Goal: Information Seeking & Learning: Learn about a topic

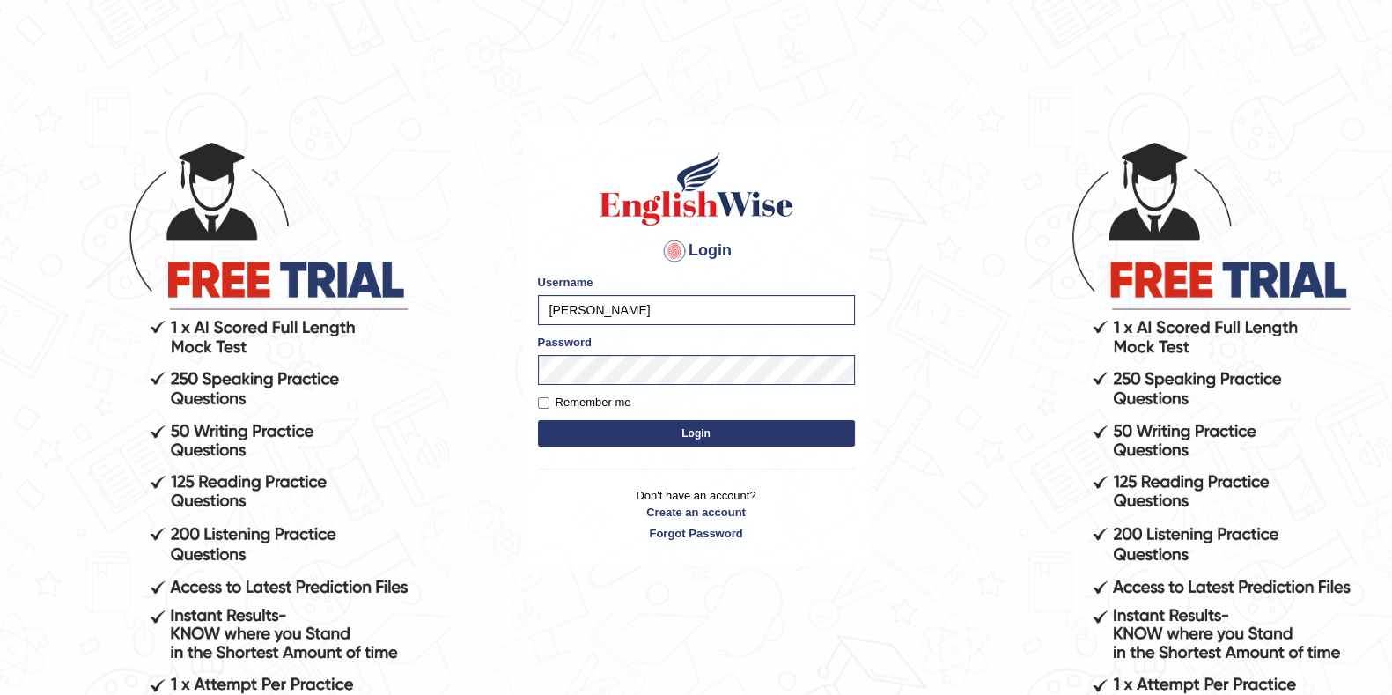
click at [683, 439] on button "Login" at bounding box center [696, 433] width 317 height 26
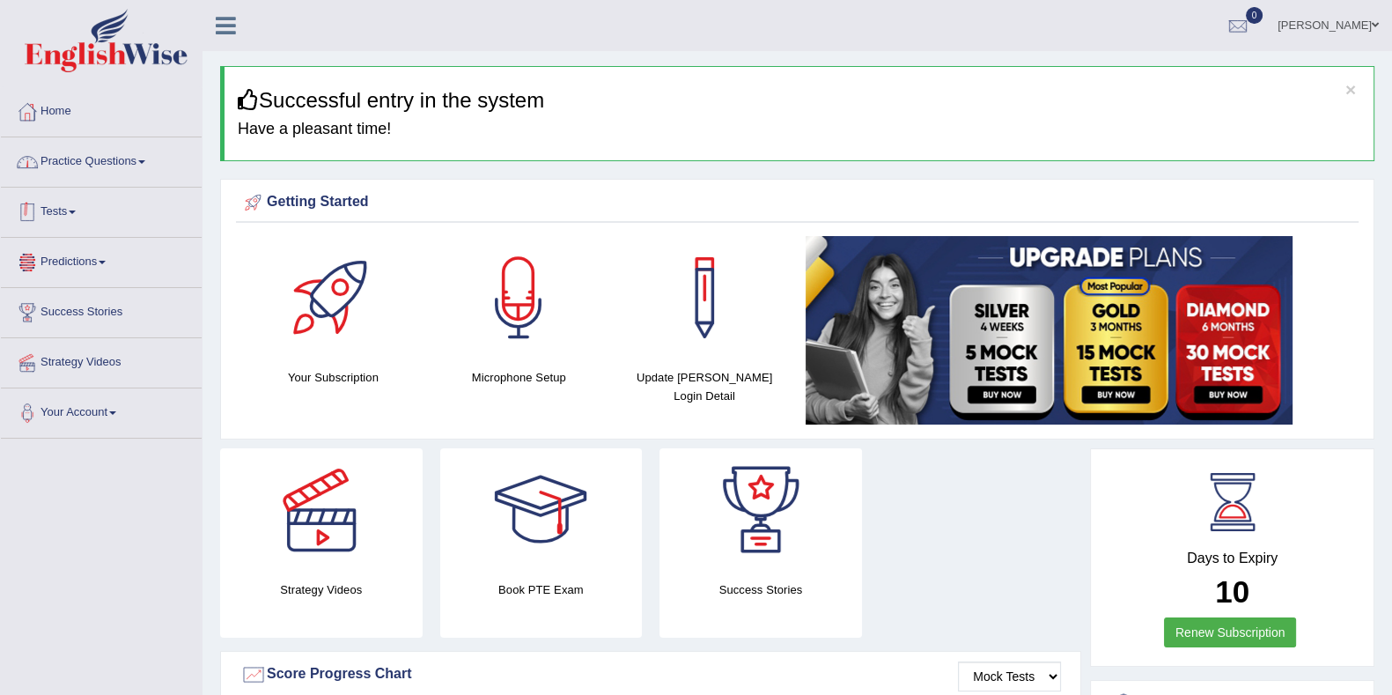
click at [87, 144] on link "Practice Questions" at bounding box center [101, 159] width 201 height 44
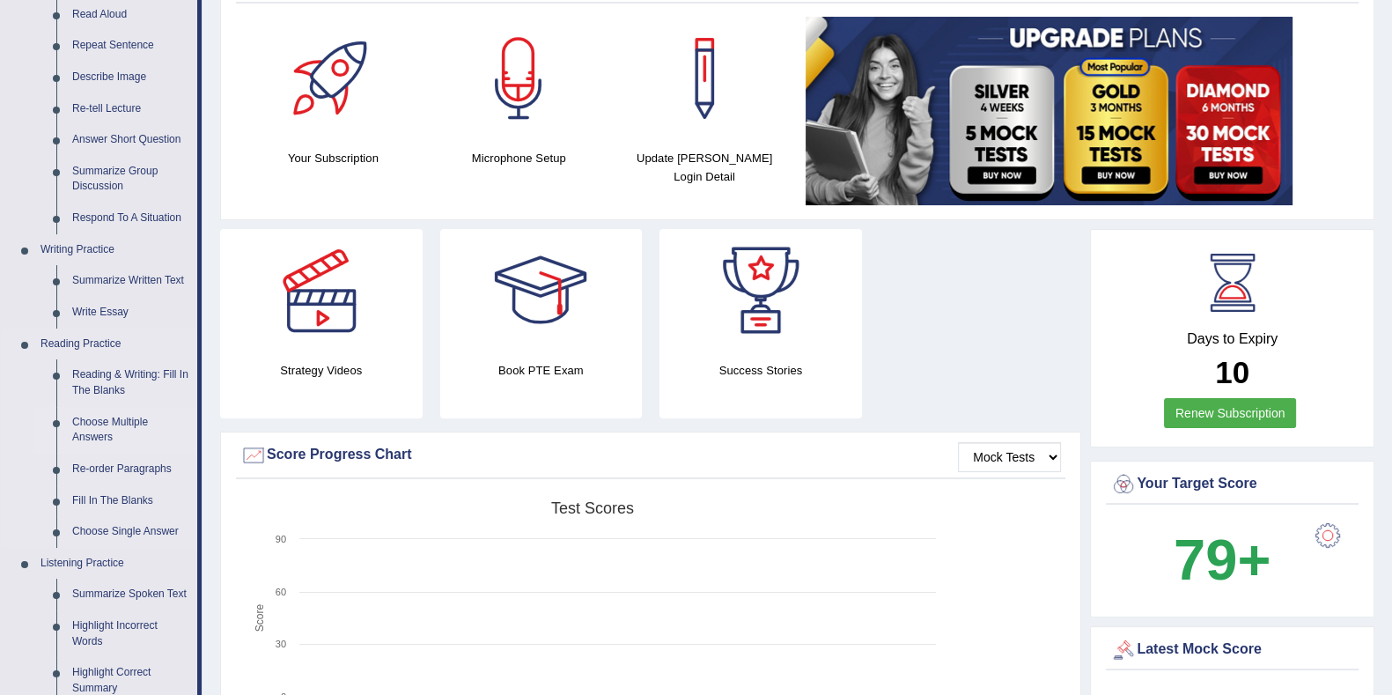
scroll to position [219, 0]
click at [108, 372] on link "Reading & Writing: Fill In The Blanks" at bounding box center [130, 382] width 133 height 47
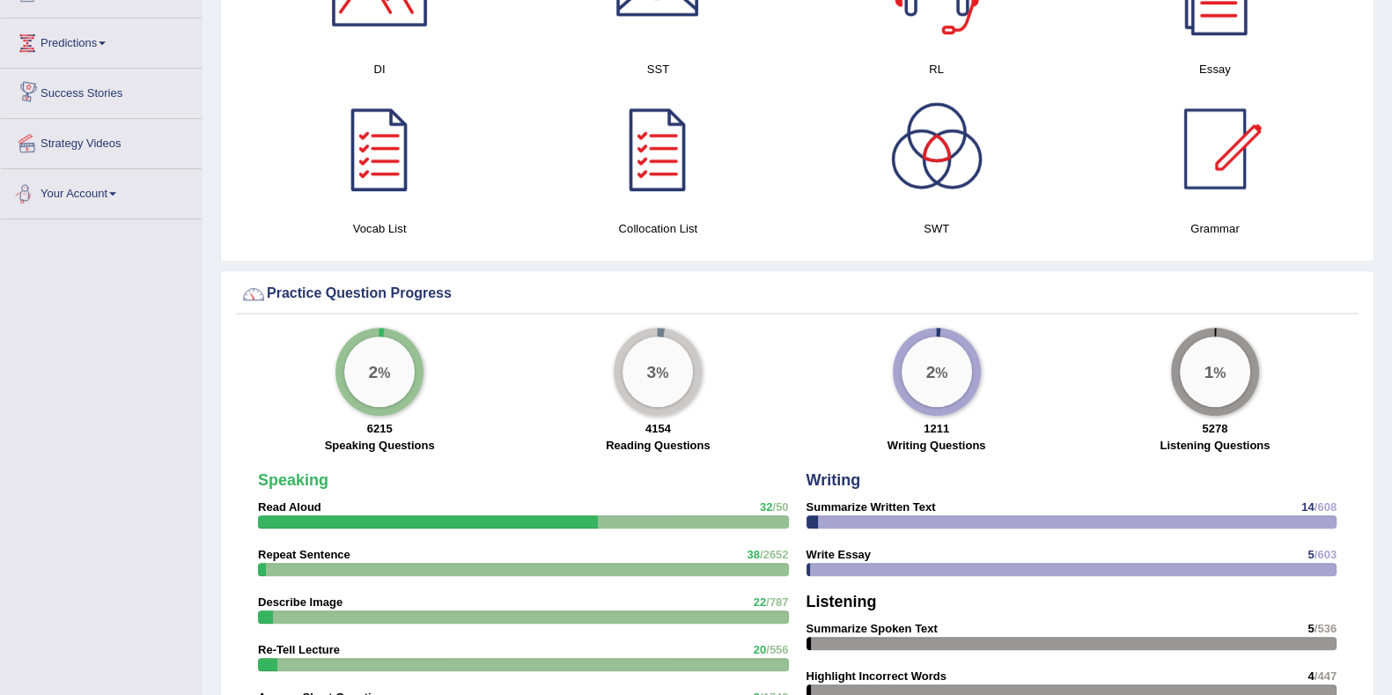
scroll to position [1066, 0]
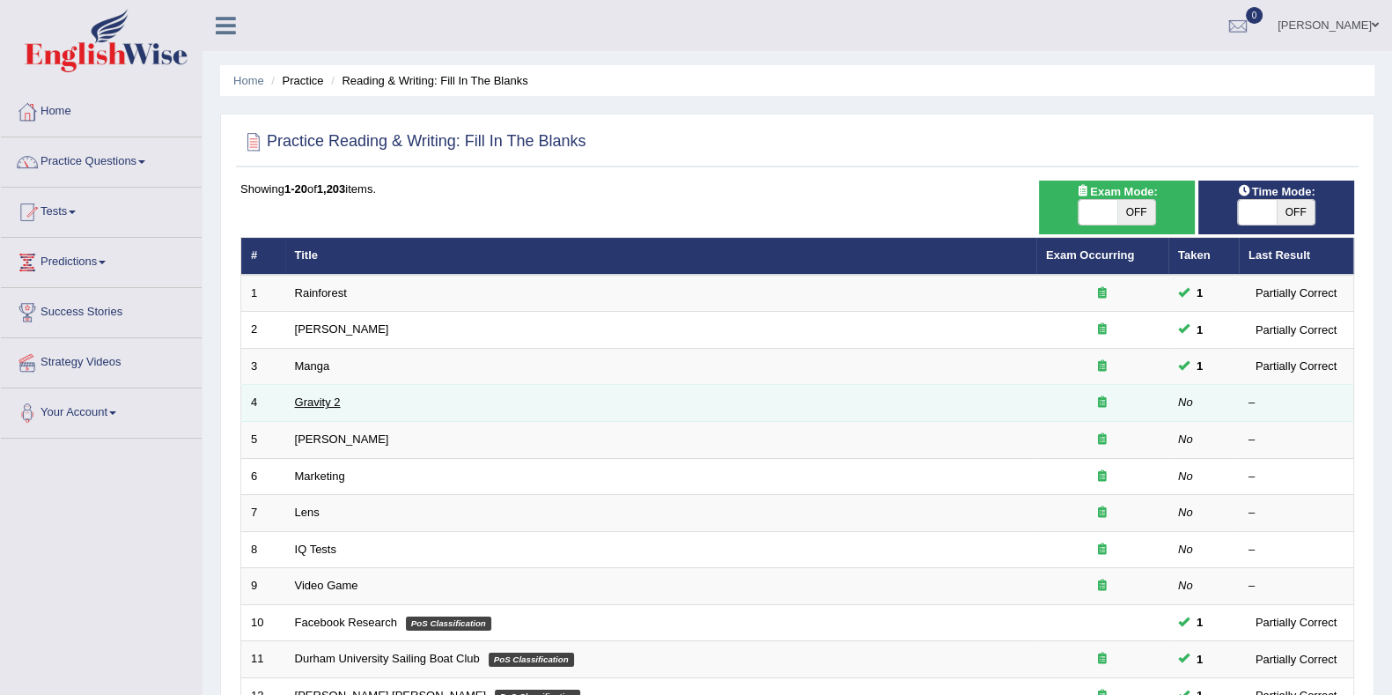
click at [323, 398] on link "Gravity 2" at bounding box center [318, 401] width 46 height 13
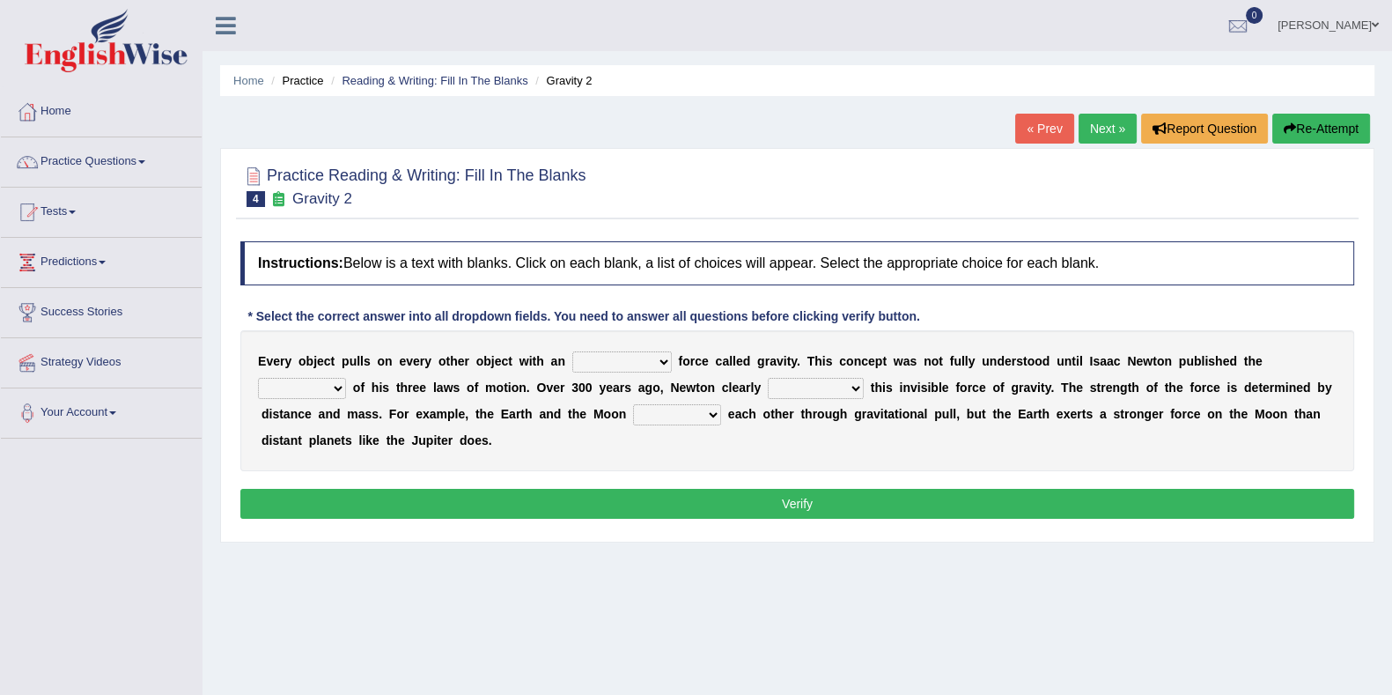
click at [606, 365] on select "invisible unknown unbelievable inconsistent" at bounding box center [622, 361] width 100 height 21
select select "invisible"
click at [572, 351] on select "invisible unknown unbelievable inconsistent" at bounding box center [622, 361] width 100 height 21
click at [646, 361] on select "invisible unknown unbelievable inconsistent" at bounding box center [622, 361] width 100 height 21
click at [647, 360] on select "invisible unknown unbelievable inconsistent" at bounding box center [622, 361] width 100 height 21
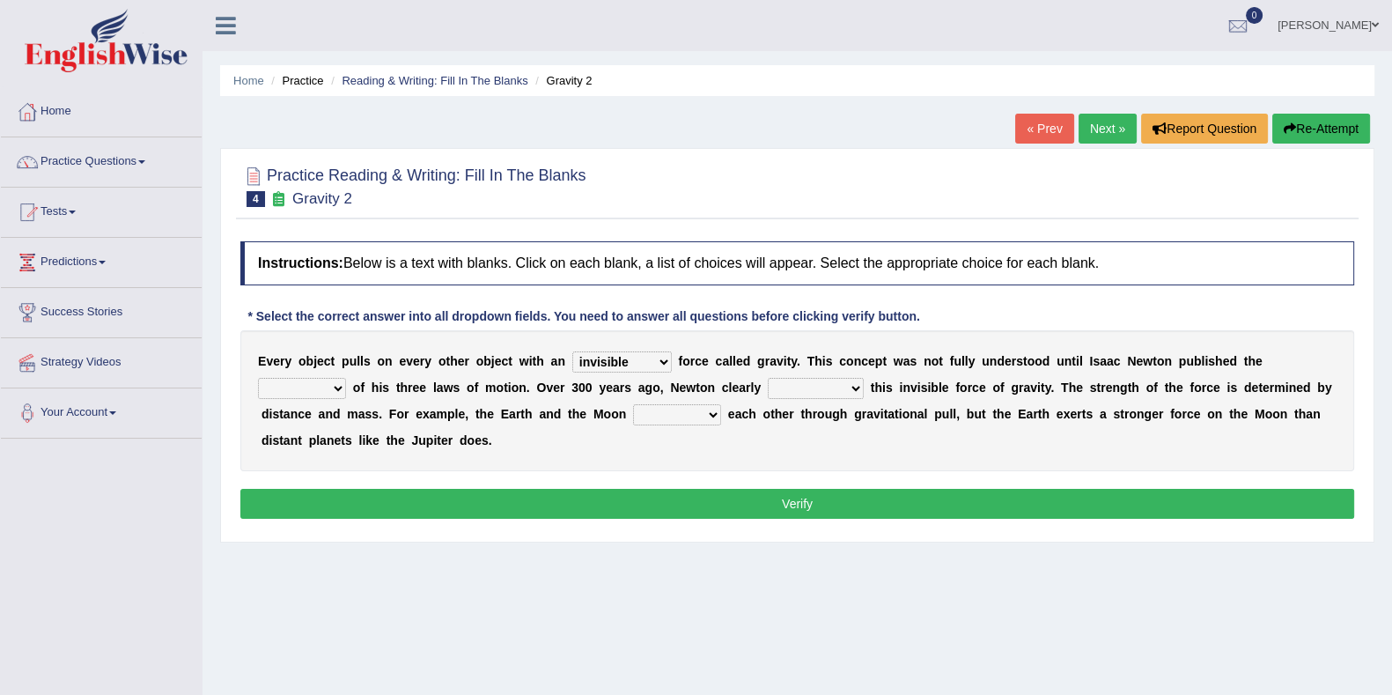
click at [319, 380] on select "concept theory method argument" at bounding box center [302, 388] width 88 height 21
select select "theory"
click at [258, 378] on select "concept theory method argument" at bounding box center [302, 388] width 88 height 21
click at [804, 385] on select "explained undermined overturned realized" at bounding box center [816, 388] width 96 height 21
select select "explained"
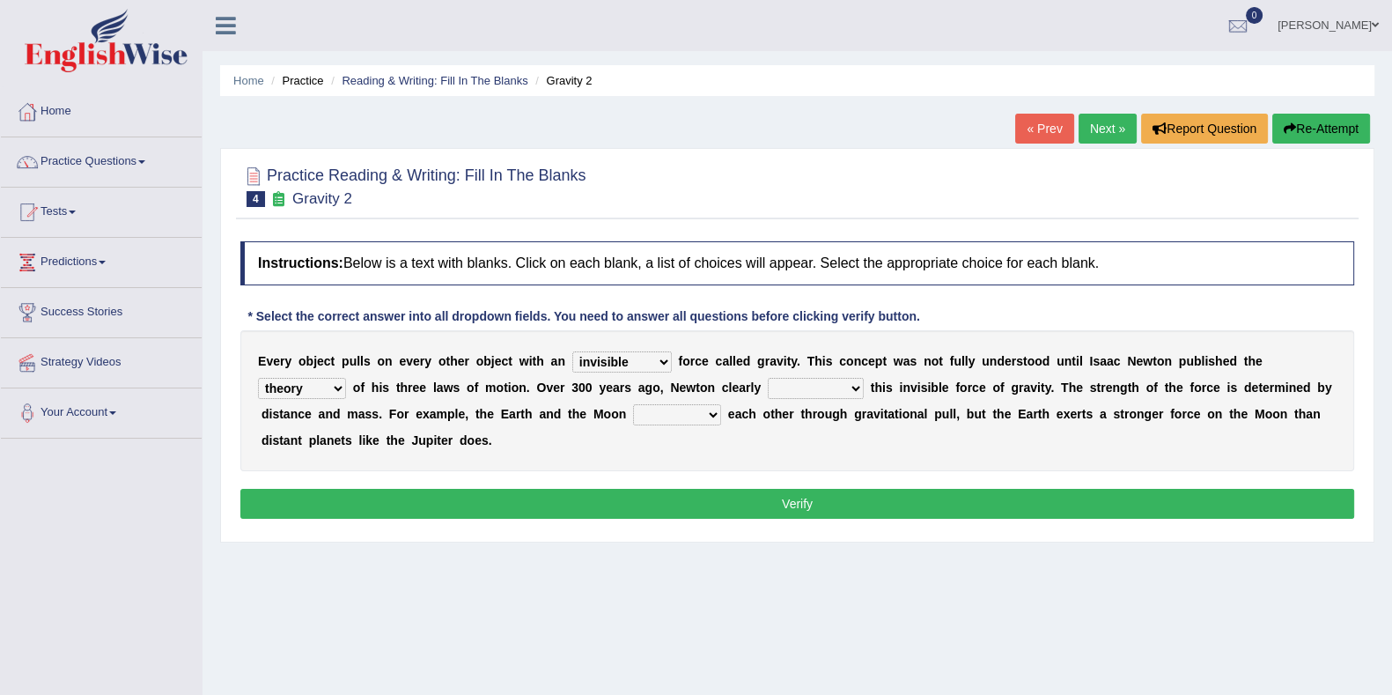
click at [768, 378] on select "explained undermined overturned realized" at bounding box center [816, 388] width 96 height 21
click at [674, 418] on select "affect spin evade span" at bounding box center [677, 414] width 88 height 21
select select "spin"
click at [633, 404] on select "affect spin evade span" at bounding box center [677, 414] width 88 height 21
click at [681, 494] on button "Verify" at bounding box center [797, 504] width 1114 height 30
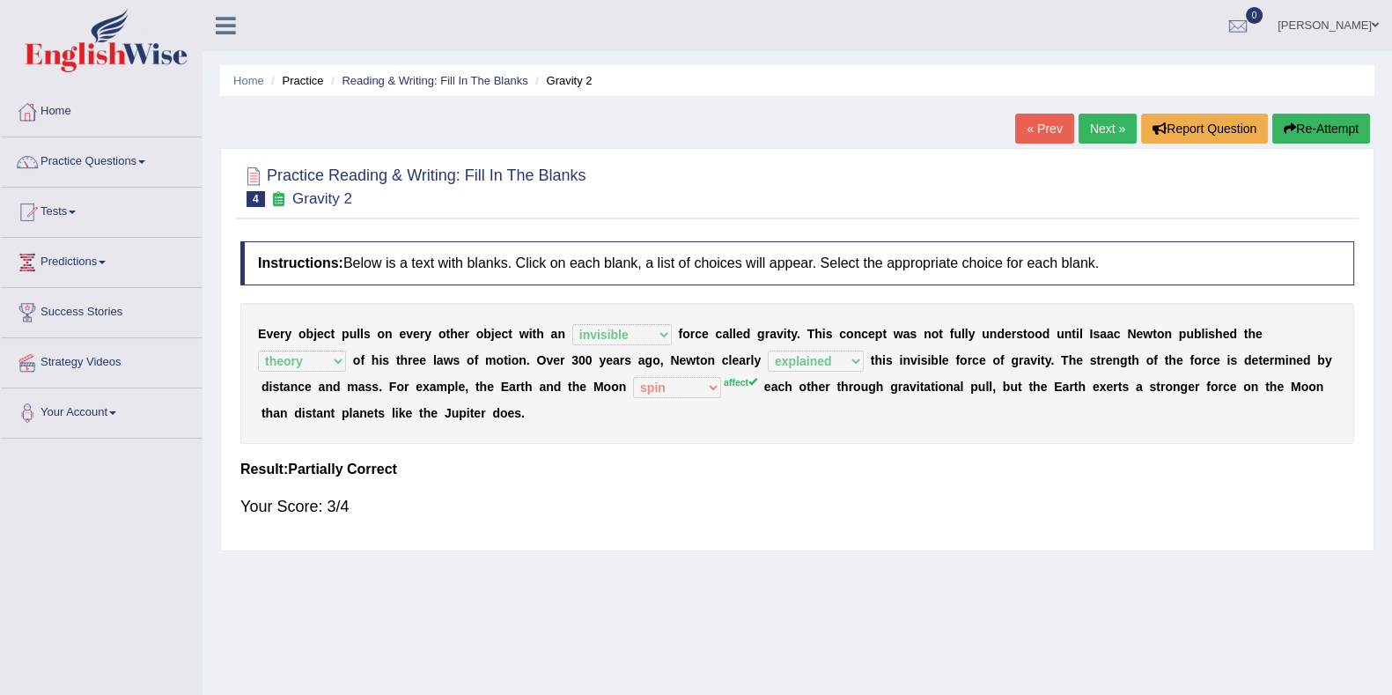
click at [1095, 125] on link "Next »" at bounding box center [1108, 129] width 58 height 30
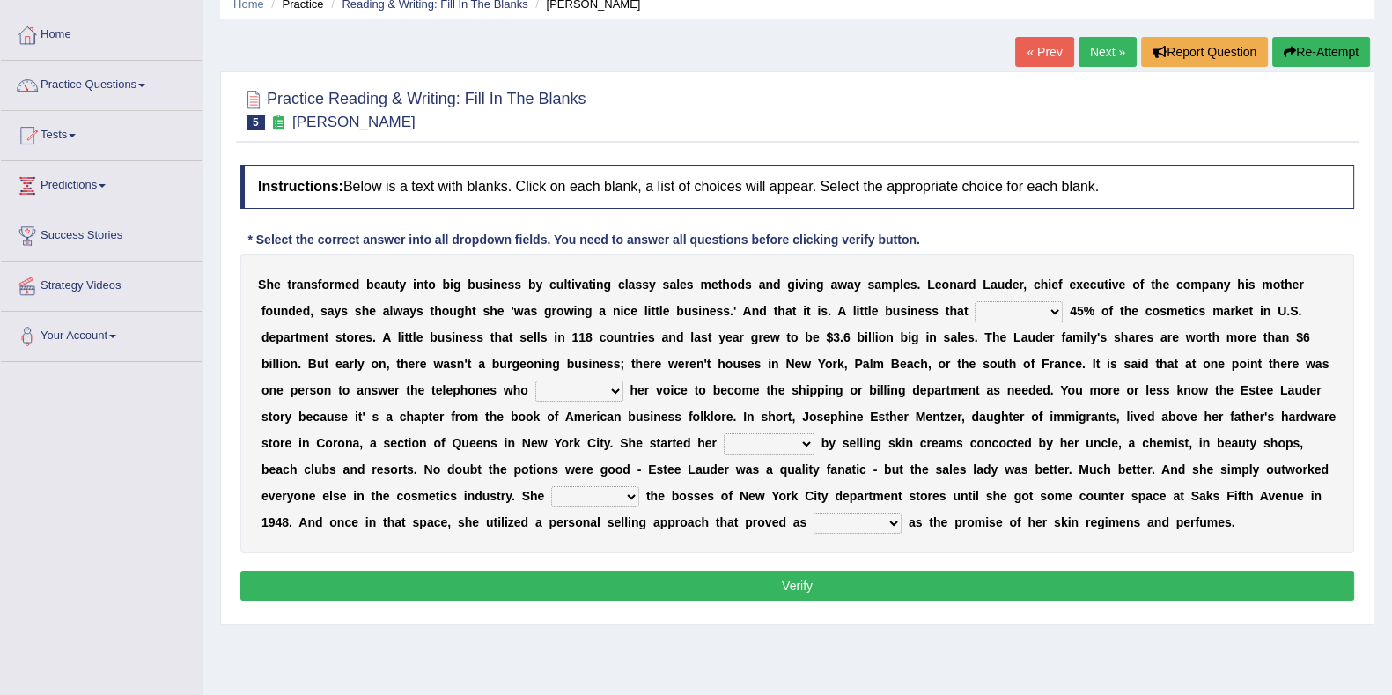
scroll to position [109, 0]
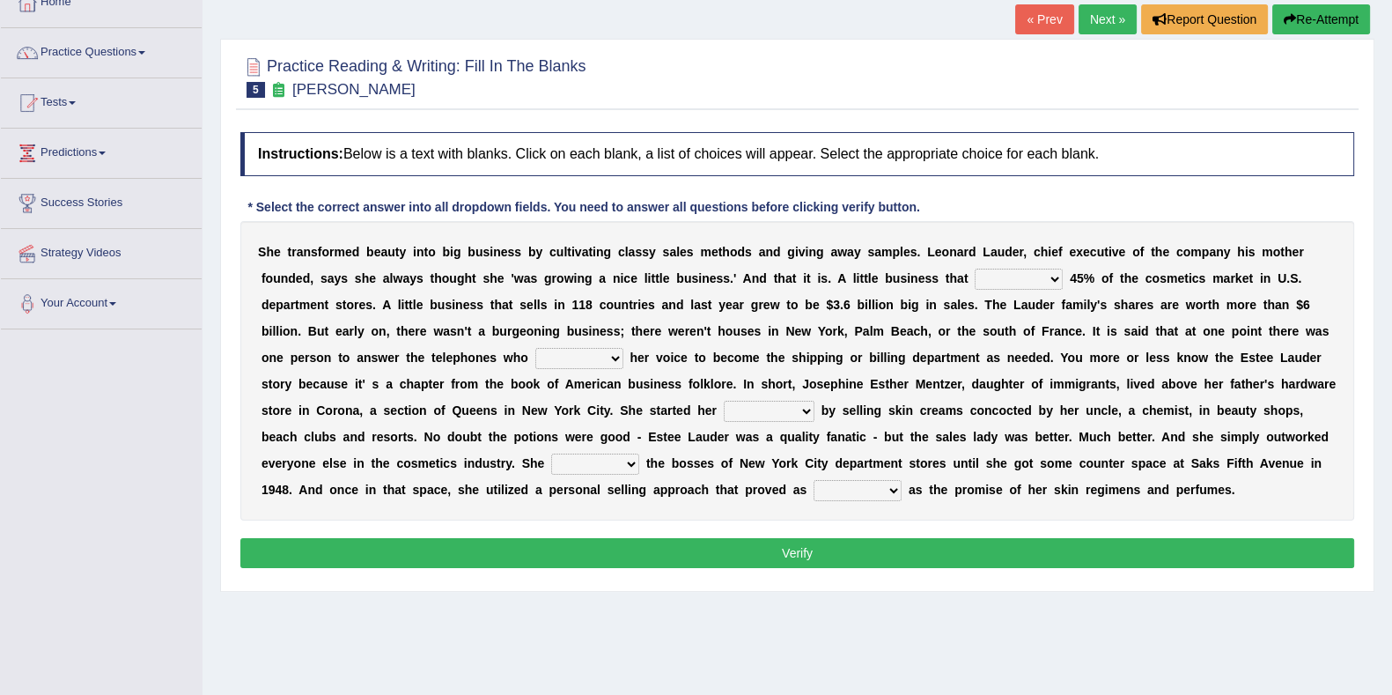
click at [1000, 283] on select "has controls makes maintains" at bounding box center [1019, 279] width 88 height 21
click at [975, 269] on select "has controls makes maintains" at bounding box center [1019, 279] width 88 height 21
click at [1017, 282] on select "has controls makes maintains" at bounding box center [1019, 279] width 88 height 21
click at [975, 269] on select "has controls makes maintains" at bounding box center [1019, 279] width 88 height 21
click at [1039, 280] on select "has controls makes maintains" at bounding box center [1019, 279] width 88 height 21
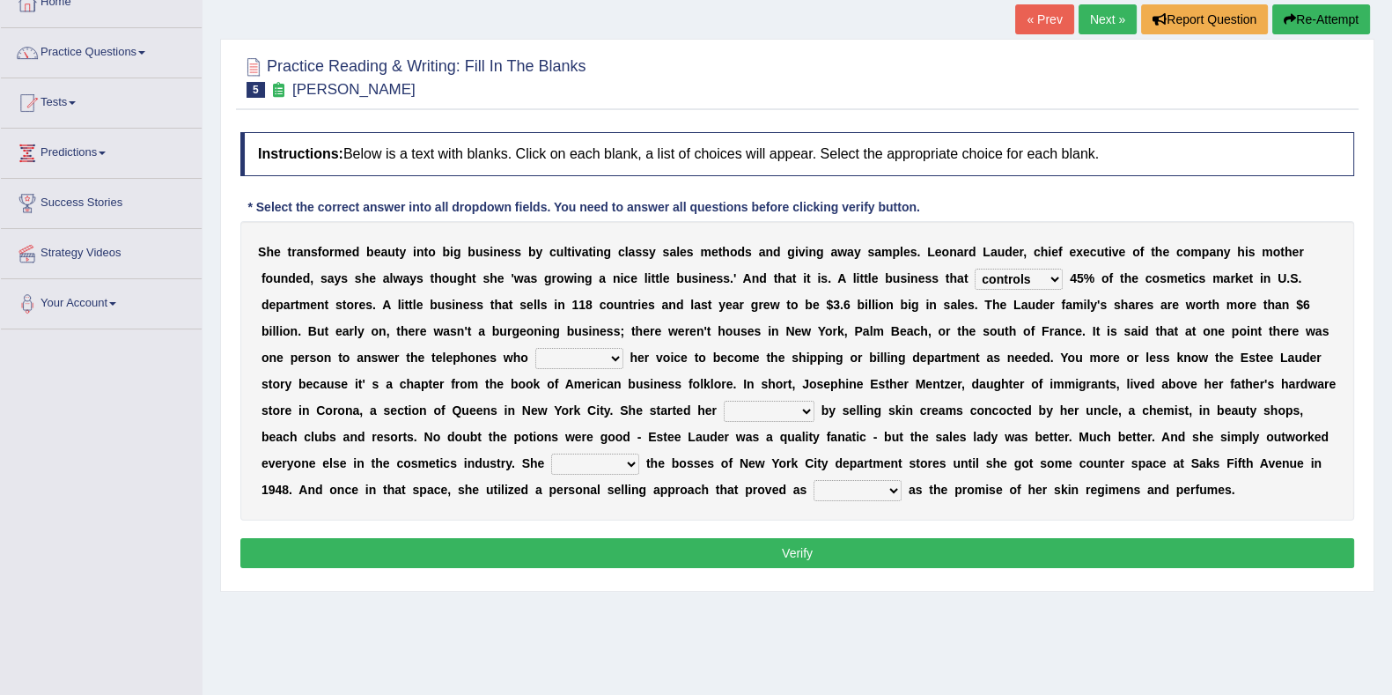
select select "has"
click at [975, 269] on select "has controls makes maintains" at bounding box center [1019, 279] width 88 height 21
click at [591, 351] on select "switched changed raised used" at bounding box center [579, 358] width 88 height 21
select select "raised"
click at [535, 348] on select "switched changed raised used" at bounding box center [579, 358] width 88 height 21
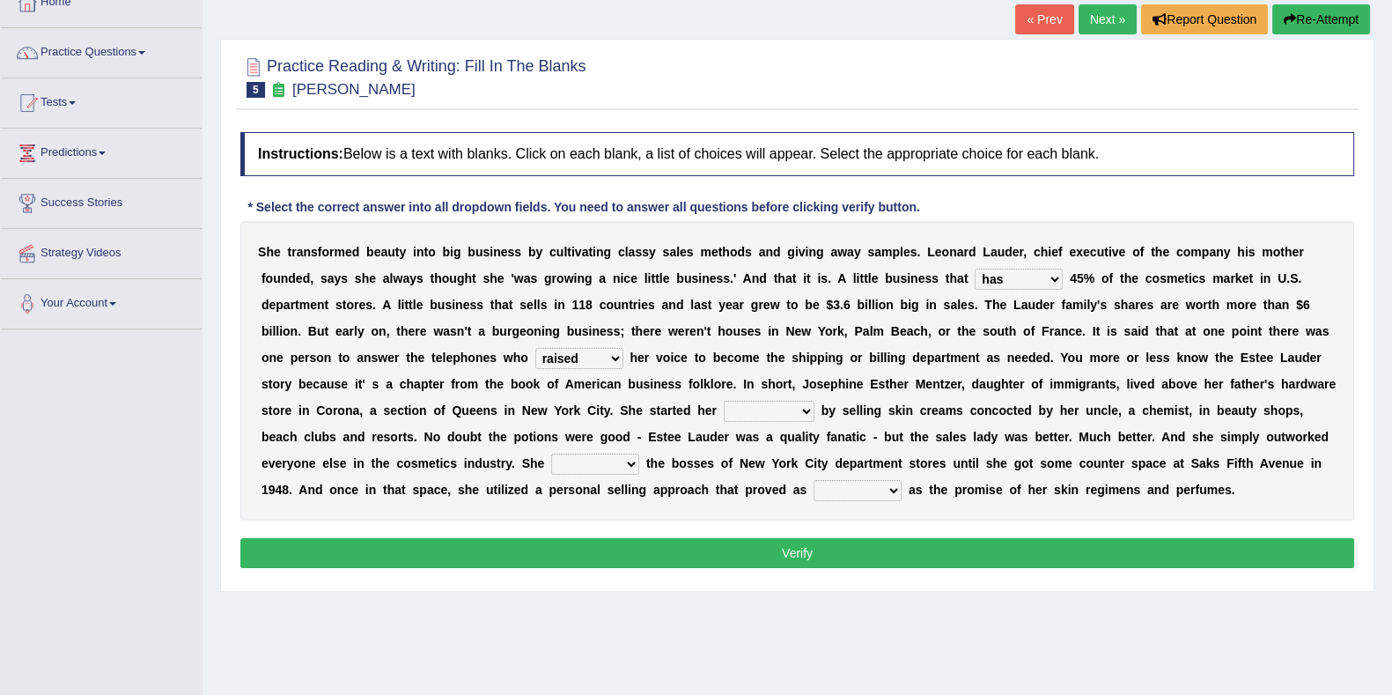
click at [757, 411] on select "job institute companion enterprise" at bounding box center [769, 411] width 91 height 21
select select "job"
click at [724, 401] on select "job institute companion enterprise" at bounding box center [769, 411] width 91 height 21
click at [630, 459] on select "stated bridged stalked heaved" at bounding box center [595, 464] width 88 height 21
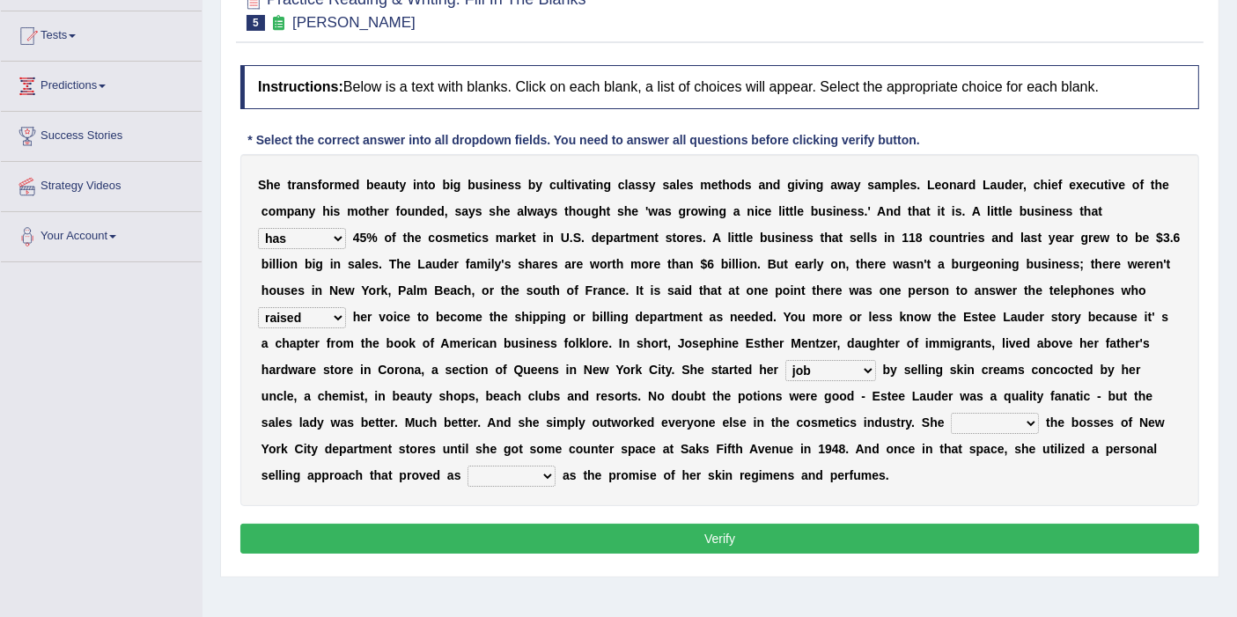
scroll to position [208, 0]
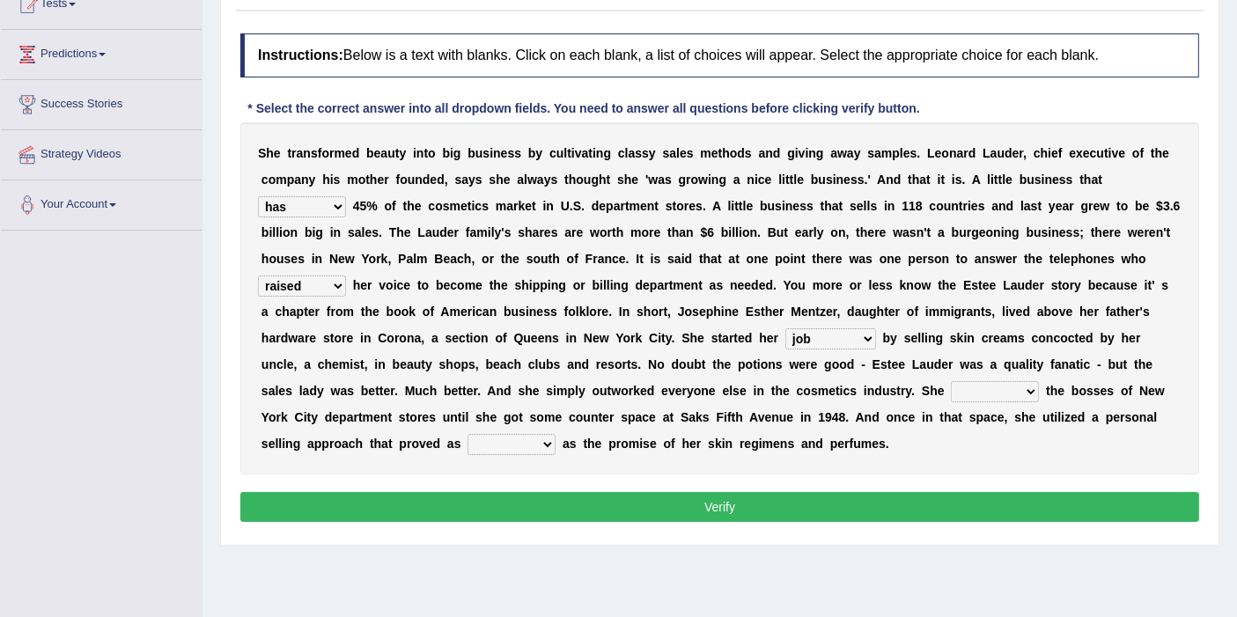
click at [951, 391] on select "stated bridged stalked heaved" at bounding box center [995, 391] width 88 height 21
select select "bridged"
click at [951, 381] on select "stated bridged stalked heaved" at bounding box center [995, 391] width 88 height 21
click at [496, 438] on select "potent ruthless potential expensive" at bounding box center [512, 444] width 88 height 21
select select "potential"
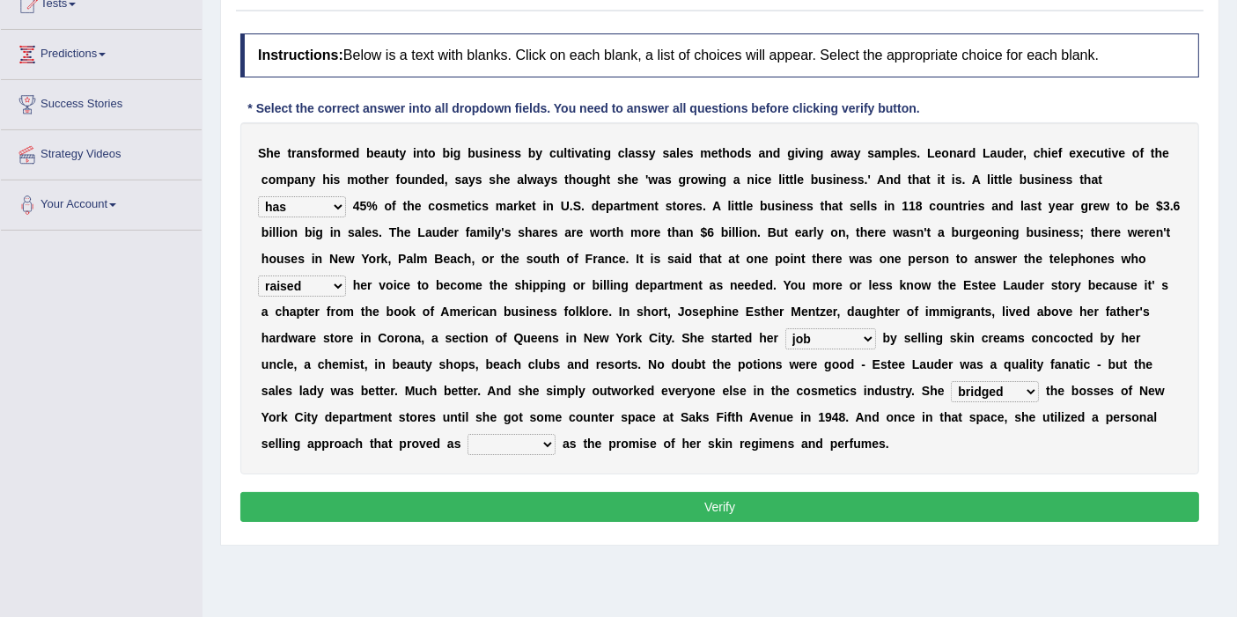
click at [468, 434] on select "potent ruthless potential expensive" at bounding box center [512, 444] width 88 height 21
click at [510, 486] on div "Instructions: Below is a text with blanks. Click on each blank, a list of choic…" at bounding box center [720, 281] width 968 height 512
click at [515, 494] on button "Verify" at bounding box center [719, 507] width 959 height 30
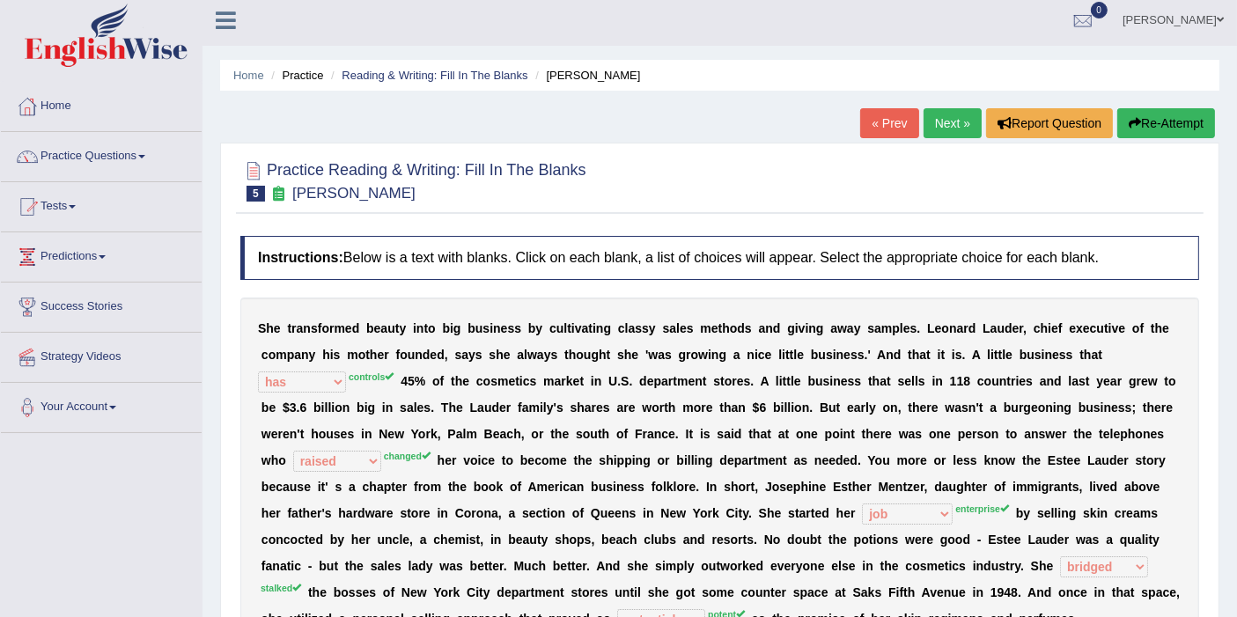
scroll to position [0, 0]
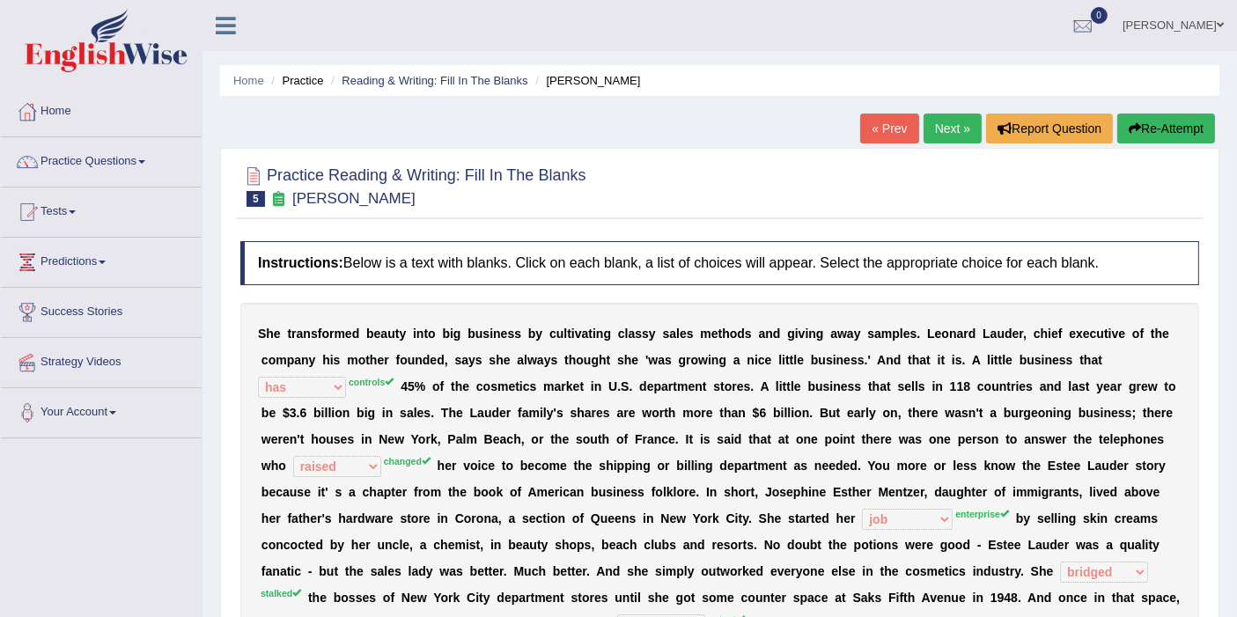
click at [1141, 123] on button "Re-Attempt" at bounding box center [1167, 129] width 98 height 30
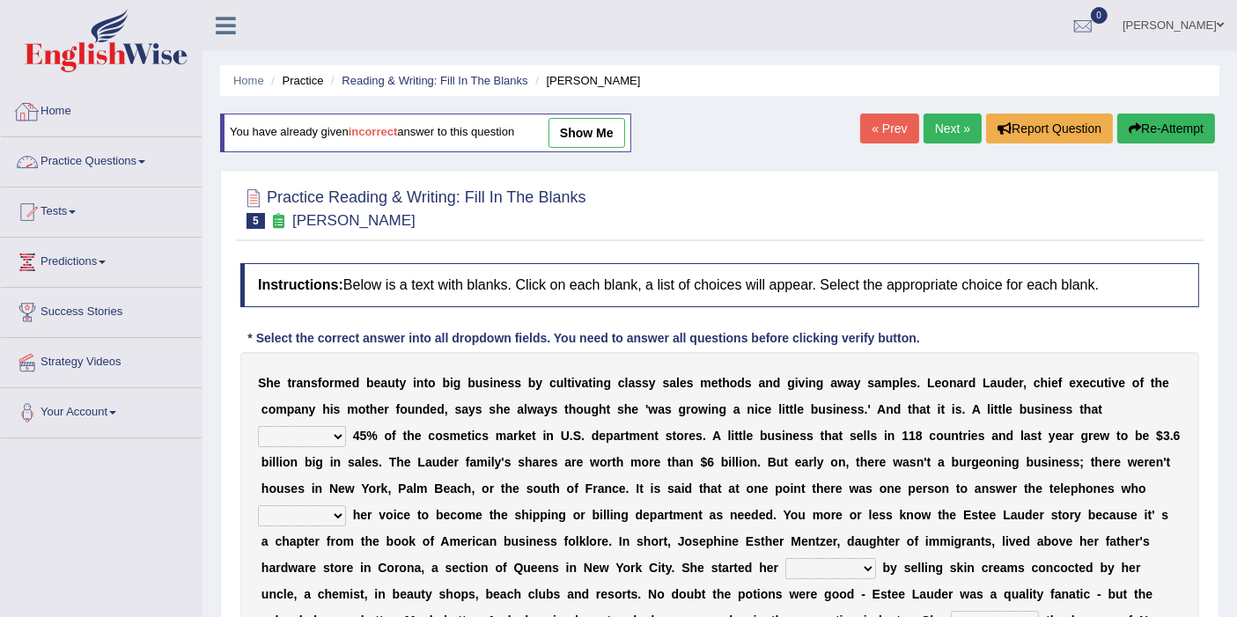
click at [66, 150] on link "Practice Questions" at bounding box center [101, 159] width 201 height 44
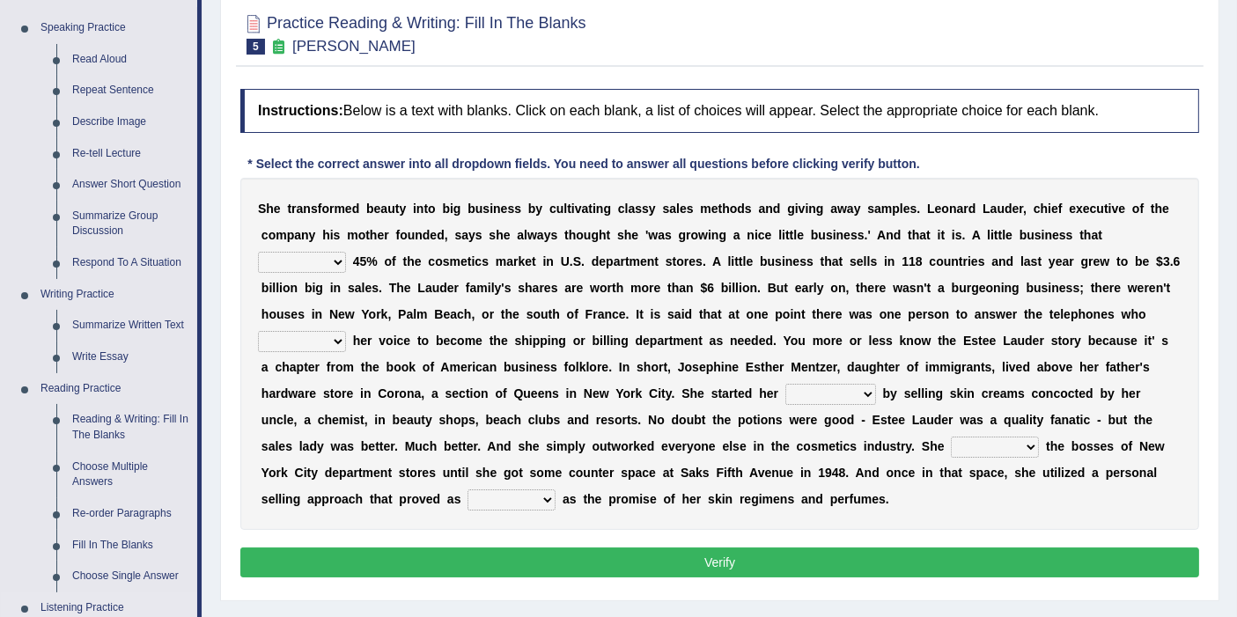
scroll to position [293, 0]
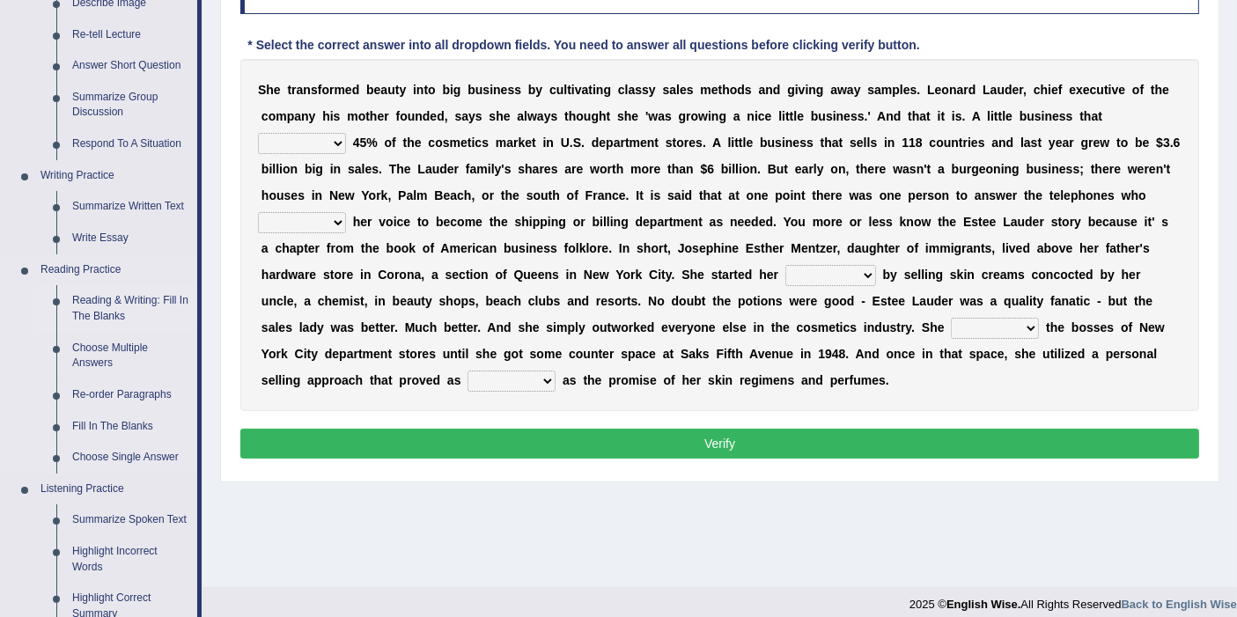
click at [107, 305] on link "Reading & Writing: Fill In The Blanks" at bounding box center [130, 308] width 133 height 47
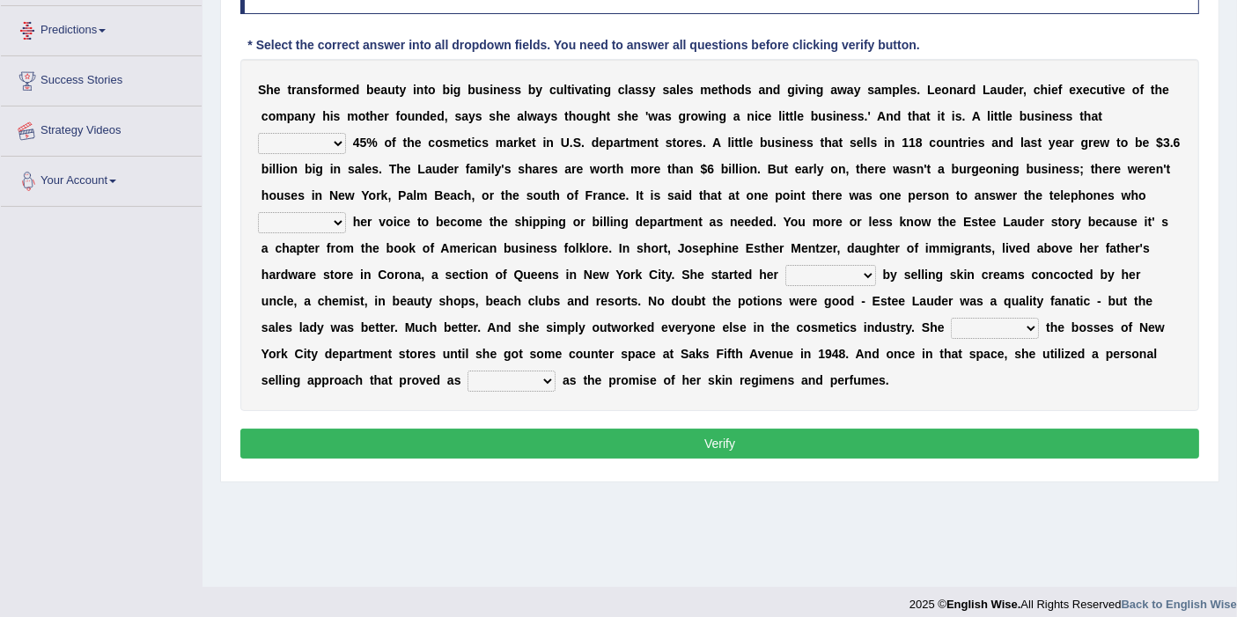
scroll to position [306, 0]
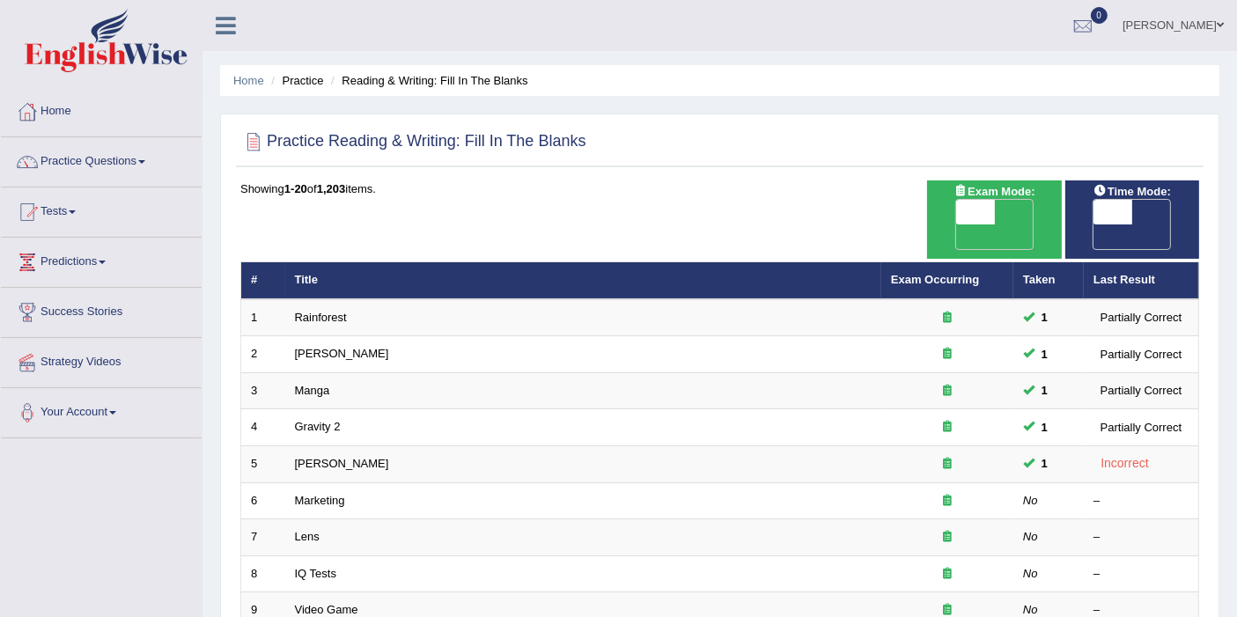
click at [1112, 205] on span at bounding box center [1113, 212] width 39 height 25
checkbox input "true"
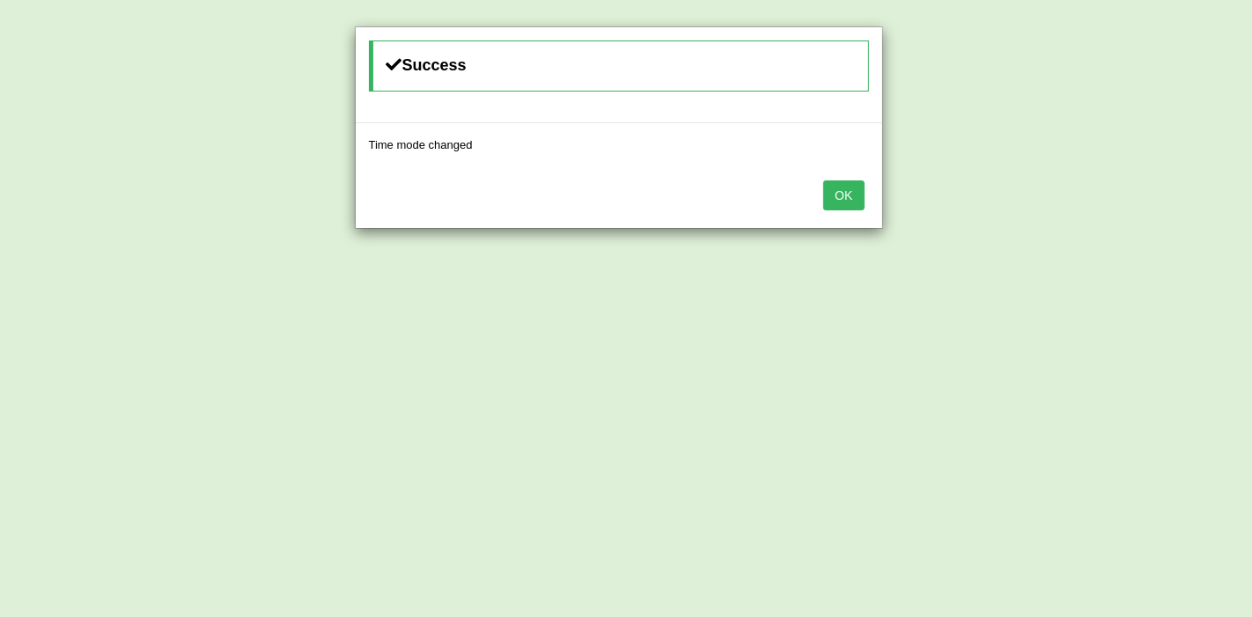
click at [854, 191] on button "OK" at bounding box center [843, 196] width 41 height 30
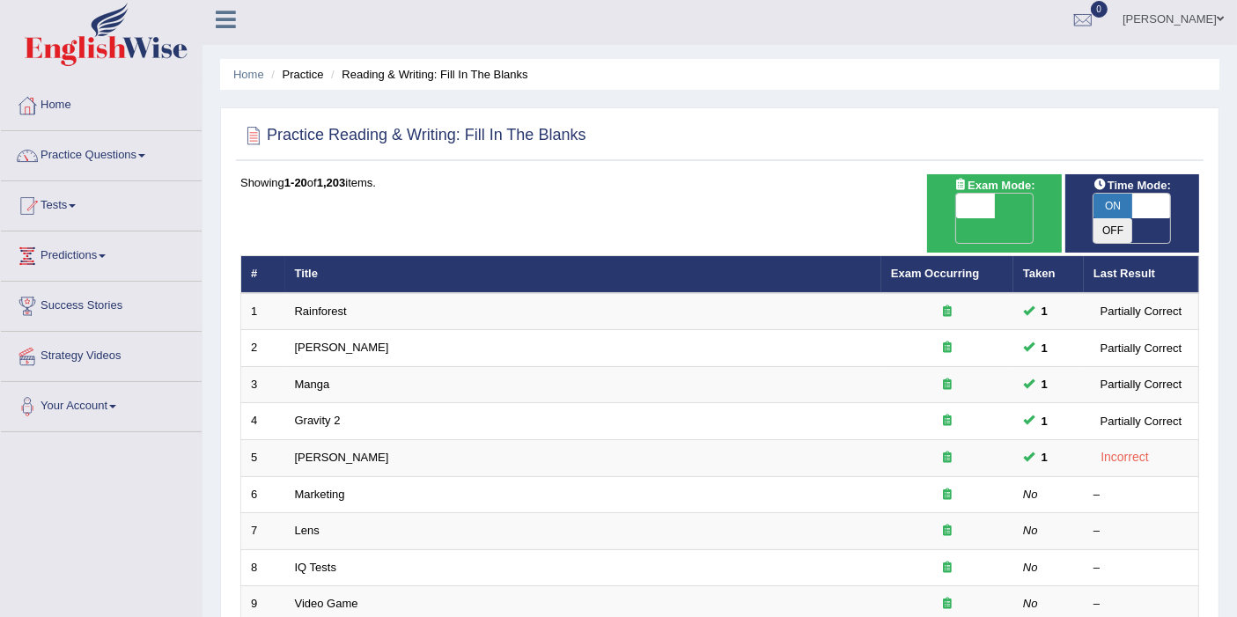
scroll to position [196, 0]
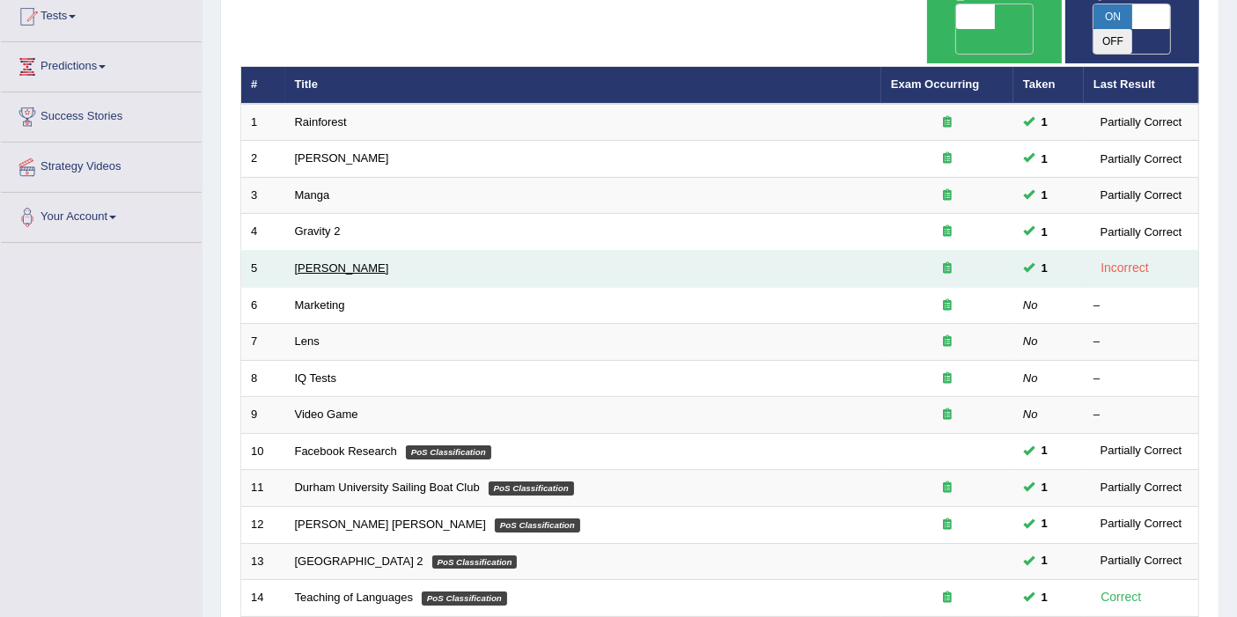
click at [349, 262] on link "Estee Lauder" at bounding box center [342, 268] width 94 height 13
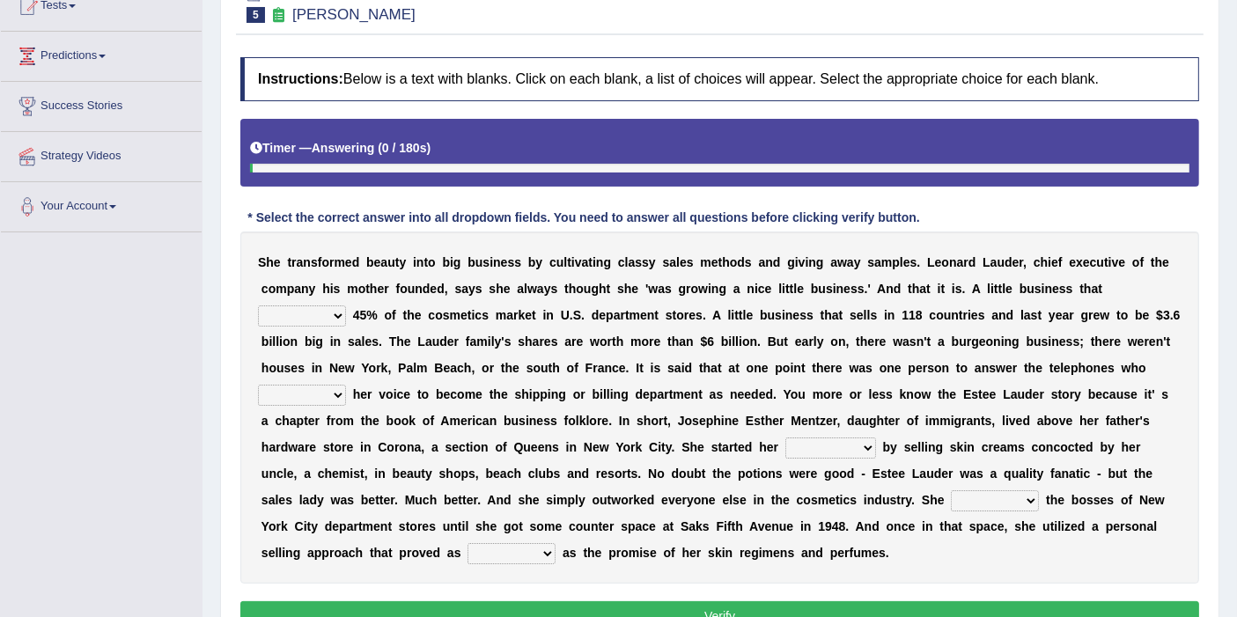
scroll to position [293, 0]
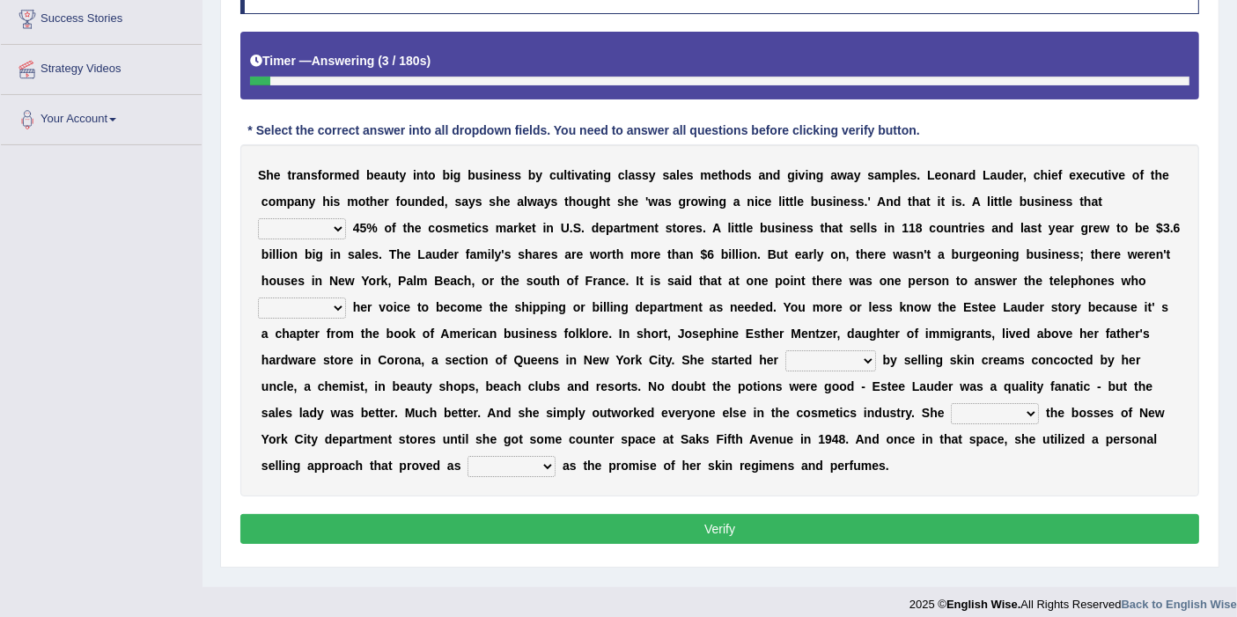
click at [317, 228] on select "has controls makes maintains" at bounding box center [302, 228] width 88 height 21
select select "controls"
click at [258, 218] on select "has controls makes maintains" at bounding box center [302, 228] width 88 height 21
click at [324, 298] on select "switched changed raised used" at bounding box center [302, 308] width 88 height 21
select select "used"
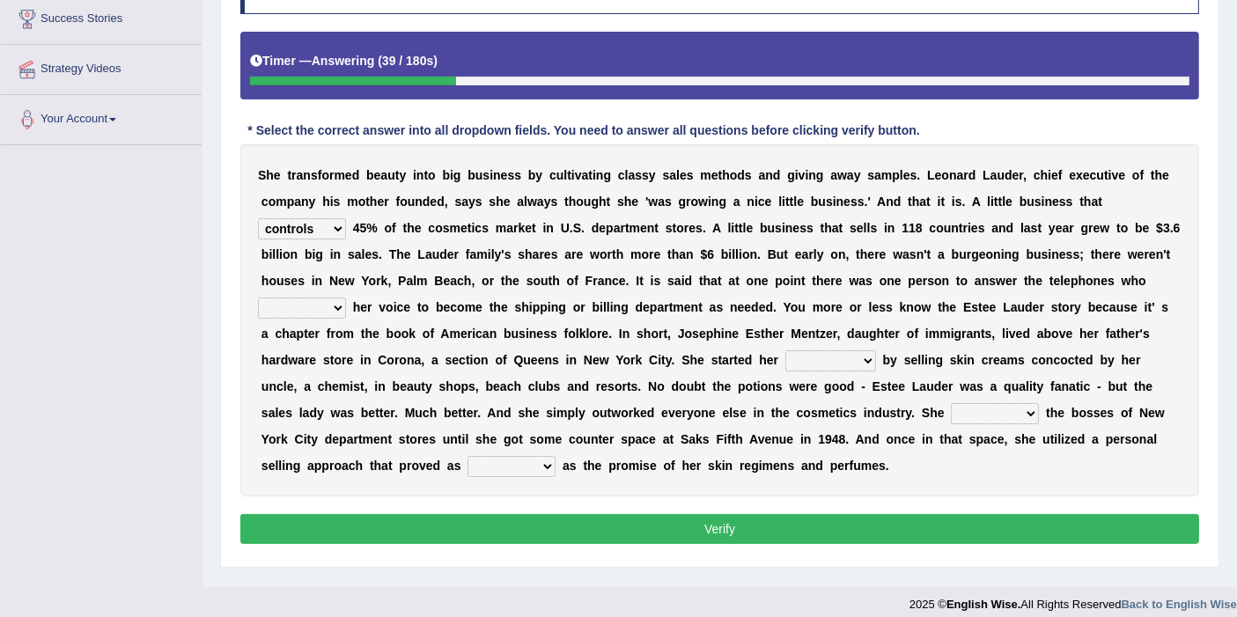
click at [258, 298] on select "switched changed raised used" at bounding box center [302, 308] width 88 height 21
click at [805, 358] on select "job institute companion enterprise" at bounding box center [831, 361] width 91 height 21
select select "companion"
click at [786, 351] on select "job institute companion enterprise" at bounding box center [831, 361] width 91 height 21
click at [951, 415] on select "stated bridged stalked heaved" at bounding box center [995, 413] width 88 height 21
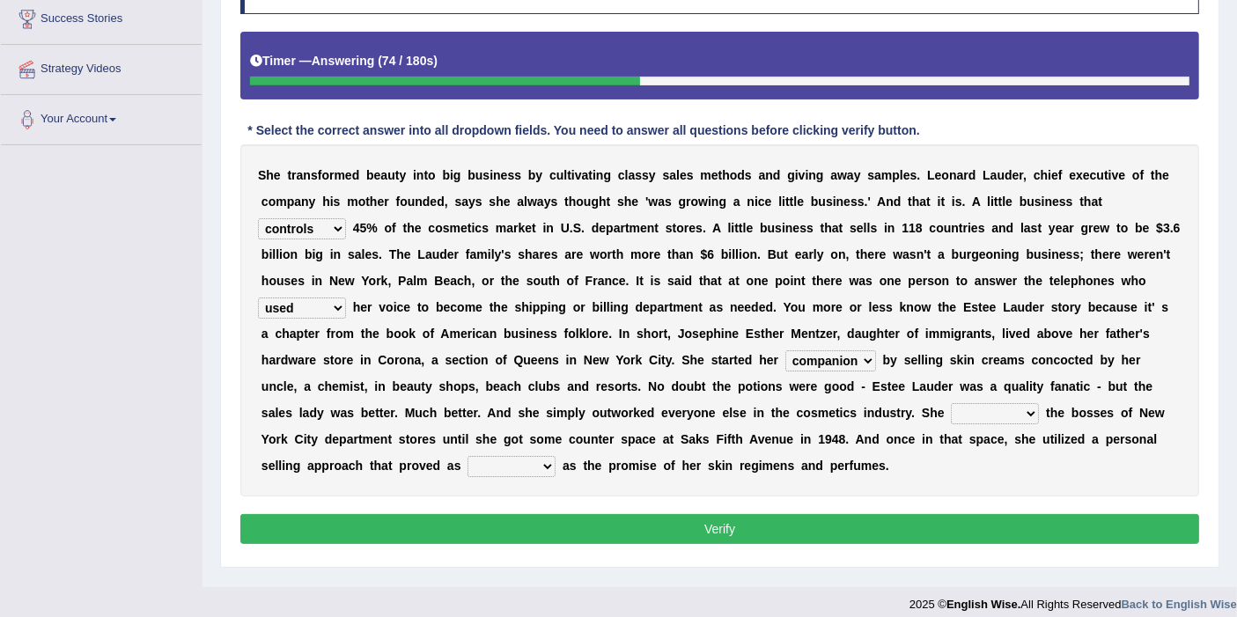
select select "stated"
click at [951, 403] on select "stated bridged stalked heaved" at bounding box center [995, 413] width 88 height 21
click at [479, 465] on select "potent ruthless potential expensive" at bounding box center [512, 466] width 88 height 21
select select "potent"
click at [468, 456] on select "potent ruthless potential expensive" at bounding box center [512, 466] width 88 height 21
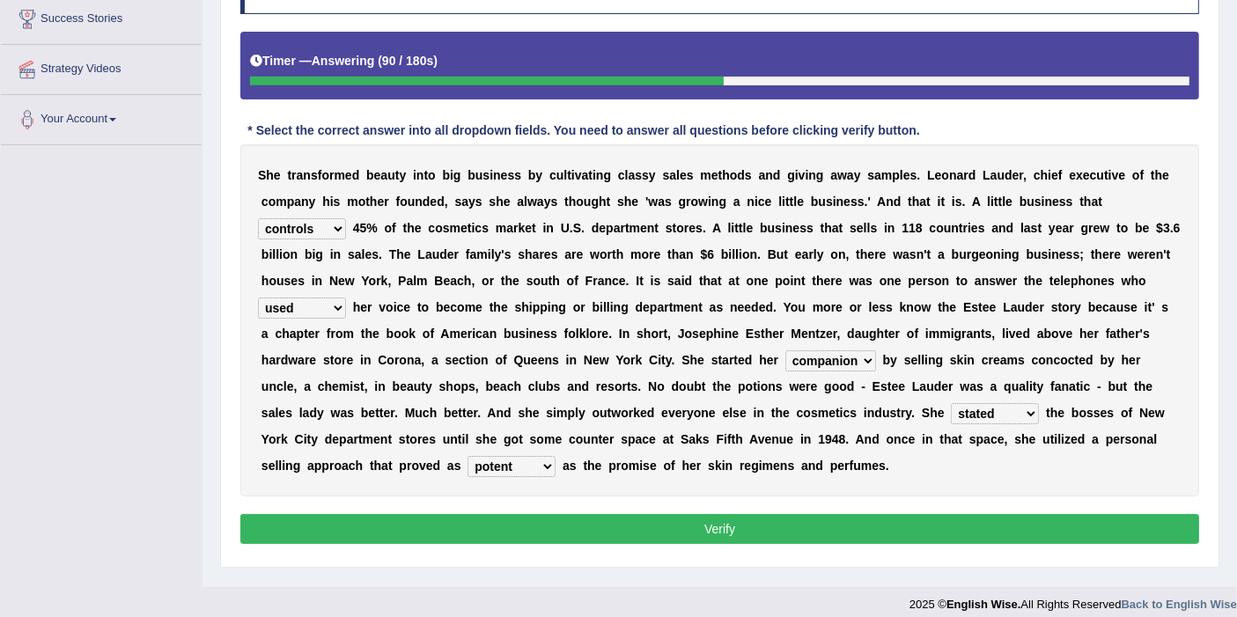
click at [505, 528] on button "Verify" at bounding box center [719, 529] width 959 height 30
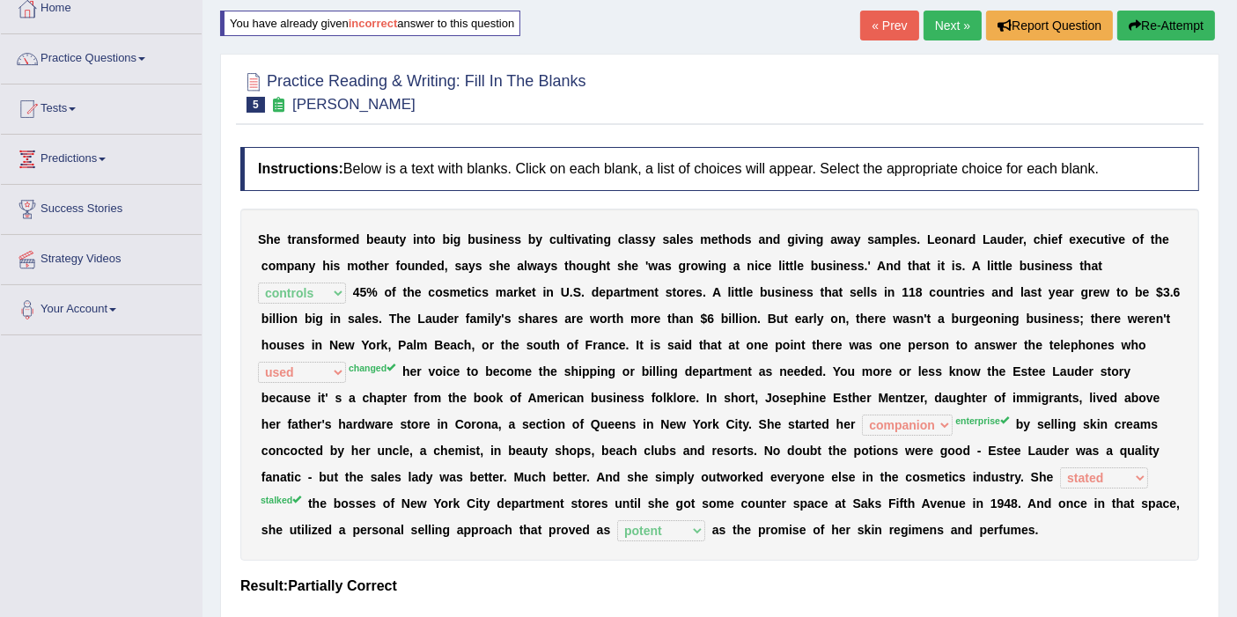
scroll to position [98, 0]
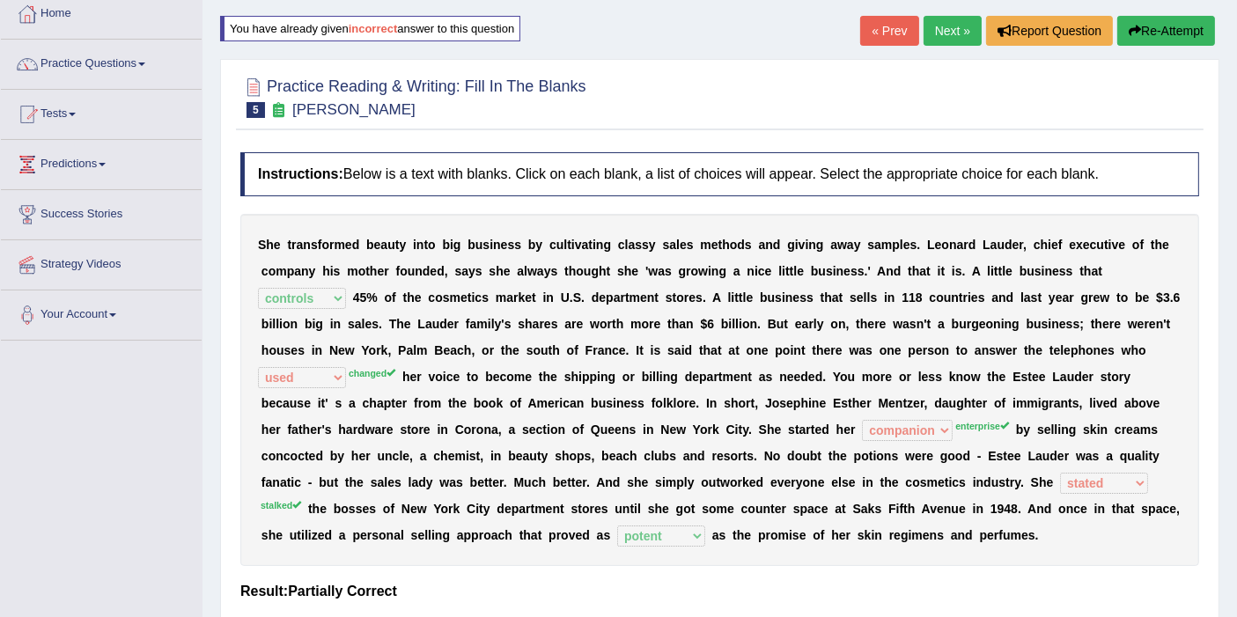
click at [942, 37] on link "Next »" at bounding box center [953, 31] width 58 height 30
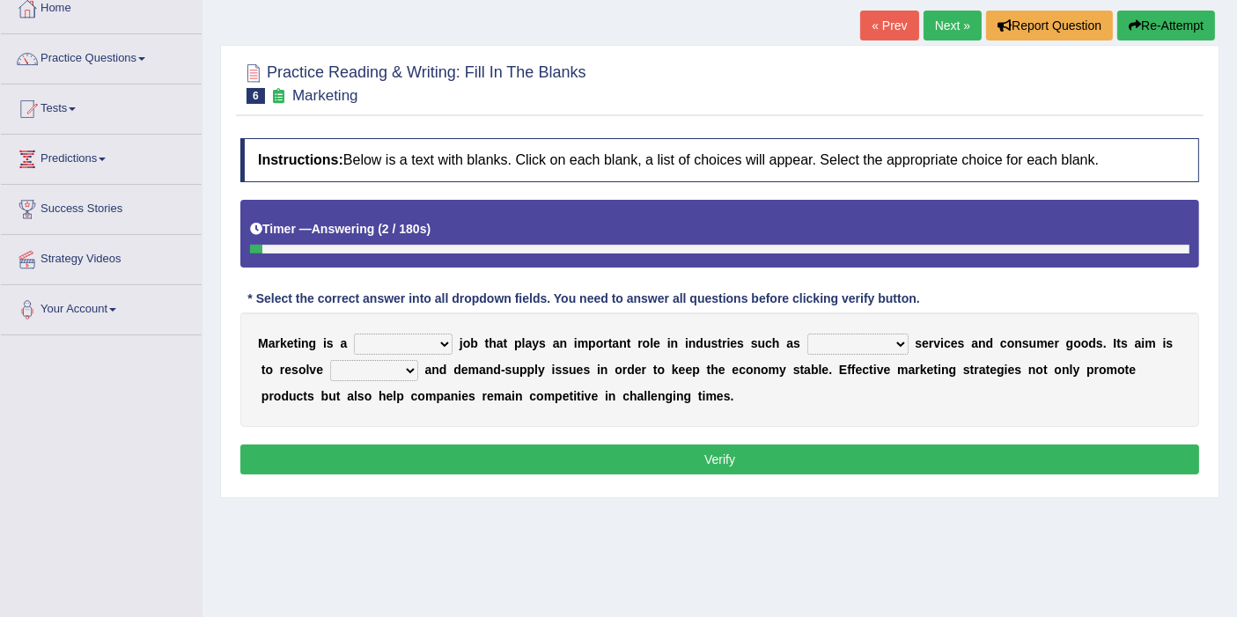
scroll to position [98, 0]
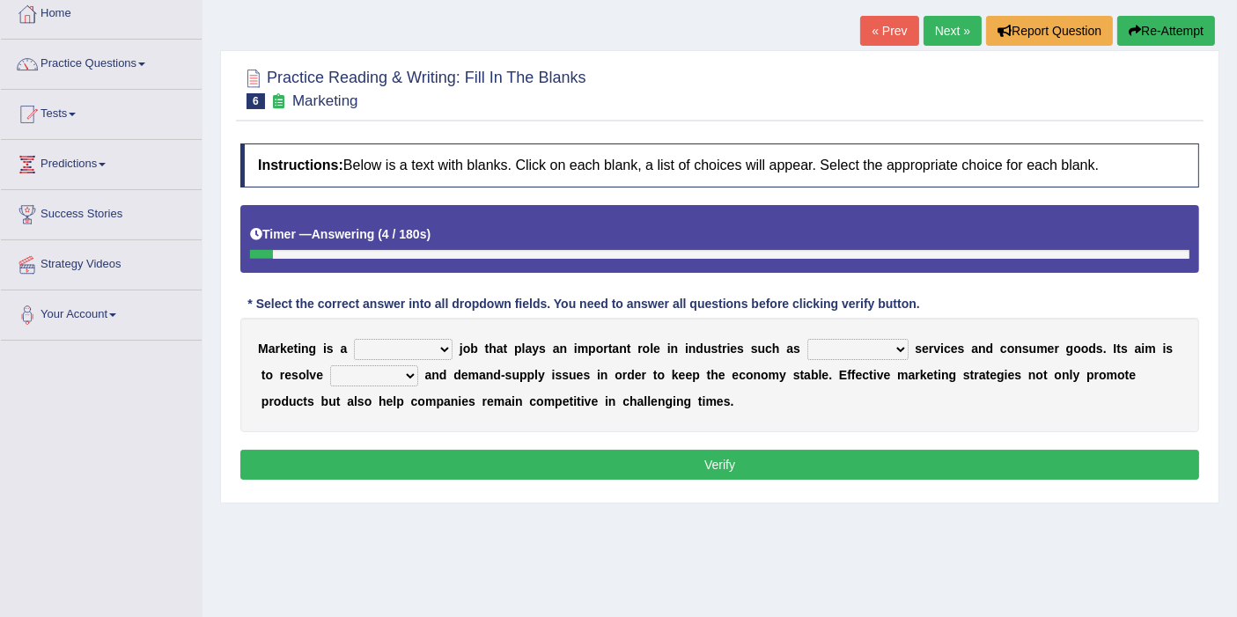
click at [431, 343] on select "professional flexible parochial descriptive" at bounding box center [403, 349] width 99 height 21
select select "professional"
click at [354, 339] on select "professional flexible parochial descriptive" at bounding box center [403, 349] width 99 height 21
click at [830, 347] on select "civil financial conventional foremost" at bounding box center [858, 349] width 101 height 21
select select "financial"
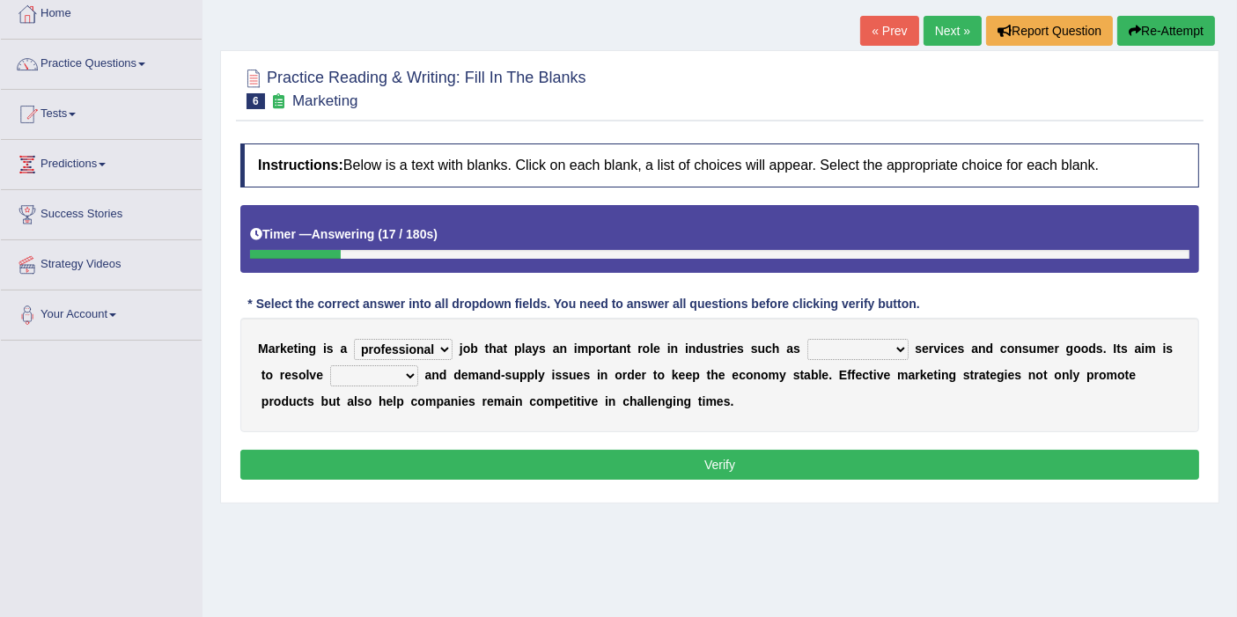
click at [808, 339] on select "civil financial conventional foremost" at bounding box center [858, 349] width 101 height 21
click at [385, 371] on select "imbalance excess symmetry budget" at bounding box center [374, 375] width 88 height 21
select select "budget"
click at [330, 365] on select "imbalance excess symmetry budget" at bounding box center [374, 375] width 88 height 21
click at [588, 457] on button "Verify" at bounding box center [719, 465] width 959 height 30
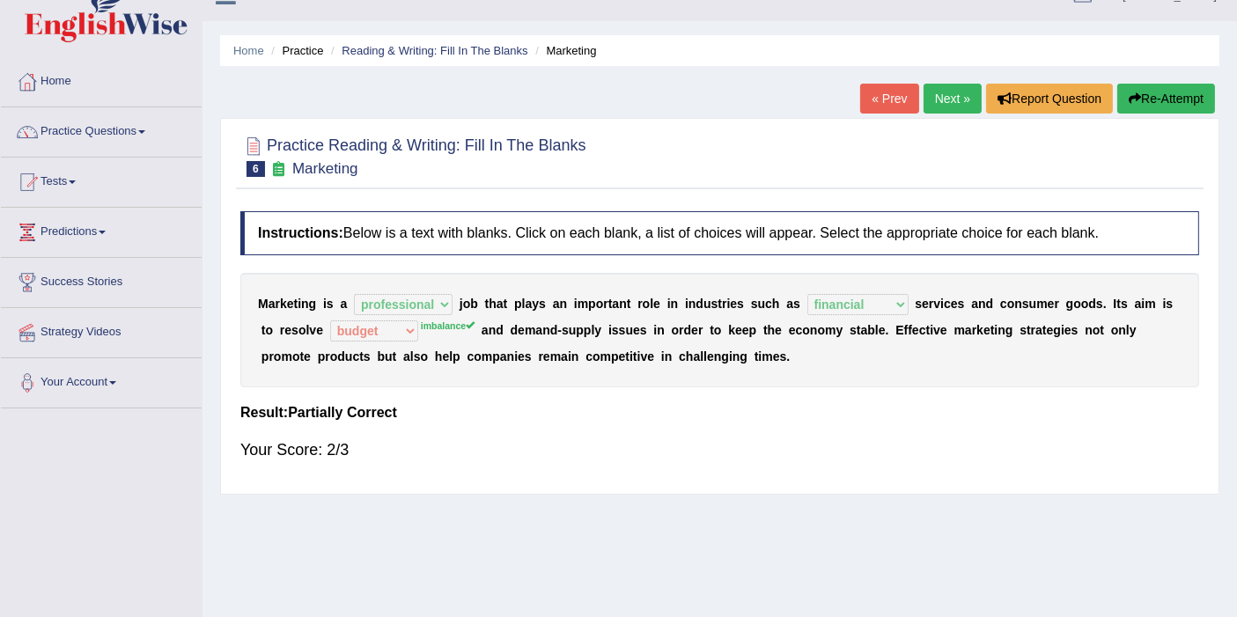
scroll to position [0, 0]
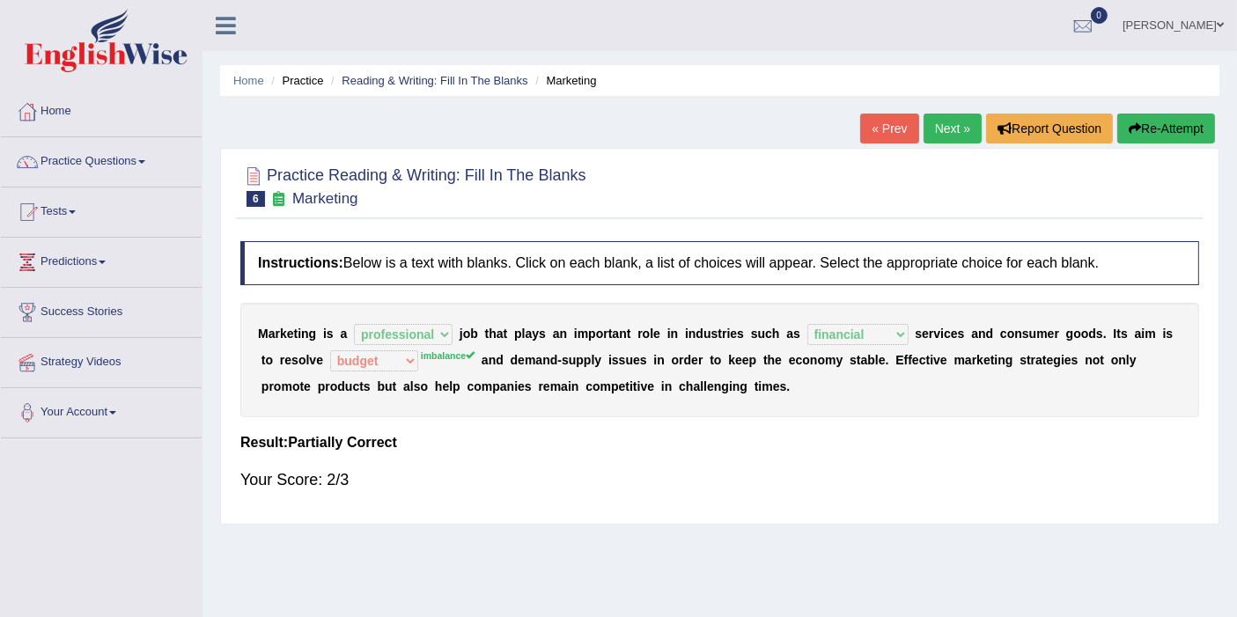
click at [926, 136] on link "Next »" at bounding box center [953, 129] width 58 height 30
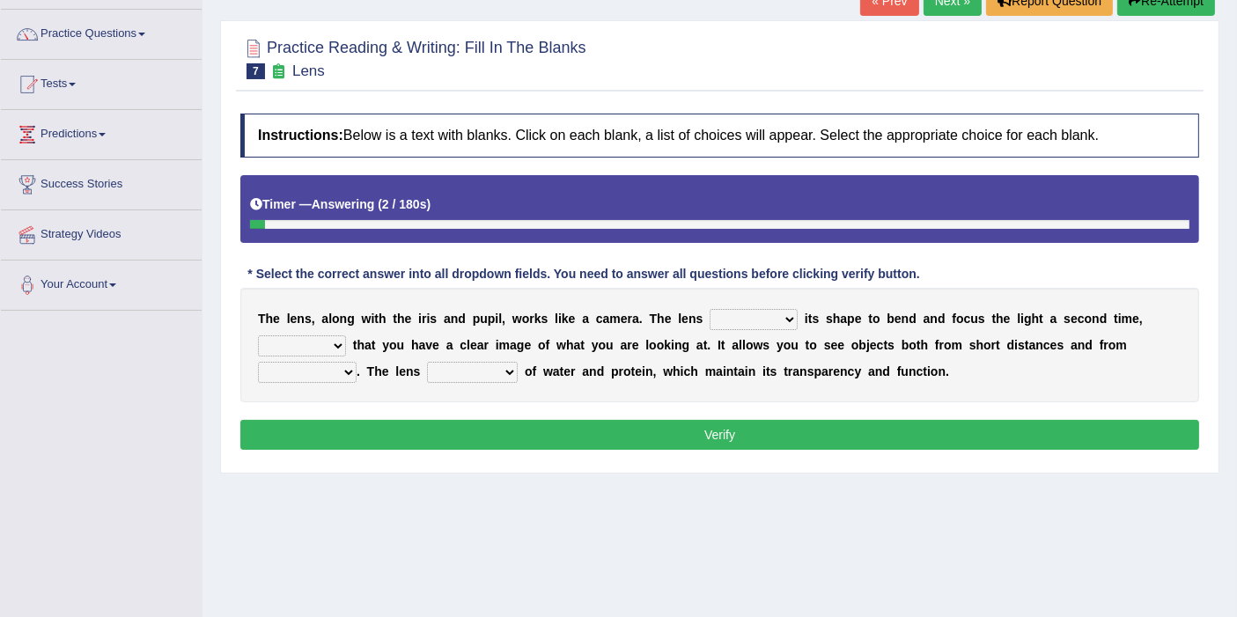
scroll to position [98, 0]
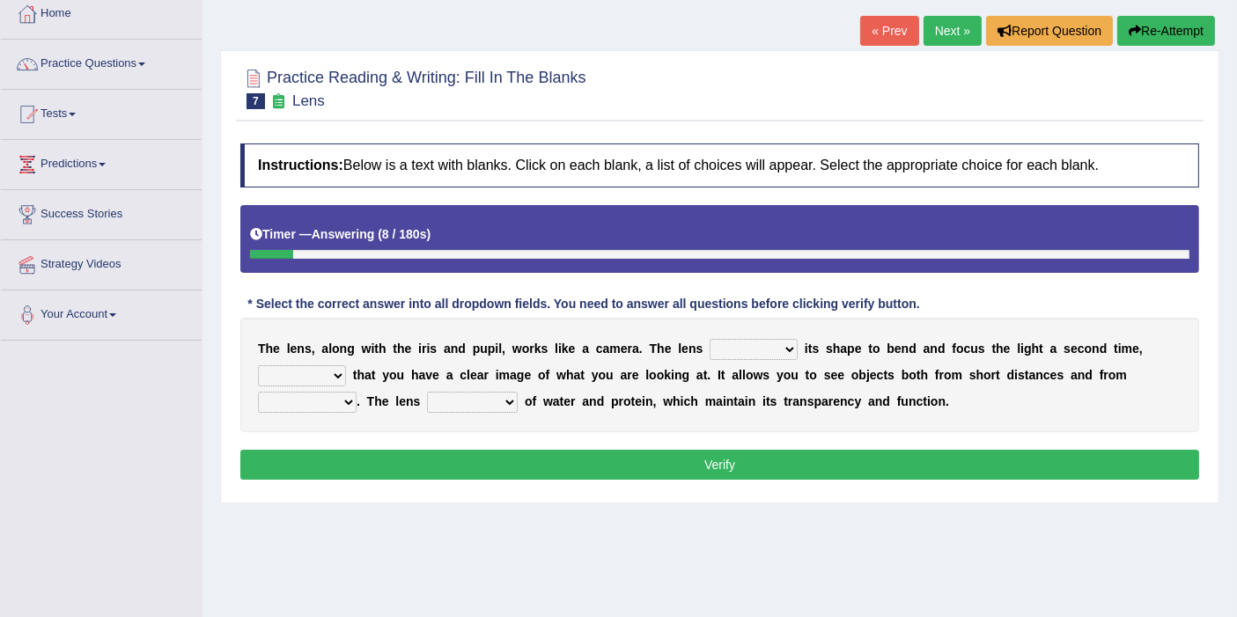
click at [757, 353] on select "adjusts shows selects presents" at bounding box center [754, 349] width 88 height 21
select select "adjusts"
click at [710, 339] on select "adjusts shows selects presents" at bounding box center [754, 349] width 88 height 21
click at [324, 371] on select "ensures to ensure ensure ensured" at bounding box center [302, 375] width 88 height 21
select select "ensures"
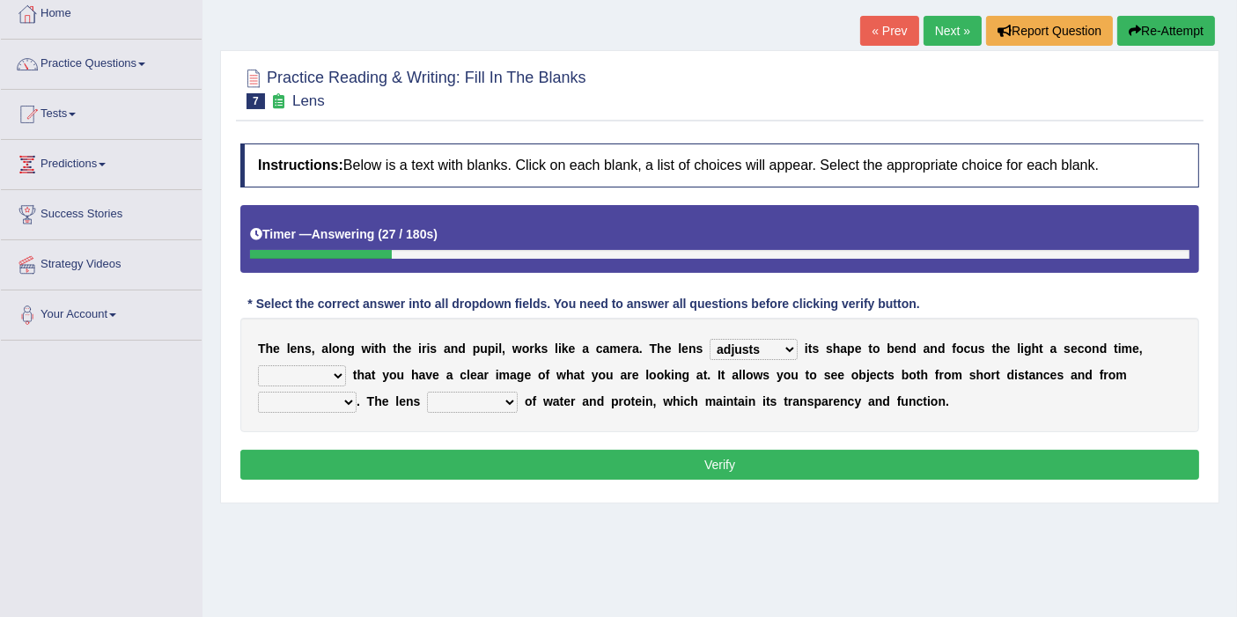
click at [258, 365] on select "ensures to ensure ensure ensured" at bounding box center [302, 375] width 88 height 21
click at [318, 383] on div "T h e l e n s , a l o n g w i t h t h e i r i s a n d p u p i l , w o r k s l i…" at bounding box center [719, 375] width 959 height 114
click at [318, 372] on select "ensures to ensure ensure ensured" at bounding box center [302, 375] width 88 height 21
click at [342, 399] on select "far away in between further apart all along" at bounding box center [307, 402] width 99 height 21
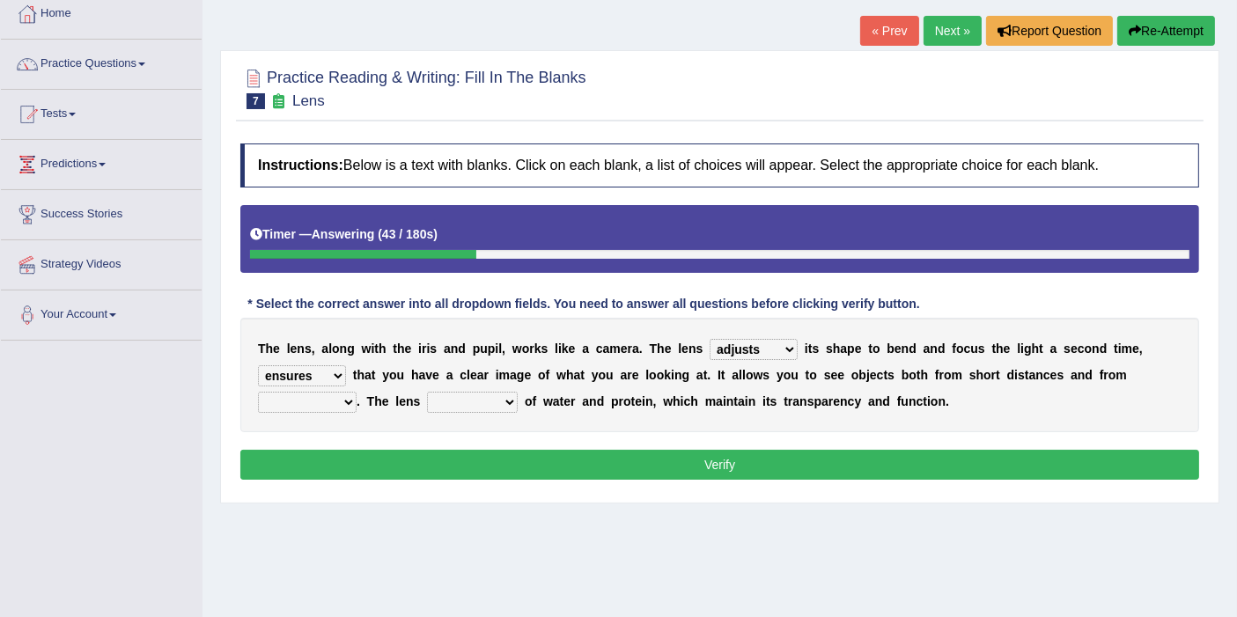
select select "far away"
click at [258, 392] on select "far away in between further apart all along" at bounding box center [307, 402] width 99 height 21
click at [341, 405] on select "far away in between further apart all along" at bounding box center [307, 402] width 99 height 21
click at [343, 409] on select "far away in between further apart all along" at bounding box center [307, 402] width 99 height 21
click at [448, 397] on select "constitutes comprises composes consists" at bounding box center [472, 402] width 91 height 21
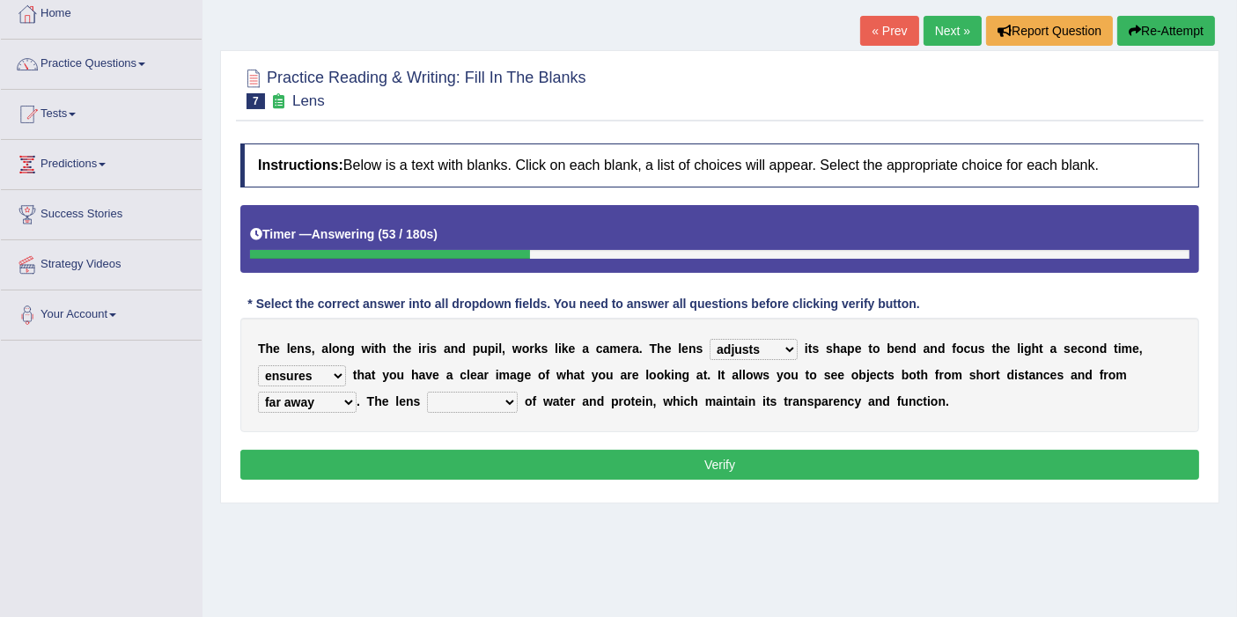
select select "composes"
click at [427, 392] on select "constitutes comprises composes consists" at bounding box center [472, 402] width 91 height 21
click at [499, 464] on button "Verify" at bounding box center [719, 465] width 959 height 30
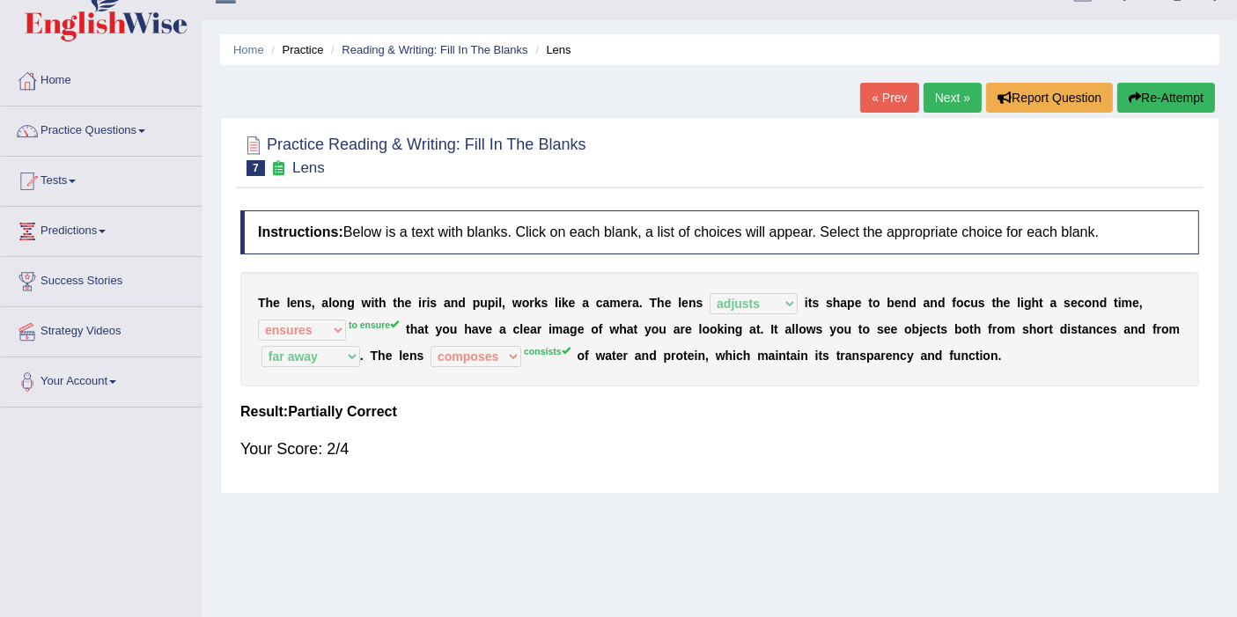
scroll to position [0, 0]
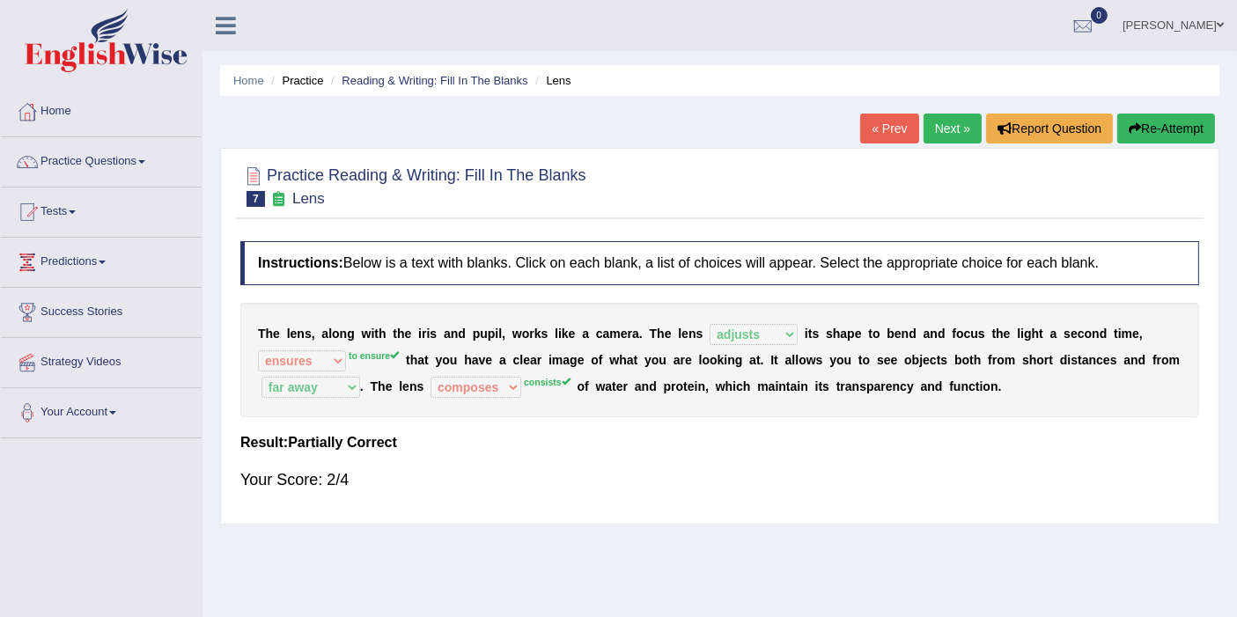
click at [961, 118] on link "Next »" at bounding box center [953, 129] width 58 height 30
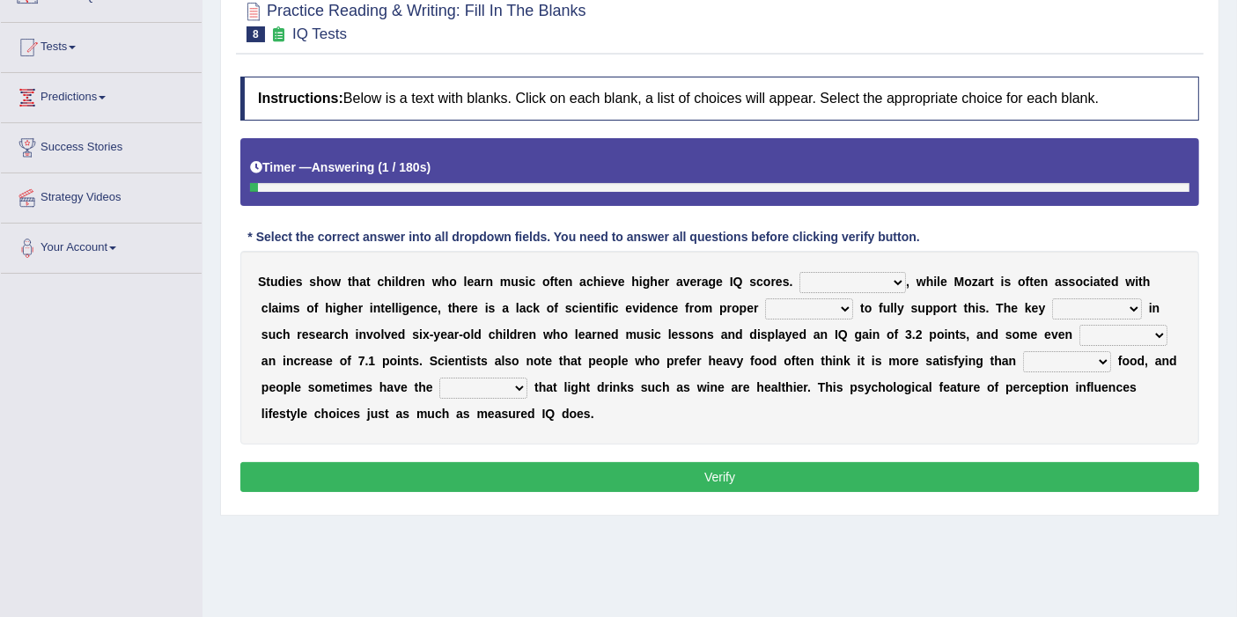
scroll to position [196, 0]
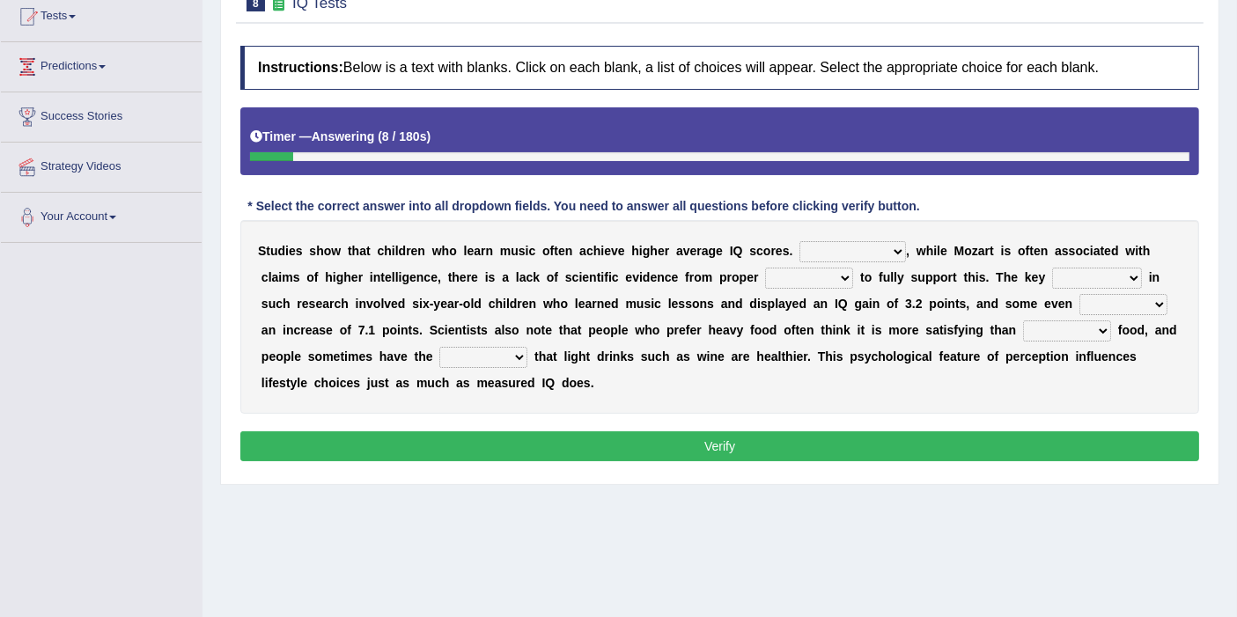
click at [842, 249] on select "However Therefore Consequently While" at bounding box center [853, 251] width 107 height 21
select select "However"
click at [800, 241] on select "However Therefore Consequently While" at bounding box center [853, 251] width 107 height 21
click at [801, 271] on select "test tests testing tested" at bounding box center [809, 278] width 88 height 21
click at [765, 268] on select "test tests testing tested" at bounding box center [809, 278] width 88 height 21
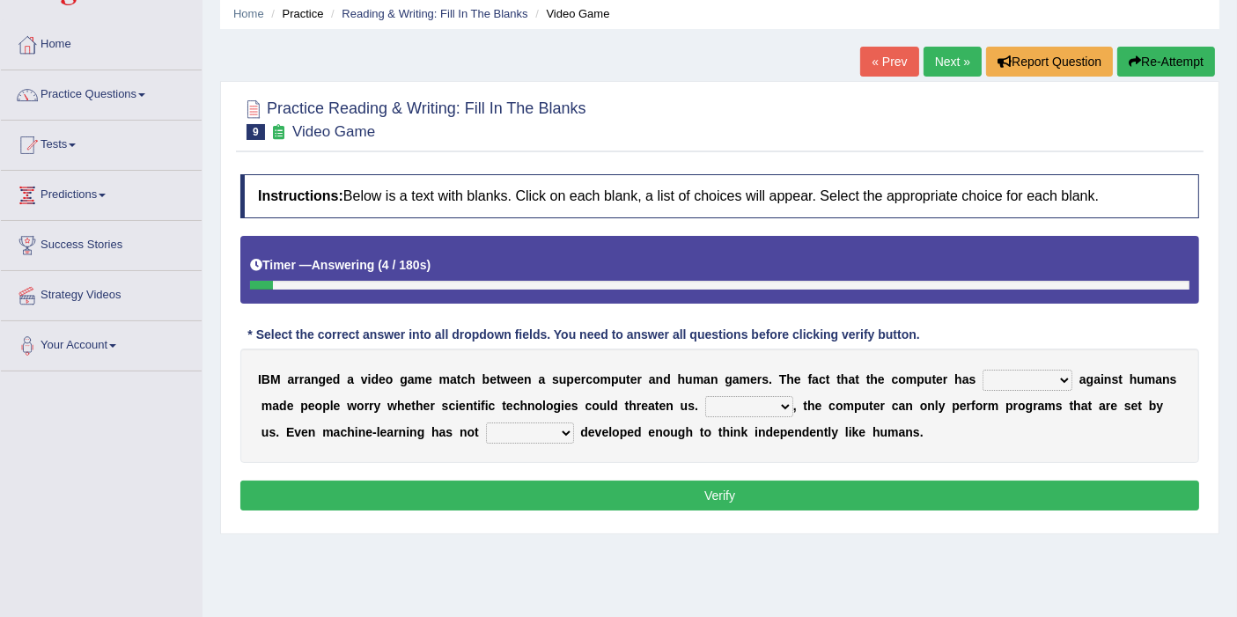
scroll to position [98, 0]
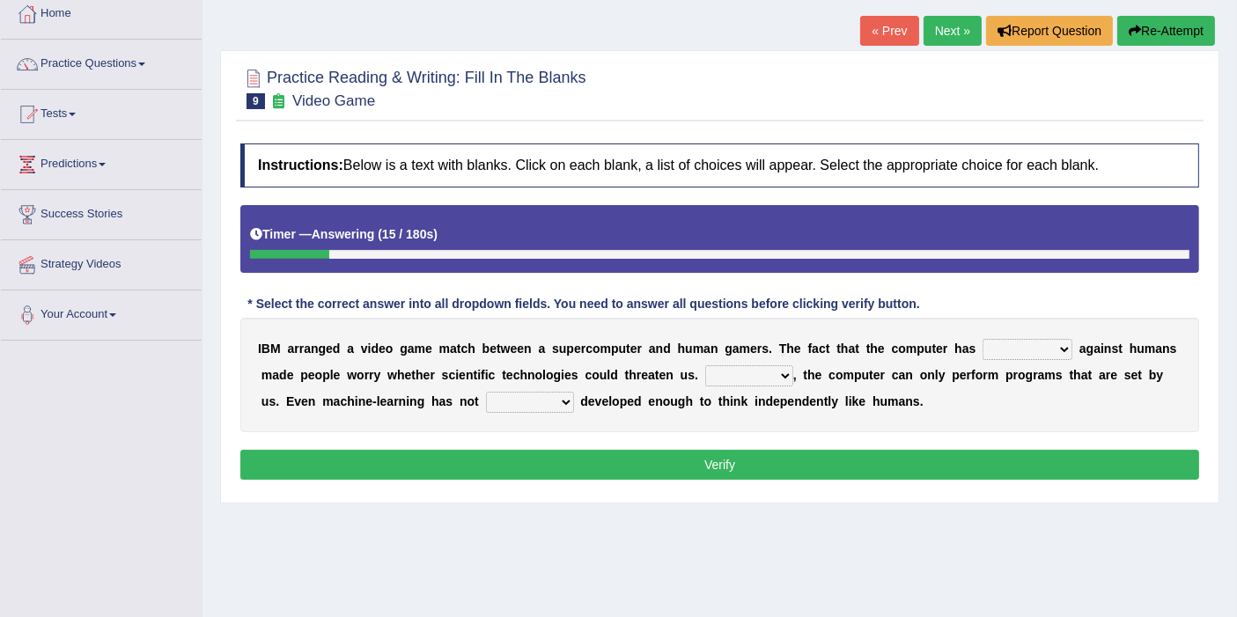
click at [1027, 348] on select "competed fought acted challenged" at bounding box center [1028, 349] width 90 height 21
click at [983, 339] on select "competed fought acted challenged" at bounding box center [1028, 349] width 90 height 21
click at [749, 370] on select "Moreover However Thus So" at bounding box center [749, 375] width 88 height 21
click at [1006, 352] on select "competed fought acted challenged" at bounding box center [1028, 349] width 90 height 21
select select "competed"
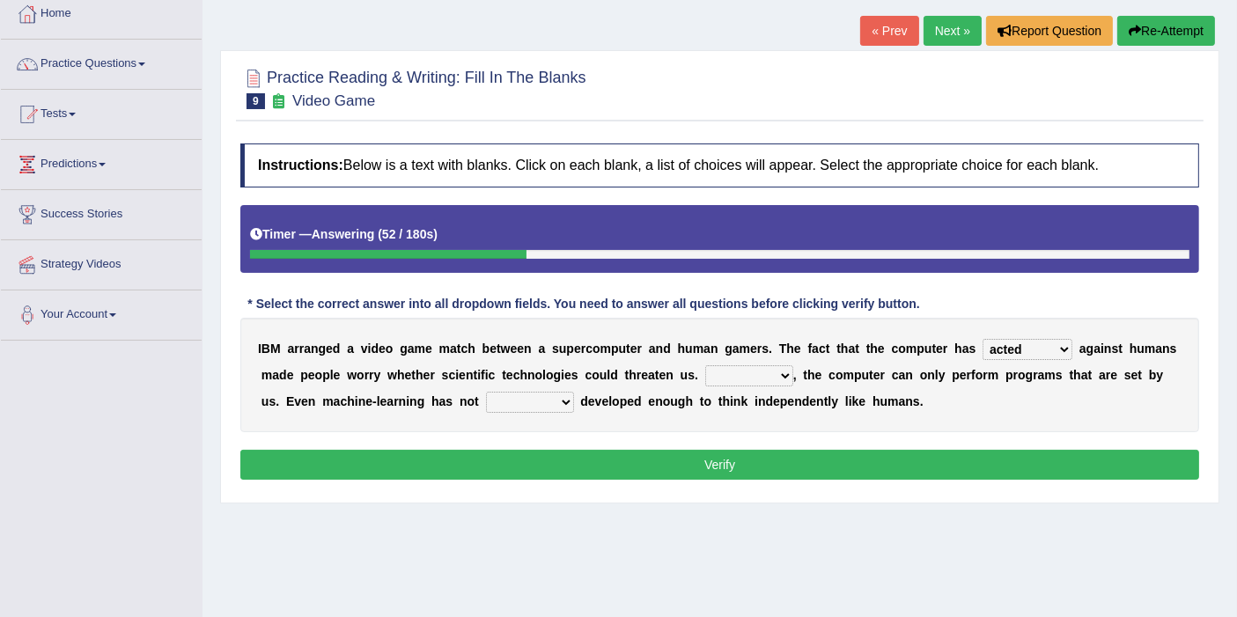
click at [983, 339] on select "competed fought acted challenged" at bounding box center [1028, 349] width 90 height 21
click at [743, 371] on select "Moreover However Thus So" at bounding box center [749, 375] width 88 height 21
select select "However"
click at [705, 365] on select "Moreover However Thus So" at bounding box center [749, 375] width 88 height 21
click at [513, 406] on select "yet still only just" at bounding box center [530, 402] width 88 height 21
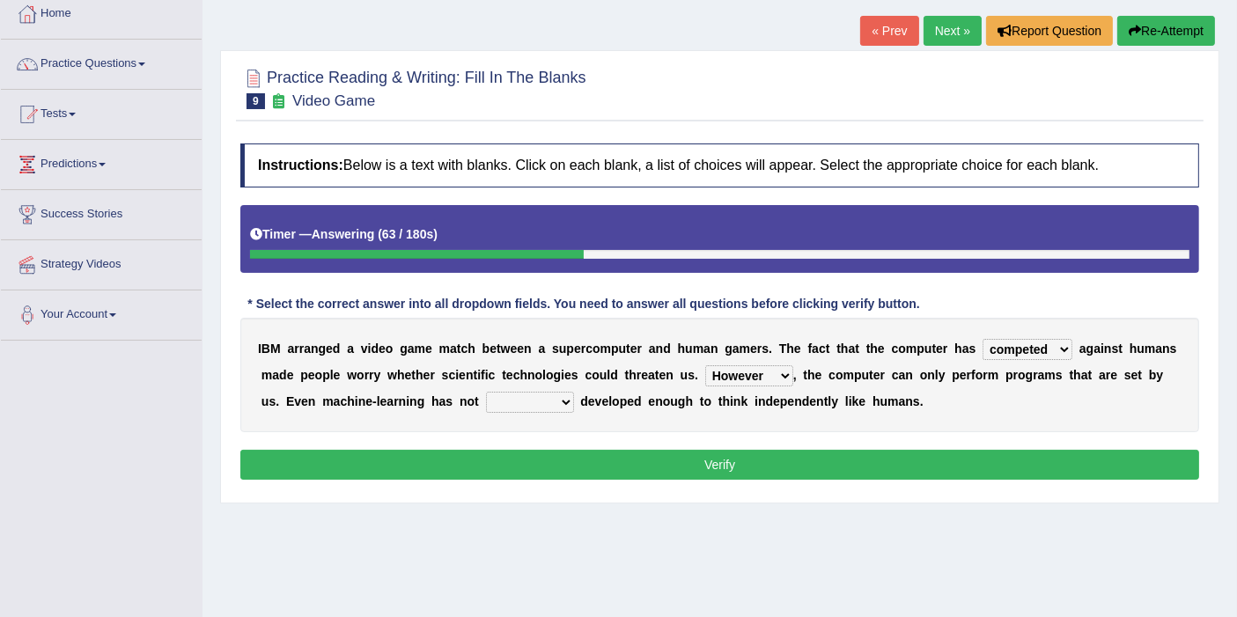
select select "yet"
click at [486, 392] on select "yet still only just" at bounding box center [530, 402] width 88 height 21
click at [568, 444] on div "Instructions: Below is a text with blanks. Click on each blank, a list of choic…" at bounding box center [720, 314] width 968 height 359
click at [576, 456] on button "Verify" at bounding box center [719, 465] width 959 height 30
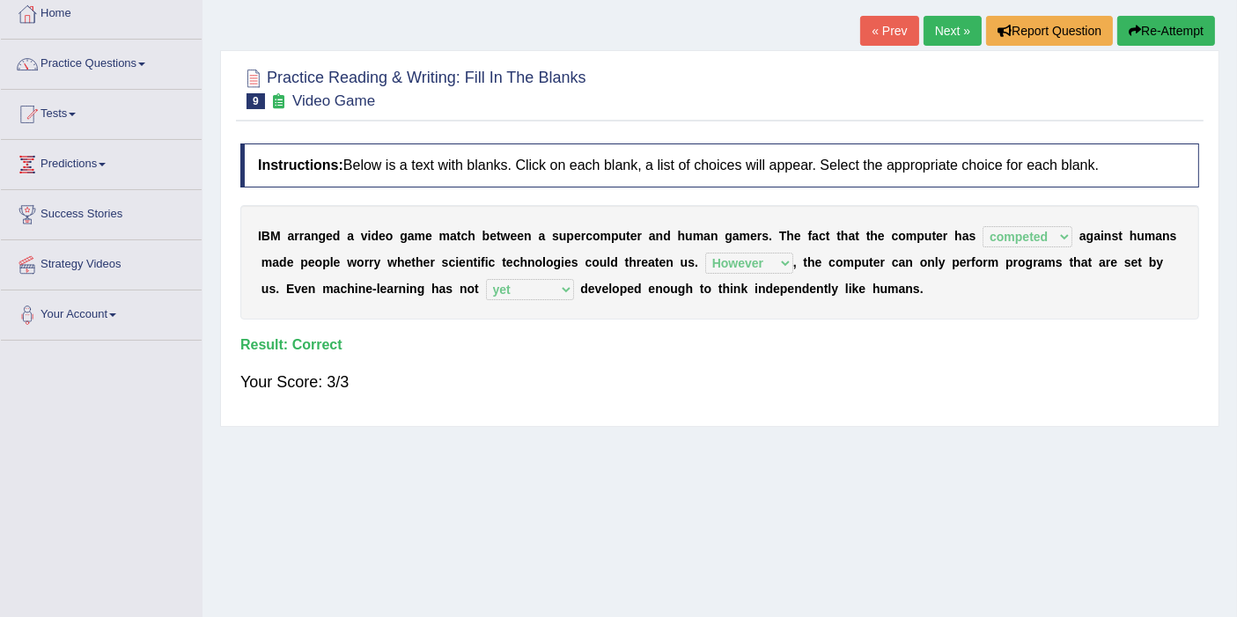
click at [948, 37] on link "Next »" at bounding box center [953, 31] width 58 height 30
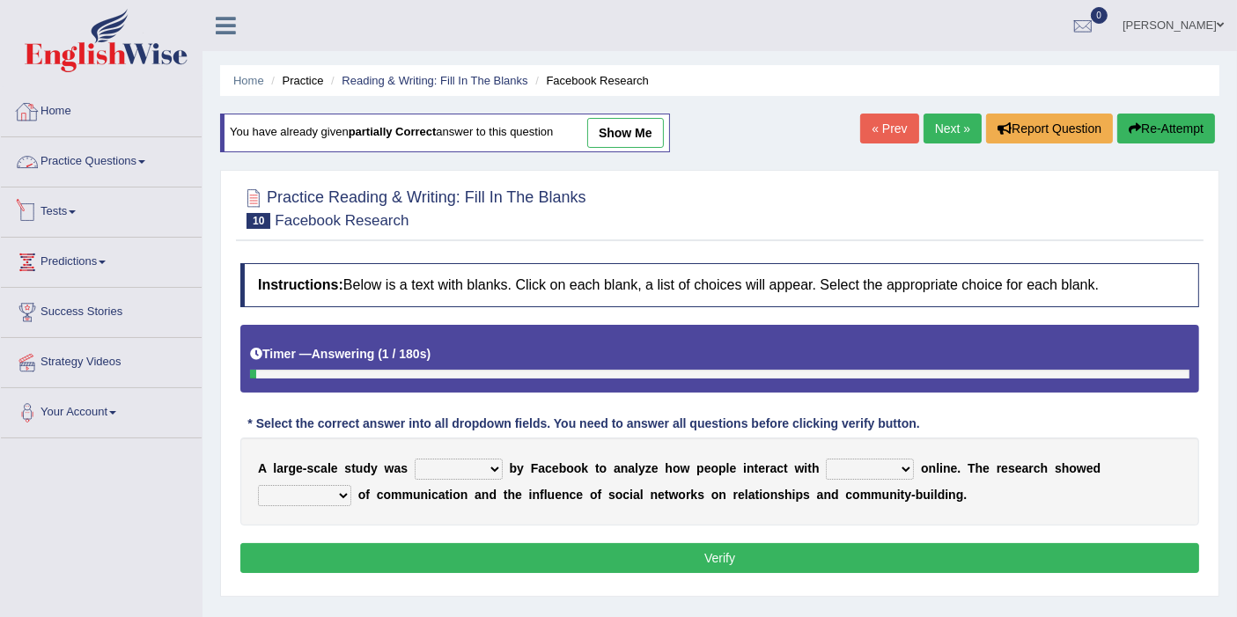
click at [88, 157] on link "Practice Questions" at bounding box center [101, 159] width 201 height 44
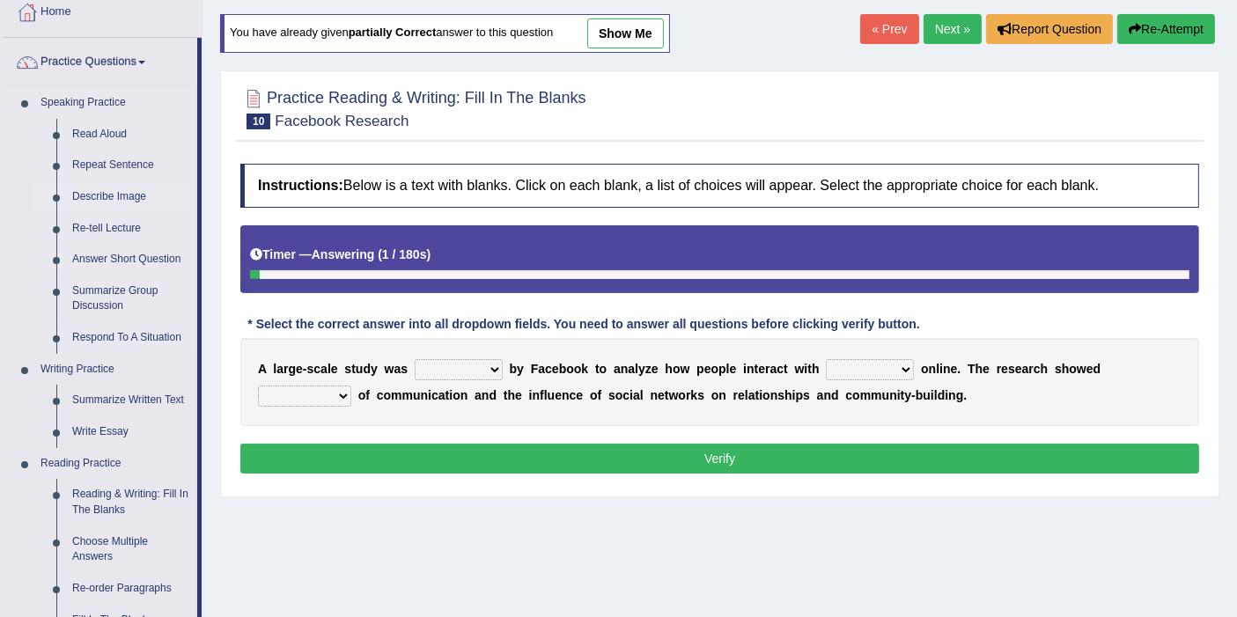
scroll to position [196, 0]
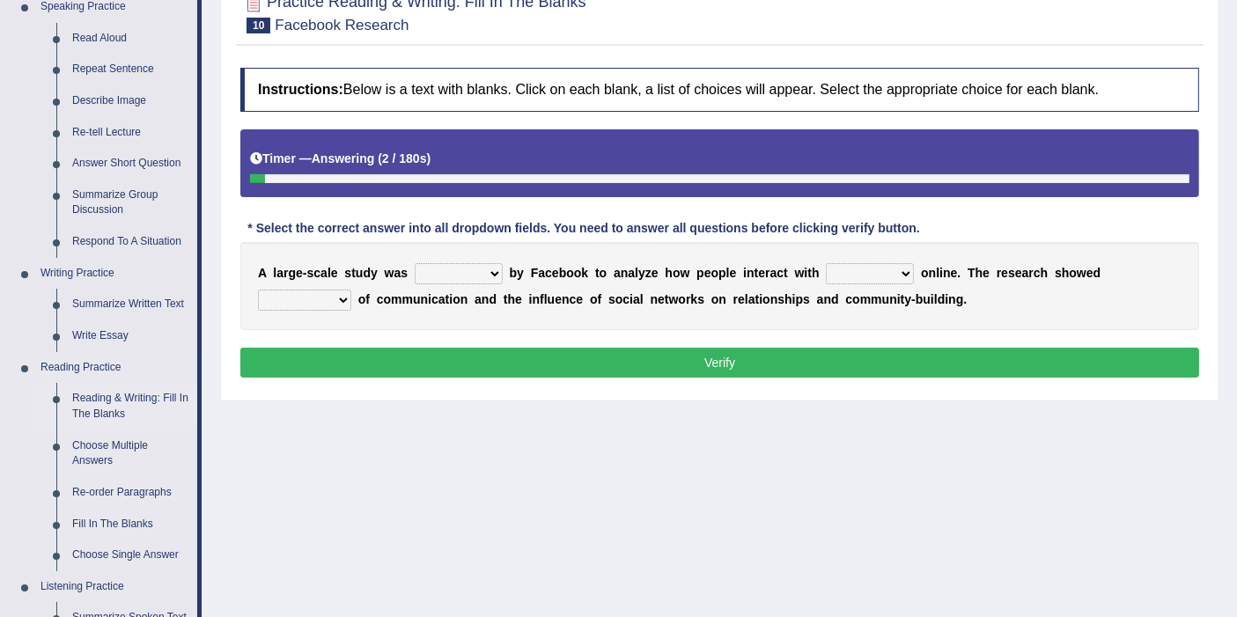
click at [123, 396] on link "Reading & Writing: Fill In The Blanks" at bounding box center [130, 406] width 133 height 47
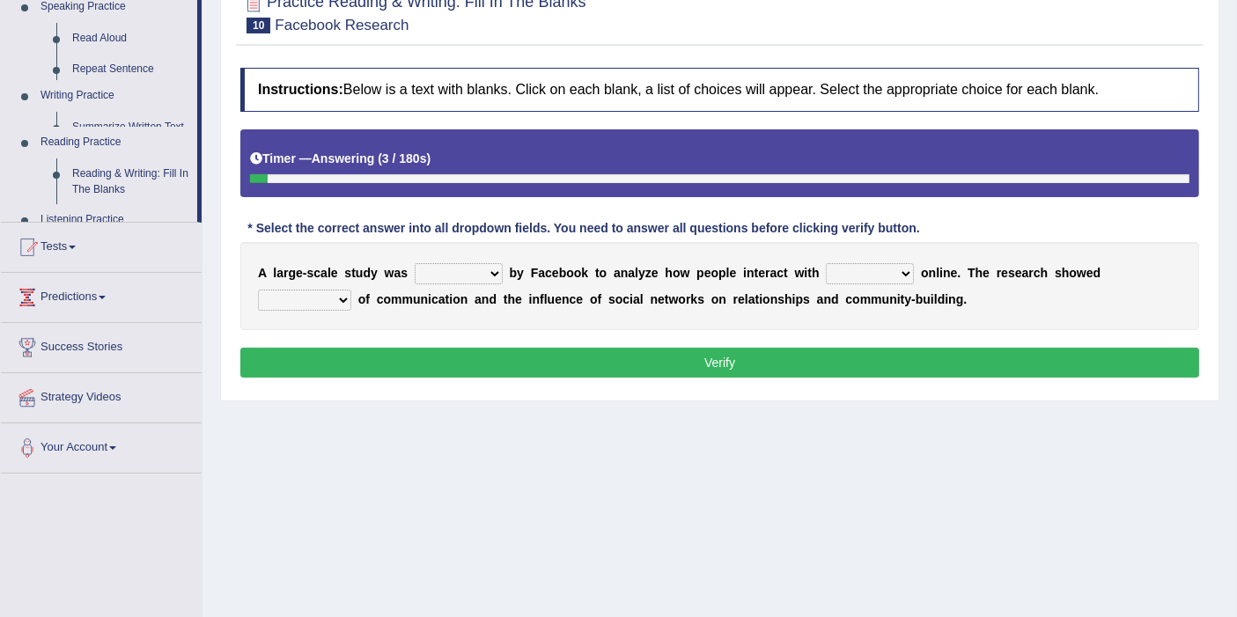
scroll to position [253, 0]
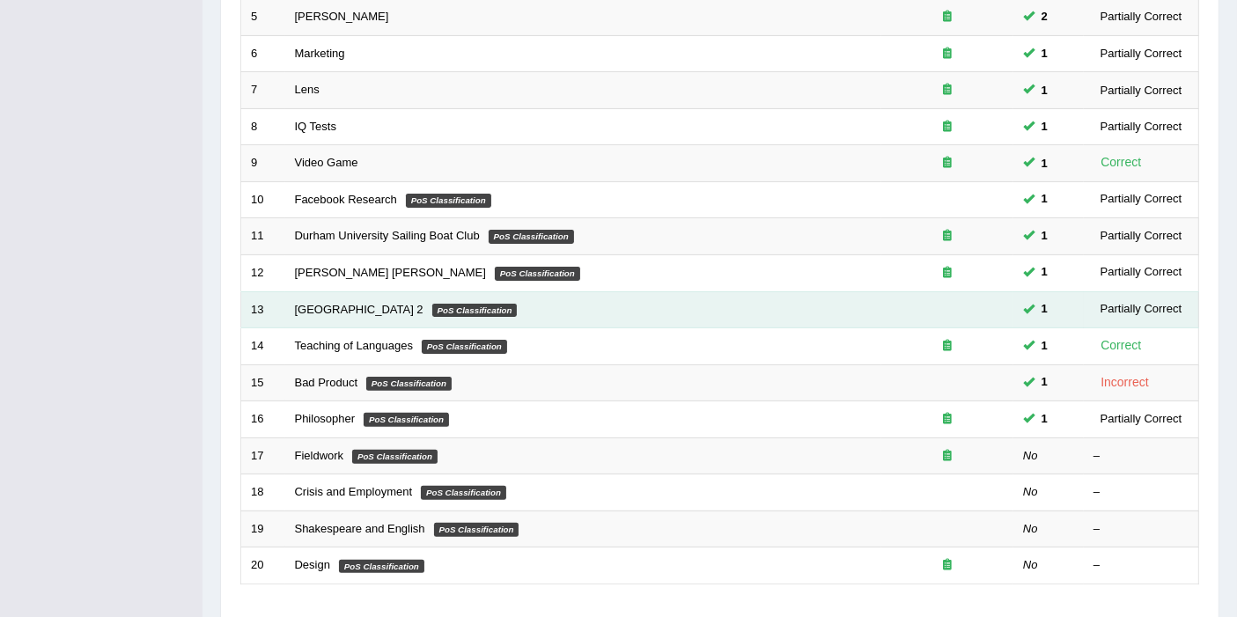
scroll to position [542, 0]
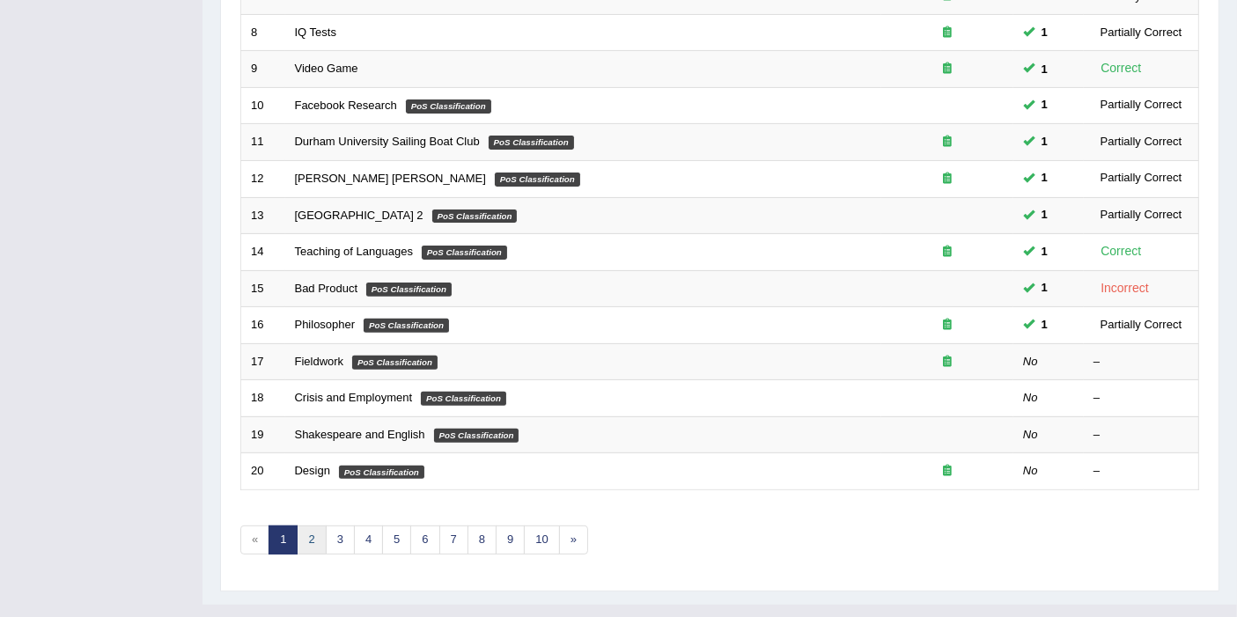
click at [316, 526] on link "2" at bounding box center [311, 540] width 29 height 29
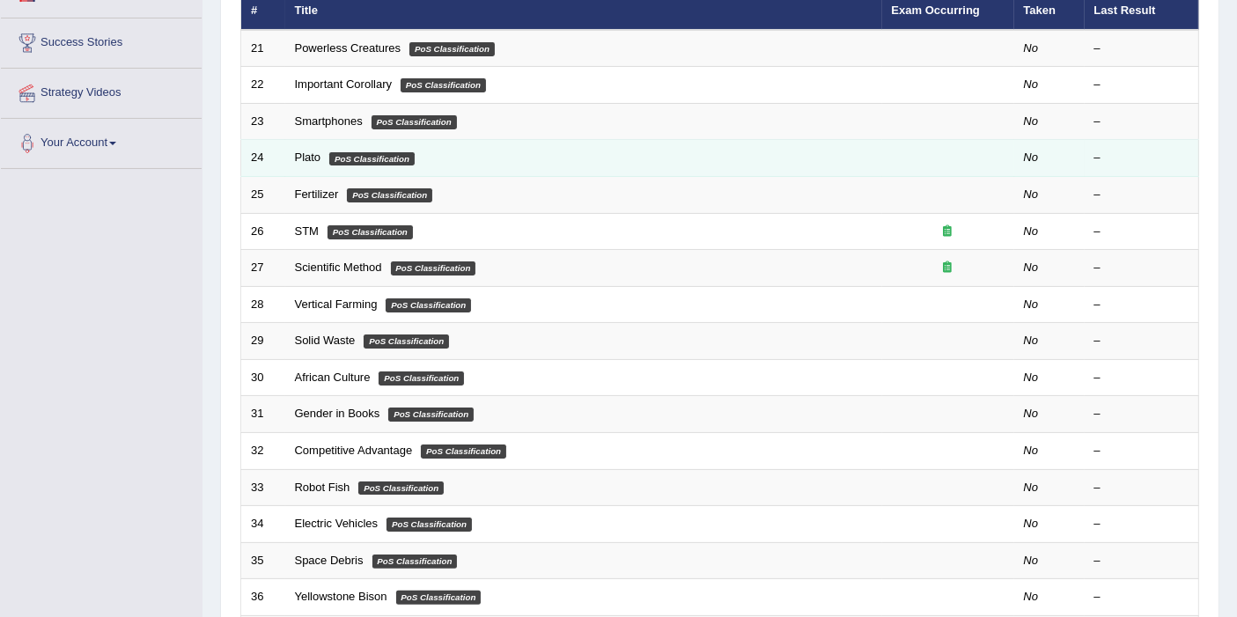
scroll to position [489, 0]
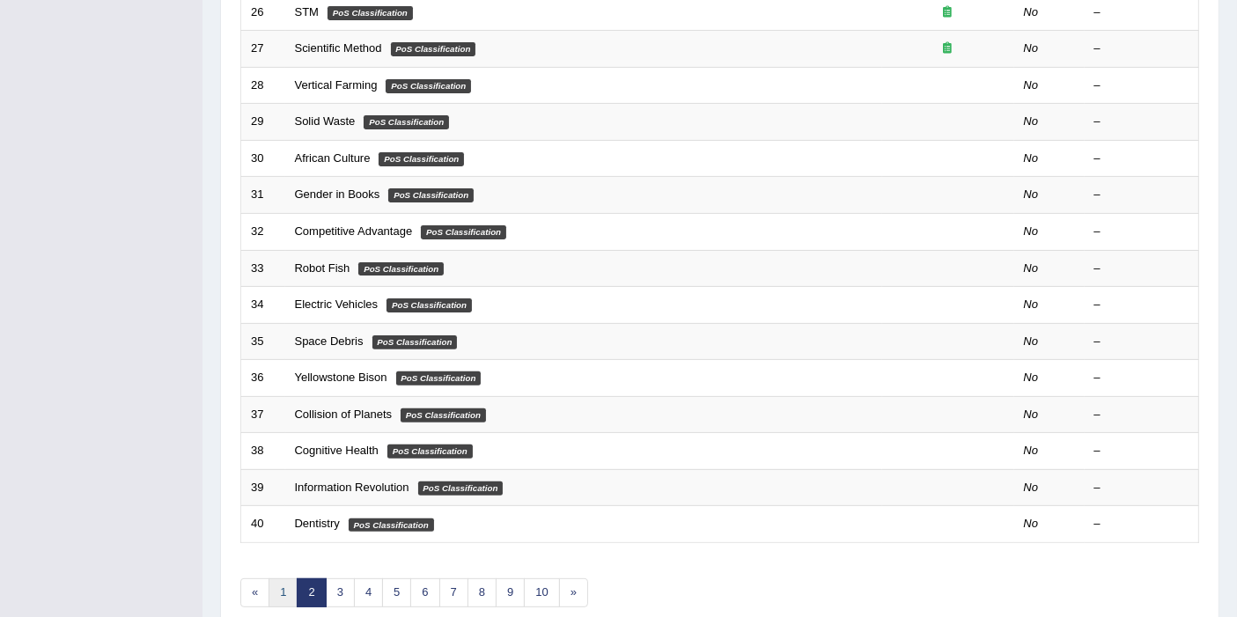
click at [289, 579] on link "1" at bounding box center [283, 593] width 29 height 29
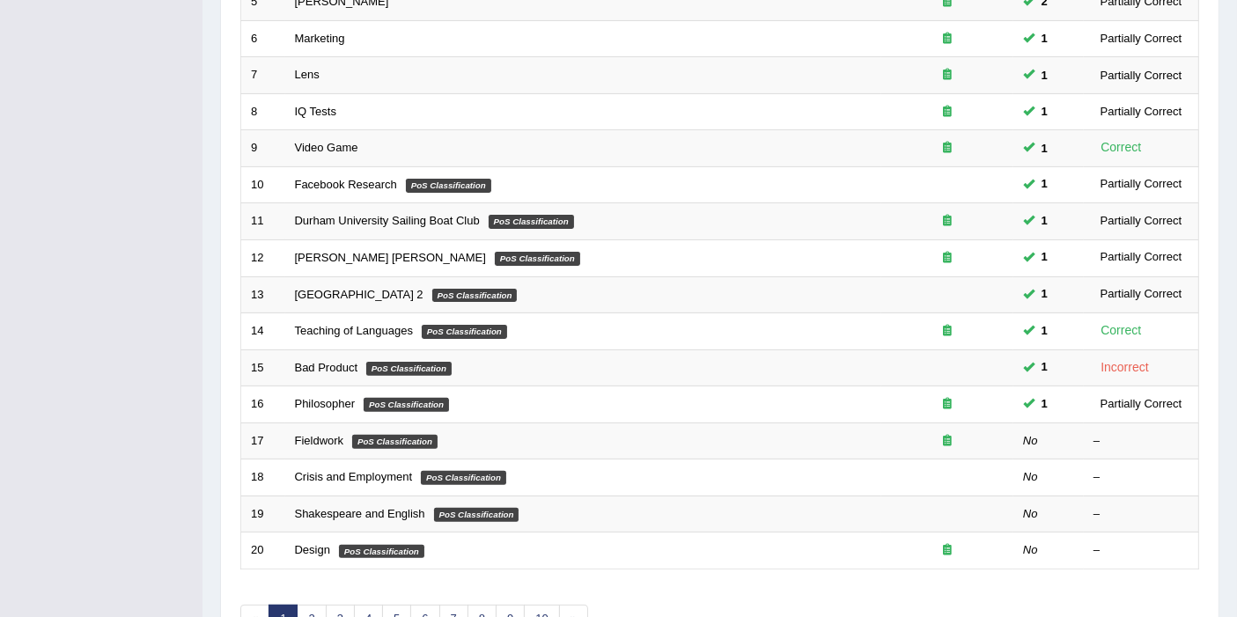
scroll to position [542, 0]
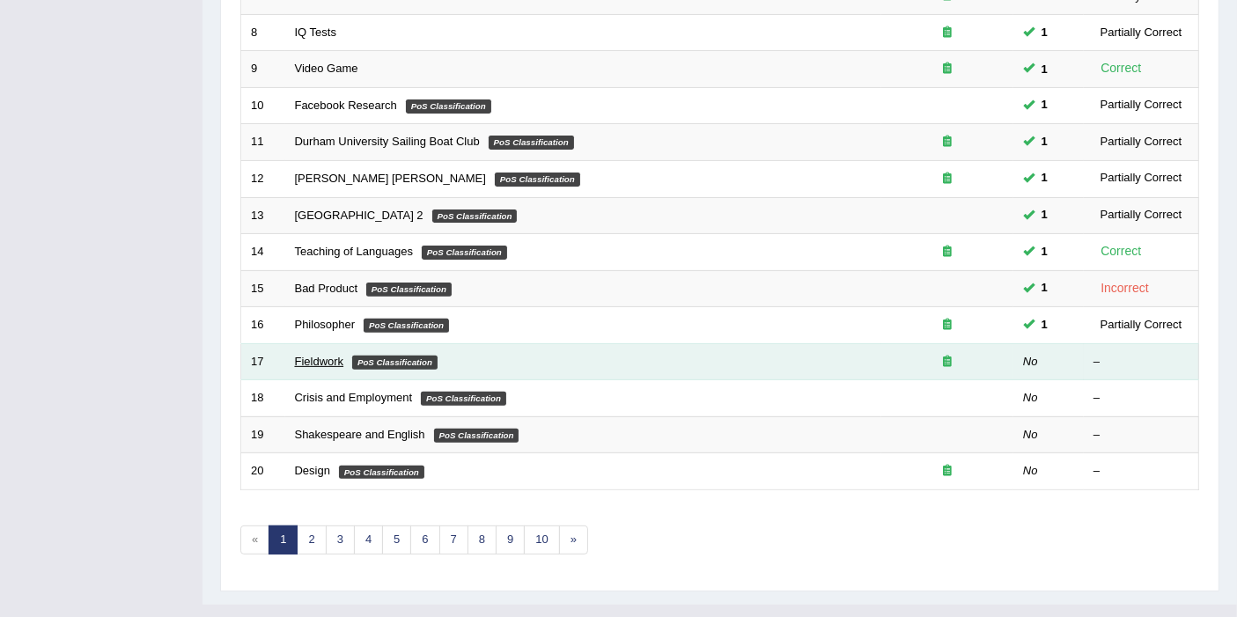
click at [330, 355] on link "Fieldwork" at bounding box center [319, 361] width 49 height 13
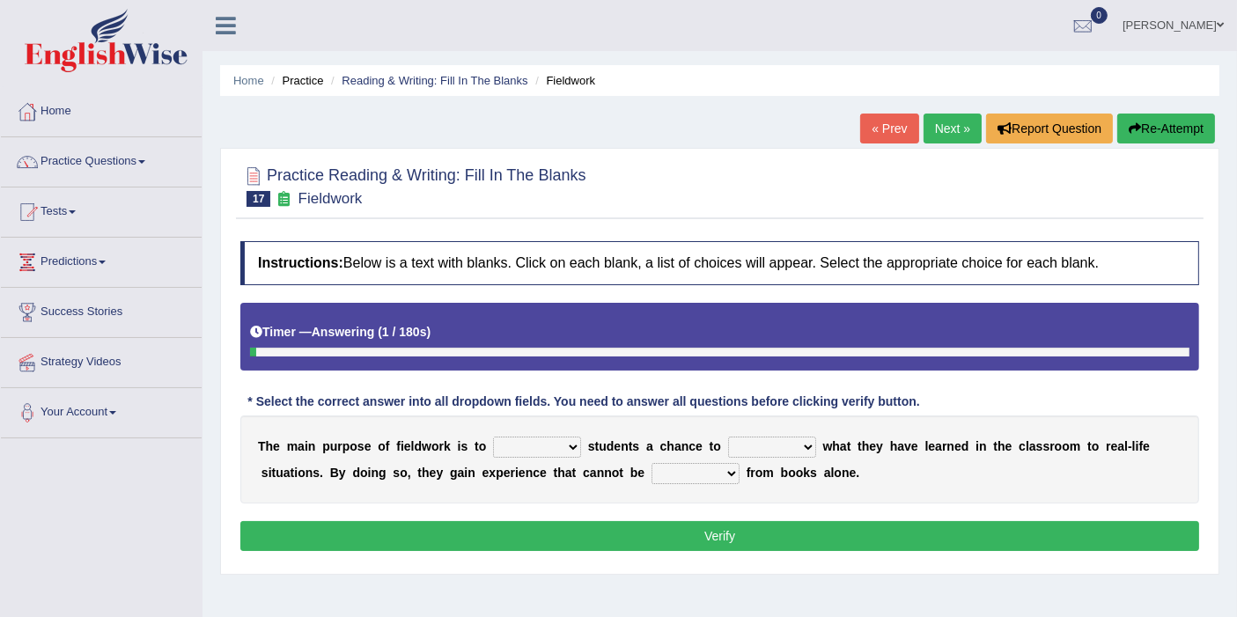
scroll to position [196, 0]
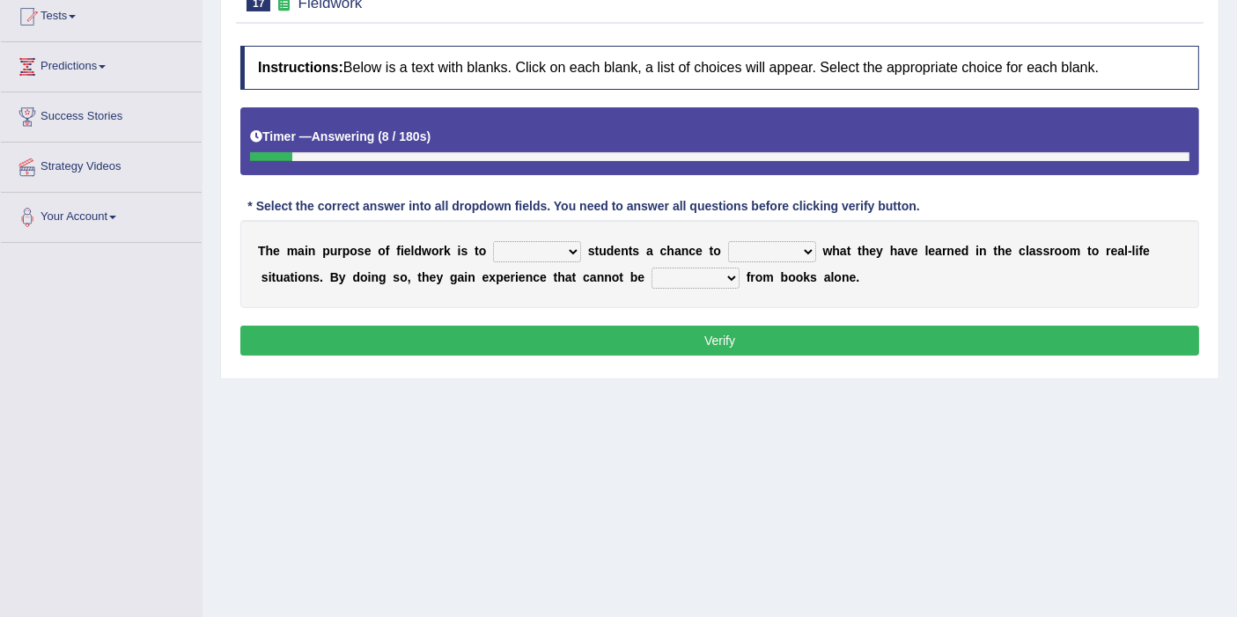
click at [557, 253] on select "resemble stow rave offer" at bounding box center [537, 251] width 88 height 21
click at [493, 241] on select "resemble stow rave offer" at bounding box center [537, 251] width 88 height 21
click at [540, 254] on select "resemble stow rave offer" at bounding box center [537, 251] width 88 height 21
select select "rave"
click at [493, 241] on select "resemble stow rave offer" at bounding box center [537, 251] width 88 height 21
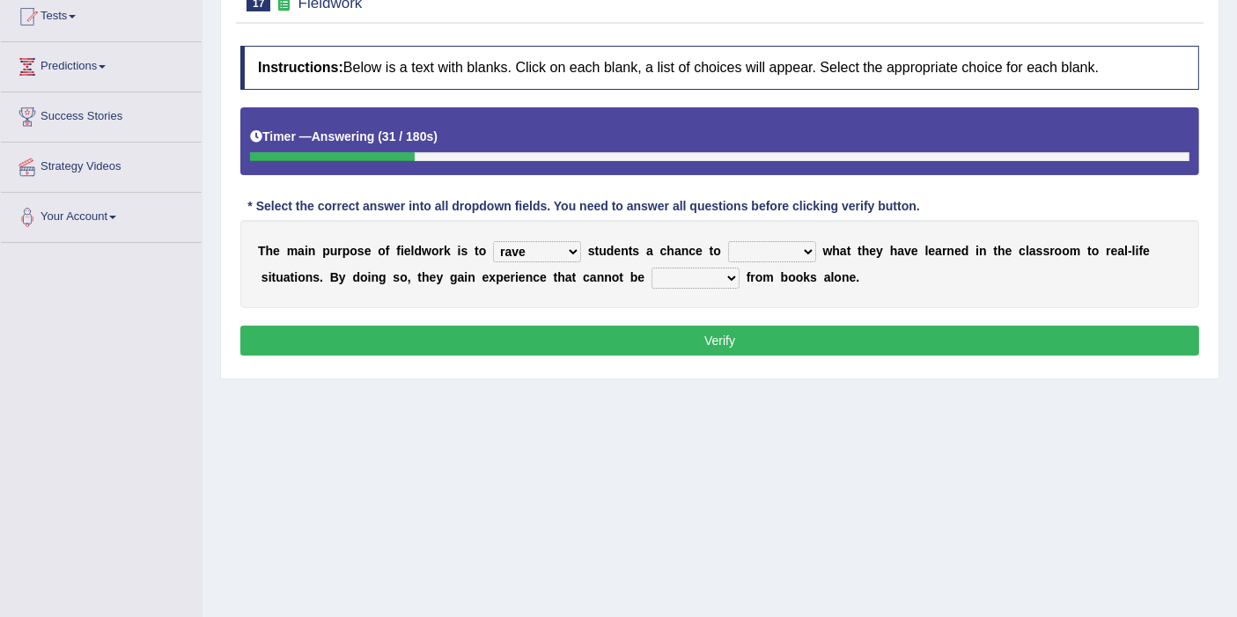
click at [771, 253] on select "compare align apply dismount" at bounding box center [772, 251] width 88 height 21
select select "apply"
click at [728, 241] on select "compare align apply dismount" at bounding box center [772, 251] width 88 height 21
click at [706, 275] on select "originated prepared obtained touted" at bounding box center [696, 278] width 88 height 21
select select "obtained"
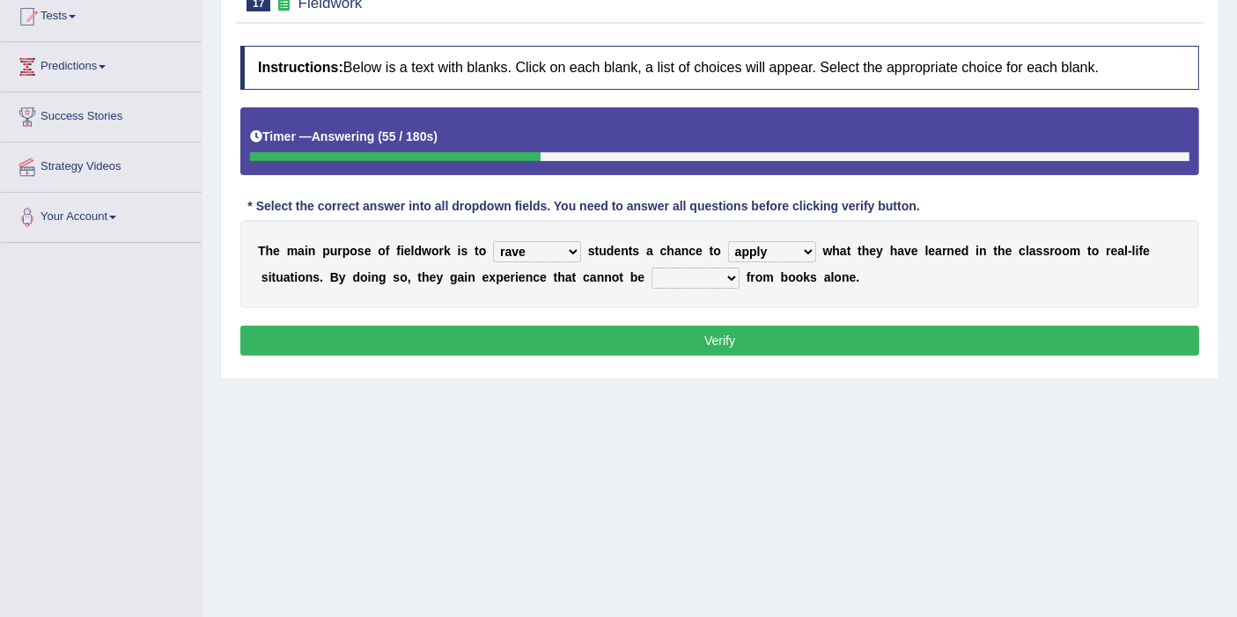
click at [652, 268] on select "originated prepared obtained touted" at bounding box center [696, 278] width 88 height 21
click at [703, 336] on button "Verify" at bounding box center [719, 341] width 959 height 30
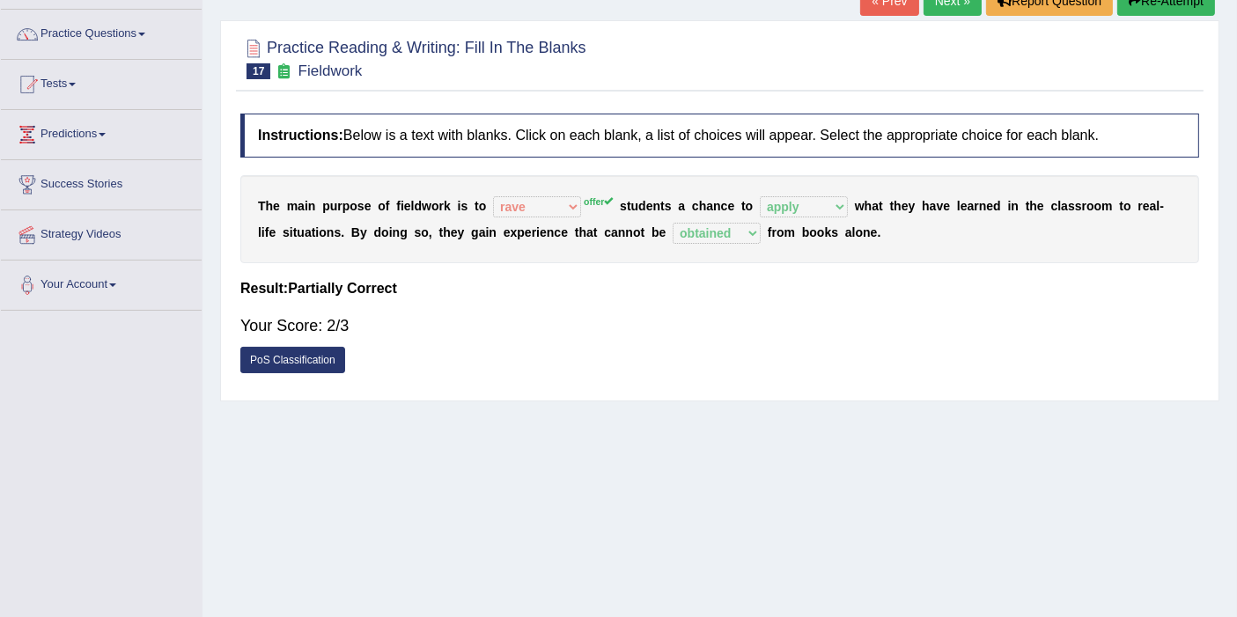
scroll to position [98, 0]
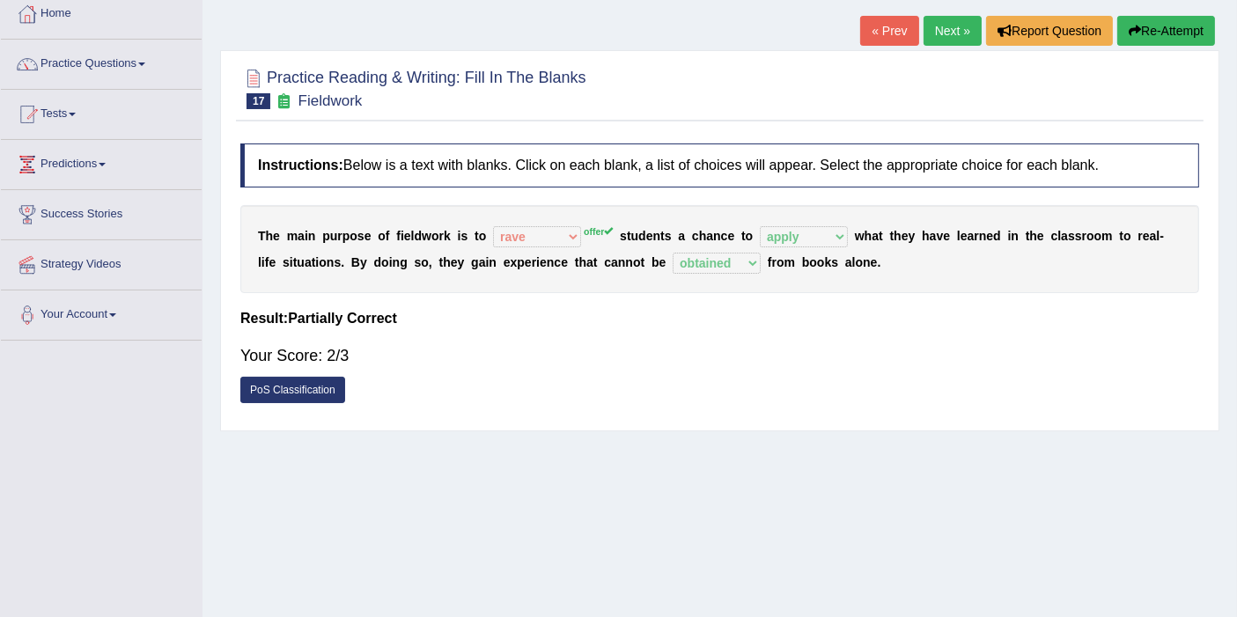
click at [935, 24] on link "Next »" at bounding box center [953, 31] width 58 height 30
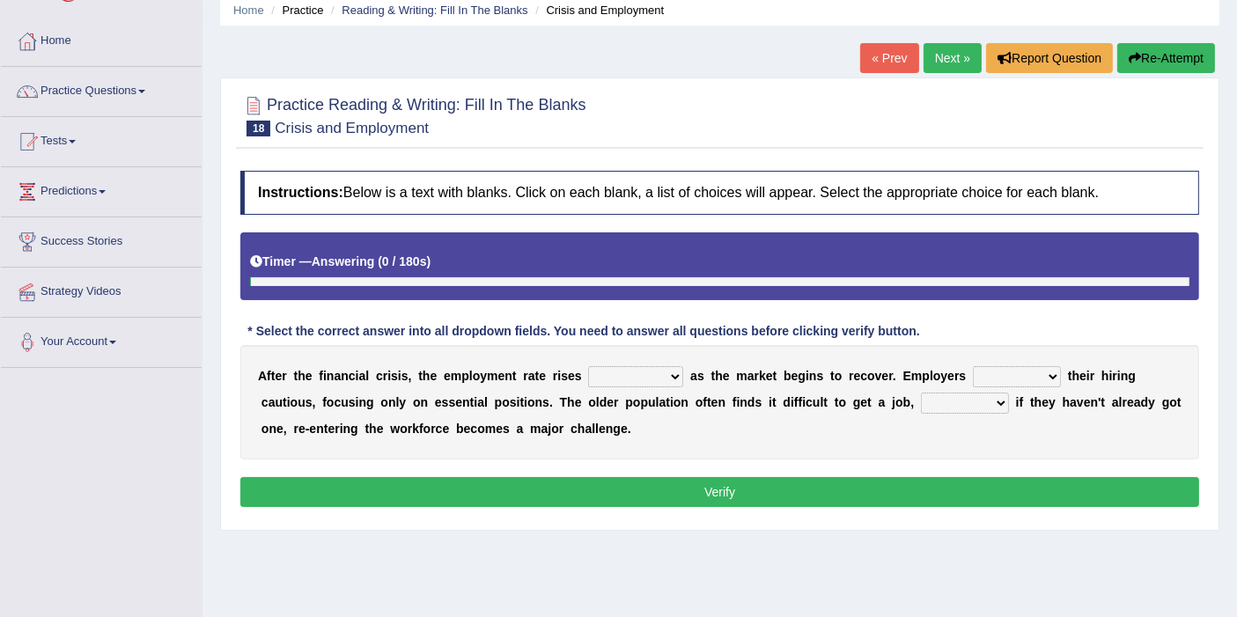
scroll to position [98, 0]
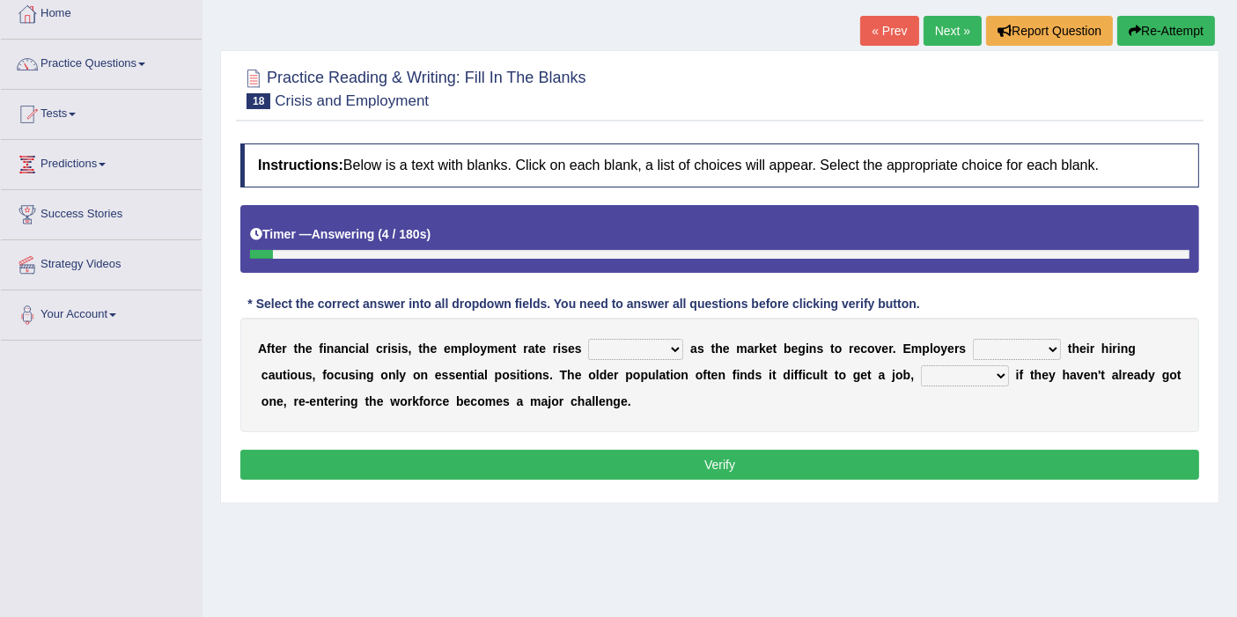
click at [621, 345] on select "normally conversely strenuously sharply" at bounding box center [635, 349] width 95 height 21
select select "normally"
click at [588, 339] on select "normally conversely strenuously sharply" at bounding box center [635, 349] width 95 height 21
click at [621, 348] on select "normally conversely strenuously sharply" at bounding box center [635, 349] width 95 height 21
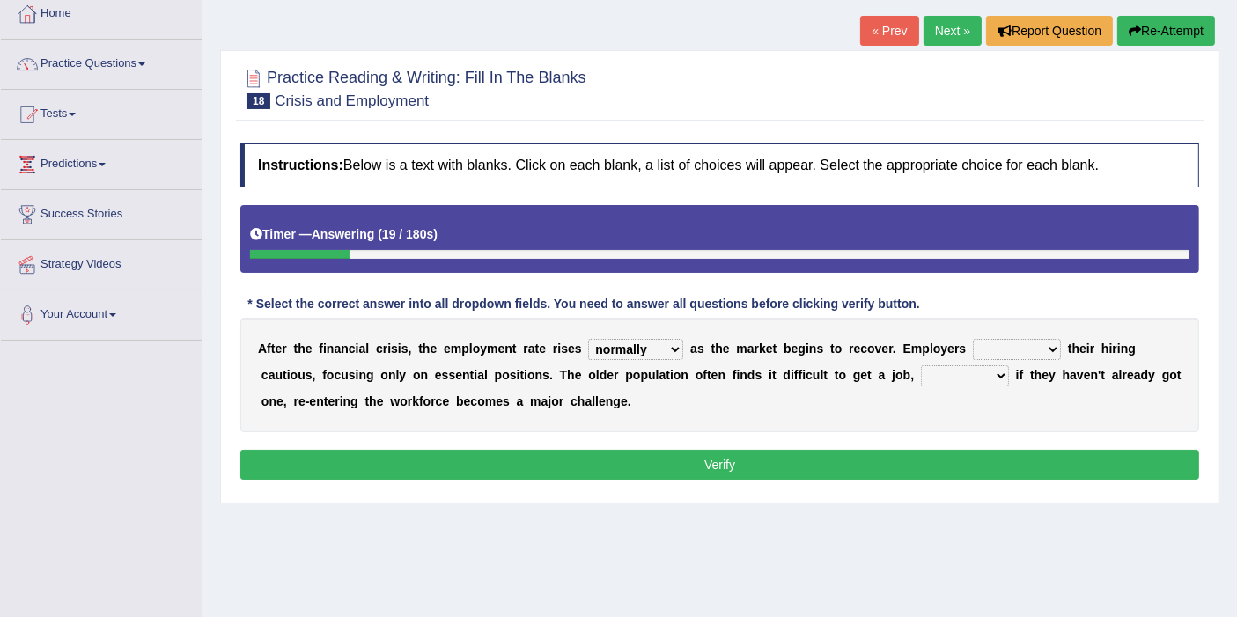
click at [1004, 359] on div "A f t e r t h e f i n a n c i a l c r i s i s , t h e e m p l o y m e n t r a t…" at bounding box center [719, 375] width 959 height 114
click at [1011, 340] on select "keeping kept keep are kept" at bounding box center [1017, 349] width 88 height 21
select select "are kept"
click at [973, 339] on select "keeping kept keep are kept" at bounding box center [1017, 349] width 88 height 21
click at [980, 371] on select "although while then because" at bounding box center [965, 375] width 88 height 21
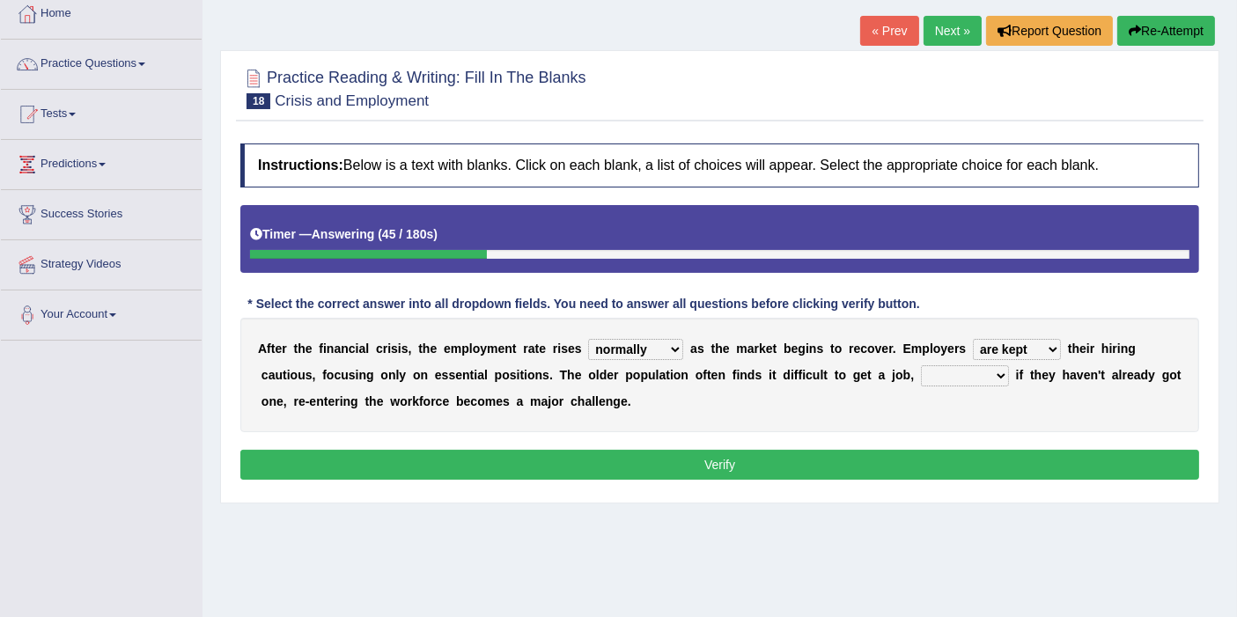
select select "although"
click at [921, 365] on select "although while then because" at bounding box center [965, 375] width 88 height 21
click at [986, 456] on button "Verify" at bounding box center [719, 465] width 959 height 30
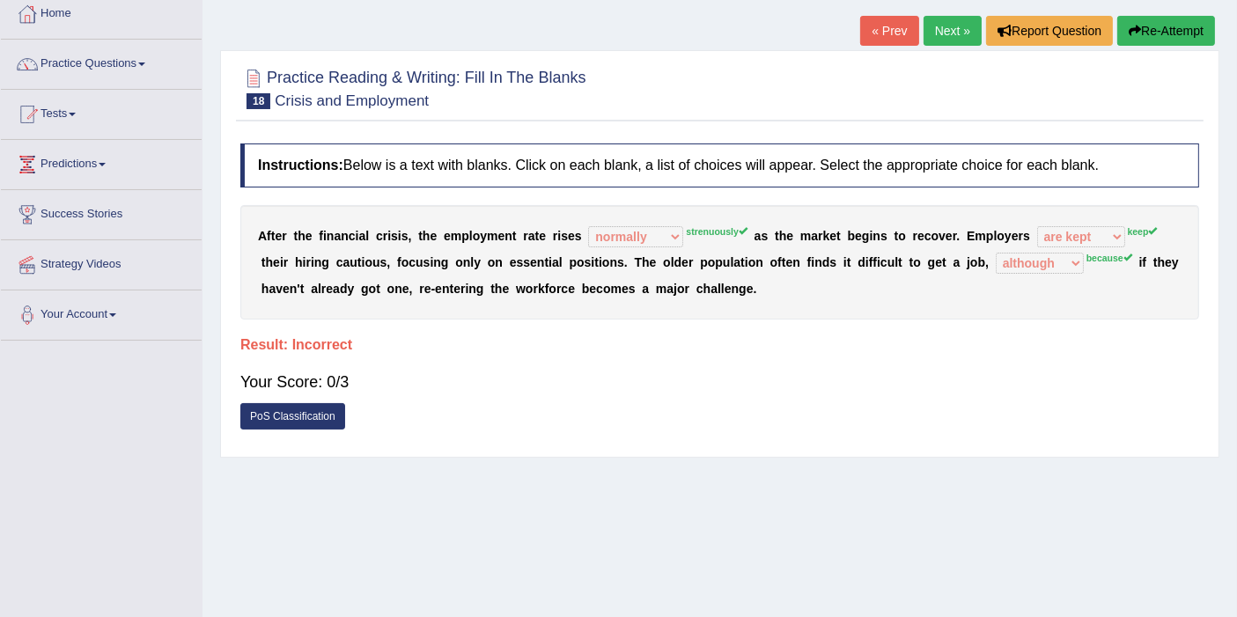
click at [1143, 31] on button "Re-Attempt" at bounding box center [1167, 31] width 98 height 30
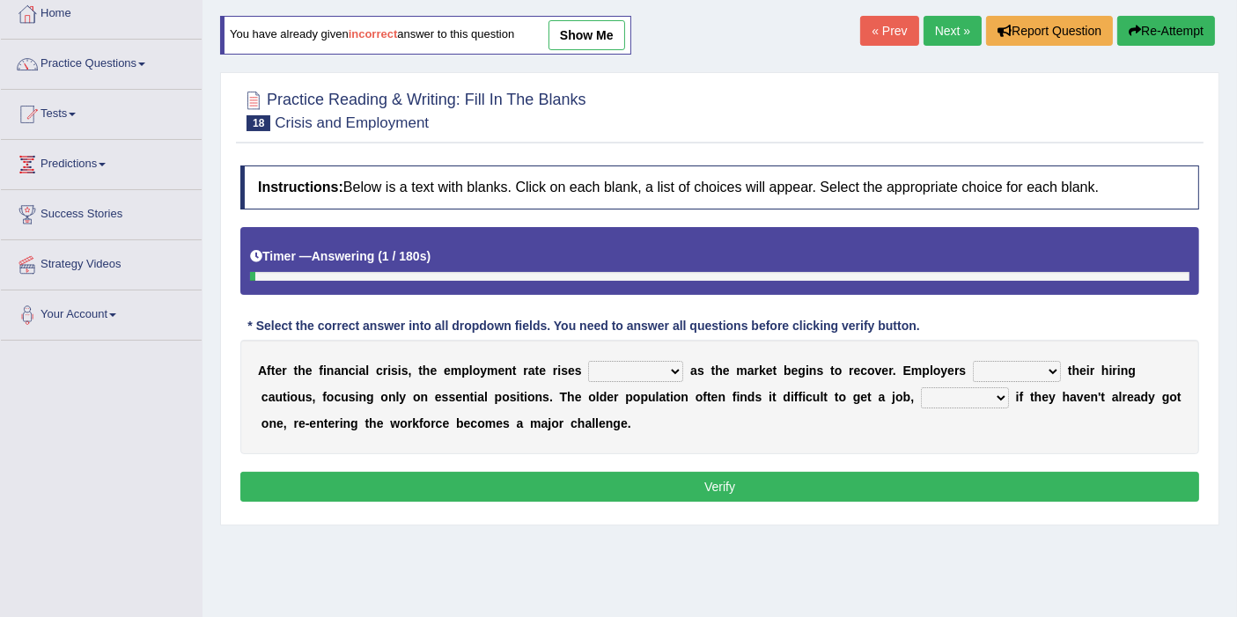
click at [606, 364] on select "normally conversely strenuously sharply" at bounding box center [635, 371] width 95 height 21
select select "strenuously"
click at [588, 361] on select "normally conversely strenuously sharply" at bounding box center [635, 371] width 95 height 21
click at [999, 365] on select "keeping kept keep are kept" at bounding box center [1017, 371] width 88 height 21
select select "kept"
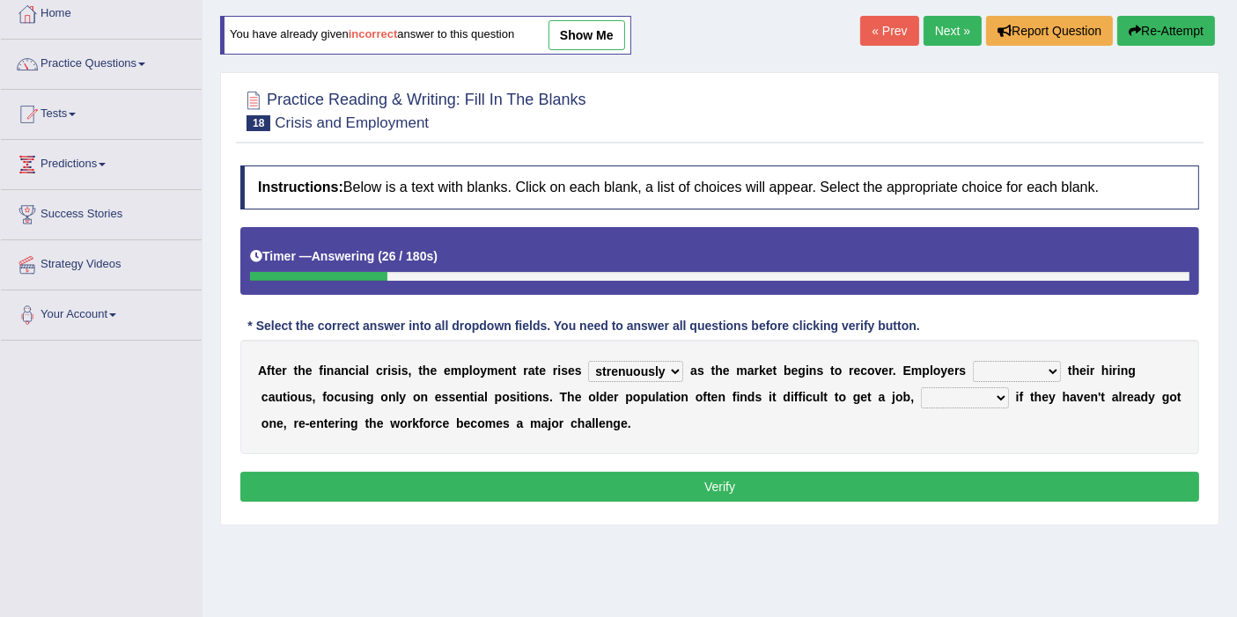
click at [973, 361] on select "keeping kept keep are kept" at bounding box center [1017, 371] width 88 height 21
click at [978, 402] on select "although while then because" at bounding box center [965, 397] width 88 height 21
select select "because"
click at [921, 387] on select "although while then because" at bounding box center [965, 397] width 88 height 21
click at [966, 491] on button "Verify" at bounding box center [719, 487] width 959 height 30
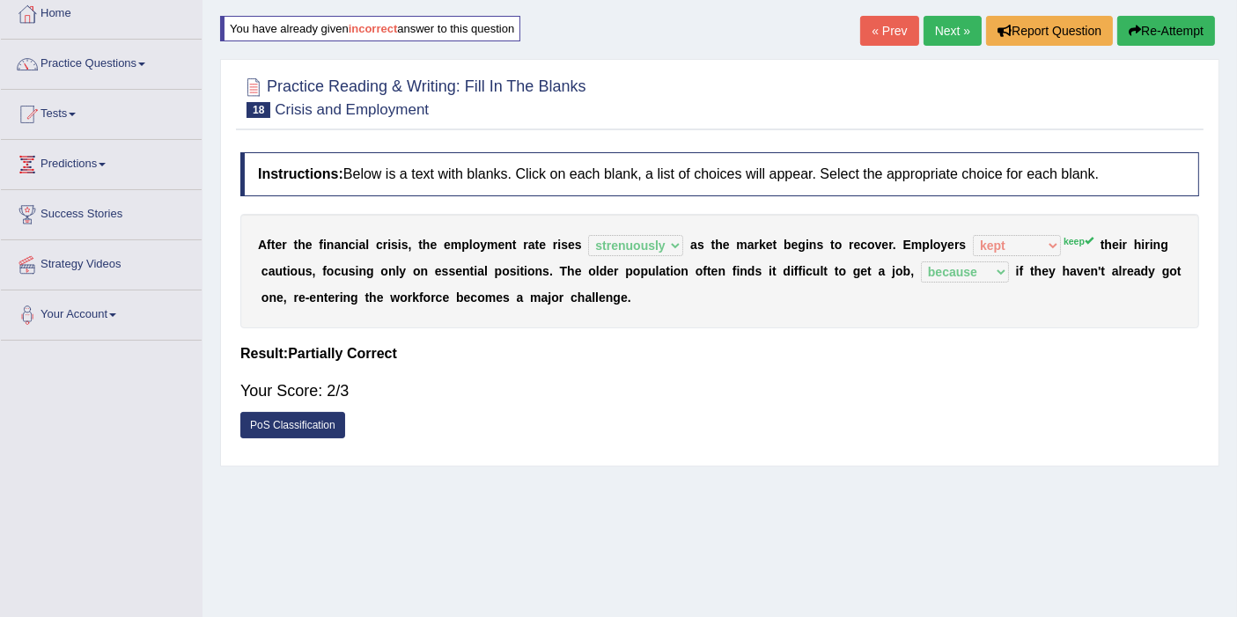
click at [927, 28] on link "Next »" at bounding box center [953, 31] width 58 height 30
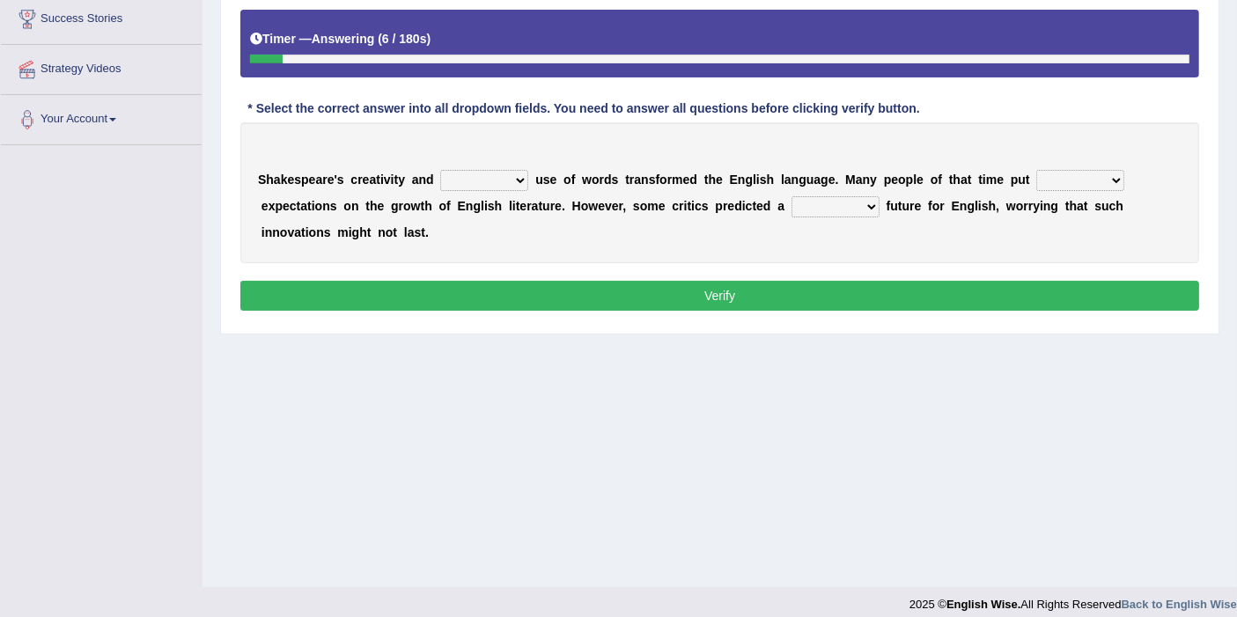
scroll to position [196, 0]
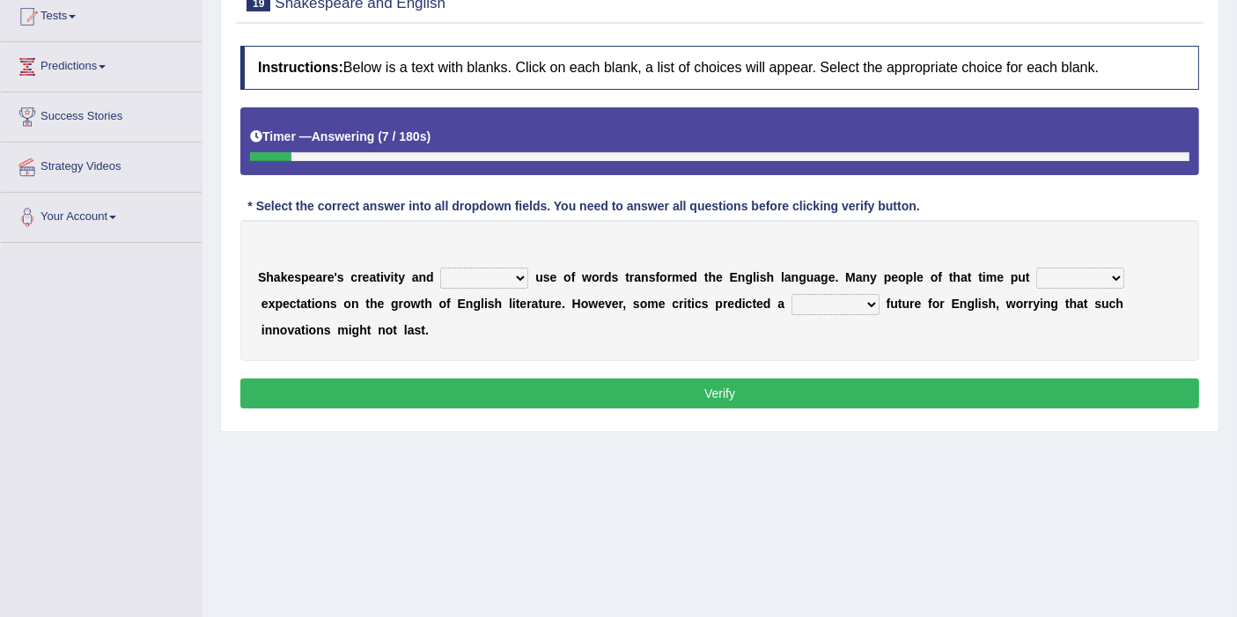
click at [504, 271] on select "idealized intensive fancied inventive" at bounding box center [484, 278] width 88 height 21
select select "inventive"
click at [440, 268] on select "idealized intensive fancied inventive" at bounding box center [484, 278] width 88 height 21
click at [1067, 279] on select "wide much high more" at bounding box center [1081, 278] width 88 height 21
select select "high"
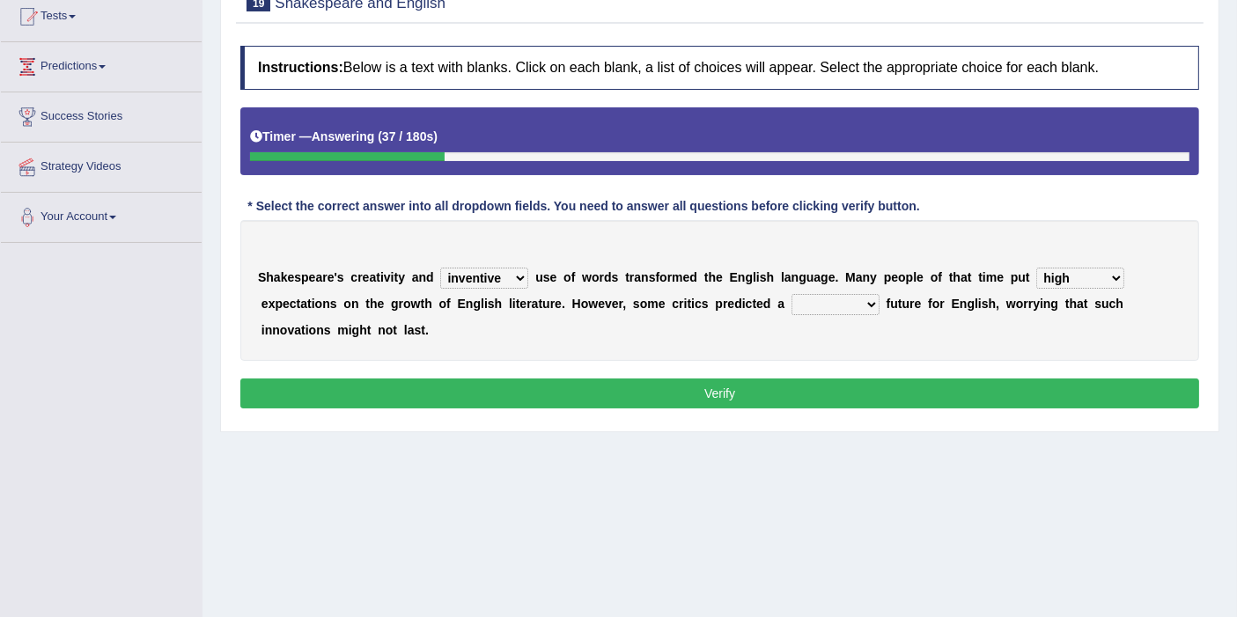
click at [1037, 268] on select "wide much high more" at bounding box center [1081, 278] width 88 height 21
click at [831, 300] on select "monetary promising irresistible daunting" at bounding box center [836, 304] width 88 height 21
select select "daunting"
click at [792, 294] on select "monetary promising irresistible daunting" at bounding box center [836, 304] width 88 height 21
click at [839, 387] on button "Verify" at bounding box center [719, 394] width 959 height 30
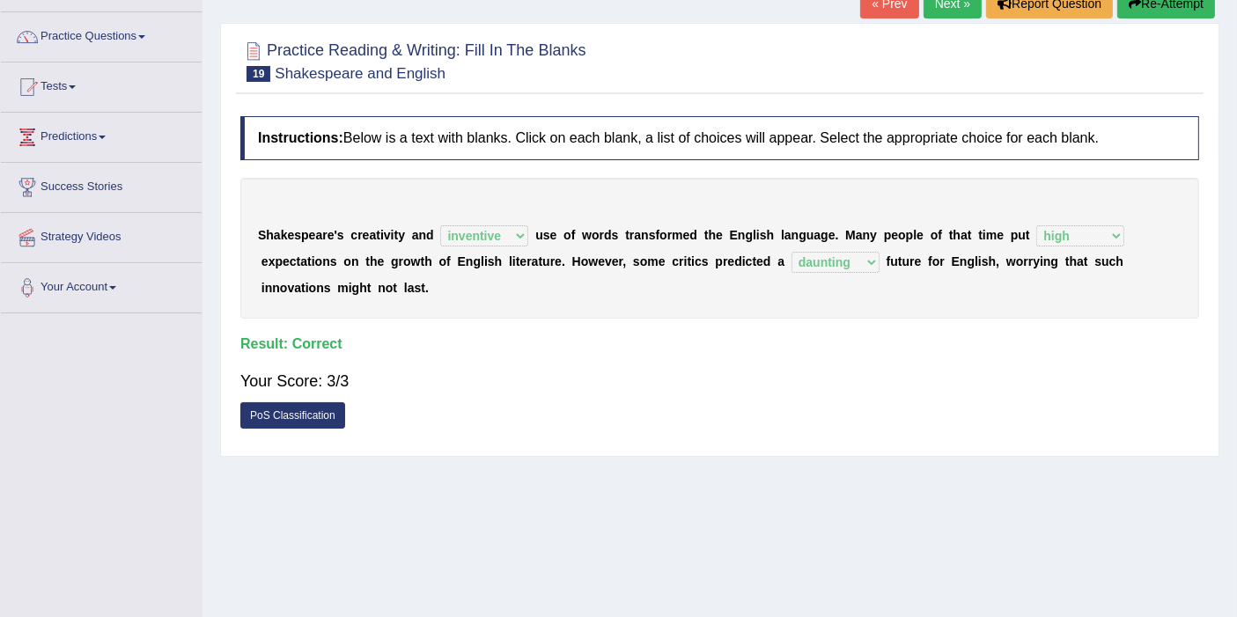
scroll to position [98, 0]
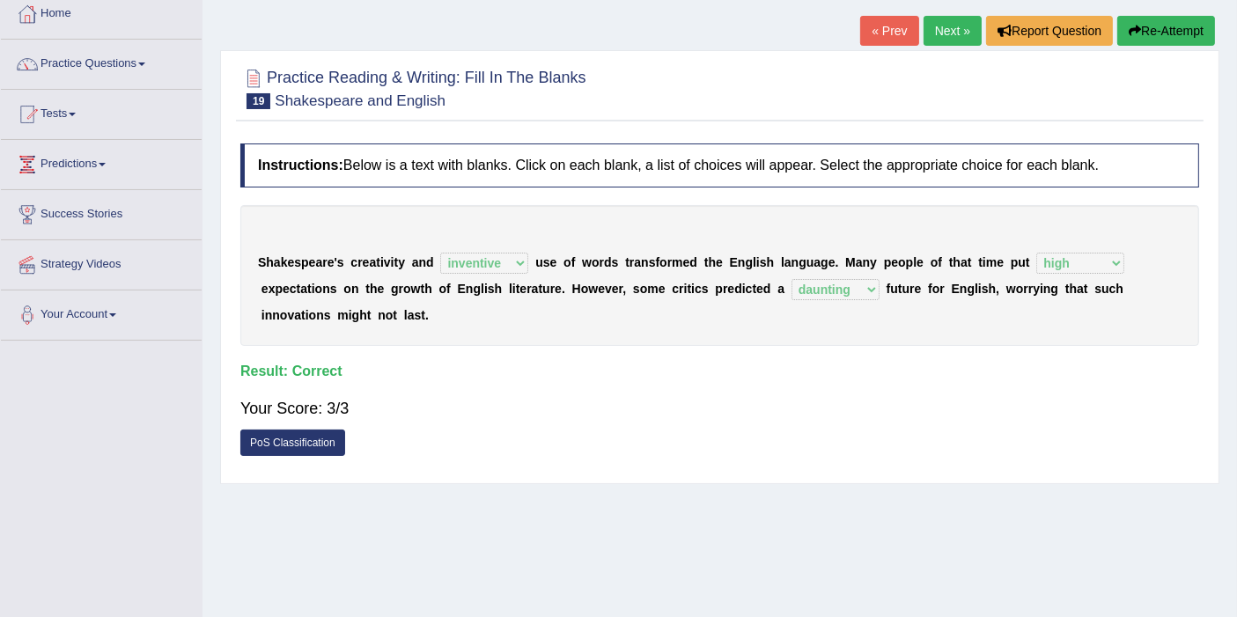
click at [941, 26] on link "Next »" at bounding box center [953, 31] width 58 height 30
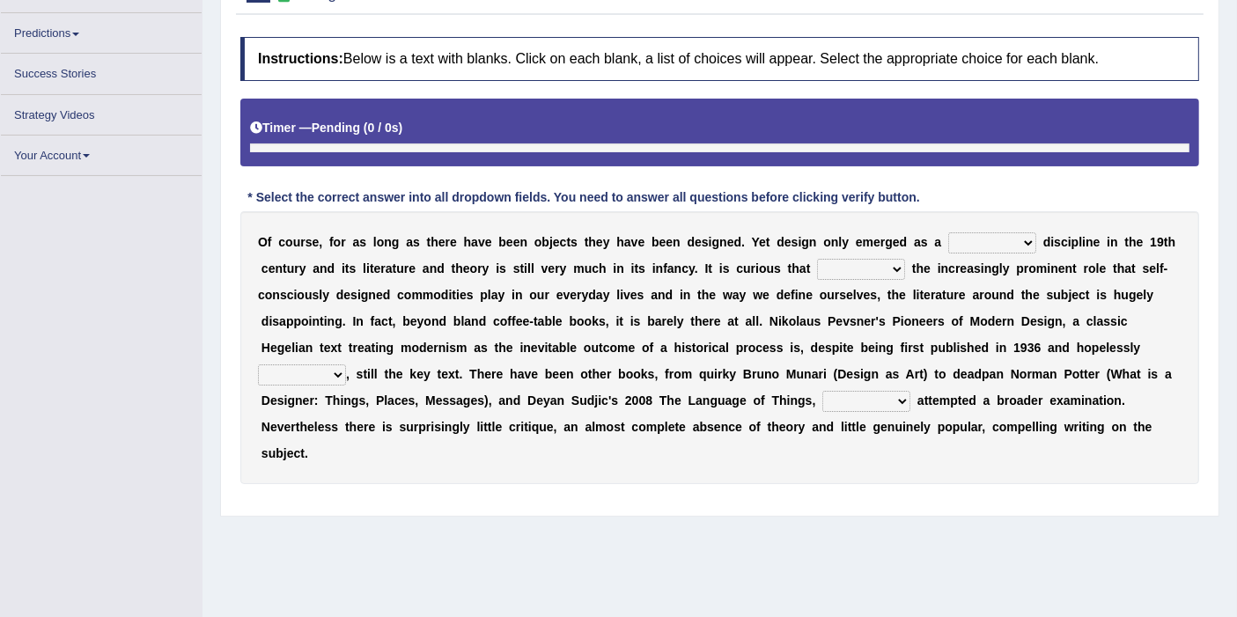
scroll to position [214, 0]
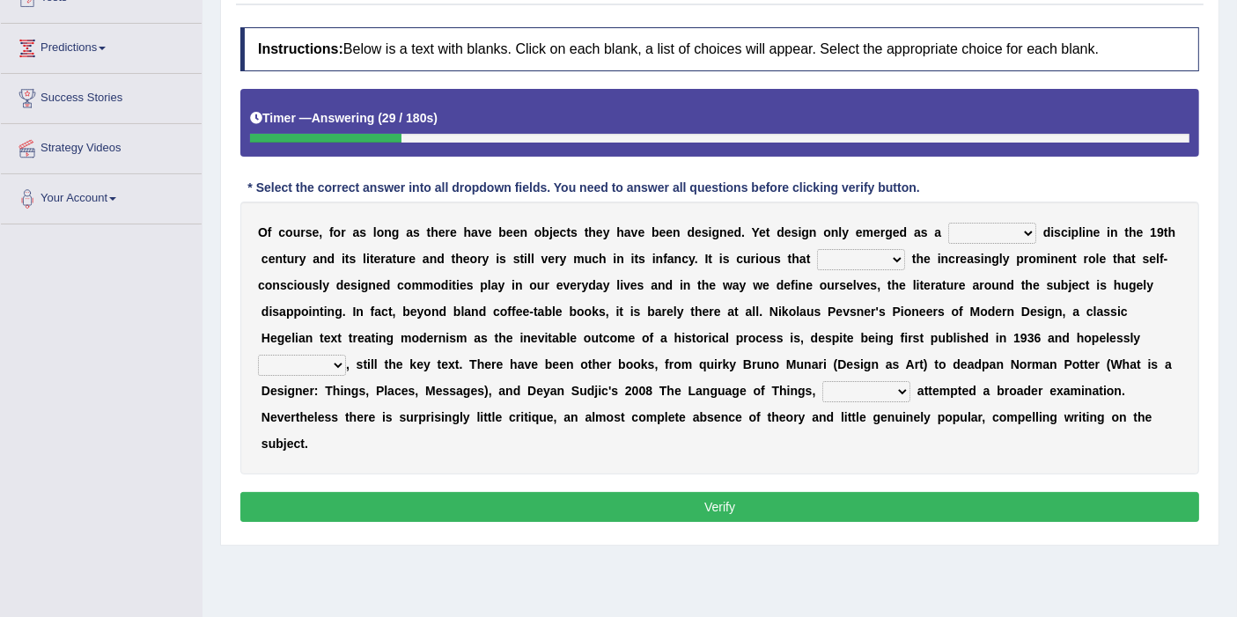
click at [982, 230] on select "bilateral ubiquitous foremost dedicated" at bounding box center [992, 233] width 88 height 21
select select "bilateral"
click at [948, 223] on select "bilateral ubiquitous foremost dedicated" at bounding box center [992, 233] width 88 height 21
click at [872, 257] on select "since despite within through" at bounding box center [861, 259] width 88 height 21
click at [783, 256] on b at bounding box center [784, 259] width 7 height 14
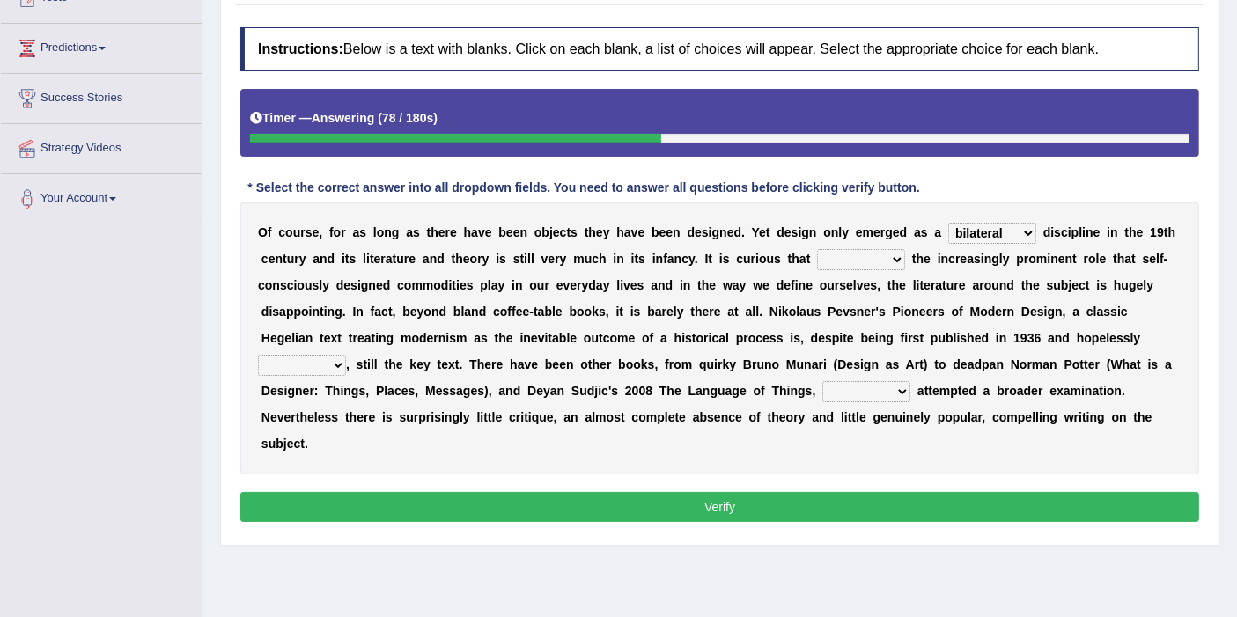
click at [835, 258] on select "since despite within through" at bounding box center [861, 259] width 88 height 21
click at [841, 258] on select "since despite within through" at bounding box center [861, 259] width 88 height 21
click at [848, 255] on select "since despite within through" at bounding box center [861, 259] width 88 height 21
click at [817, 249] on select "since despite within through" at bounding box center [861, 259] width 88 height 21
click at [870, 251] on select "since despite within through" at bounding box center [861, 259] width 88 height 21
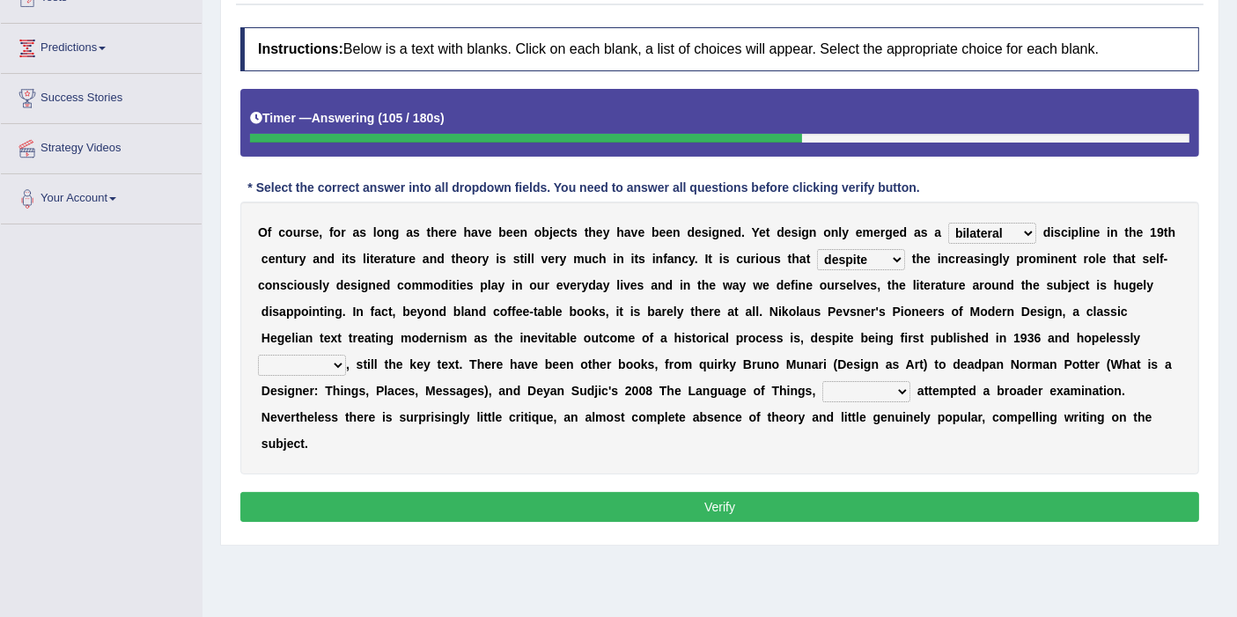
click at [817, 249] on select "since despite within through" at bounding box center [861, 259] width 88 height 21
click at [893, 251] on select "since despite within through" at bounding box center [861, 259] width 88 height 21
select select "since"
click at [817, 249] on select "since despite within through" at bounding box center [861, 259] width 88 height 21
click at [336, 373] on div "O f c o u r s e , f o r a s l o n g a s t h e r e h a v e b e e n o b j e c t s…" at bounding box center [719, 338] width 959 height 273
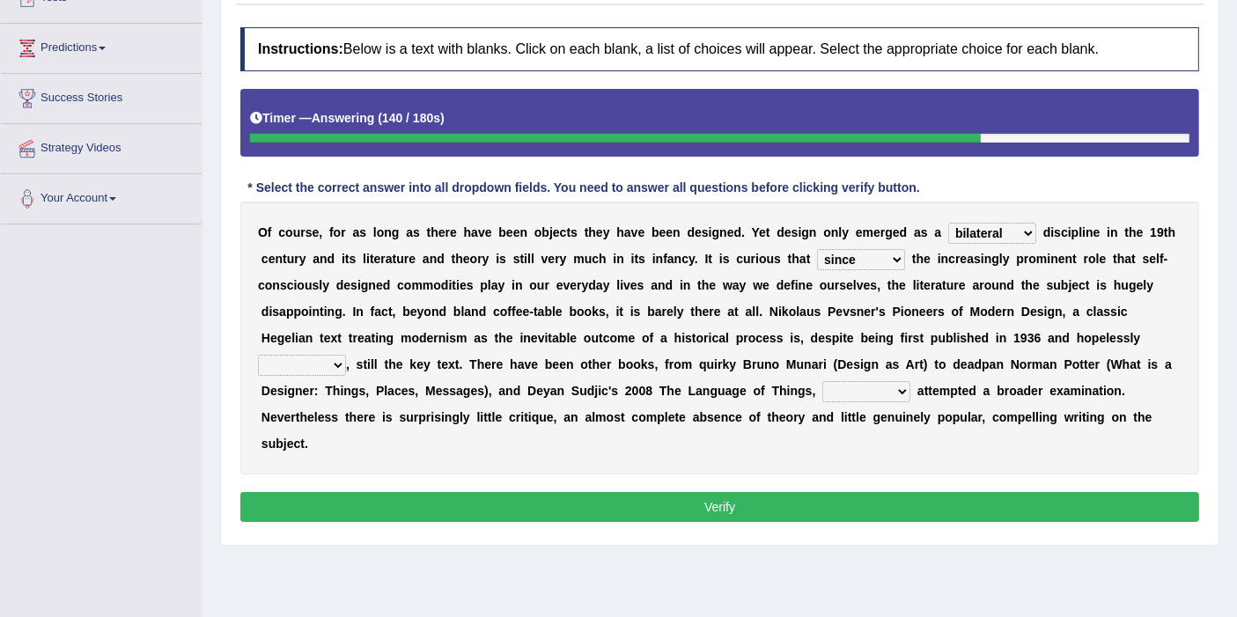
click at [328, 363] on select "dates dating date dated" at bounding box center [302, 365] width 88 height 21
select select "date"
click at [258, 355] on select "dates dating date dated" at bounding box center [302, 365] width 88 height 21
click at [882, 383] on select "which then however as" at bounding box center [867, 391] width 88 height 21
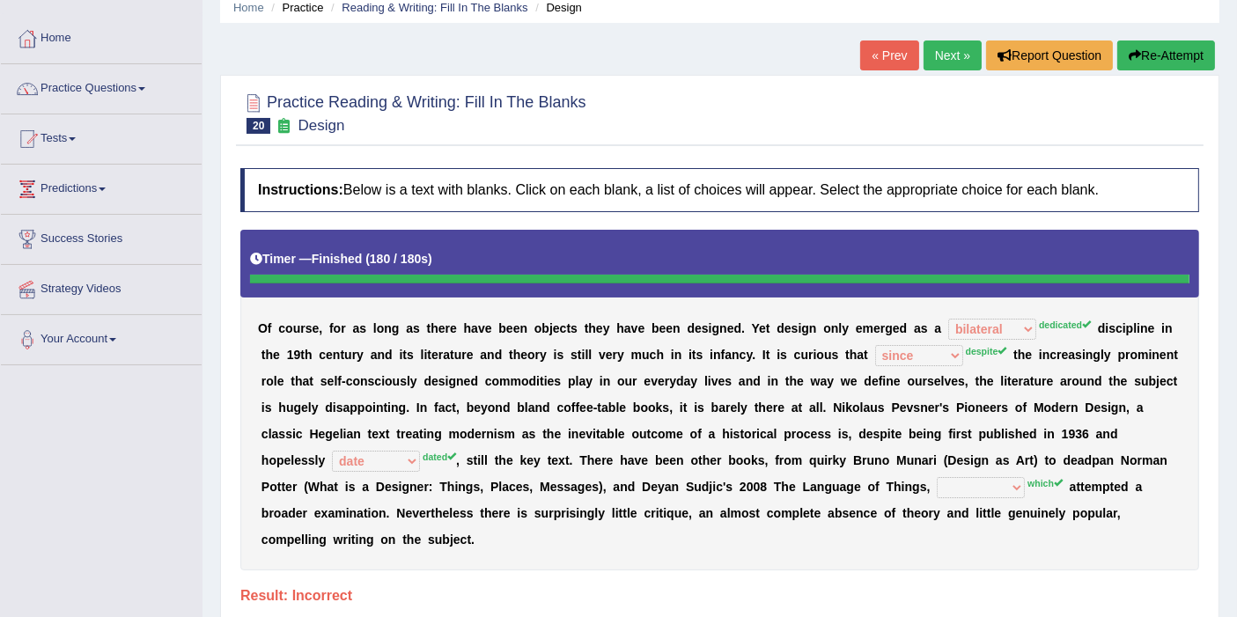
scroll to position [0, 0]
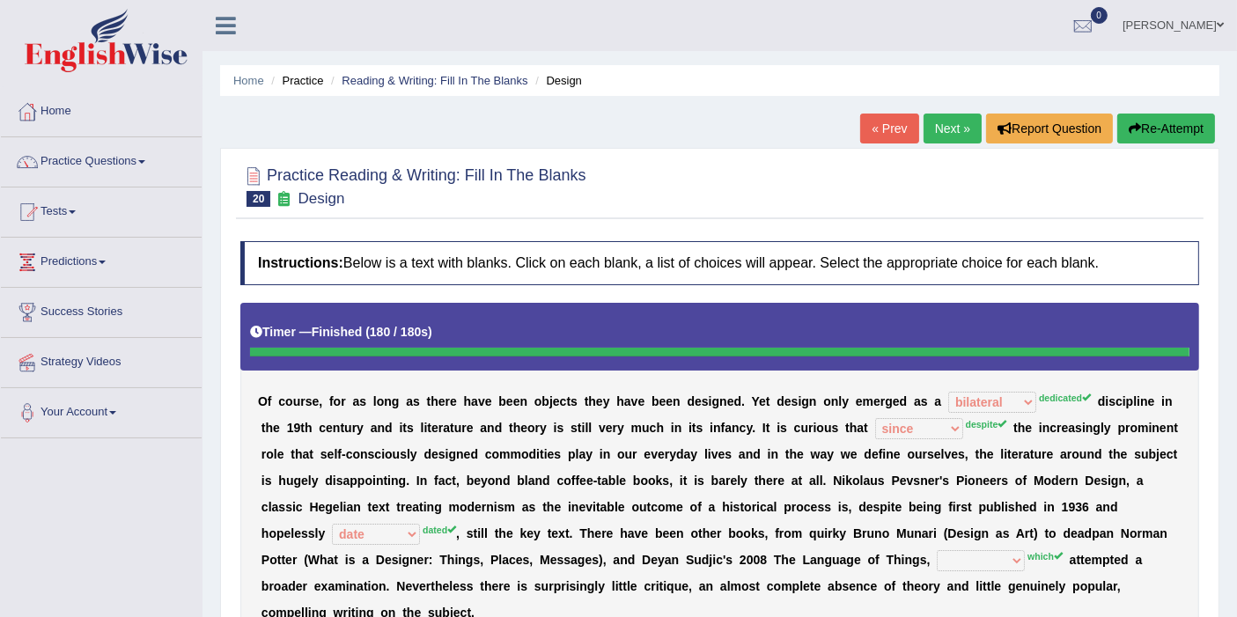
click at [1147, 122] on button "Re-Attempt" at bounding box center [1167, 129] width 98 height 30
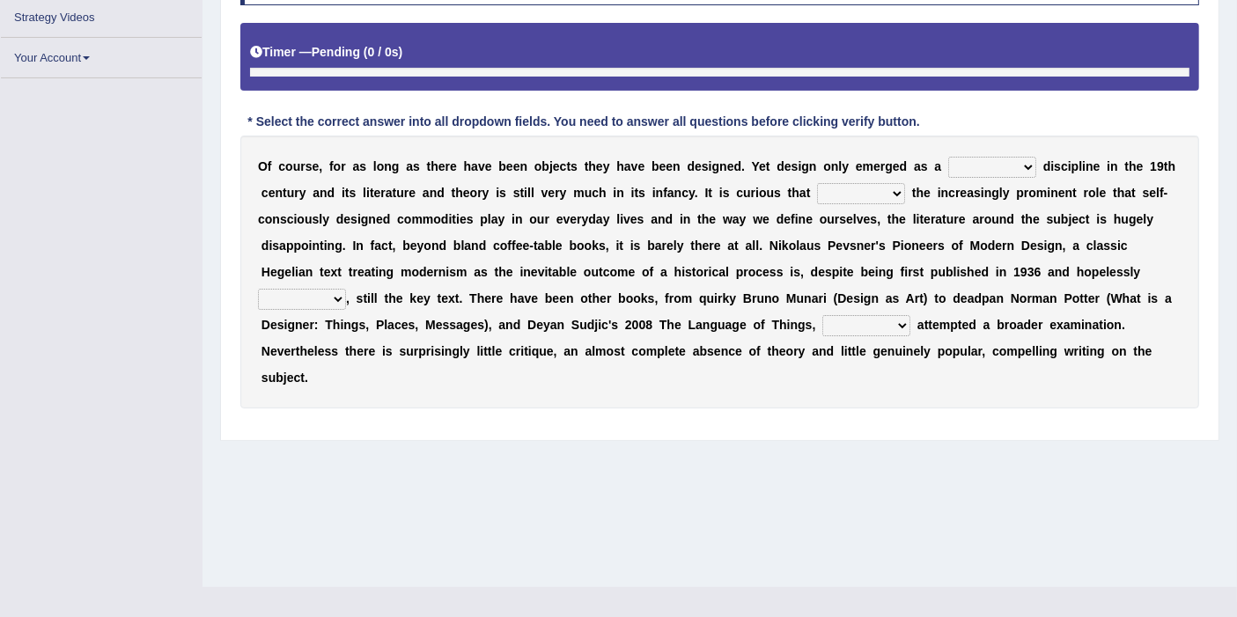
scroll to position [306, 0]
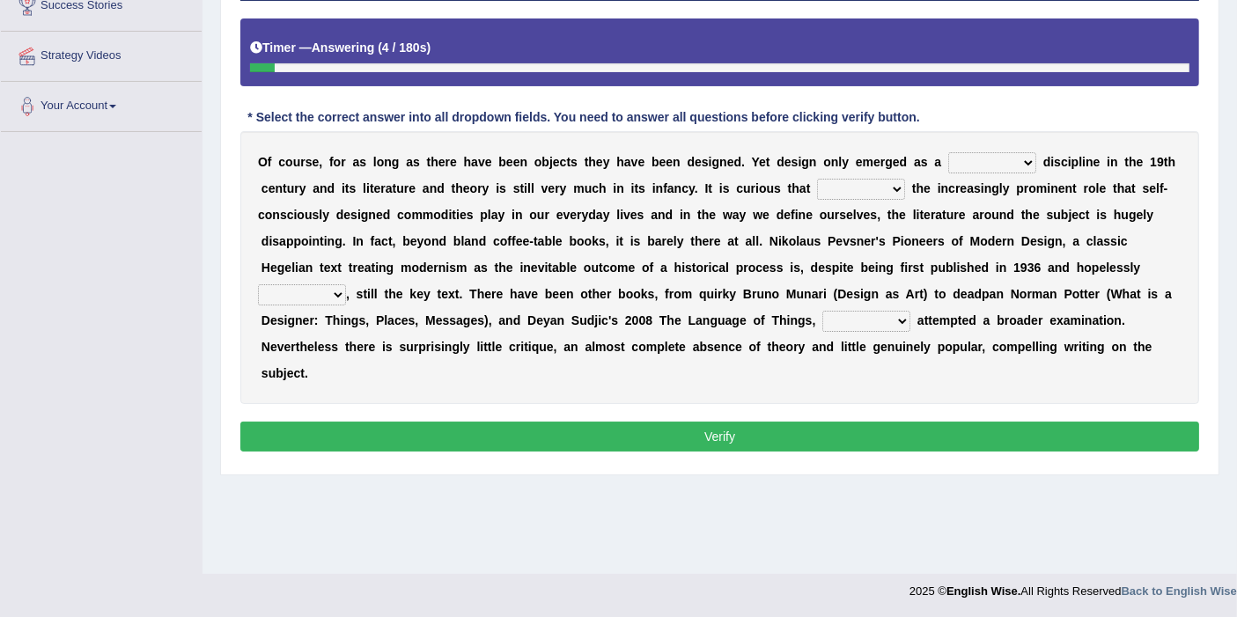
click at [994, 167] on select "bilateral ubiquitous foremost dedicated" at bounding box center [992, 162] width 88 height 21
select select "ubiquitous"
click at [948, 152] on select "bilateral ubiquitous foremost dedicated" at bounding box center [992, 162] width 88 height 21
click at [857, 197] on div "O f c o u r s e , f o r a s l o n g a s t h e r e h a v e b e e n o b j e c t s…" at bounding box center [719, 267] width 959 height 273
click at [852, 189] on select "since despite within through" at bounding box center [861, 189] width 88 height 21
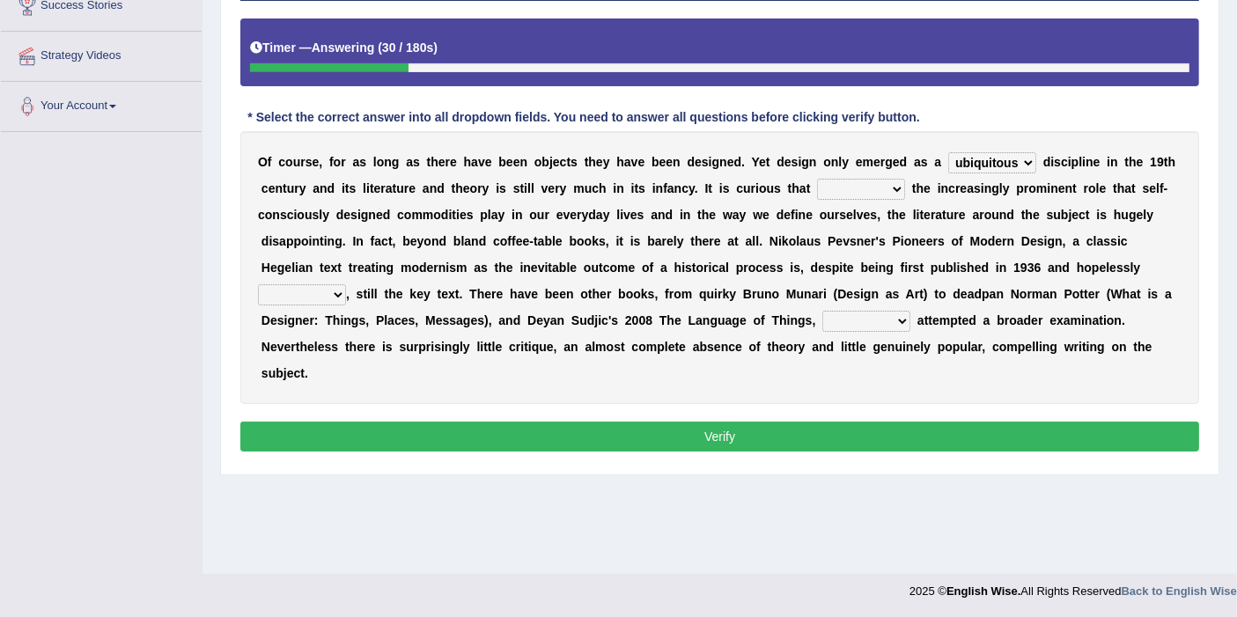
select select "despite"
click at [817, 179] on select "since despite within through" at bounding box center [861, 189] width 88 height 21
click at [306, 290] on select "dates dating date dated" at bounding box center [302, 294] width 88 height 21
select select "dates"
click at [258, 284] on select "dates dating date dated" at bounding box center [302, 294] width 88 height 21
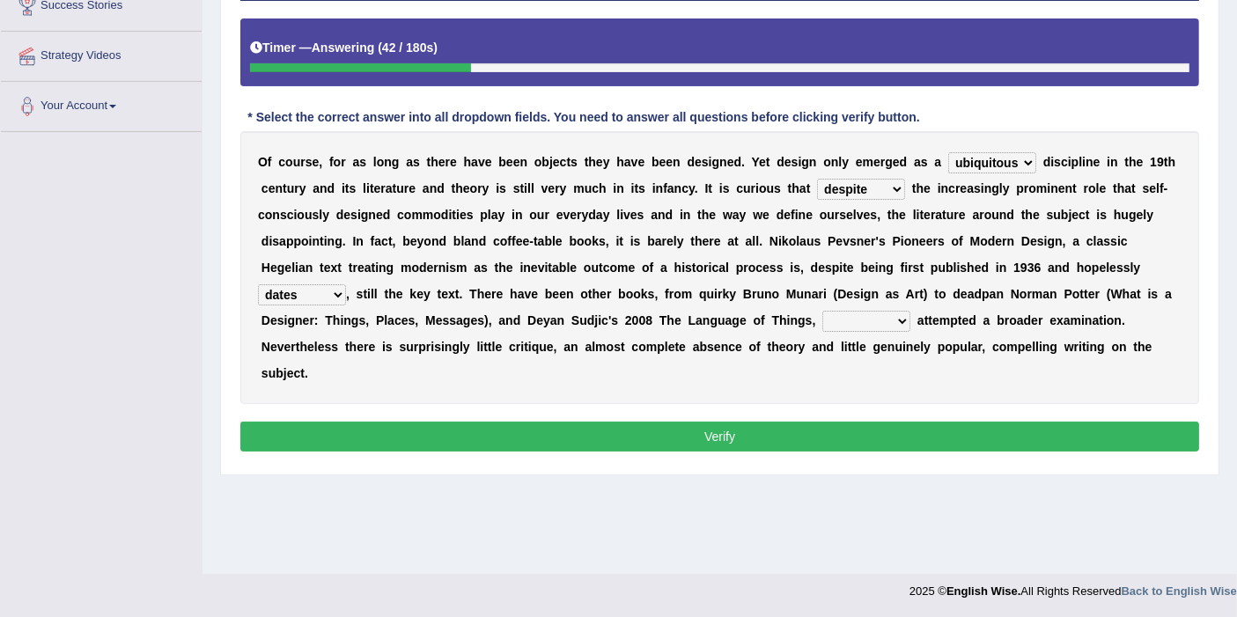
click at [852, 317] on select "which then however as" at bounding box center [867, 321] width 88 height 21
select select "which"
click at [823, 311] on select "which then however as" at bounding box center [867, 321] width 88 height 21
click at [498, 441] on button "Verify" at bounding box center [719, 437] width 959 height 30
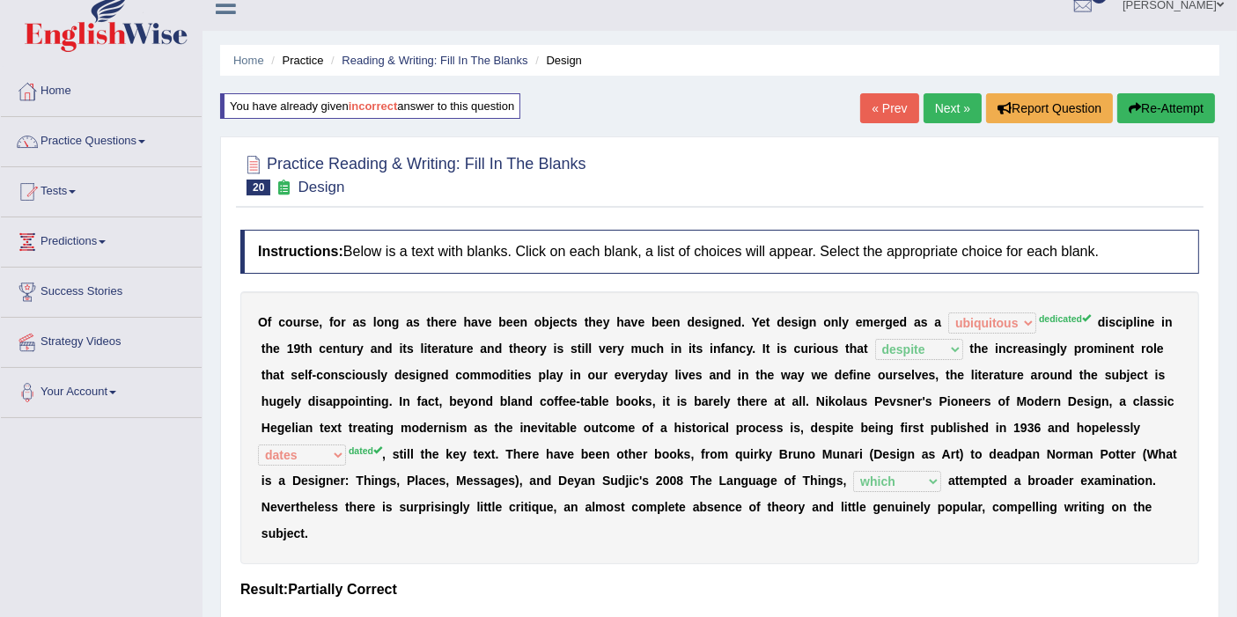
scroll to position [12, 0]
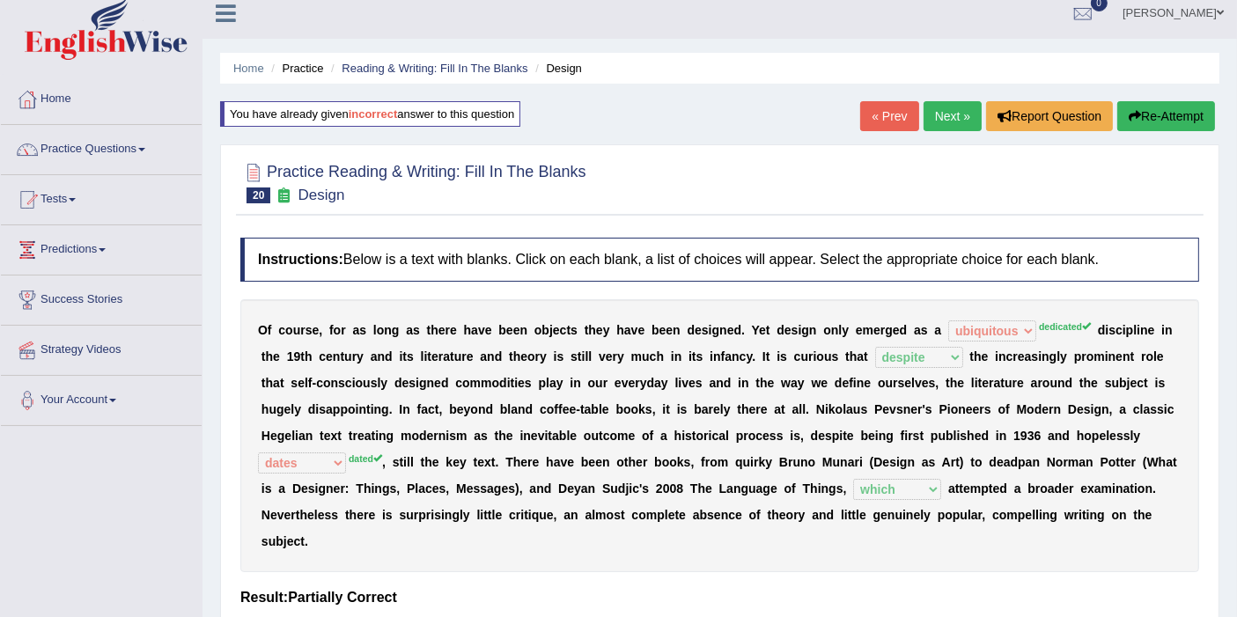
click at [965, 113] on link "Next »" at bounding box center [953, 116] width 58 height 30
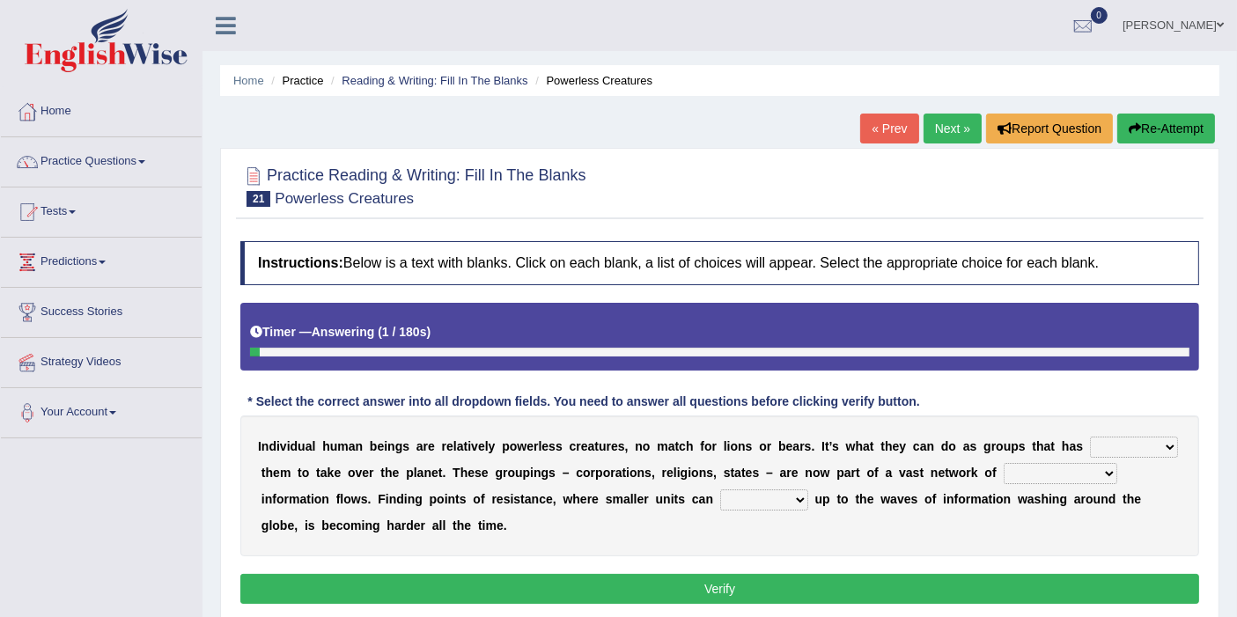
scroll to position [98, 0]
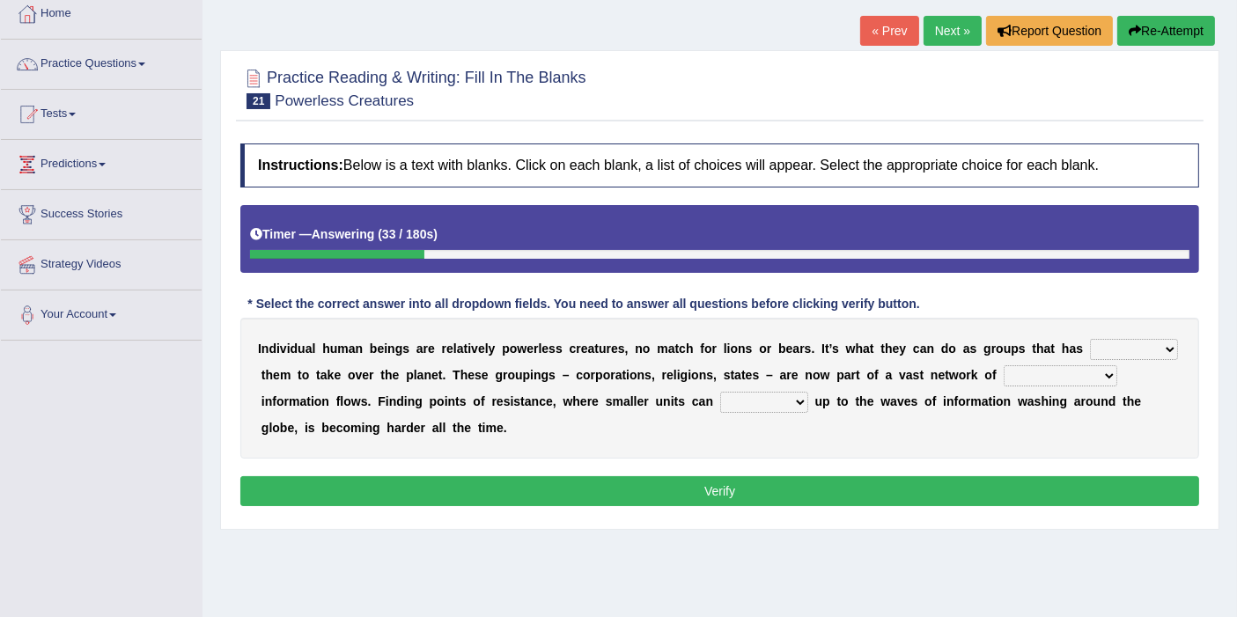
click at [1149, 341] on select "enabled contended embodied conjured" at bounding box center [1134, 349] width 88 height 21
select select "embodied"
click at [1090, 339] on select "enabled contended embodied conjured" at bounding box center [1134, 349] width 88 height 21
click at [1167, 345] on select "enabled contended embodied conjured" at bounding box center [1134, 349] width 88 height 21
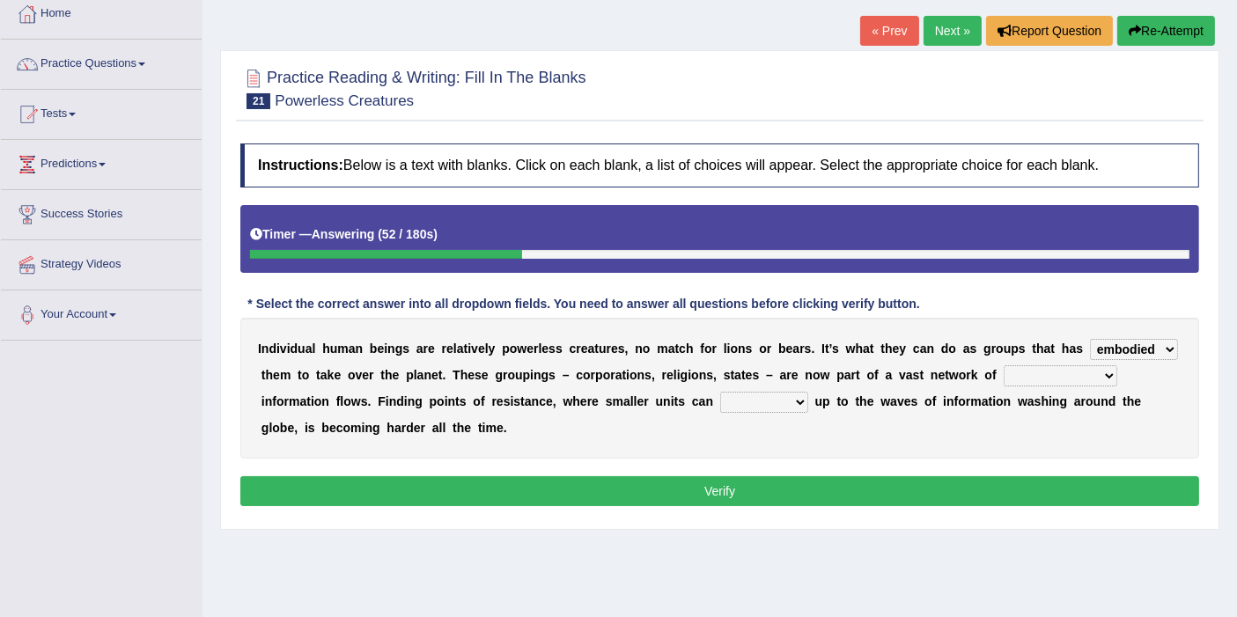
click at [1062, 375] on select "interconnected overlapping fastened exploited" at bounding box center [1061, 375] width 114 height 21
click at [1004, 365] on select "interconnected overlapping fastened exploited" at bounding box center [1061, 375] width 114 height 21
click at [1074, 374] on select "interconnected overlapping fastened exploited" at bounding box center [1061, 375] width 114 height 21
select select "interconnected"
click at [1004, 365] on select "interconnected overlapping fastened exploited" at bounding box center [1061, 375] width 114 height 21
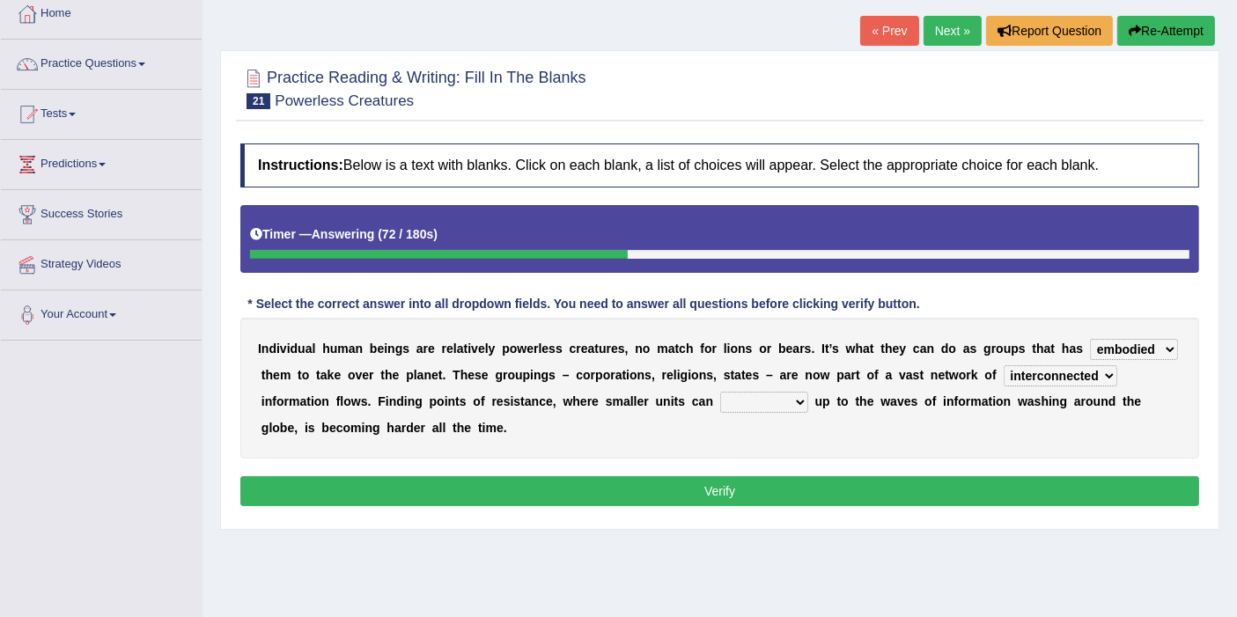
click at [767, 396] on select "stand raise hail pump" at bounding box center [764, 402] width 88 height 21
select select "raise"
click at [720, 392] on select "stand raise hail pump" at bounding box center [764, 402] width 88 height 21
click at [779, 484] on button "Verify" at bounding box center [719, 491] width 959 height 30
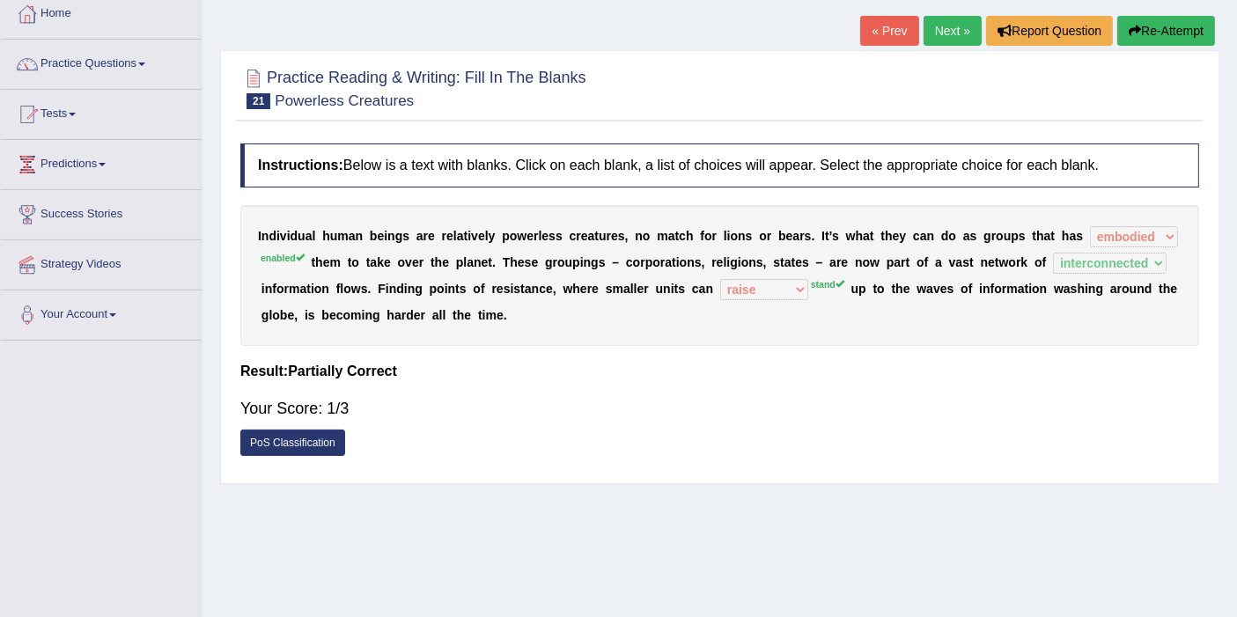
click at [951, 32] on link "Next »" at bounding box center [953, 31] width 58 height 30
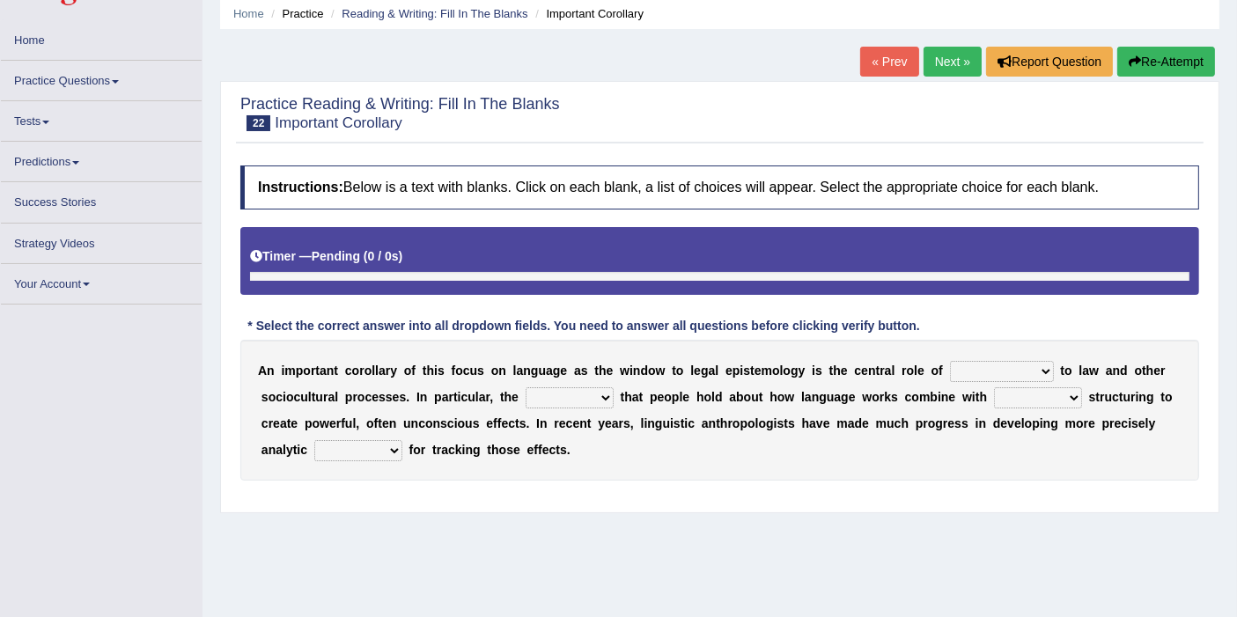
scroll to position [98, 0]
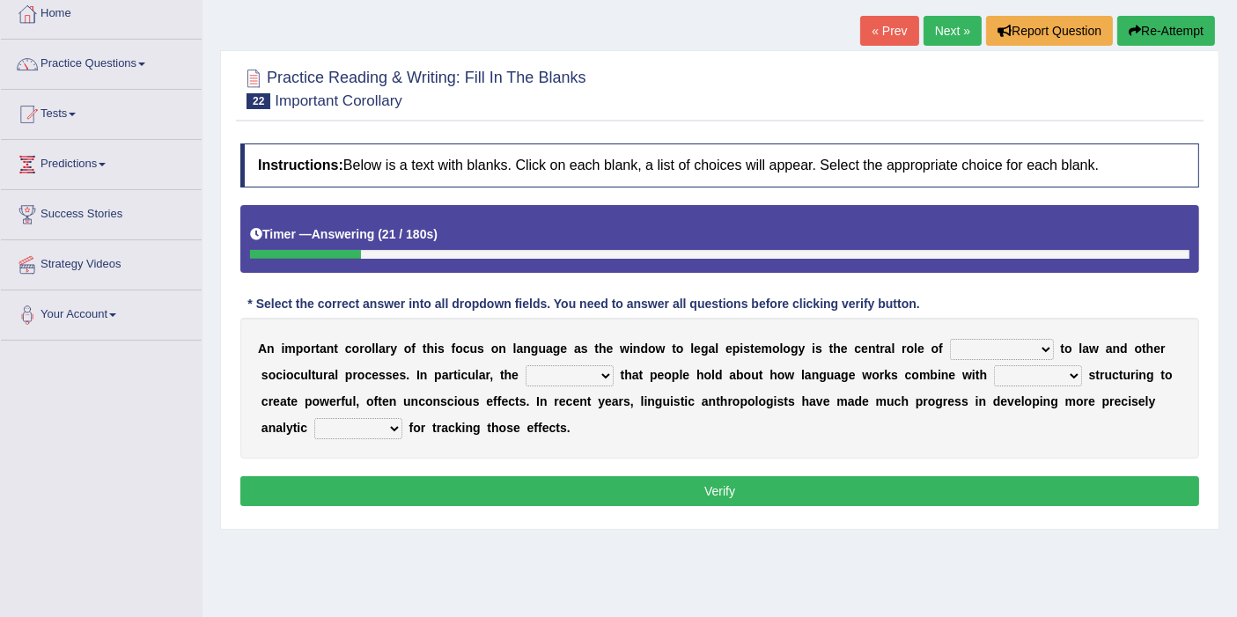
click at [966, 341] on select "discourse epoch dialect acquaintance" at bounding box center [1002, 349] width 104 height 21
select select "acquaintance"
click at [950, 339] on select "discourse epoch dialect acquaintance" at bounding box center [1002, 349] width 104 height 21
click at [969, 349] on select "discourse epoch dialect acquaintance" at bounding box center [1002, 349] width 104 height 21
select select
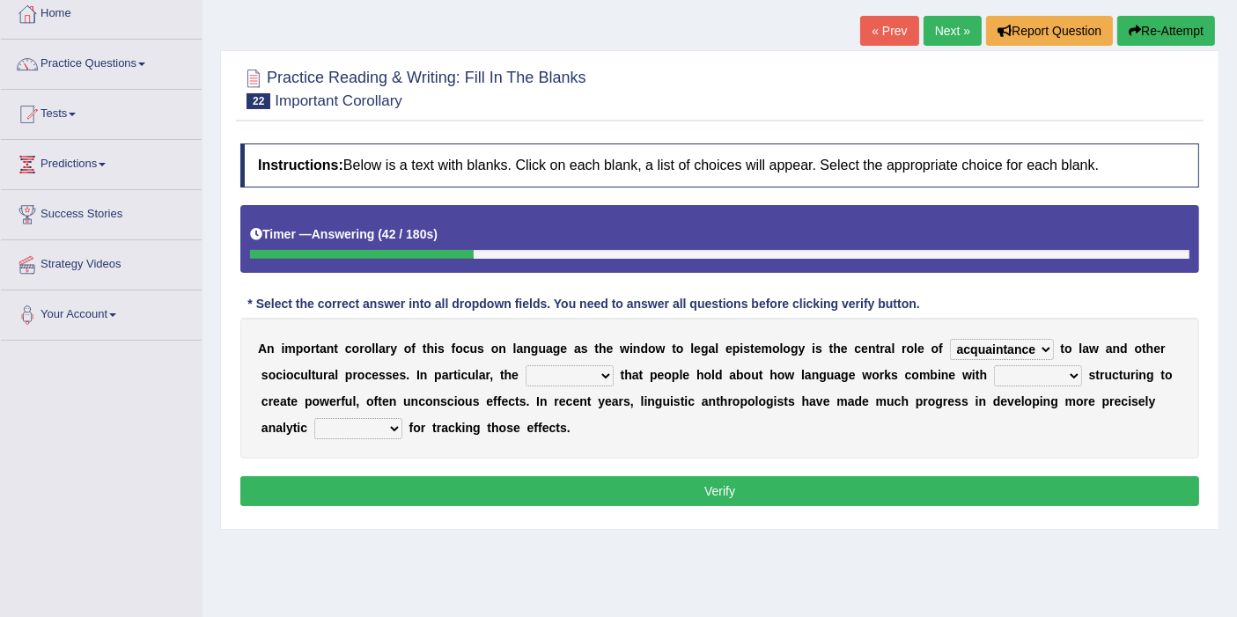
click at [950, 339] on select "discourse epoch dialect acquaintance" at bounding box center [1002, 349] width 104 height 21
click at [573, 380] on select "deviation besmirch consent ideas" at bounding box center [570, 375] width 88 height 21
click at [573, 376] on select "deviation besmirch consent ideas" at bounding box center [570, 375] width 88 height 21
select select "ideas"
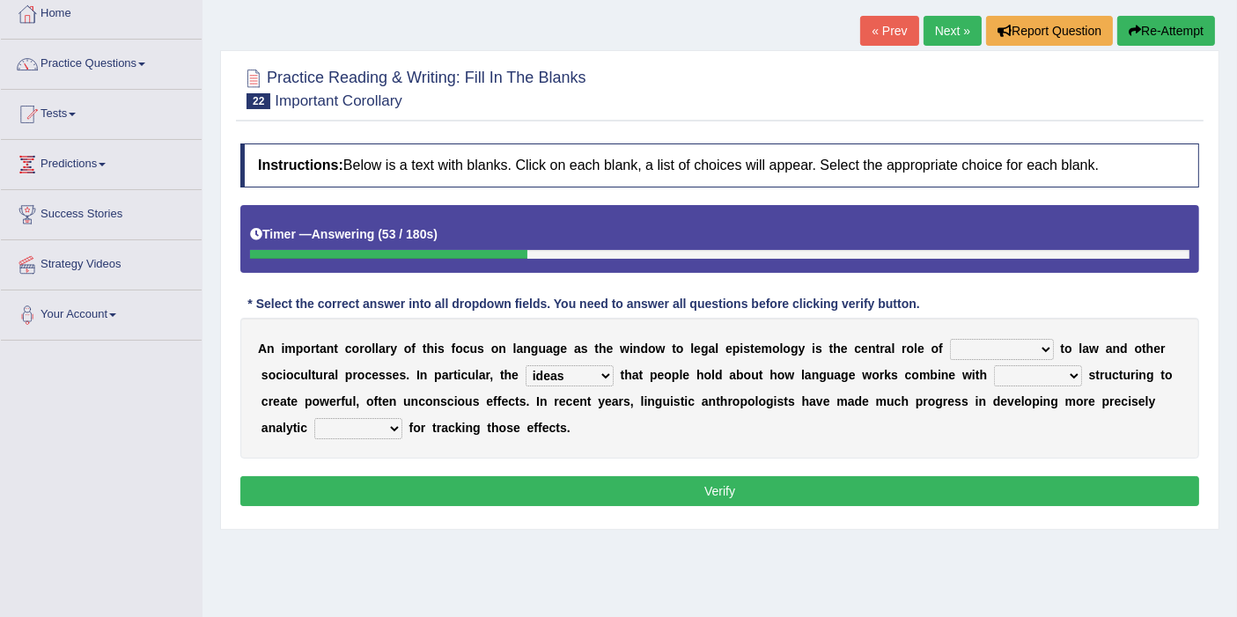
click at [526, 365] on select "deviation besmirch consent ideas" at bounding box center [570, 375] width 88 height 21
click at [1061, 376] on select "mandatory linguistic legitimate customary" at bounding box center [1038, 375] width 88 height 21
select select "mandatory"
click at [994, 365] on select "mandatory linguistic legitimate customary" at bounding box center [1038, 375] width 88 height 21
click at [359, 421] on select "tools appetite albums stroke" at bounding box center [358, 428] width 88 height 21
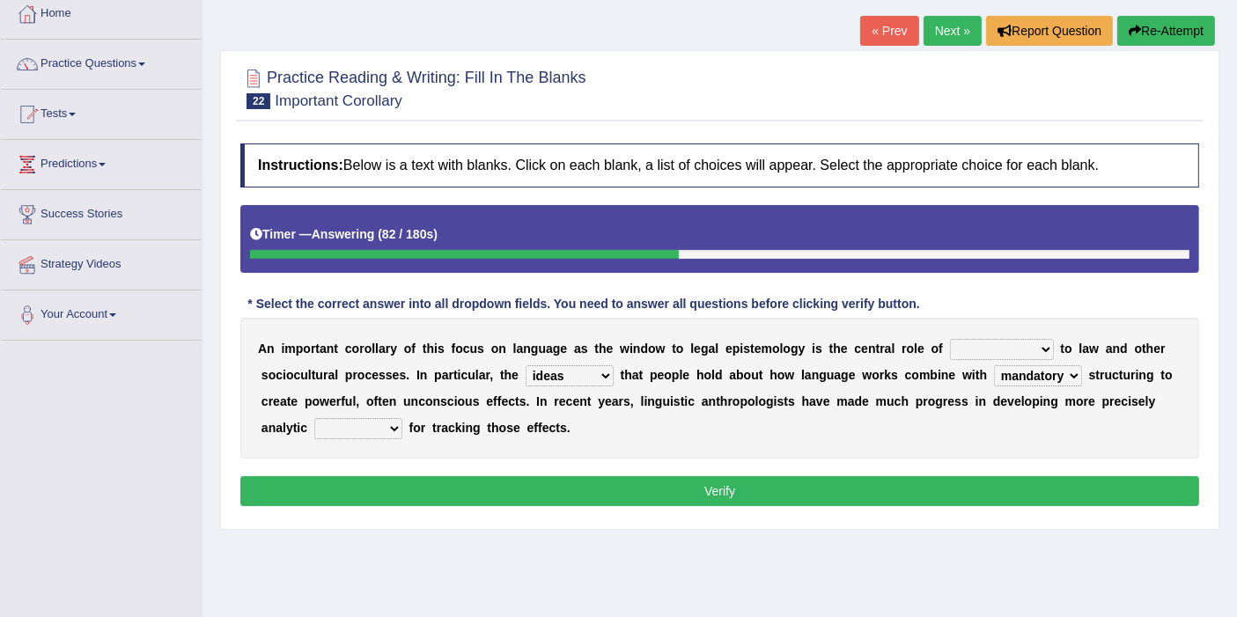
select select "tools"
click at [314, 418] on select "tools appetite albums stroke" at bounding box center [358, 428] width 88 height 21
click at [365, 480] on button "Verify" at bounding box center [719, 491] width 959 height 30
click at [990, 346] on select "discourse epoch dialect acquaintance" at bounding box center [1002, 349] width 104 height 21
select select "dialect"
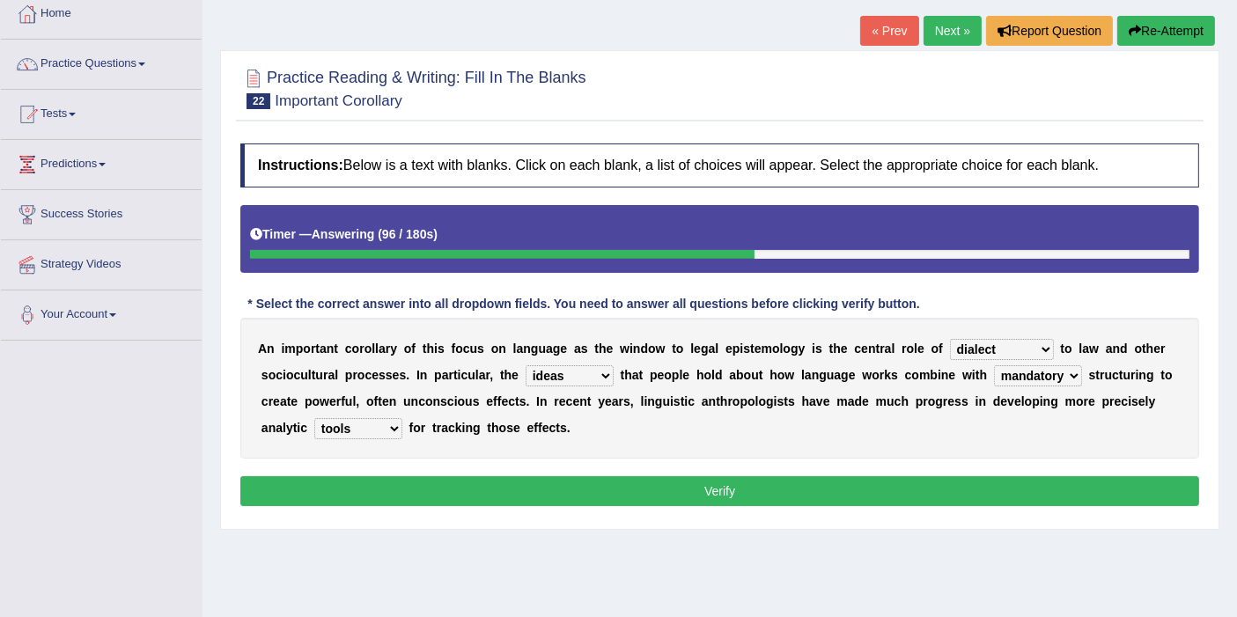
click at [950, 339] on select "discourse epoch dialect acquaintance" at bounding box center [1002, 349] width 104 height 21
click at [998, 481] on button "Verify" at bounding box center [719, 491] width 959 height 30
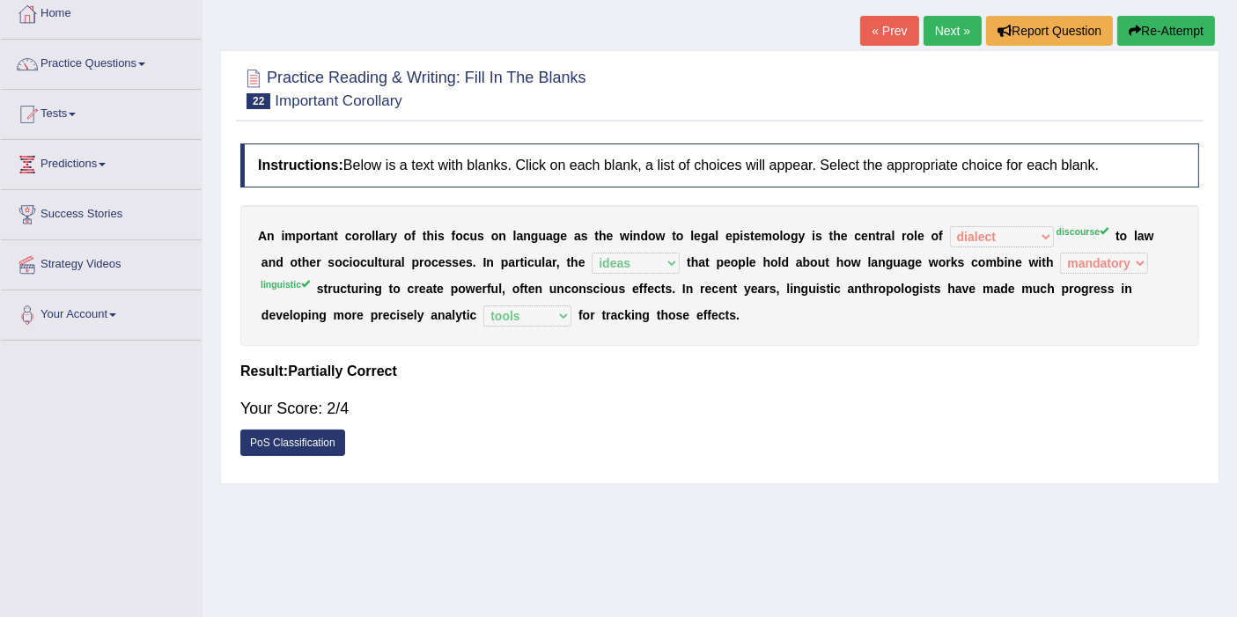
click at [931, 23] on link "Next »" at bounding box center [953, 31] width 58 height 30
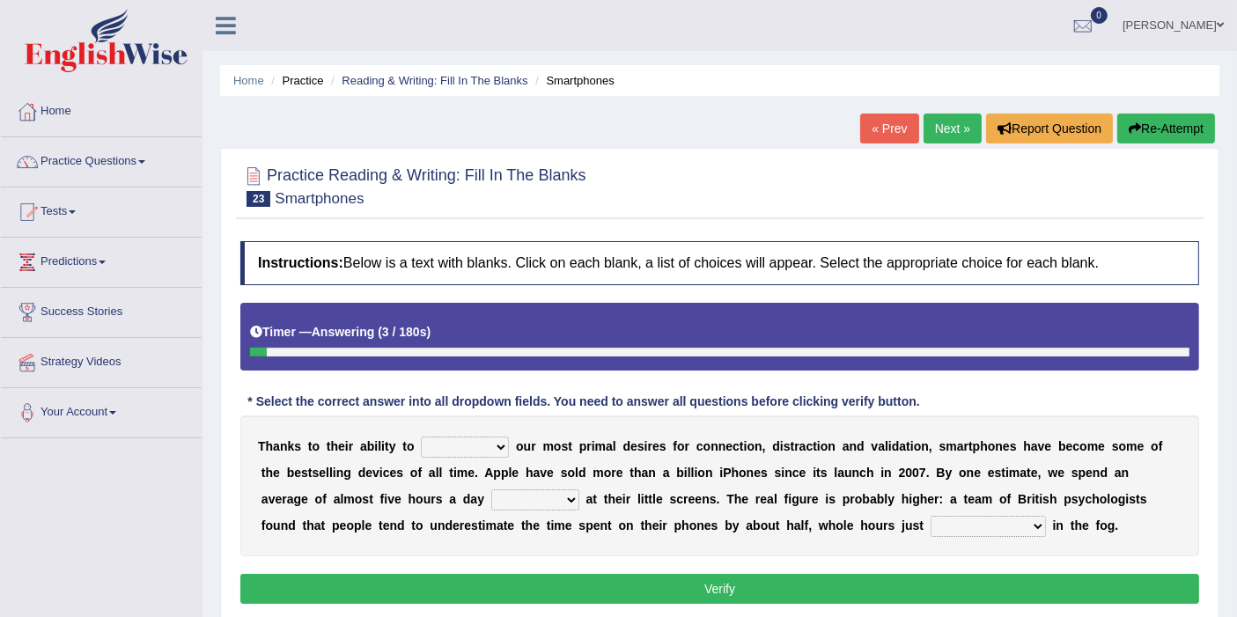
scroll to position [196, 0]
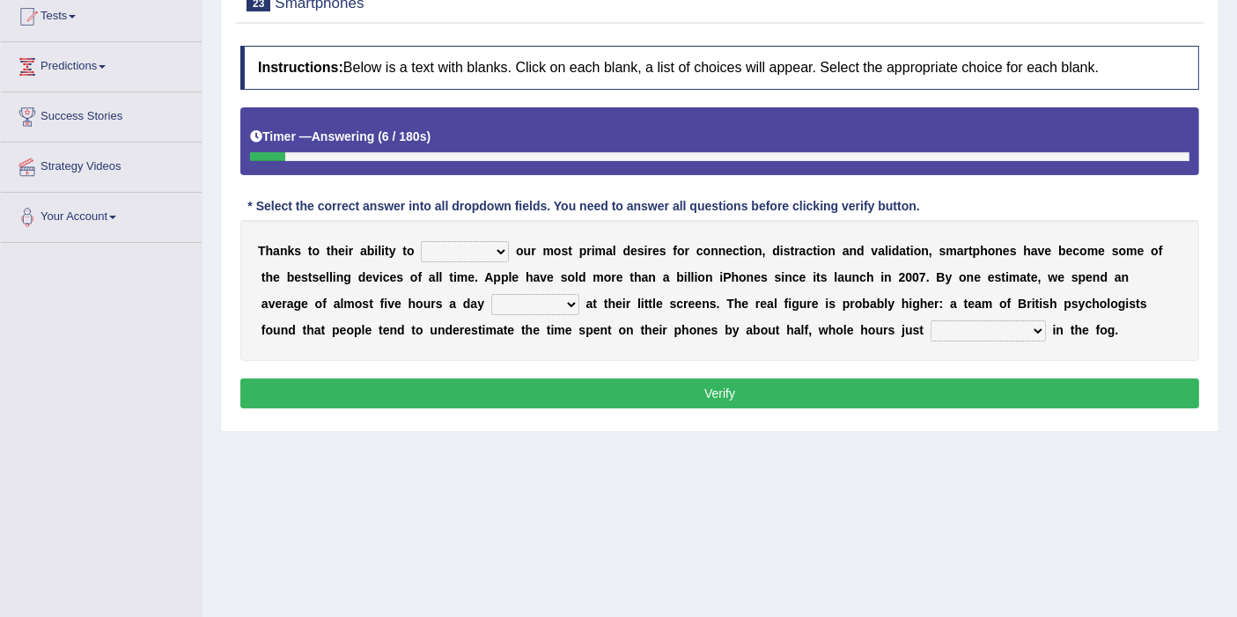
click at [440, 251] on select "hijack describe sharpen conserve" at bounding box center [465, 251] width 88 height 21
click at [600, 283] on div "T [PERSON_NAME] t o t h e i r a b i l i t y t o hijack describe [PERSON_NAME] c…" at bounding box center [719, 290] width 959 height 141
click at [467, 254] on select "hijack describe sharpen conserve" at bounding box center [465, 251] width 88 height 21
click at [421, 241] on select "hijack describe sharpen conserve" at bounding box center [465, 251] width 88 height 21
click at [509, 247] on b at bounding box center [512, 251] width 7 height 14
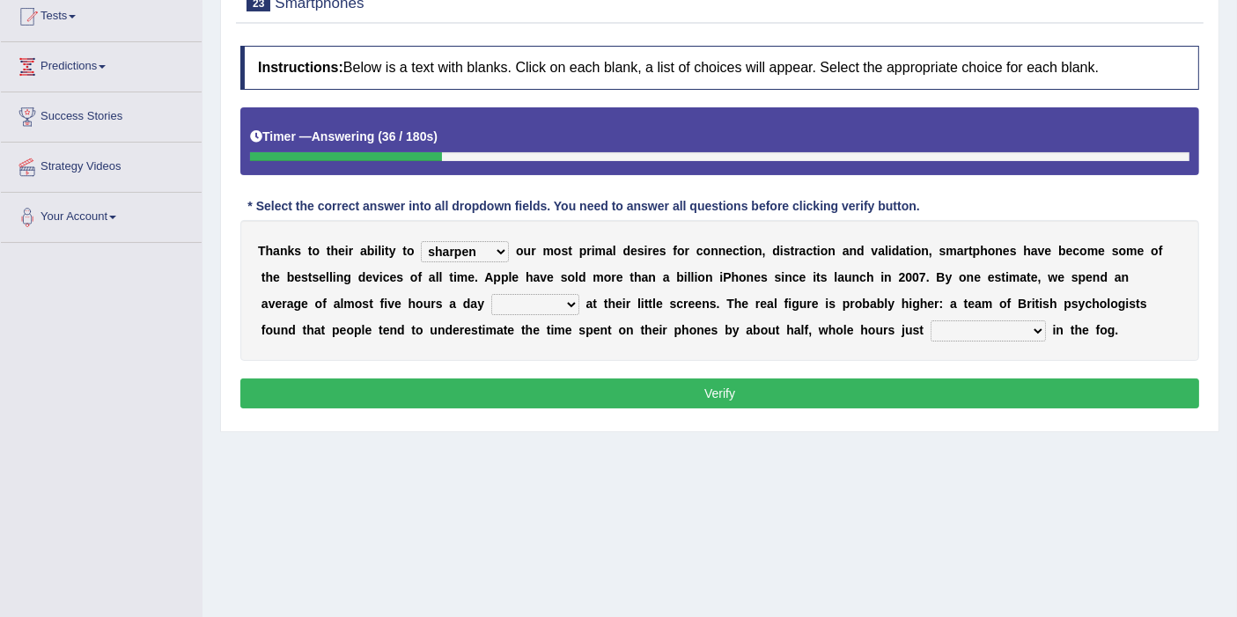
click at [502, 247] on select "hijack describe sharpen conserve" at bounding box center [465, 251] width 88 height 21
select select "conserve"
click at [421, 241] on select "hijack describe sharpen conserve" at bounding box center [465, 251] width 88 height 21
click at [491, 303] on select "watching waggling snoring staring" at bounding box center [535, 304] width 88 height 21
select select "watching"
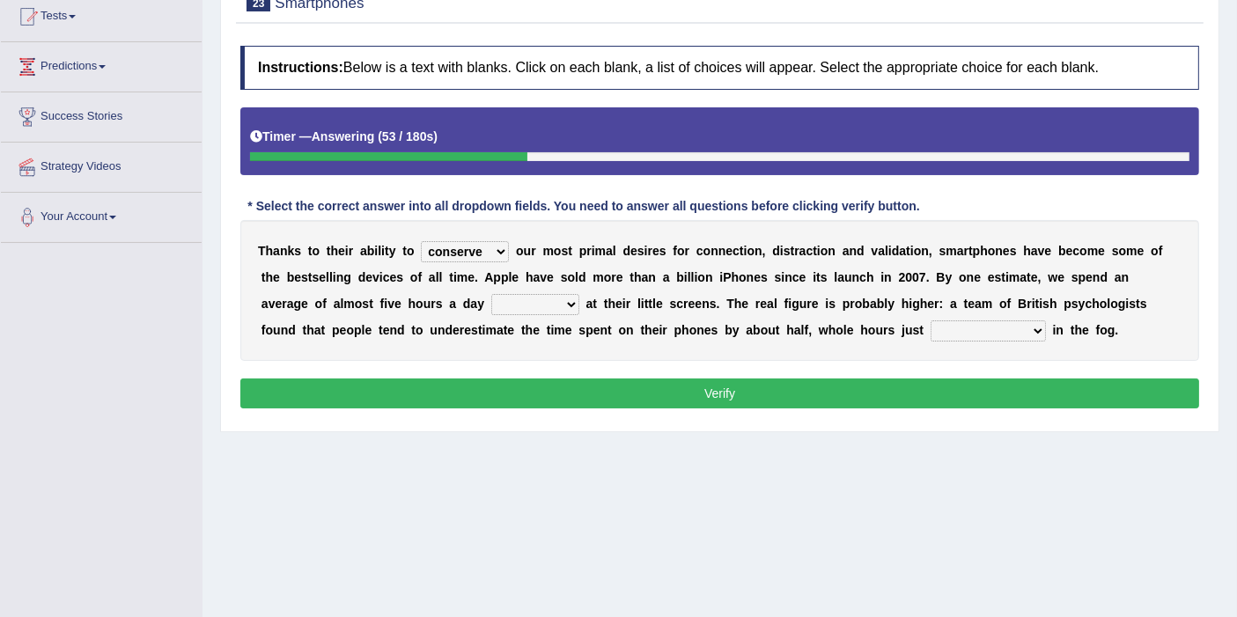
click at [491, 294] on select "watching waggling snoring staring" at bounding box center [535, 304] width 88 height 21
click at [931, 326] on select "has evaporated evaporating evaporate evaporates" at bounding box center [988, 331] width 115 height 21
click at [931, 321] on select "has evaporated evaporating evaporate evaporates" at bounding box center [988, 331] width 115 height 21
click at [931, 328] on select "has evaporated evaporating evaporate evaporates" at bounding box center [988, 331] width 115 height 21
select select "evaporates"
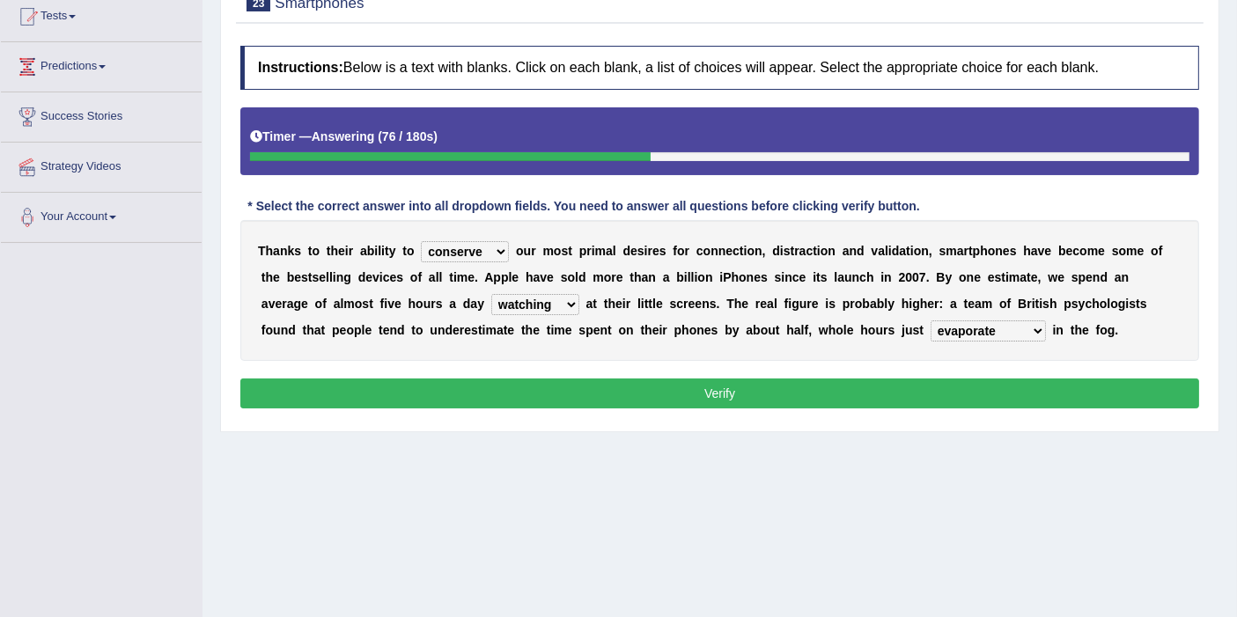
click at [931, 321] on select "has evaporated evaporating evaporate evaporates" at bounding box center [988, 331] width 115 height 21
click at [919, 388] on button "Verify" at bounding box center [719, 394] width 959 height 30
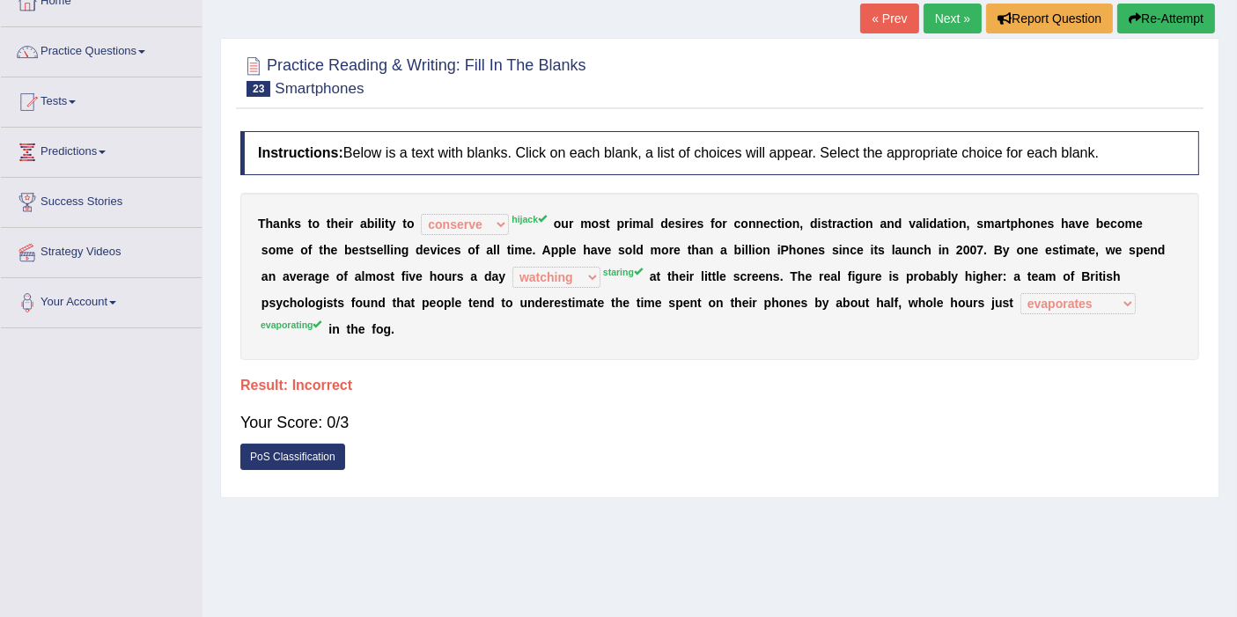
scroll to position [0, 0]
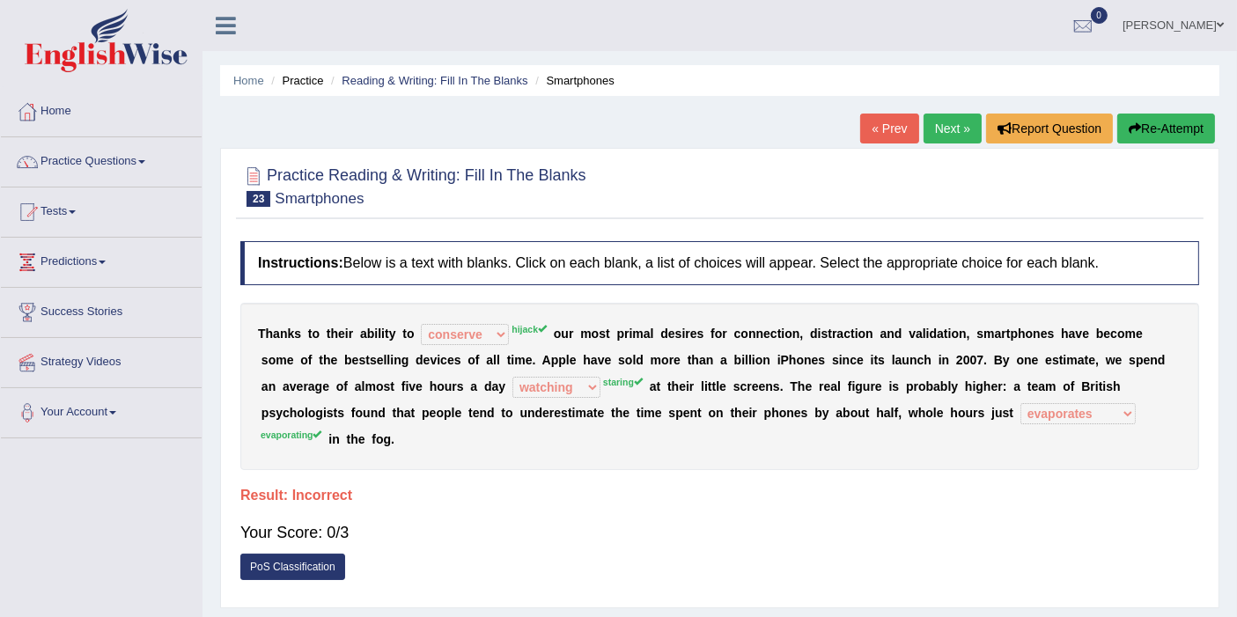
click at [1132, 139] on button "Re-Attempt" at bounding box center [1167, 129] width 98 height 30
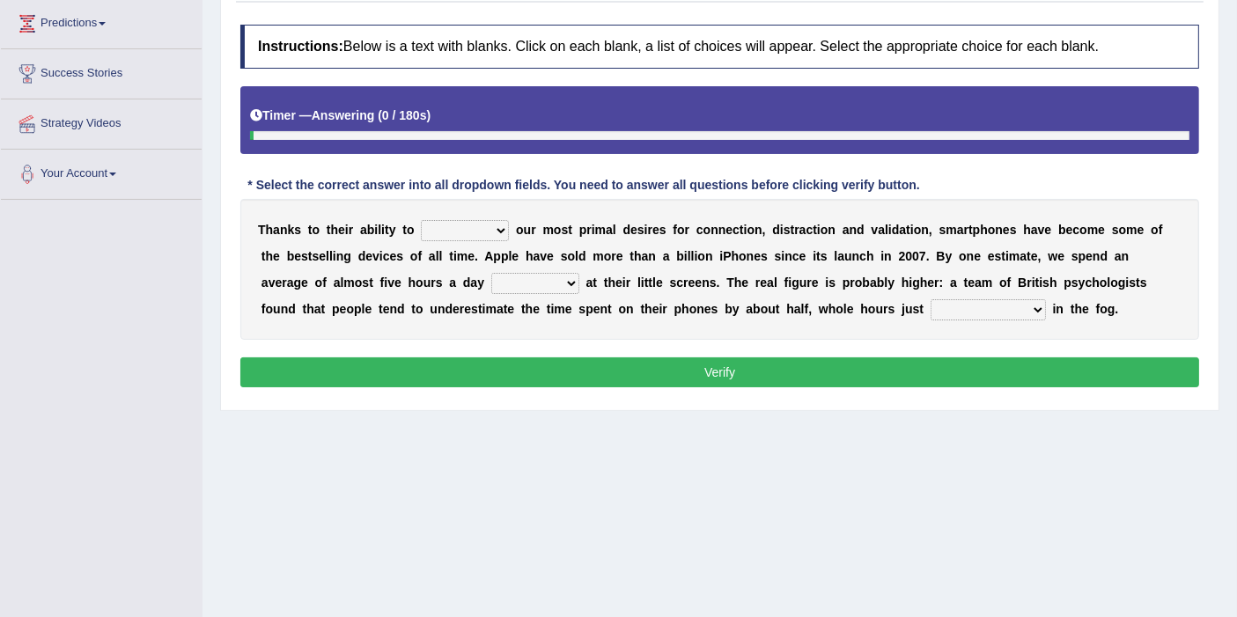
scroll to position [209, 0]
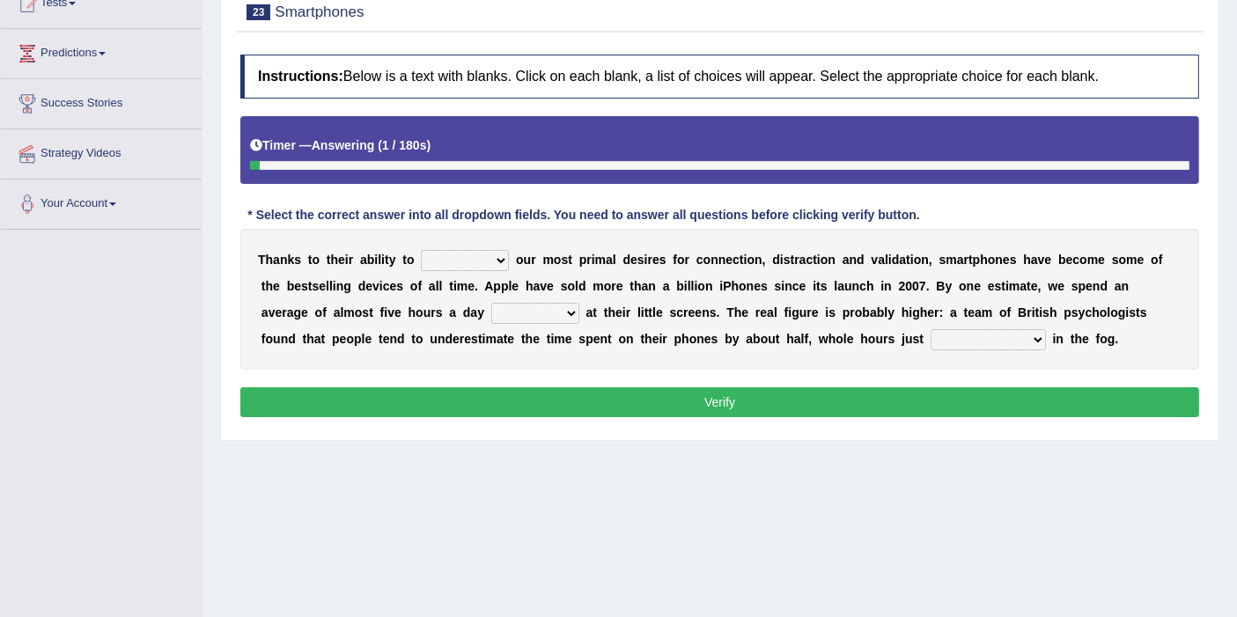
click at [439, 267] on select "hijack describe sharpen conserve" at bounding box center [465, 260] width 88 height 21
select select "hijack"
click at [421, 250] on select "hijack describe sharpen conserve" at bounding box center [465, 260] width 88 height 21
click at [491, 311] on select "watching waggling snoring staring" at bounding box center [535, 313] width 88 height 21
select select "staring"
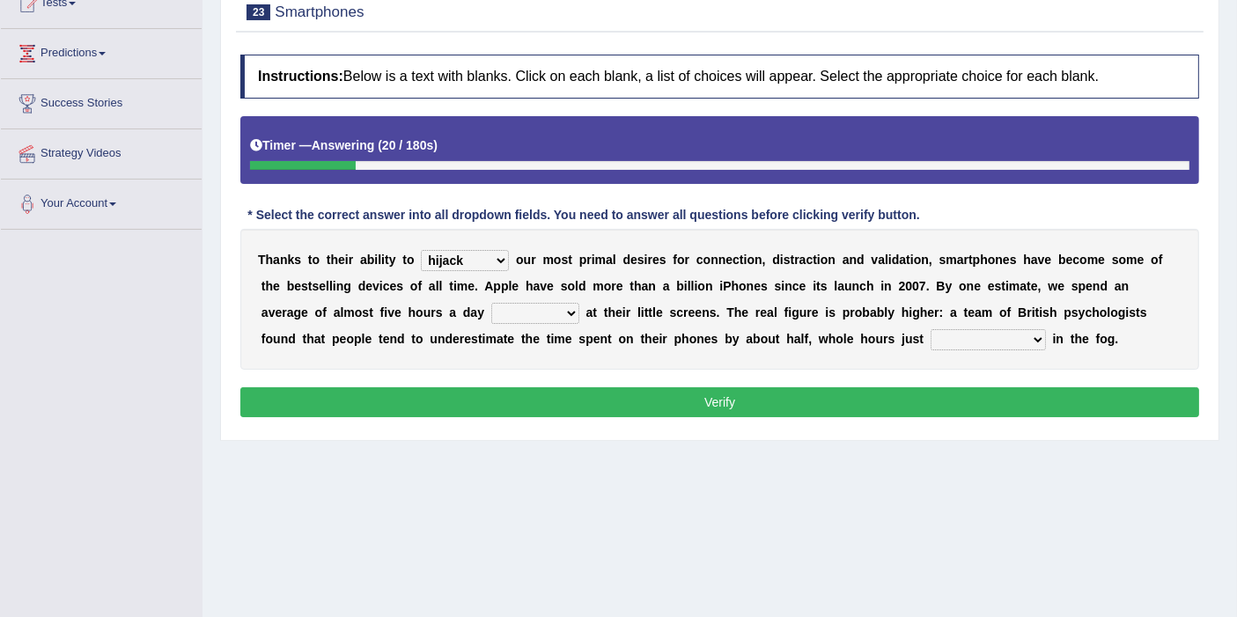
click at [491, 303] on select "watching waggling snoring staring" at bounding box center [535, 313] width 88 height 21
click at [931, 330] on select "has evaporated evaporating evaporate evaporates" at bounding box center [988, 339] width 115 height 21
select select "evaporate"
click at [931, 329] on select "has evaporated evaporating evaporate evaporates" at bounding box center [988, 339] width 115 height 21
click at [923, 401] on button "Verify" at bounding box center [719, 402] width 959 height 30
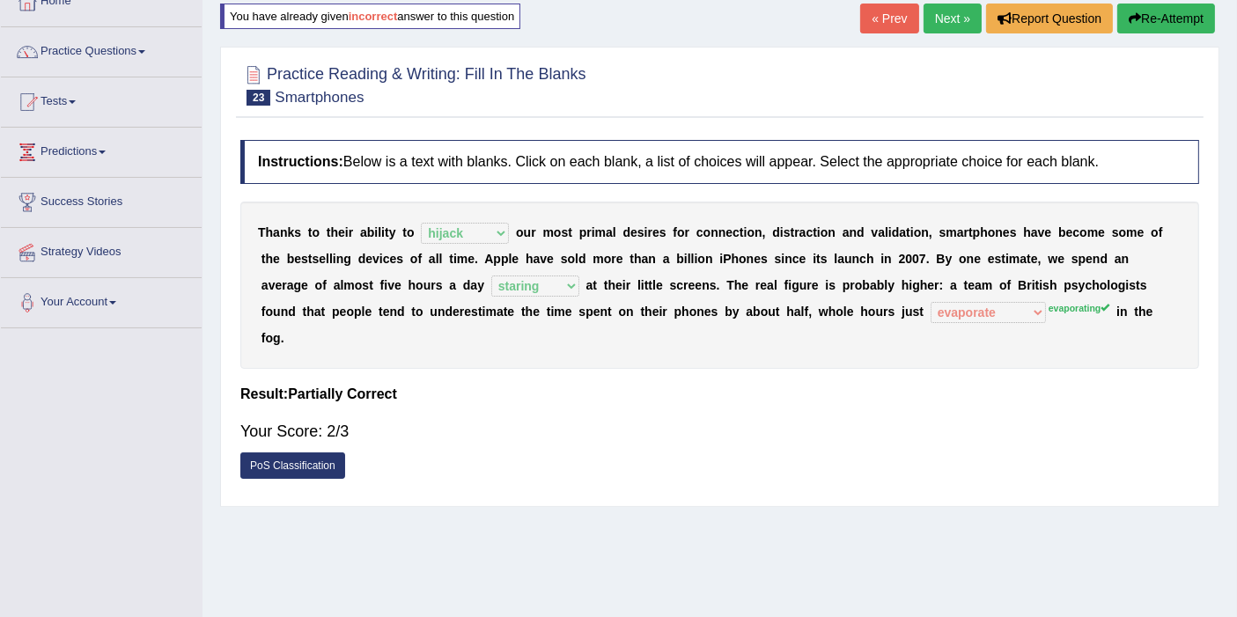
scroll to position [12, 0]
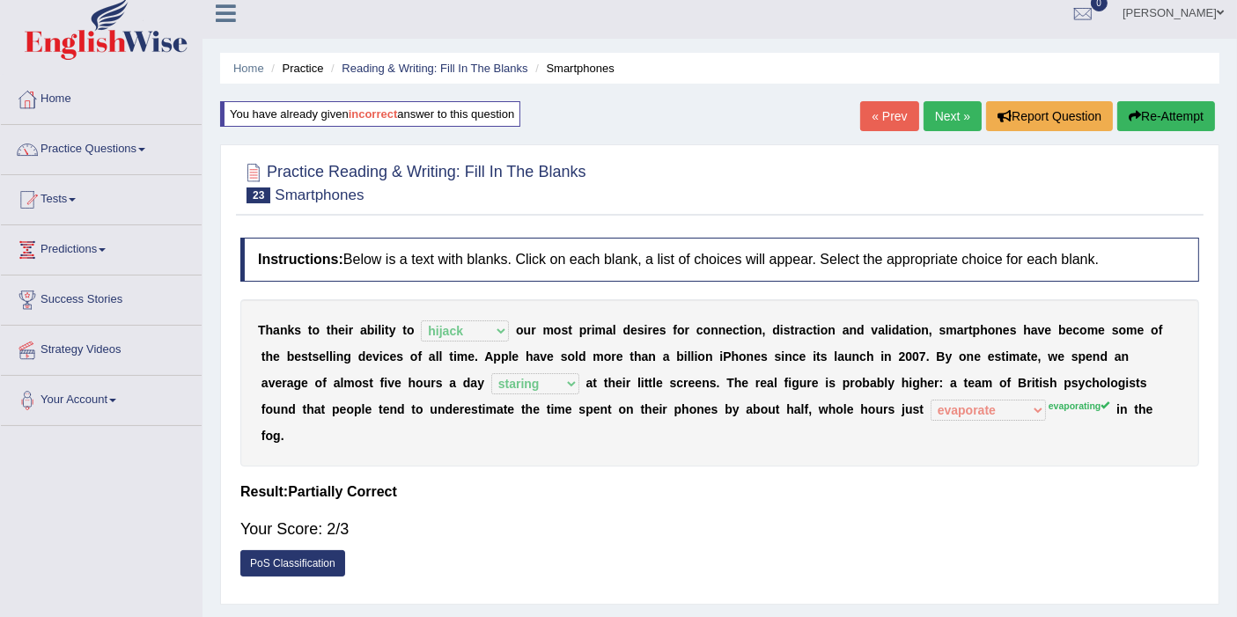
click at [941, 114] on link "Next »" at bounding box center [953, 116] width 58 height 30
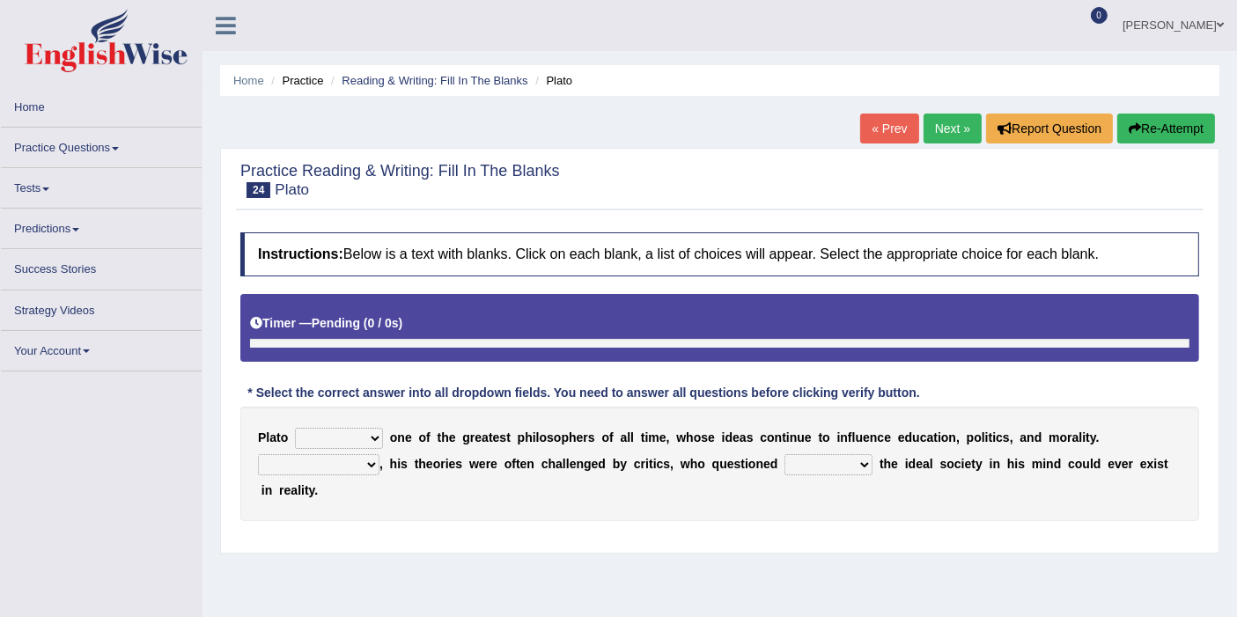
scroll to position [98, 0]
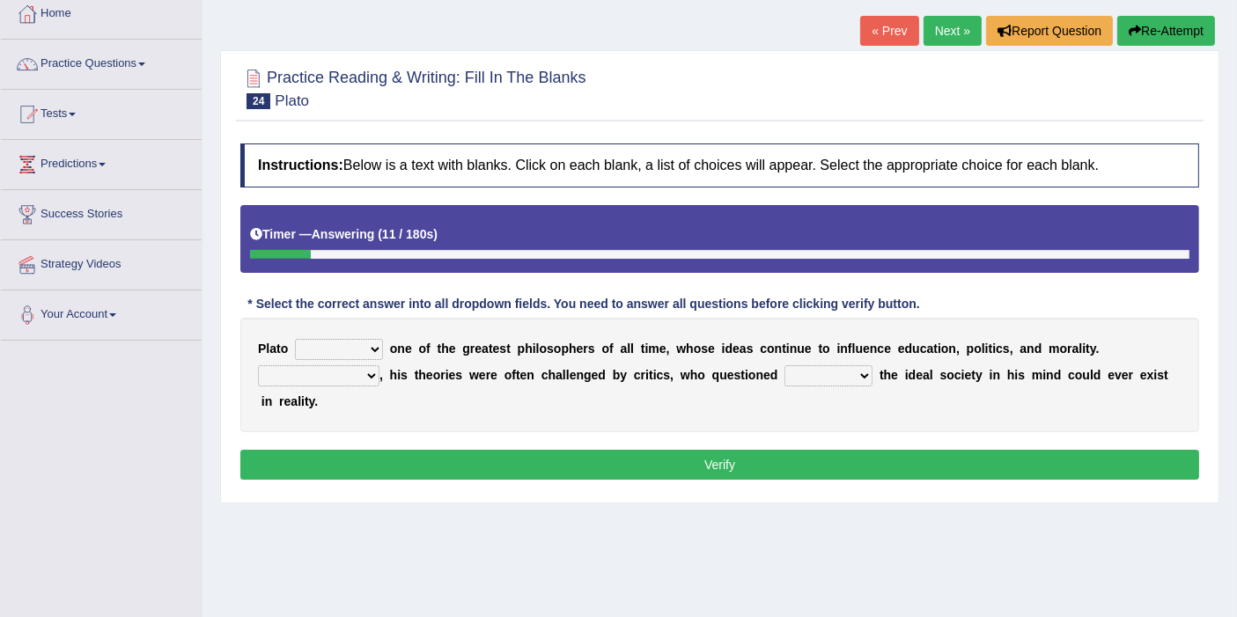
click at [312, 344] on select "keeps comes claims remains" at bounding box center [339, 349] width 88 height 21
select select "remains"
click at [295, 339] on select "keeps comes claims remains" at bounding box center [339, 349] width 88 height 21
click at [335, 377] on select "Notwithstanding So However Whatever" at bounding box center [319, 375] width 122 height 21
select select "Notwithstanding"
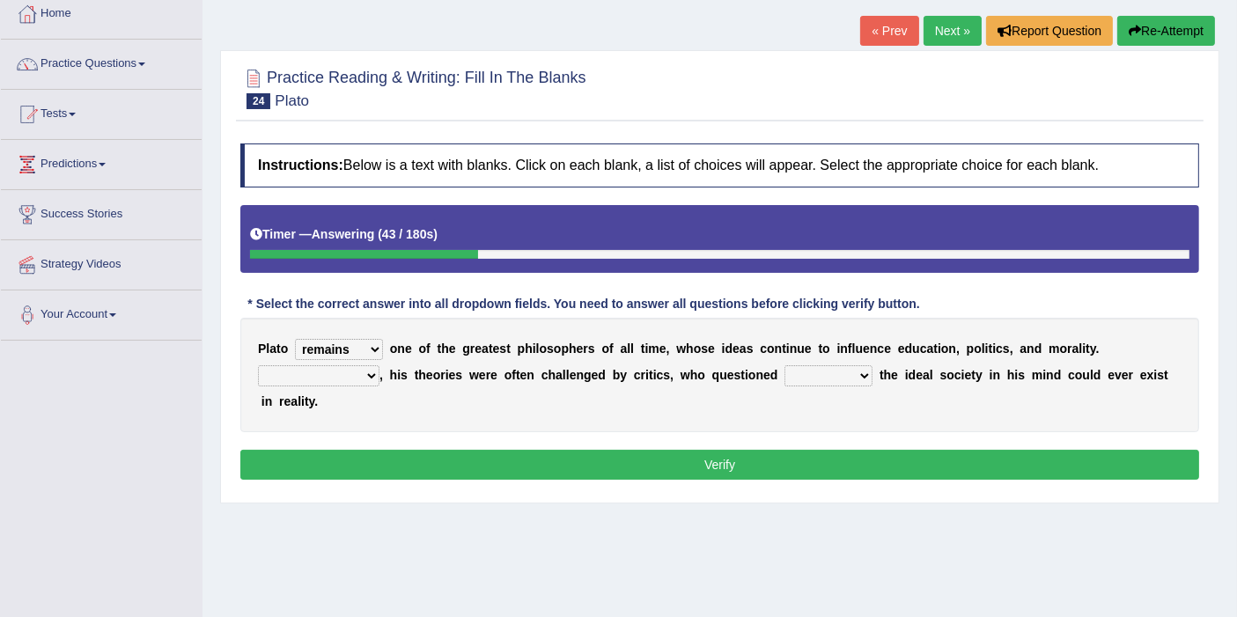
click at [258, 365] on select "Notwithstanding So However Whatever" at bounding box center [319, 375] width 122 height 21
click at [841, 371] on select "which what that whether" at bounding box center [829, 375] width 88 height 21
select select "whether"
click at [785, 365] on select "which what that whether" at bounding box center [829, 375] width 88 height 21
click at [847, 460] on button "Verify" at bounding box center [719, 465] width 959 height 30
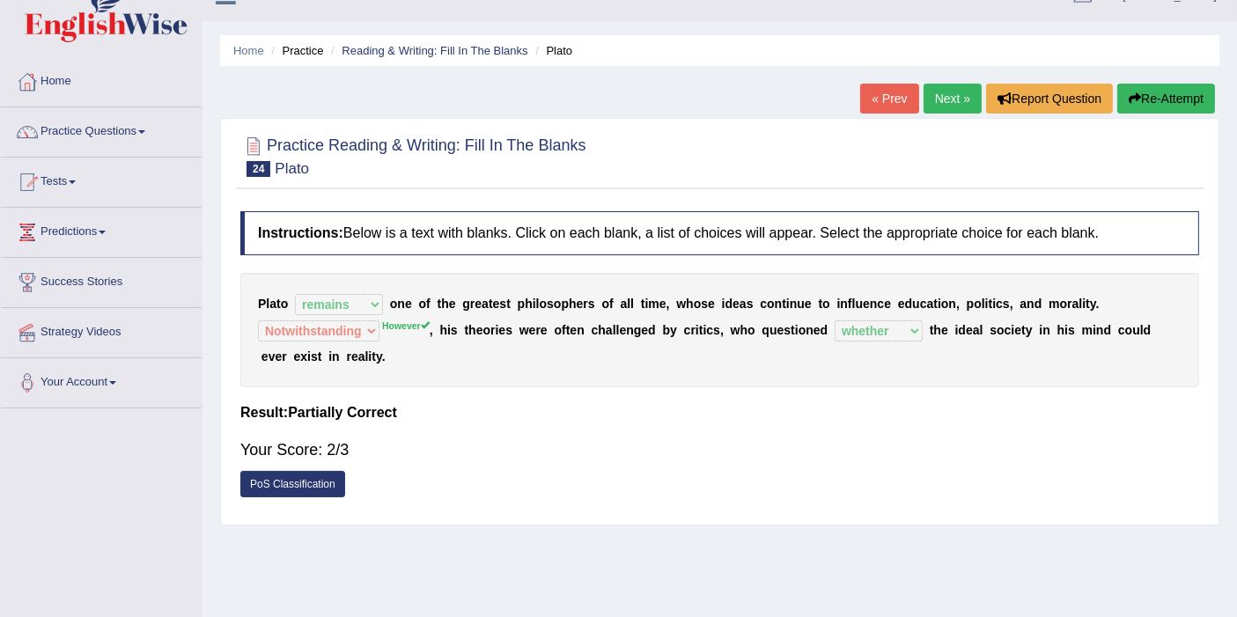
scroll to position [0, 0]
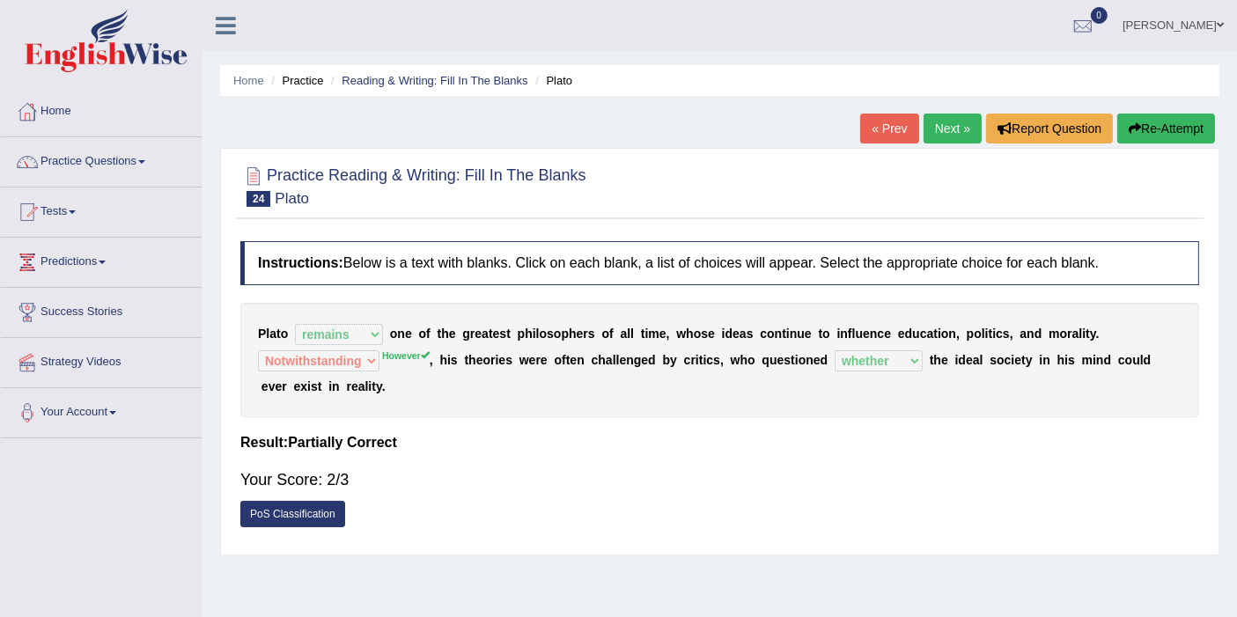
click at [928, 129] on link "Next »" at bounding box center [953, 129] width 58 height 30
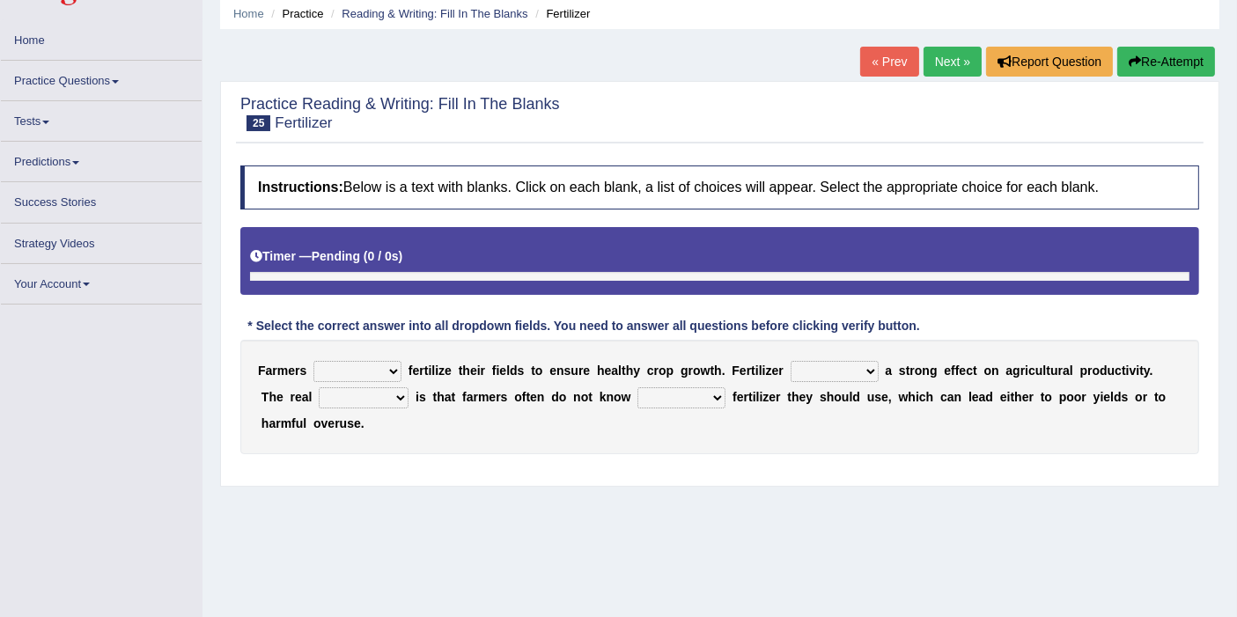
scroll to position [98, 0]
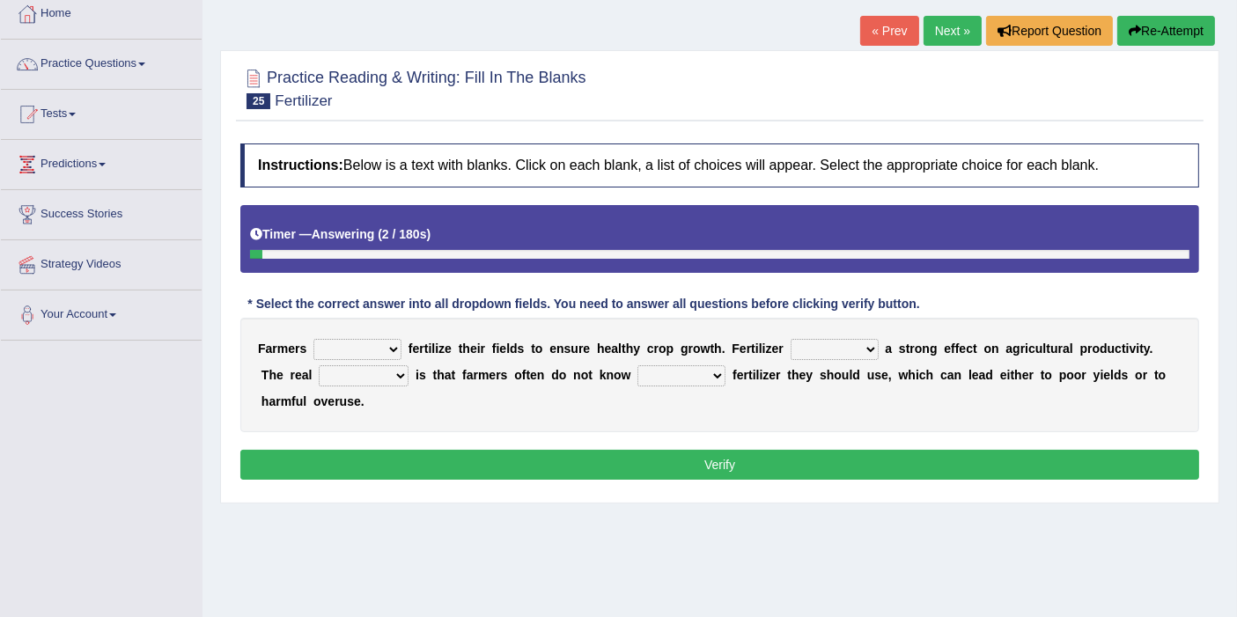
click at [355, 348] on select "must should need can" at bounding box center [358, 349] width 88 height 21
click at [314, 339] on select "must should need can" at bounding box center [358, 349] width 88 height 21
click at [389, 353] on select "must should need can" at bounding box center [358, 349] width 88 height 21
select select "must"
click at [314, 339] on select "must should need can" at bounding box center [358, 349] width 88 height 21
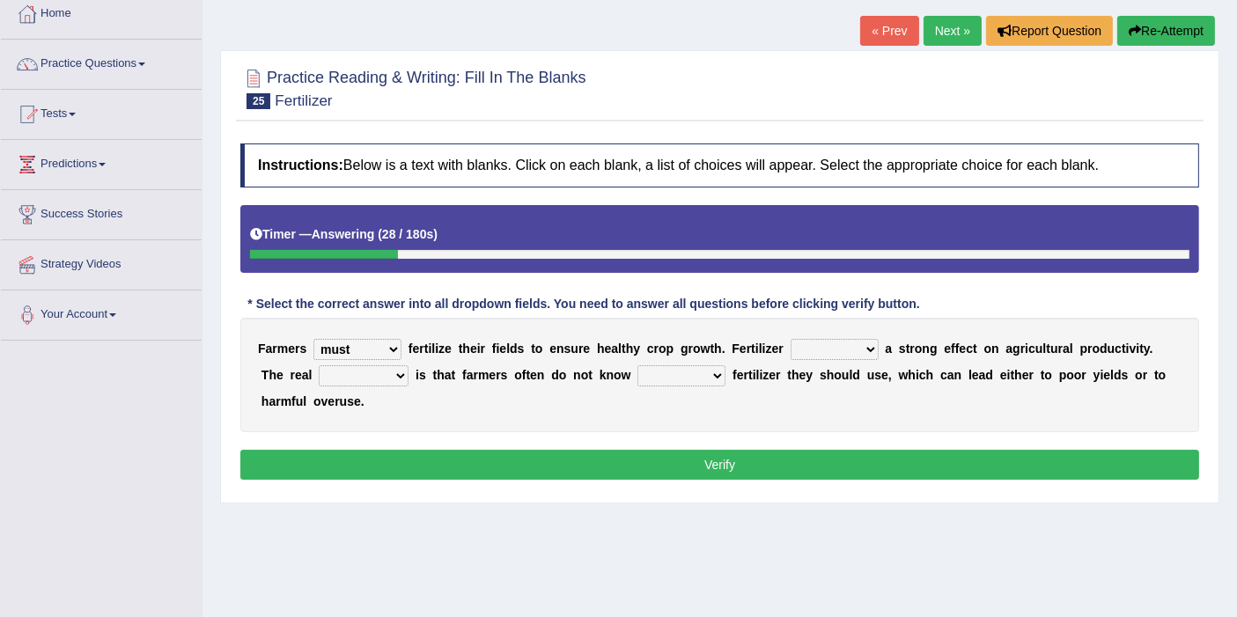
click at [858, 344] on select "has had have having" at bounding box center [835, 349] width 88 height 21
select select "has"
click at [791, 339] on select "has had have having" at bounding box center [835, 349] width 88 height 21
drag, startPoint x: 361, startPoint y: 358, endPoint x: 365, endPoint y: 378, distance: 19.7
click at [360, 380] on div "F a r m e r s must should need can f e r t i l i z e t h e i r f i e l d s t o …" at bounding box center [719, 375] width 959 height 114
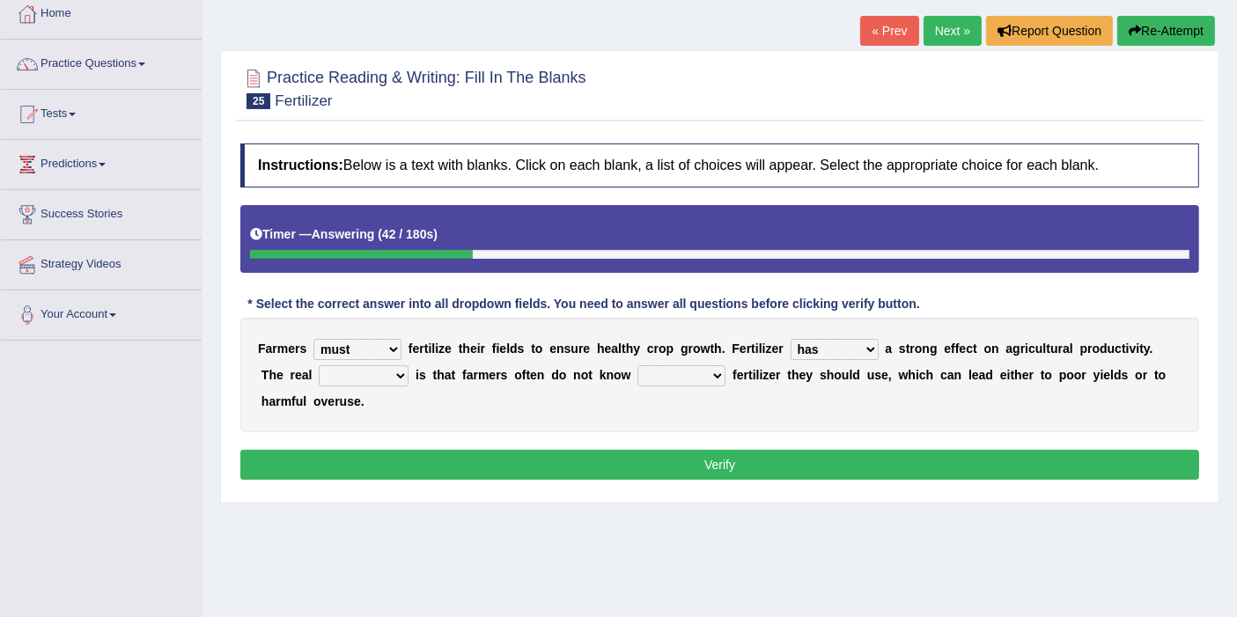
click at [370, 373] on select "problem question conclusion answer" at bounding box center [364, 375] width 90 height 21
select select "question"
click at [319, 365] on select "problem question conclusion answer" at bounding box center [364, 375] width 90 height 21
click at [638, 369] on select "how much how many however so much" at bounding box center [682, 375] width 88 height 21
select select "how much"
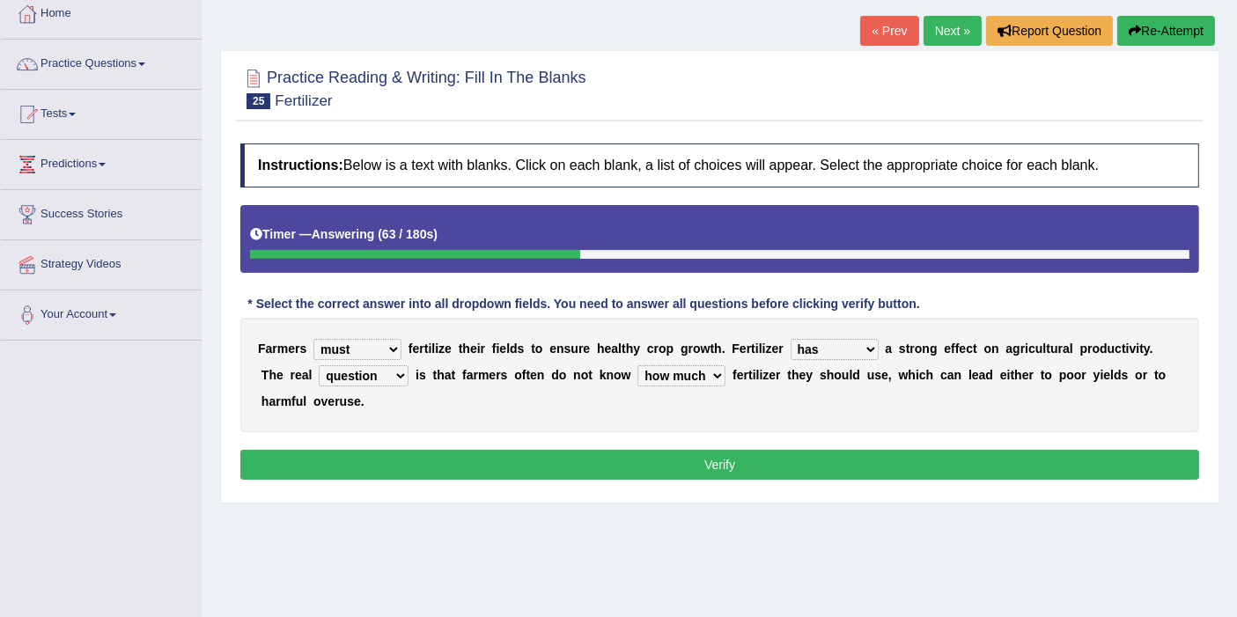
click at [638, 365] on select "how much how many however so much" at bounding box center [682, 375] width 88 height 21
click at [671, 474] on button "Verify" at bounding box center [719, 465] width 959 height 30
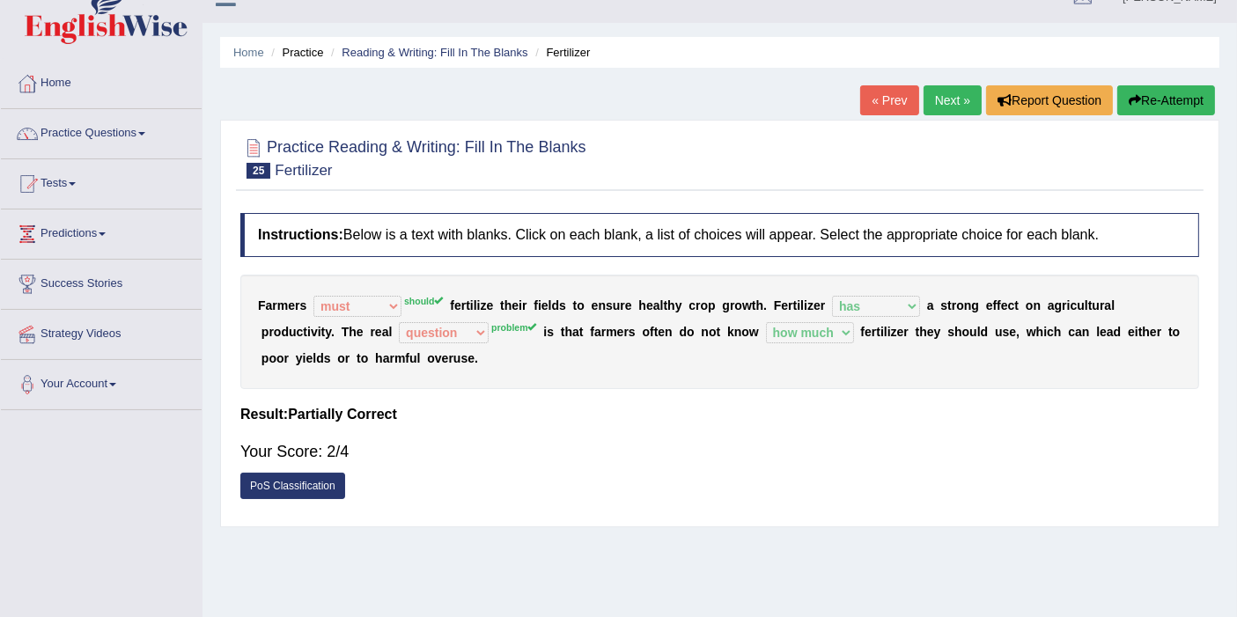
scroll to position [0, 0]
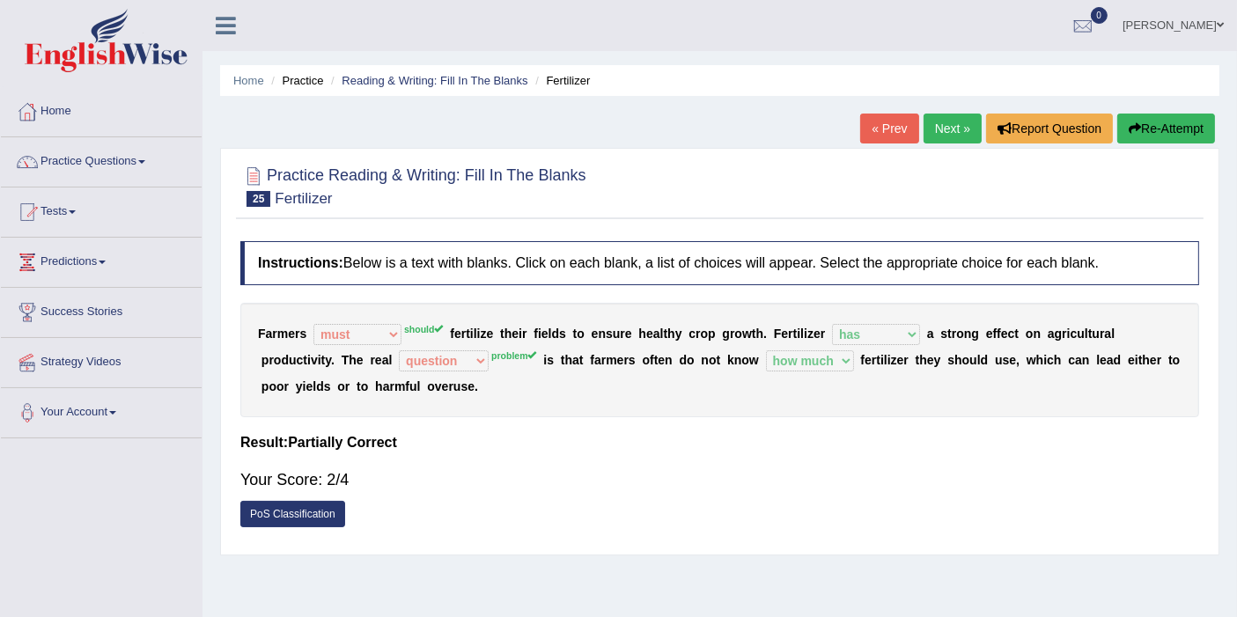
click at [952, 116] on link "Next »" at bounding box center [953, 129] width 58 height 30
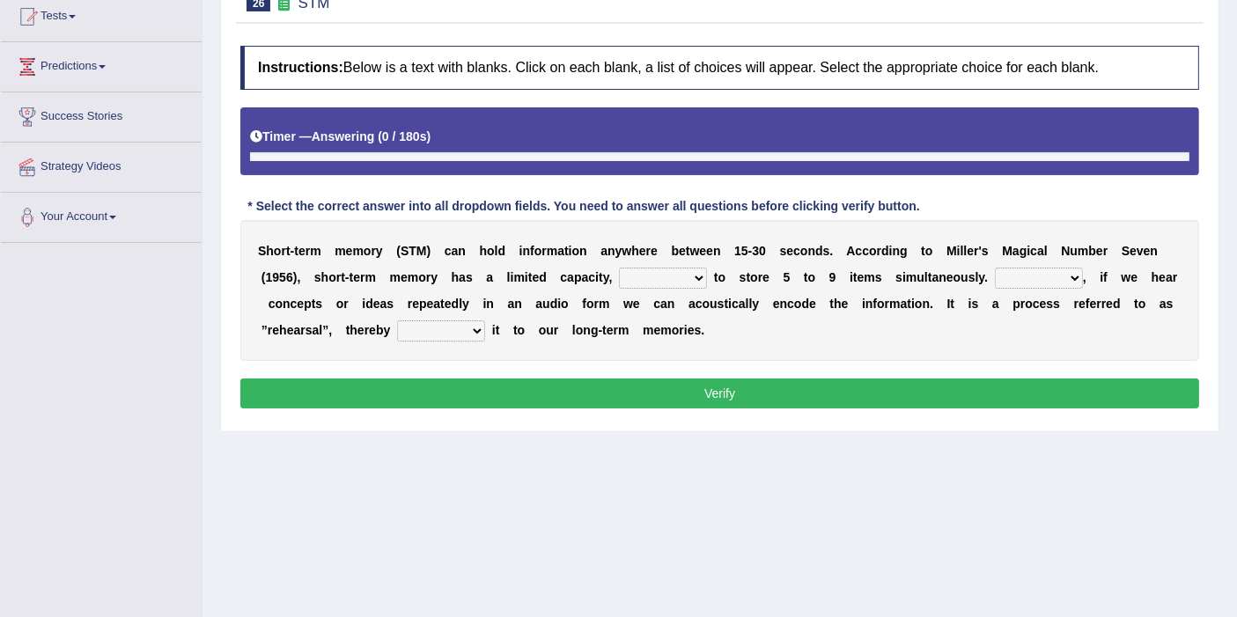
scroll to position [214, 0]
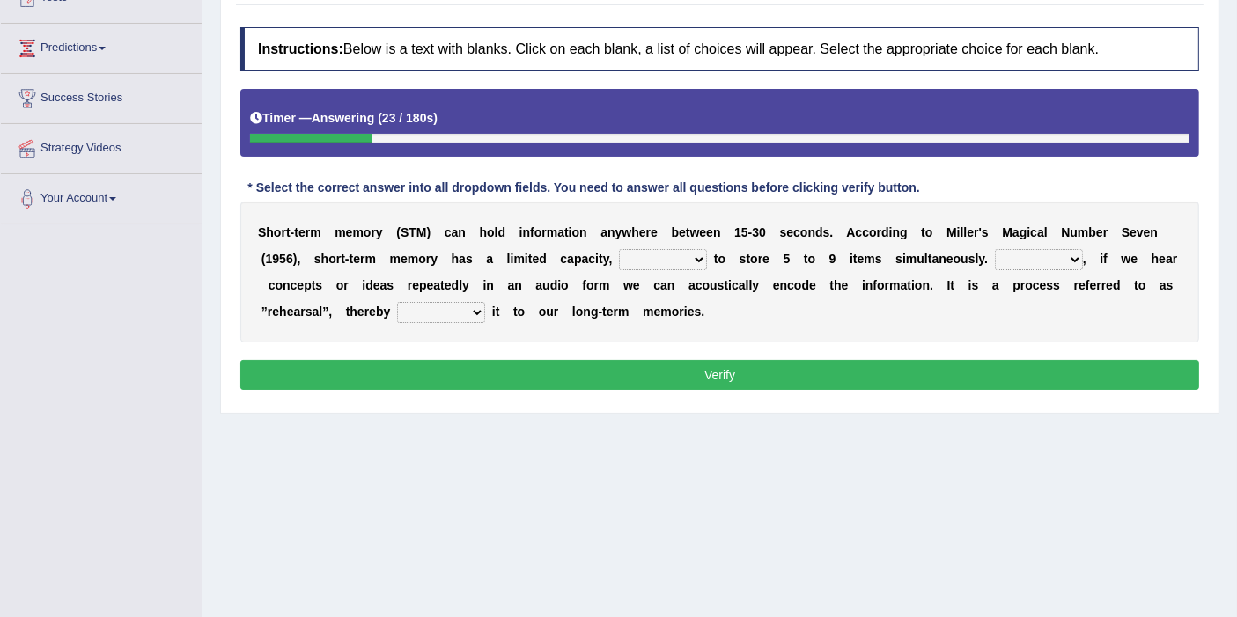
click at [646, 259] on select "being able is able be able unable" at bounding box center [663, 259] width 88 height 21
click at [619, 249] on select "being able is able be able unable" at bounding box center [663, 259] width 88 height 21
click at [668, 256] on select "being able is able be able unable" at bounding box center [663, 259] width 88 height 21
click at [665, 261] on select "being able is able be able unable" at bounding box center [663, 259] width 88 height 21
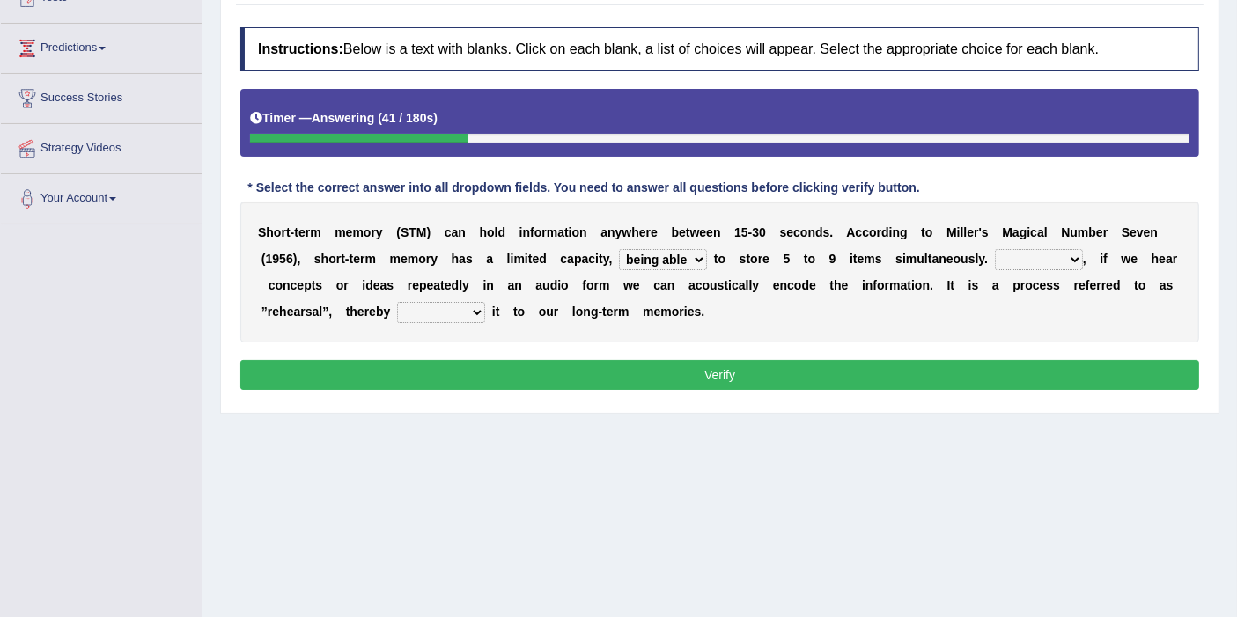
select select "unable"
click at [619, 249] on select "being able is able be able unable" at bounding box center [663, 259] width 88 height 21
click at [1023, 258] on select "However So Moreover Therefore" at bounding box center [1039, 259] width 88 height 21
select select "However"
click at [995, 249] on select "However So Moreover Therefore" at bounding box center [1039, 259] width 88 height 21
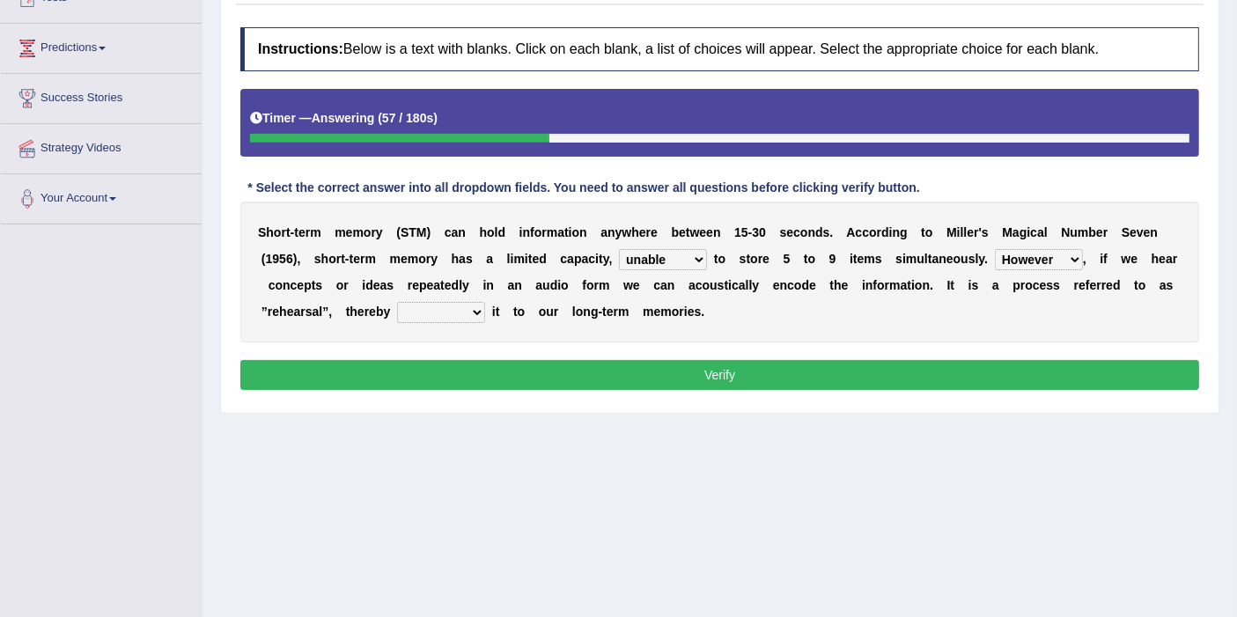
click at [424, 314] on select "commit commits commiting commited" at bounding box center [441, 312] width 88 height 21
select select "commited"
click at [397, 302] on select "commit commits commiting commited" at bounding box center [441, 312] width 88 height 21
click at [436, 306] on select "commit commits commiting commited" at bounding box center [441, 312] width 88 height 21
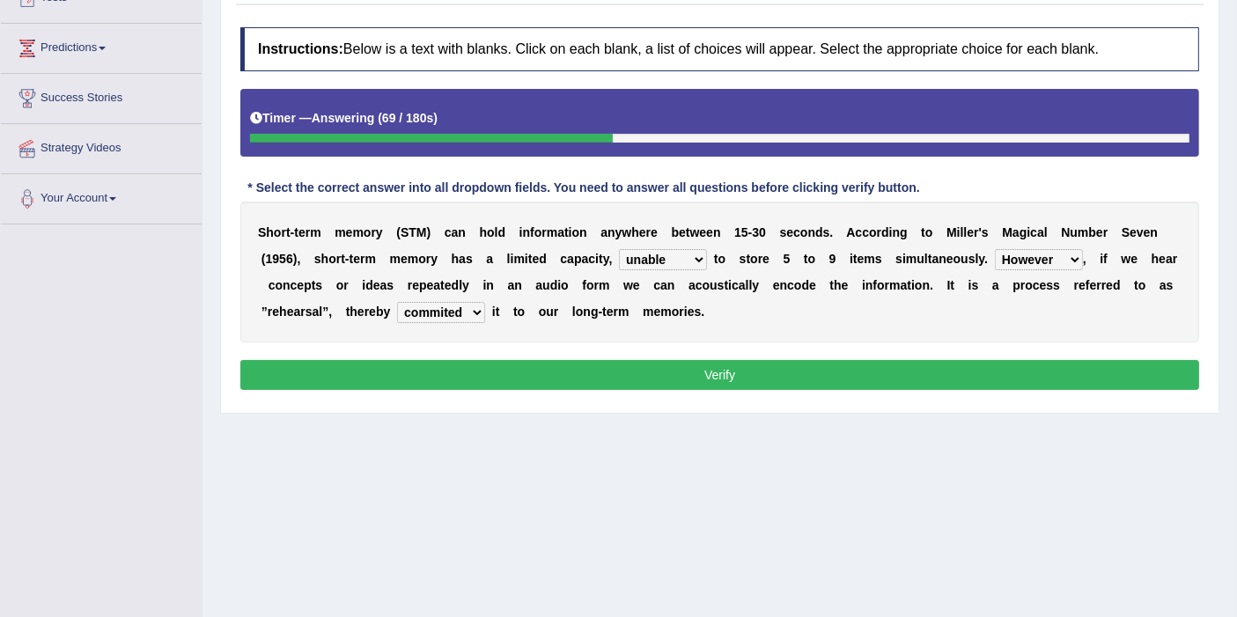
click at [478, 377] on button "Verify" at bounding box center [719, 375] width 959 height 30
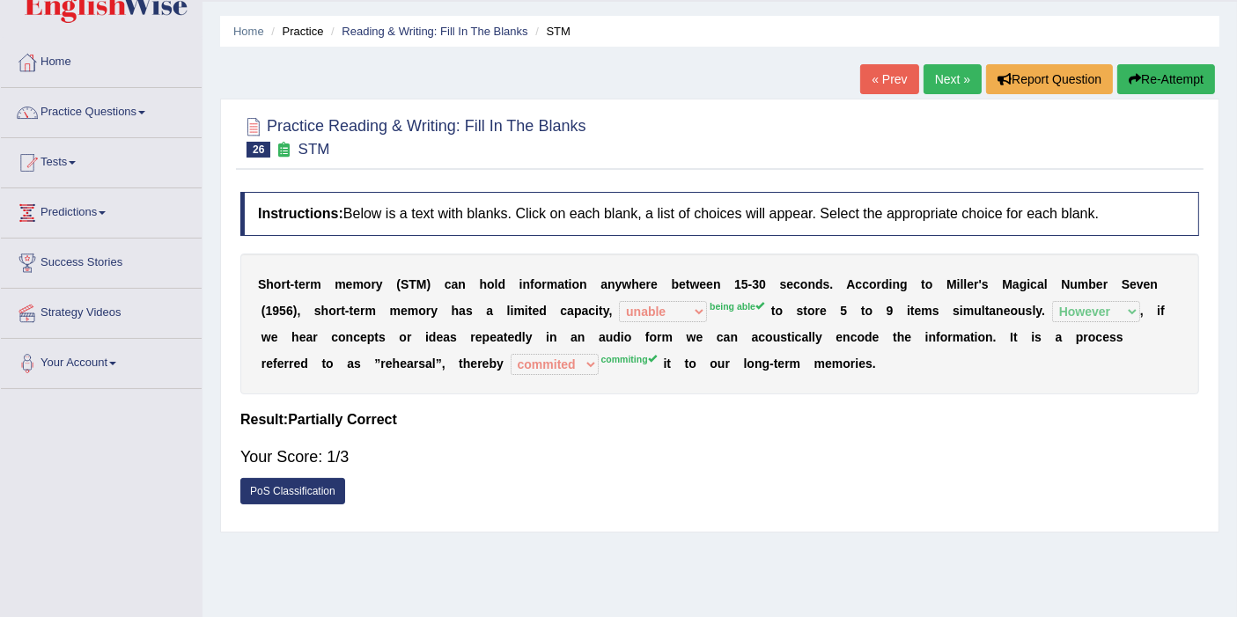
scroll to position [18, 0]
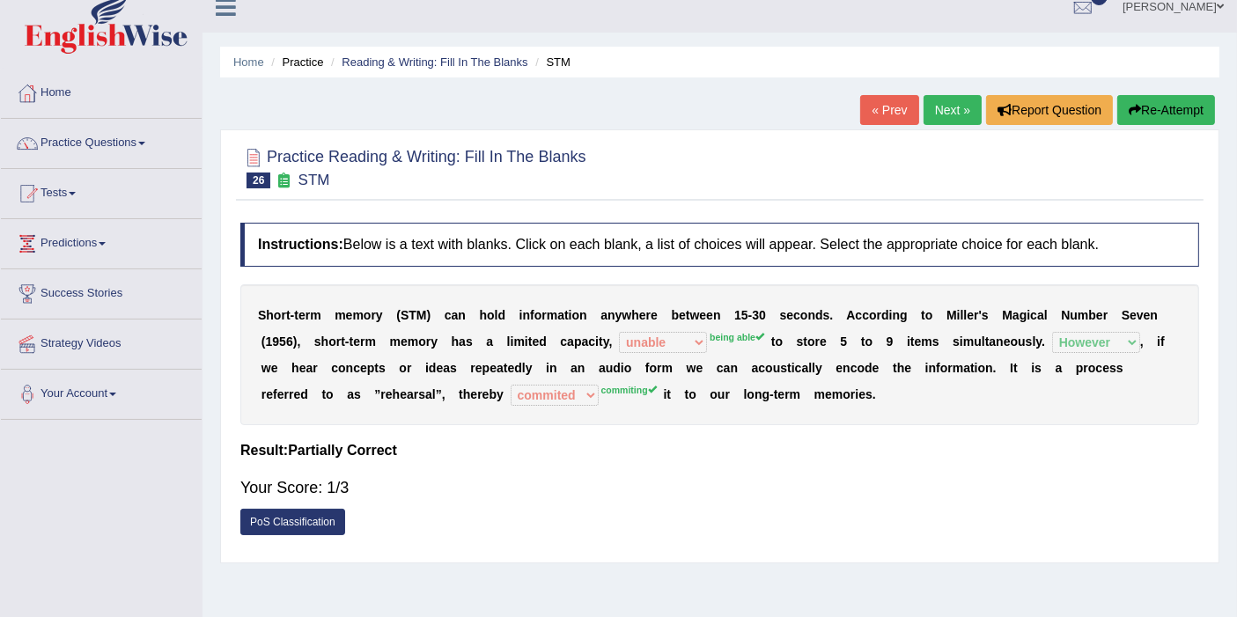
click at [1165, 107] on button "Re-Attempt" at bounding box center [1167, 110] width 98 height 30
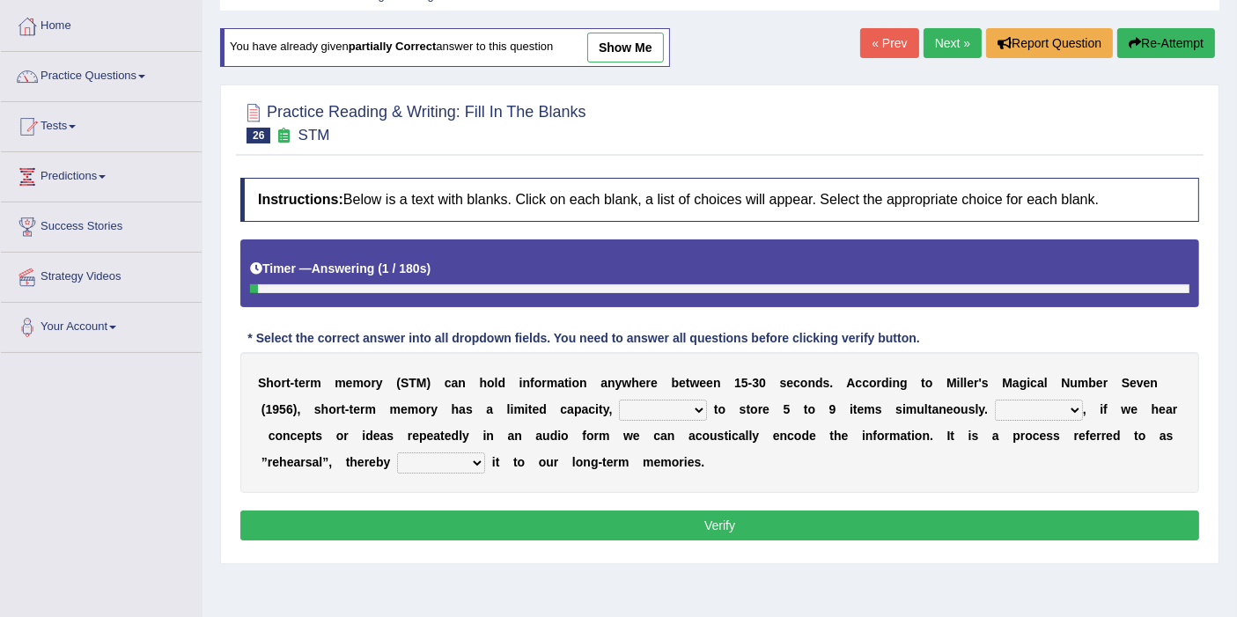
scroll to position [116, 0]
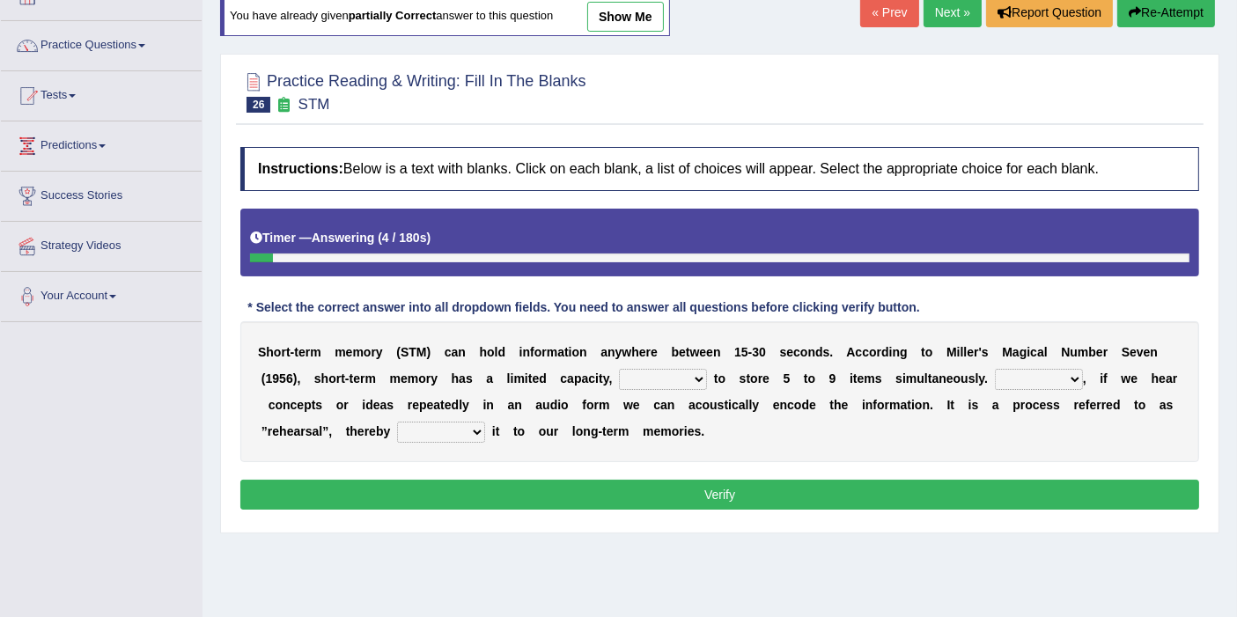
click at [642, 378] on select "being able is able be able unable" at bounding box center [663, 379] width 88 height 21
select select "being able"
click at [619, 369] on select "being able is able be able unable" at bounding box center [663, 379] width 88 height 21
click at [1052, 373] on select "However So Moreover Therefore" at bounding box center [1039, 379] width 88 height 21
select select "However"
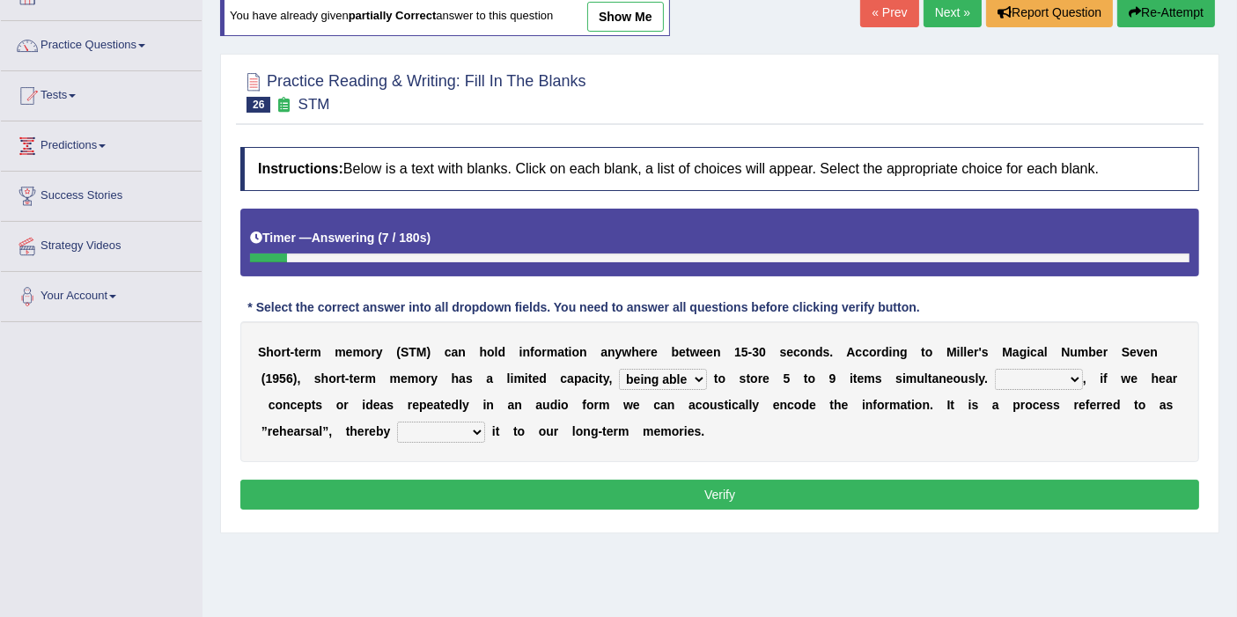
click at [995, 369] on select "However So Moreover Therefore" at bounding box center [1039, 379] width 88 height 21
click at [427, 425] on select "commit commits commiting commited" at bounding box center [441, 432] width 88 height 21
select select "commiting"
click at [397, 422] on select "commit commits commiting commited" at bounding box center [441, 432] width 88 height 21
click at [442, 484] on button "Verify" at bounding box center [719, 495] width 959 height 30
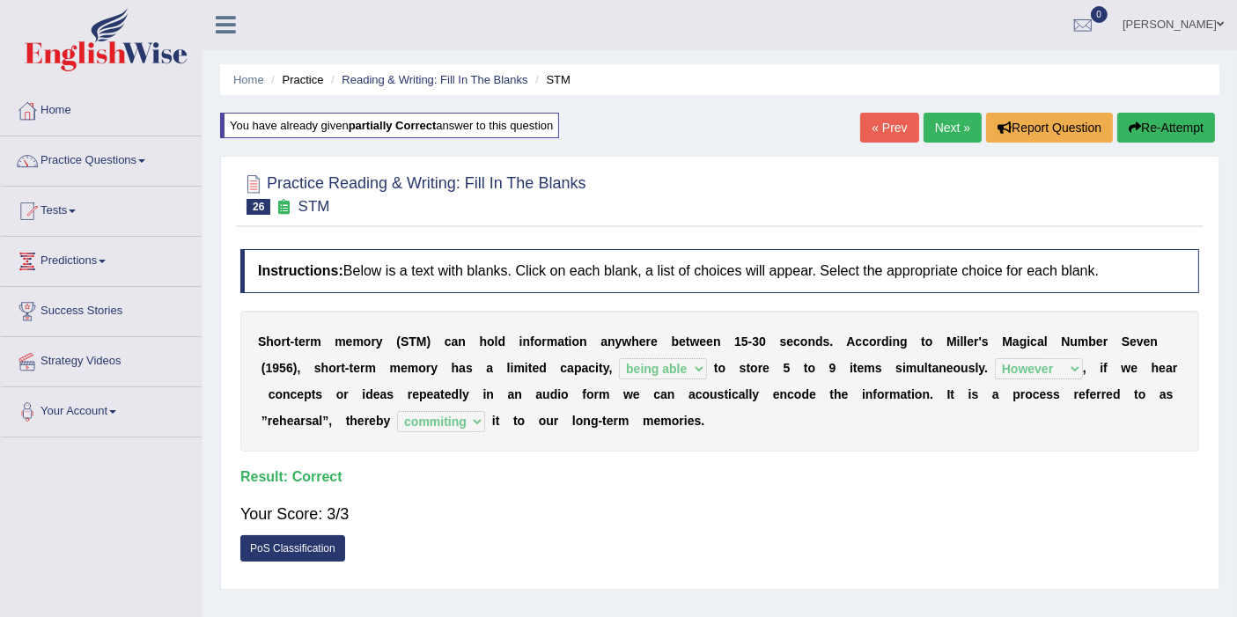
scroll to position [0, 0]
click at [935, 139] on link "Next »" at bounding box center [953, 129] width 58 height 30
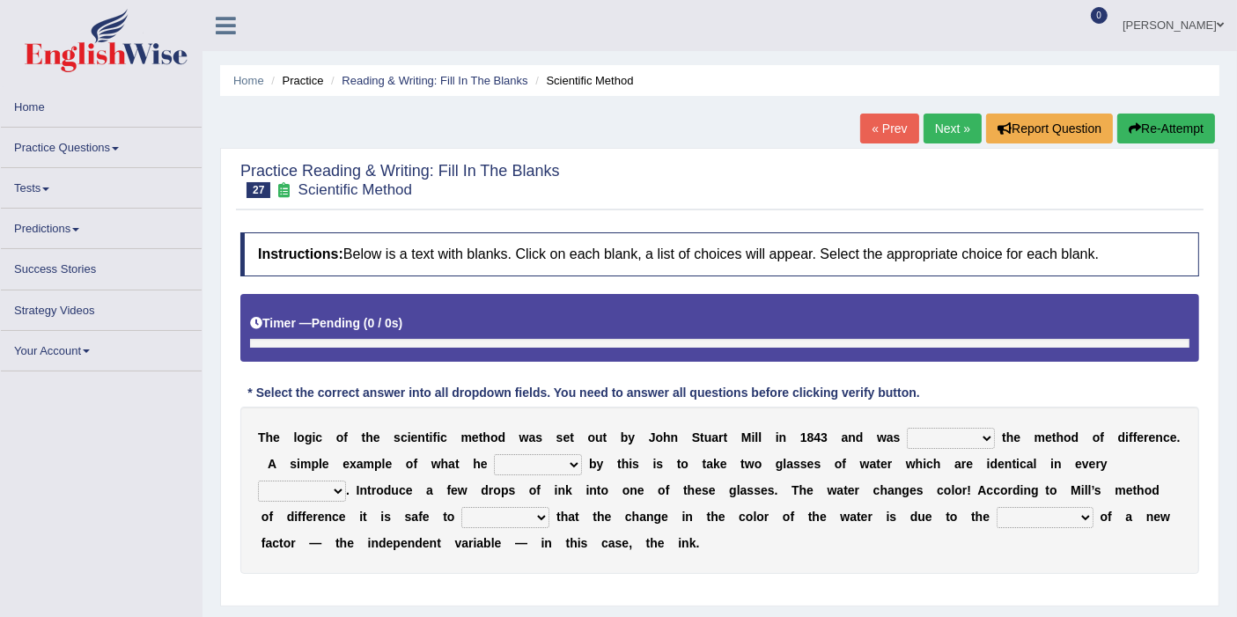
scroll to position [98, 0]
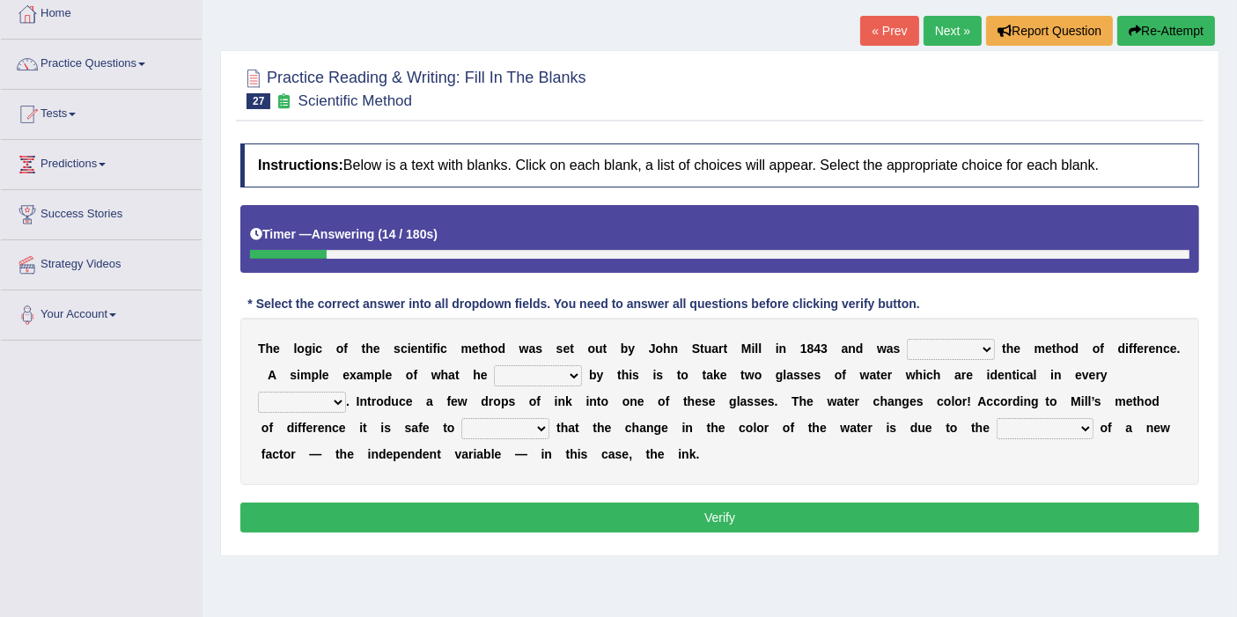
click at [956, 346] on select "pointed claimed demanded named" at bounding box center [951, 349] width 88 height 21
select select "named"
click at [907, 339] on select "pointed claimed demanded named" at bounding box center [951, 349] width 88 height 21
click at [534, 371] on select "capped charged found meant" at bounding box center [538, 375] width 88 height 21
select select "found"
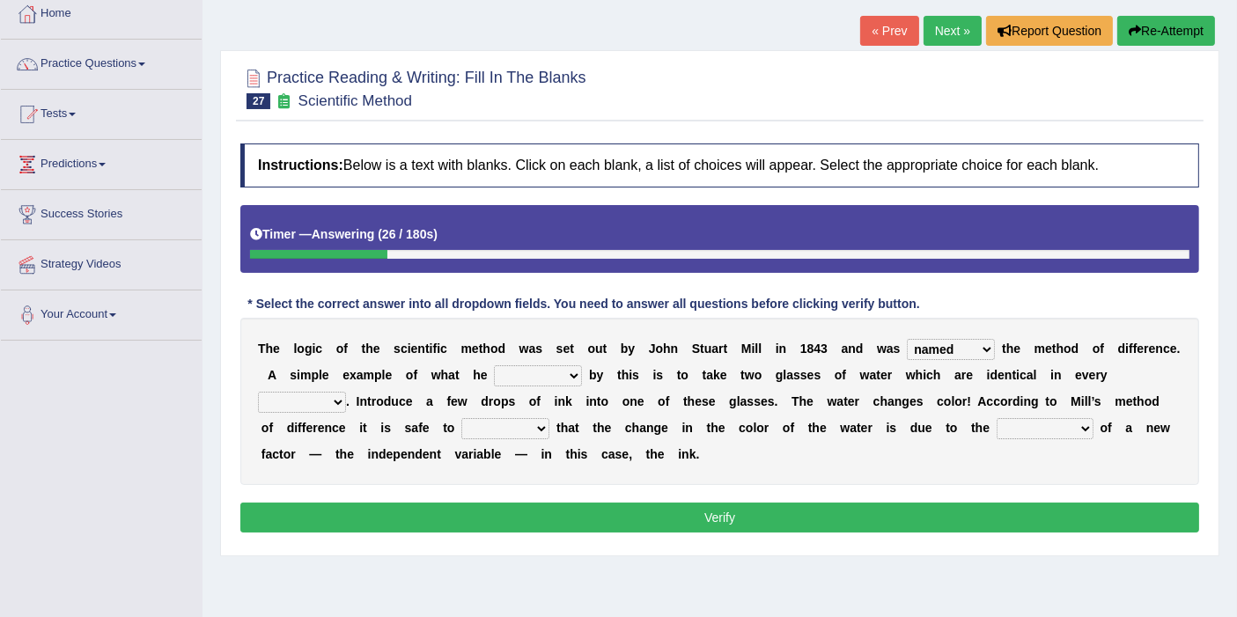
click at [494, 365] on select "capped charged found meant" at bounding box center [538, 375] width 88 height 21
click at [297, 398] on select "thought identity measure respect" at bounding box center [302, 402] width 88 height 21
select select "measure"
click at [258, 392] on select "thought identity measure respect" at bounding box center [302, 402] width 88 height 21
click at [335, 409] on select "thought identity measure respect" at bounding box center [302, 402] width 88 height 21
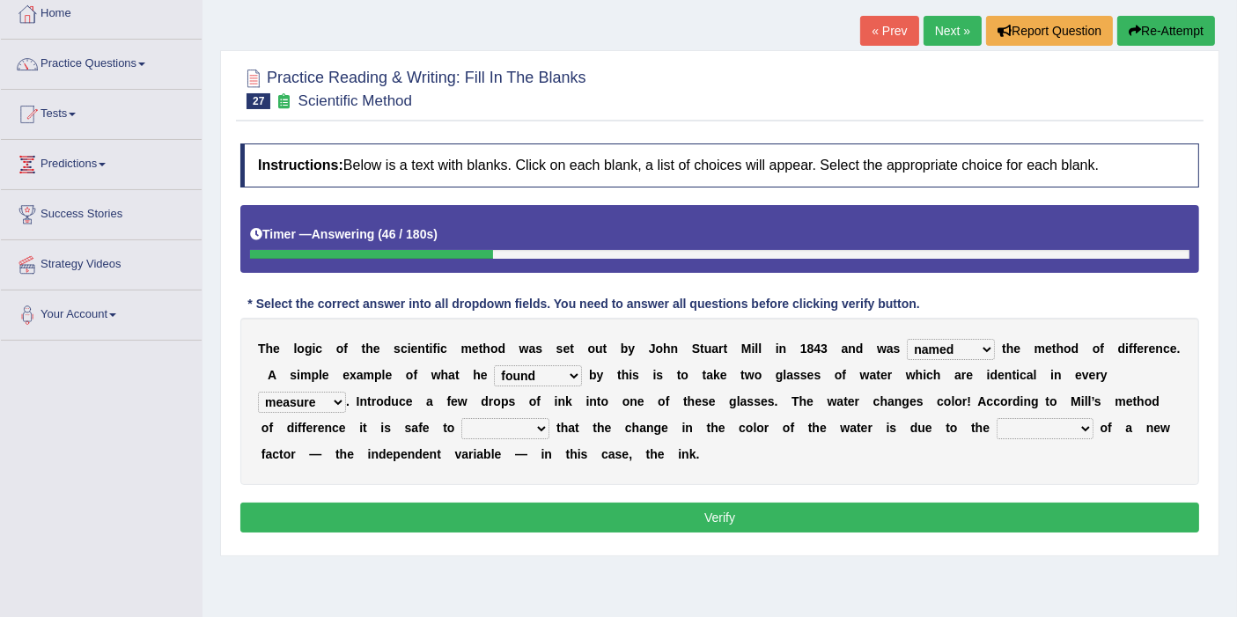
click at [340, 398] on select "thought identity measure respect" at bounding box center [302, 402] width 88 height 21
click at [516, 438] on div "T h e l o g i c o f t h e s c i e n t i f i c m e t h o d w a s s e t o u t b y…" at bounding box center [719, 401] width 959 height 167
click at [517, 426] on select "assume discuss prefer acclaim" at bounding box center [505, 428] width 88 height 21
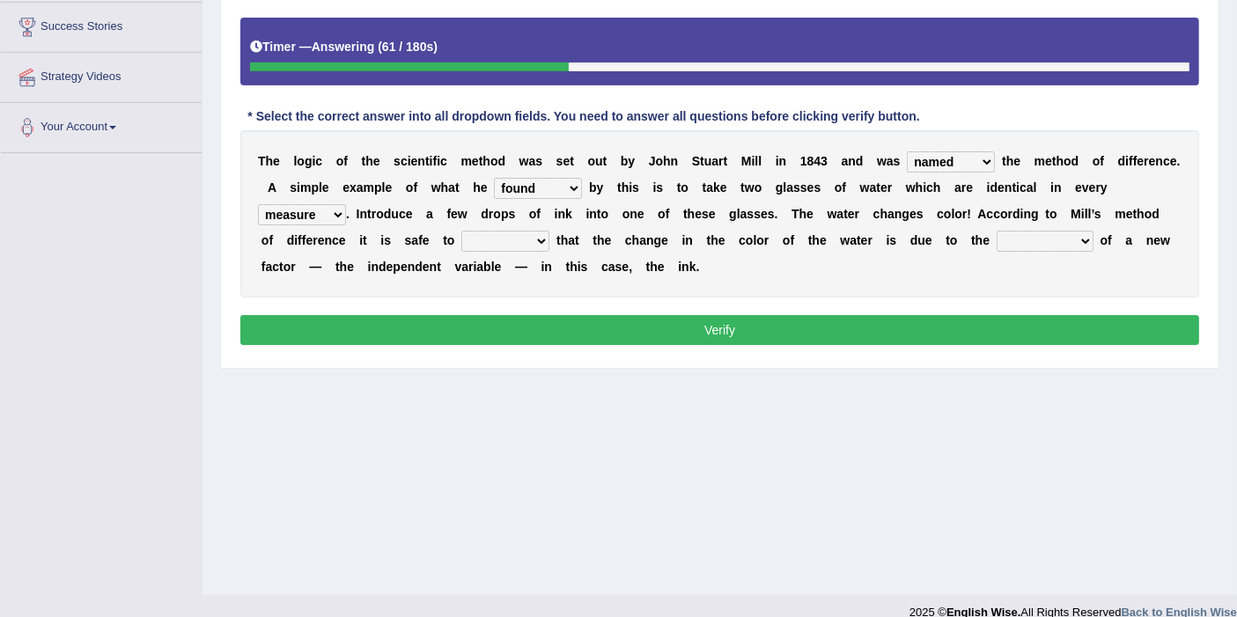
scroll to position [293, 0]
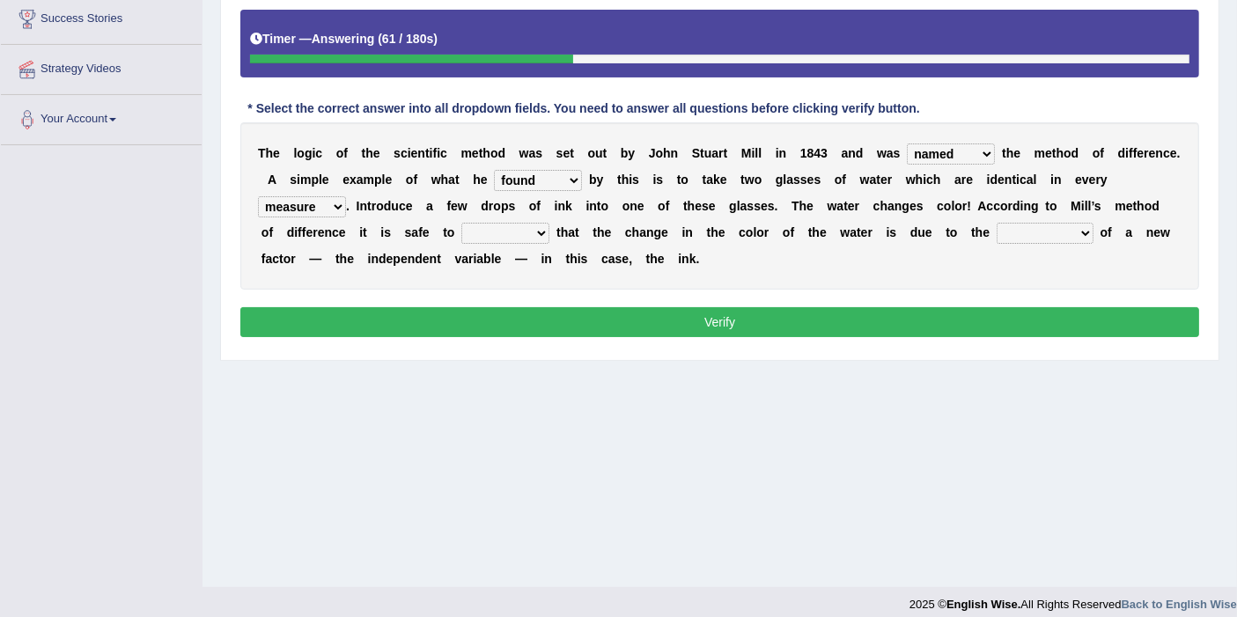
click at [522, 237] on select "assume discuss prefer acclaim" at bounding box center [505, 233] width 88 height 21
select select "assume"
click at [461, 223] on select "assume discuss prefer acclaim" at bounding box center [505, 233] width 88 height 21
click at [1016, 232] on select "introduction magnitude preparation purification" at bounding box center [1045, 233] width 97 height 21
select select "magnitude"
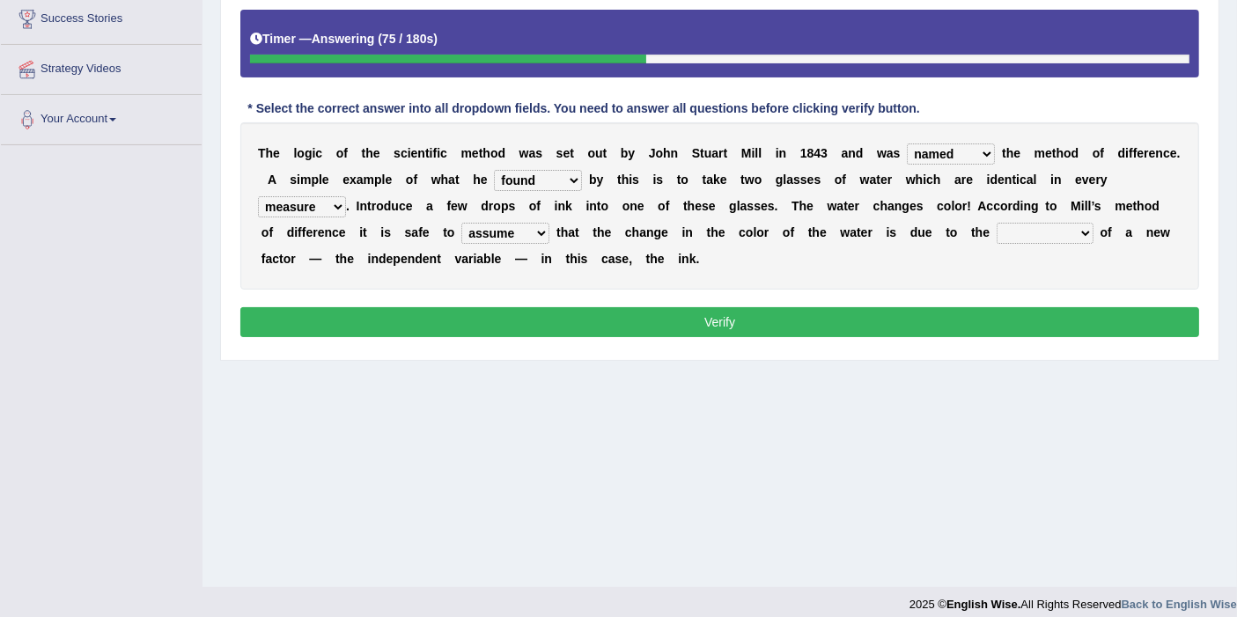
click at [997, 223] on select "introduction magnitude preparation purification" at bounding box center [1045, 233] width 97 height 21
click at [1036, 310] on button "Verify" at bounding box center [719, 322] width 959 height 30
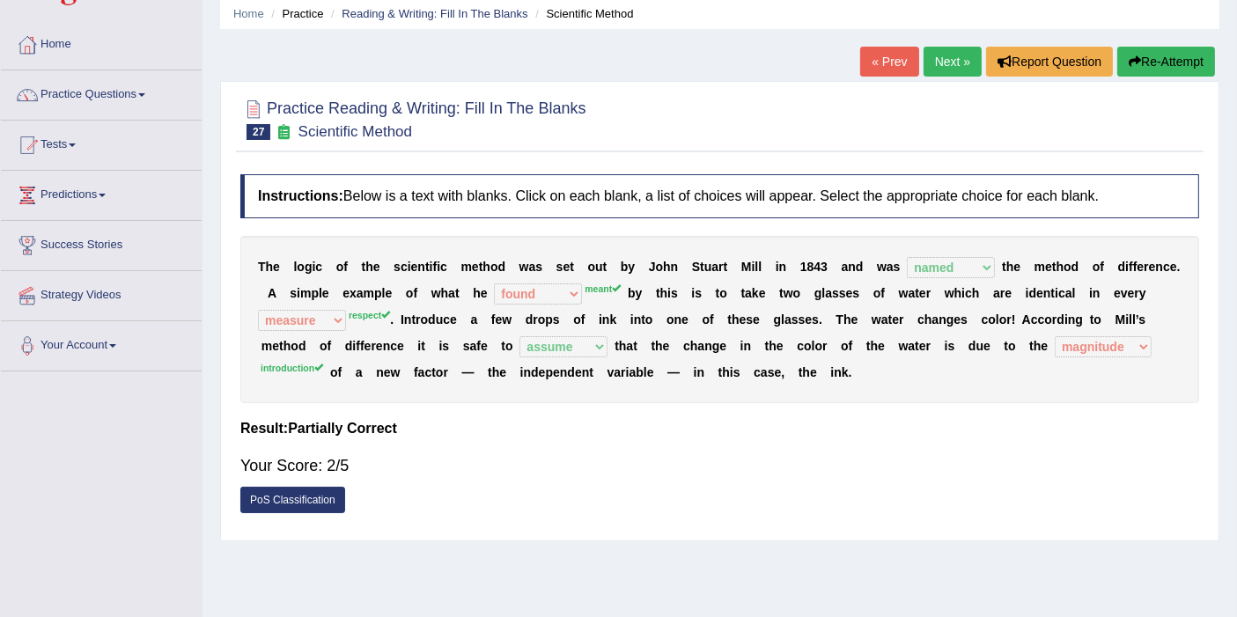
scroll to position [0, 0]
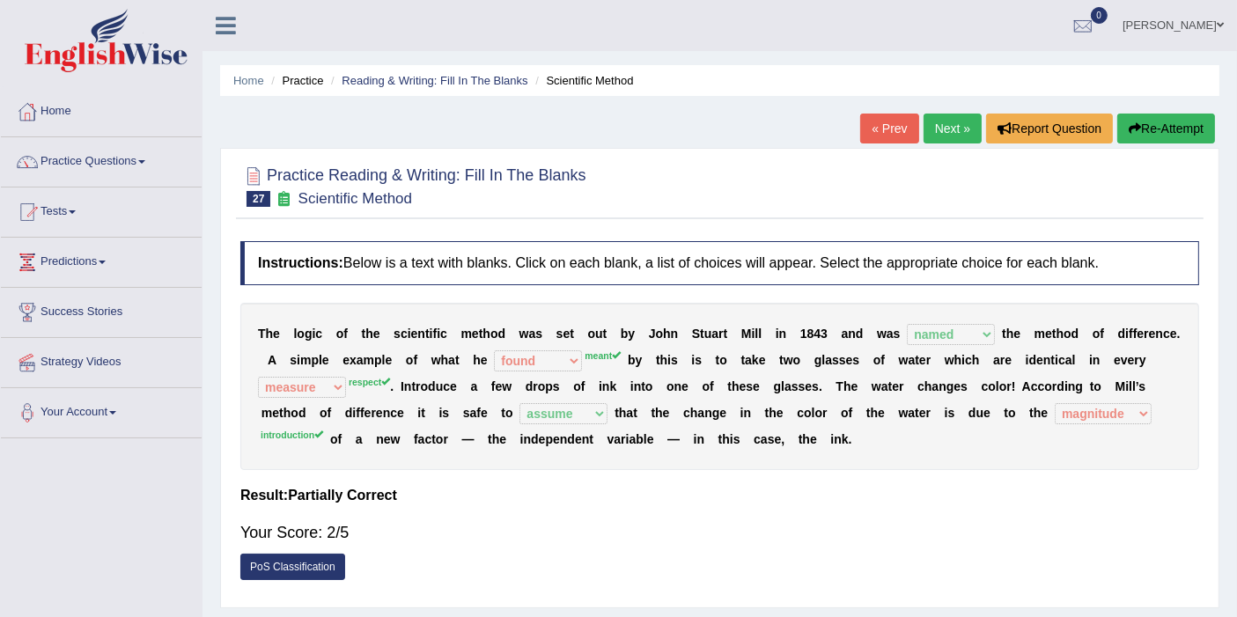
click at [1148, 134] on button "Re-Attempt" at bounding box center [1167, 129] width 98 height 30
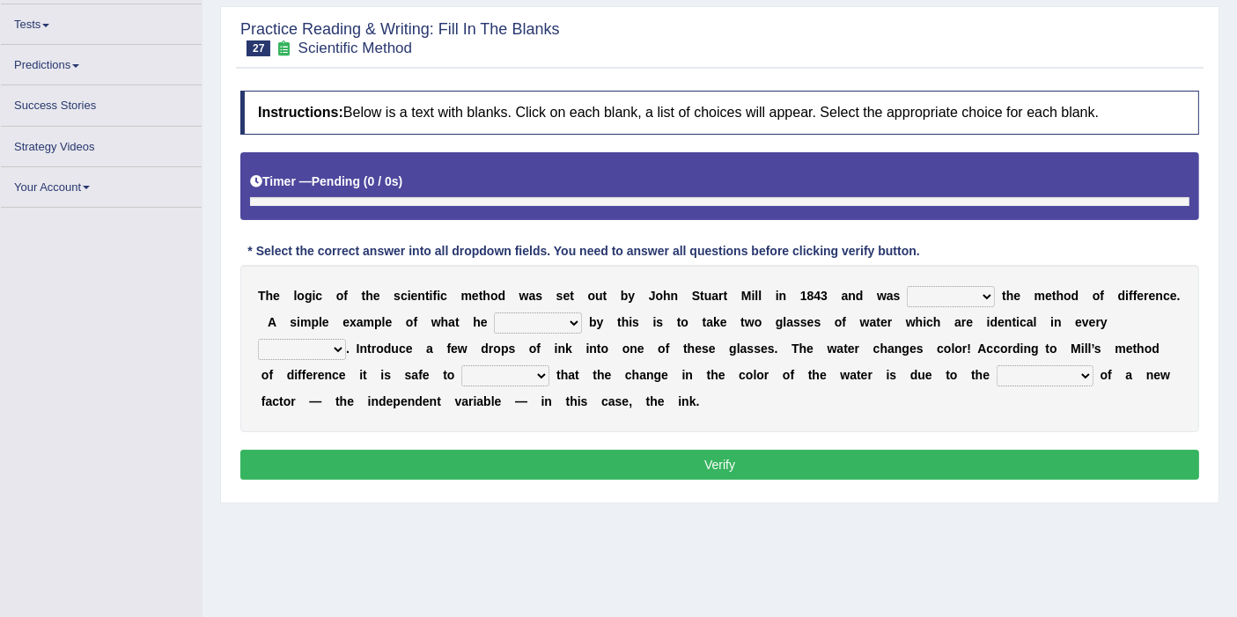
scroll to position [214, 0]
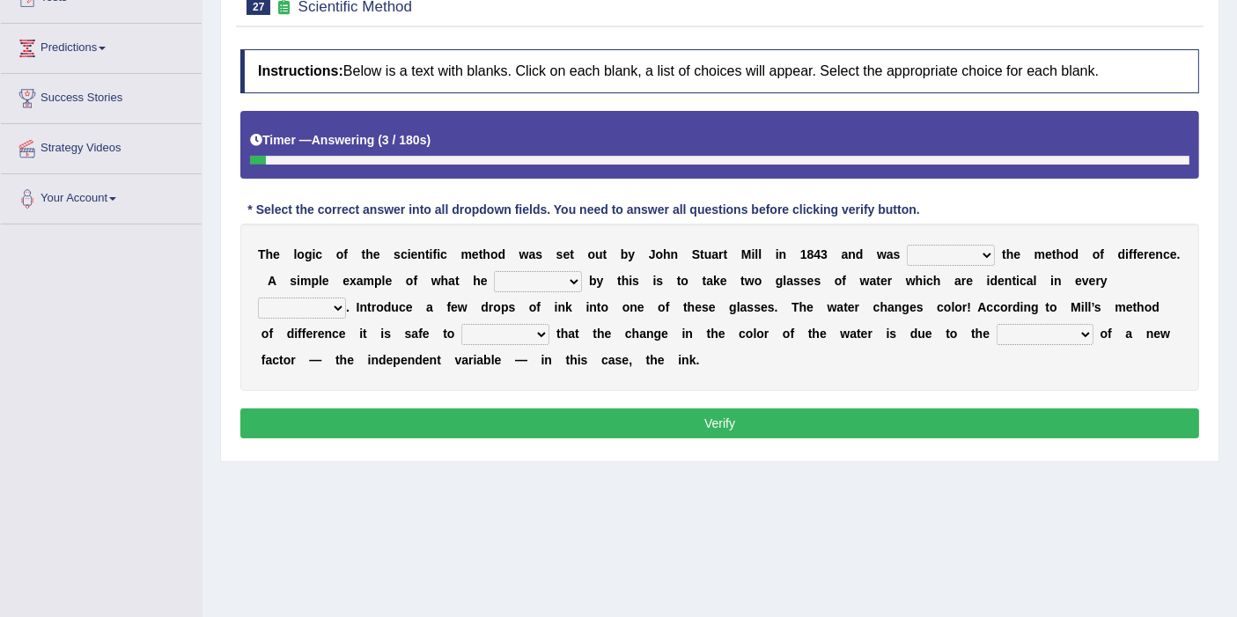
click at [965, 250] on select "pointed claimed demanded named" at bounding box center [951, 255] width 88 height 21
select select "named"
click at [907, 245] on select "pointed claimed demanded named" at bounding box center [951, 255] width 88 height 21
click at [517, 273] on select "capped charged found meant" at bounding box center [538, 281] width 88 height 21
select select "meant"
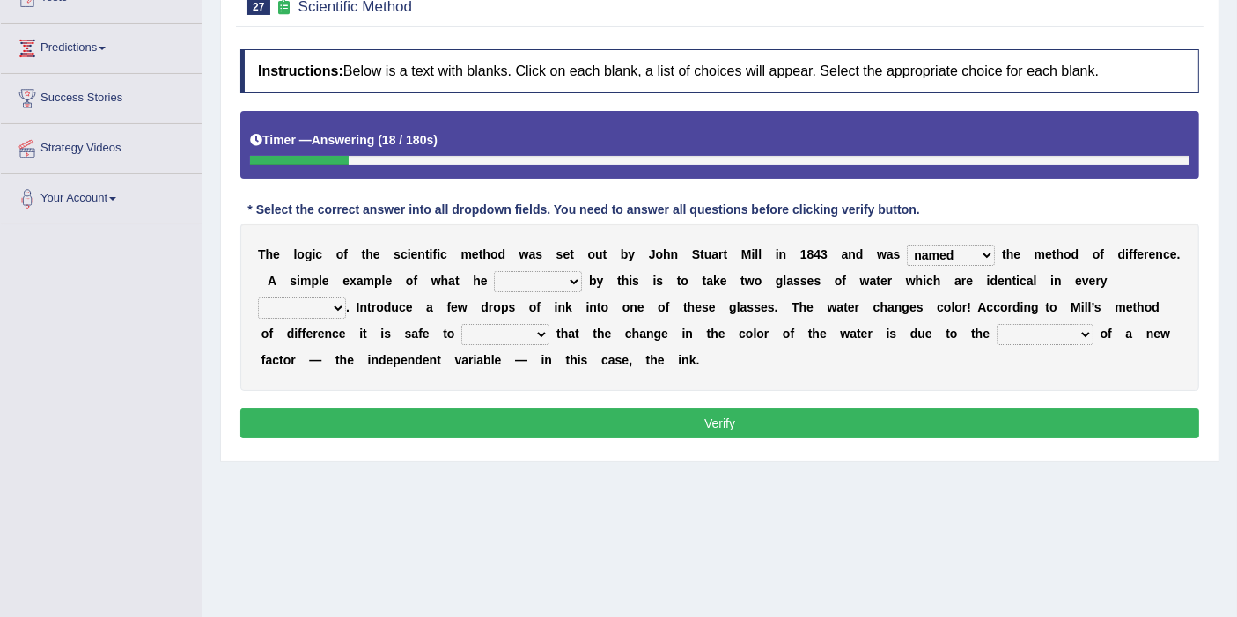
click at [494, 271] on select "capped charged found meant" at bounding box center [538, 281] width 88 height 21
click at [312, 309] on select "thought identity measure respect" at bounding box center [302, 308] width 88 height 21
select select "respect"
click at [258, 298] on select "thought identity measure respect" at bounding box center [302, 308] width 88 height 21
click at [493, 336] on select "assume discuss prefer acclaim" at bounding box center [505, 334] width 88 height 21
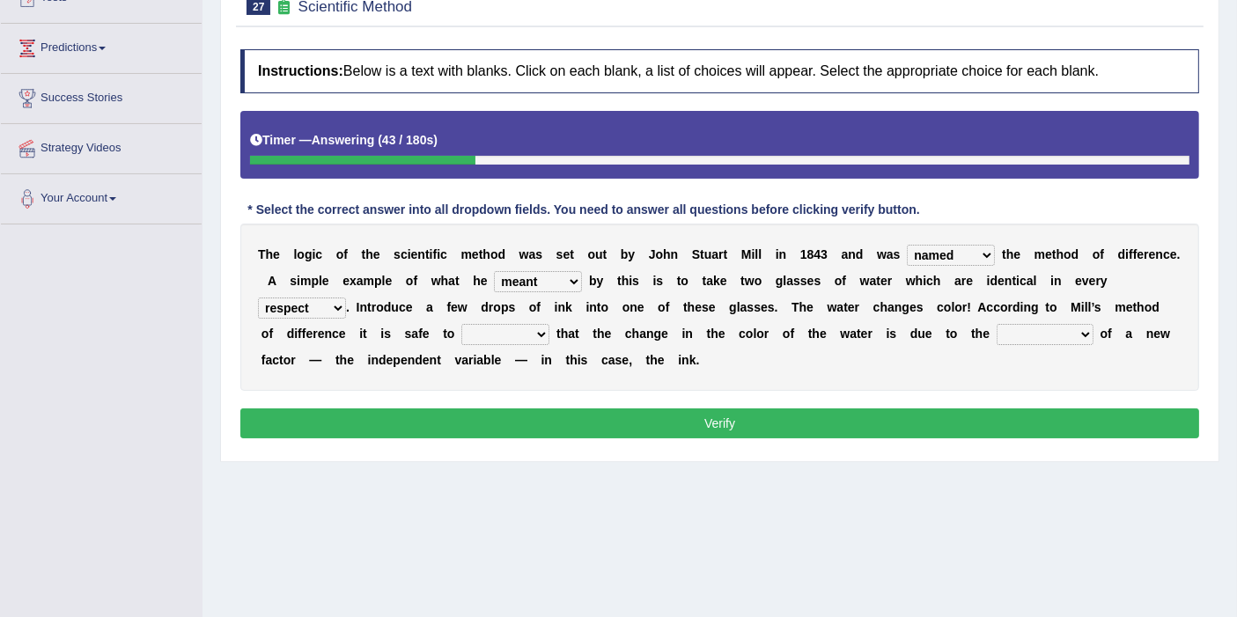
select select "assume"
click at [461, 324] on select "assume discuss prefer acclaim" at bounding box center [505, 334] width 88 height 21
click at [1028, 324] on select "introduction magnitude preparation purification" at bounding box center [1045, 334] width 97 height 21
select select "introduction"
click at [997, 324] on select "introduction magnitude preparation purification" at bounding box center [1045, 334] width 97 height 21
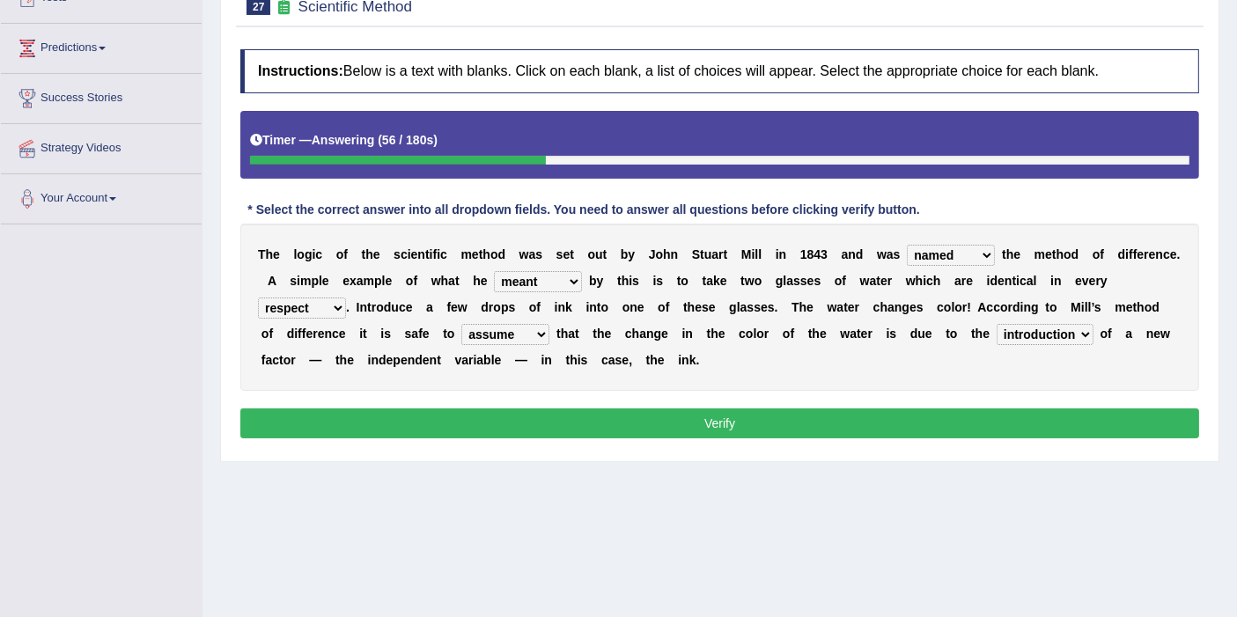
click at [839, 409] on button "Verify" at bounding box center [719, 424] width 959 height 30
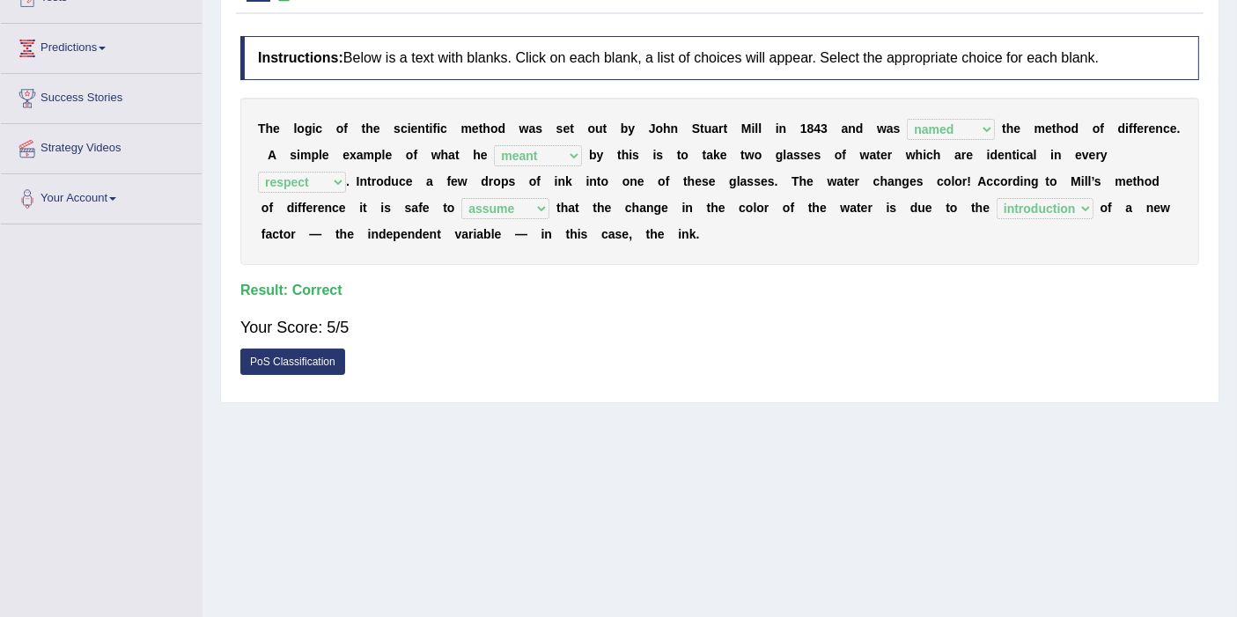
scroll to position [0, 0]
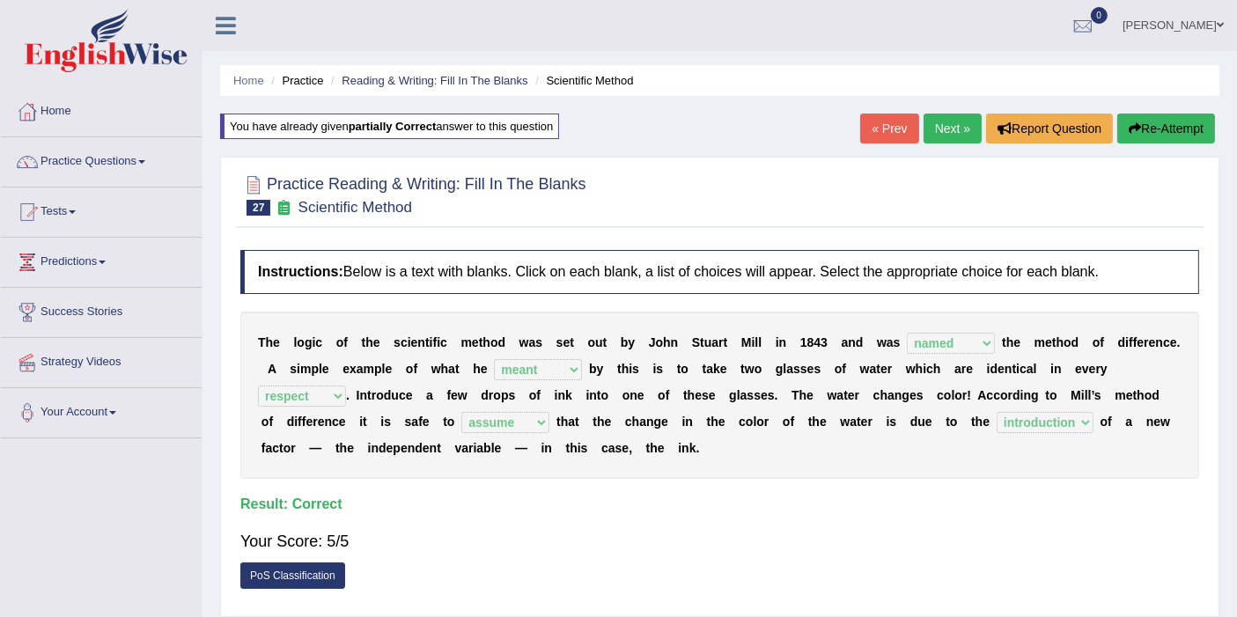
click at [956, 129] on link "Next »" at bounding box center [953, 129] width 58 height 30
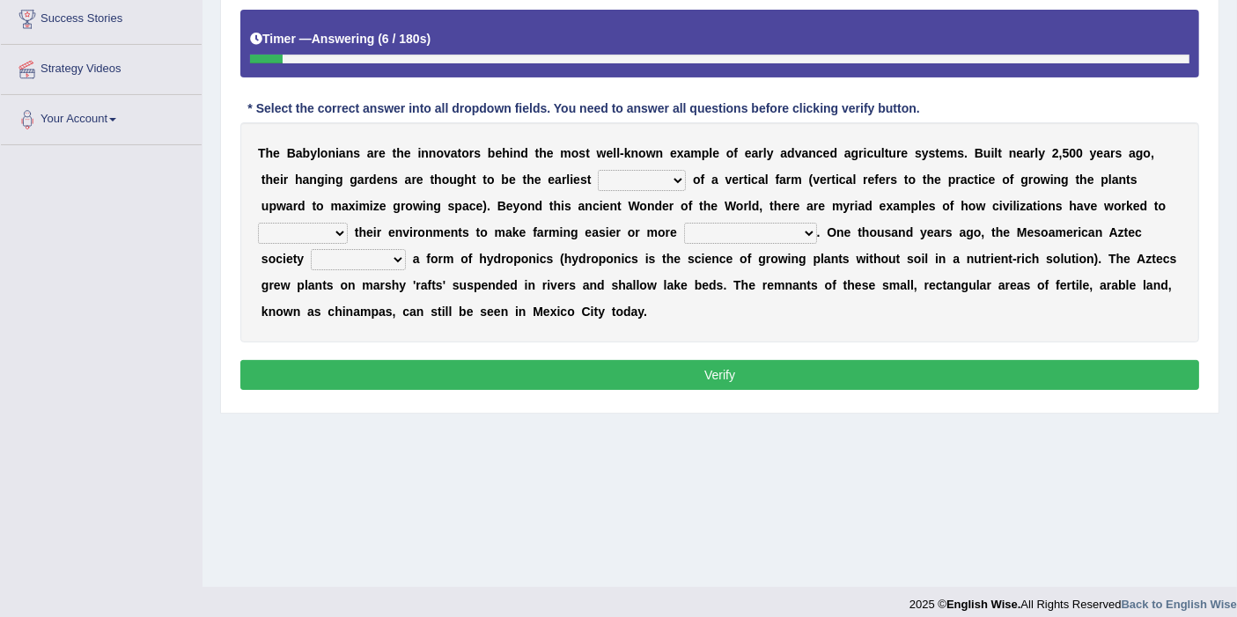
scroll to position [196, 0]
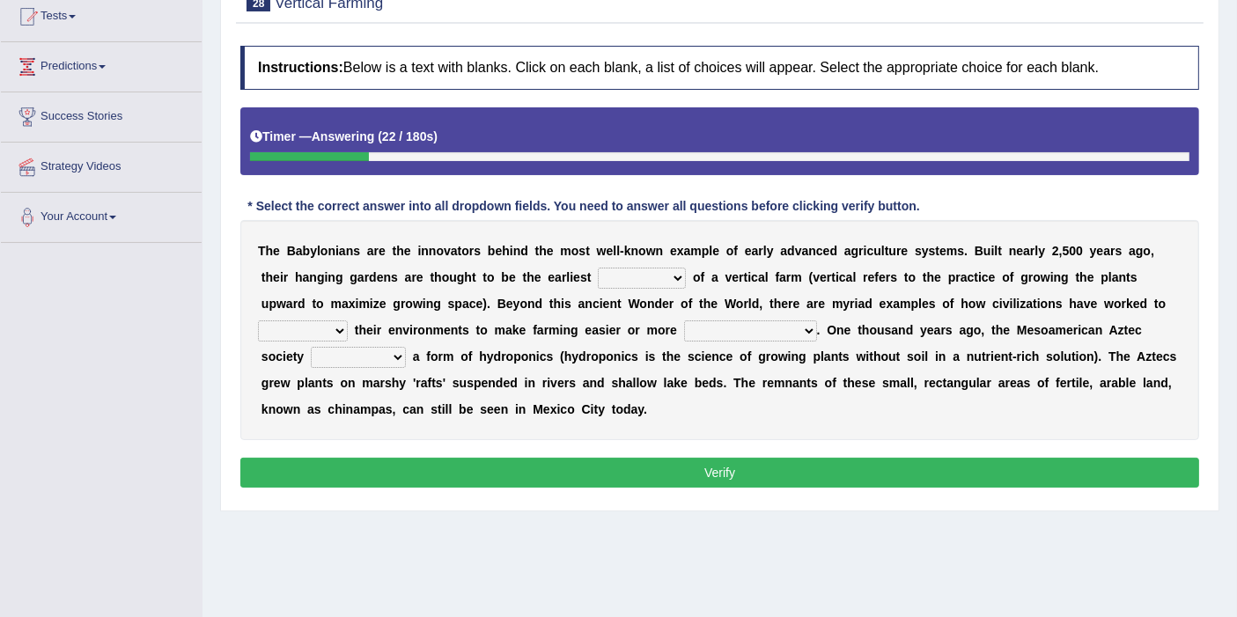
click at [635, 276] on select "prototype failure discredit protocol" at bounding box center [642, 278] width 88 height 21
select select "prototype"
click at [598, 268] on select "prototype failure discredit protocol" at bounding box center [642, 278] width 88 height 21
click at [672, 277] on select "prototype failure discredit protocol" at bounding box center [642, 278] width 88 height 21
click at [598, 268] on select "prototype failure discredit protocol" at bounding box center [642, 278] width 88 height 21
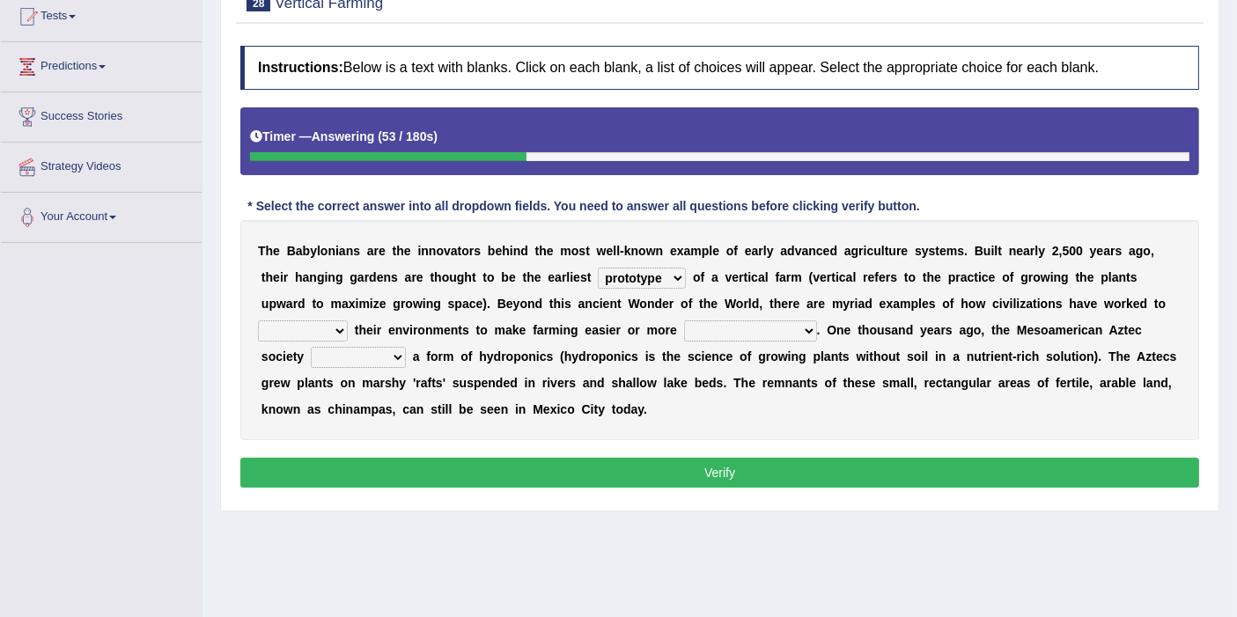
click at [314, 328] on select "manipulate escape respect disarrange" at bounding box center [303, 331] width 90 height 21
select select "manipulate"
click at [258, 321] on select "manipulate escape respect disarrange" at bounding box center [303, 331] width 90 height 21
click at [713, 321] on select "productive constructive connective counterproductive" at bounding box center [750, 331] width 133 height 21
select select "counterproductive"
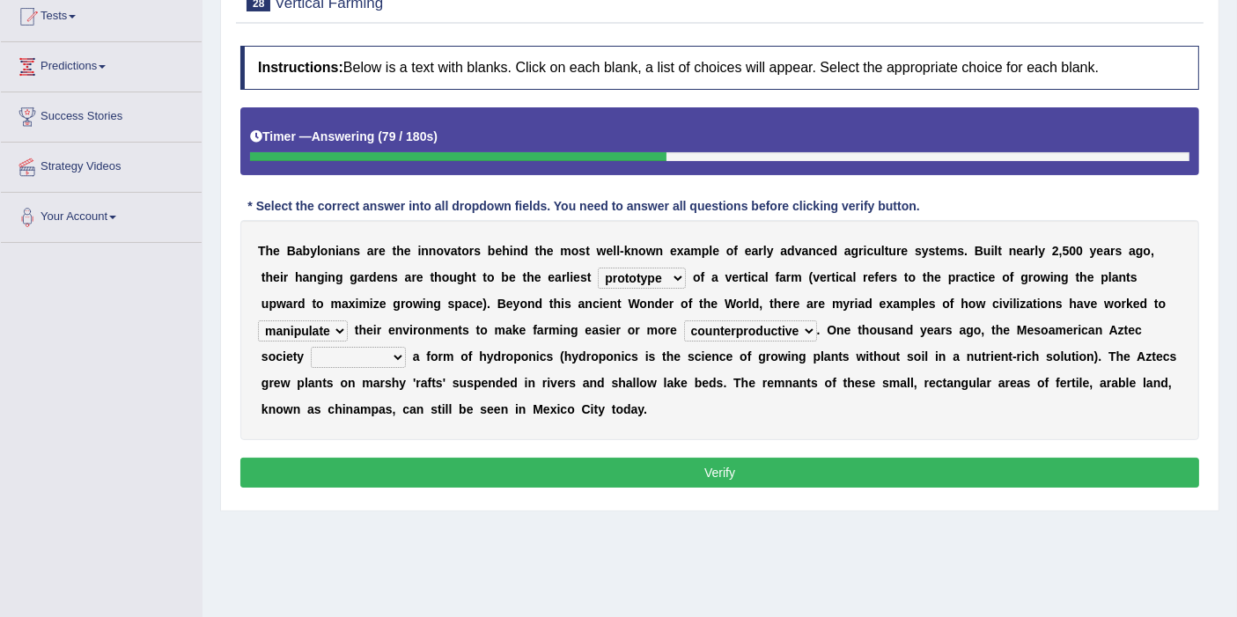
click at [684, 321] on select "productive constructive connective counterproductive" at bounding box center [750, 331] width 133 height 21
click at [369, 358] on select "domineered volunteered pioneered engineered" at bounding box center [358, 357] width 95 height 21
click at [311, 347] on select "domineered volunteered pioneered engineered" at bounding box center [358, 357] width 95 height 21
click at [373, 360] on select "domineered volunteered pioneered engineered" at bounding box center [358, 357] width 95 height 21
click at [375, 359] on select "domineered volunteered pioneered engineered" at bounding box center [358, 357] width 95 height 21
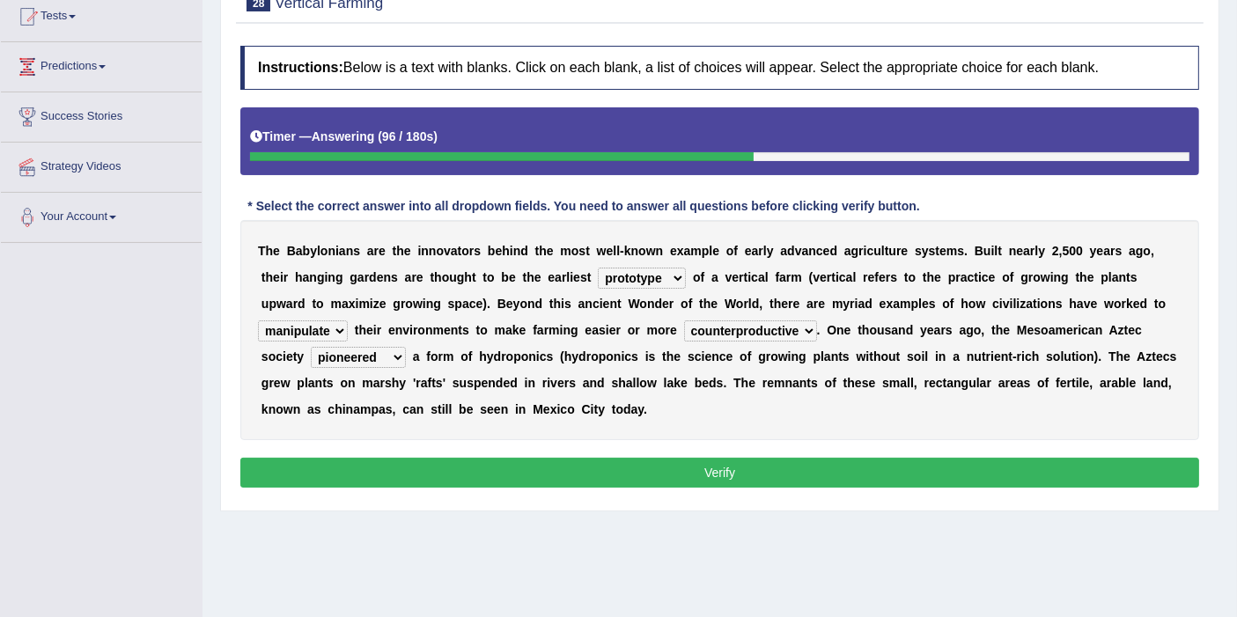
click at [379, 359] on select "domineered volunteered pioneered engineered" at bounding box center [358, 357] width 95 height 21
select select "engineered"
click at [311, 347] on select "domineered volunteered pioneered engineered" at bounding box center [358, 357] width 95 height 21
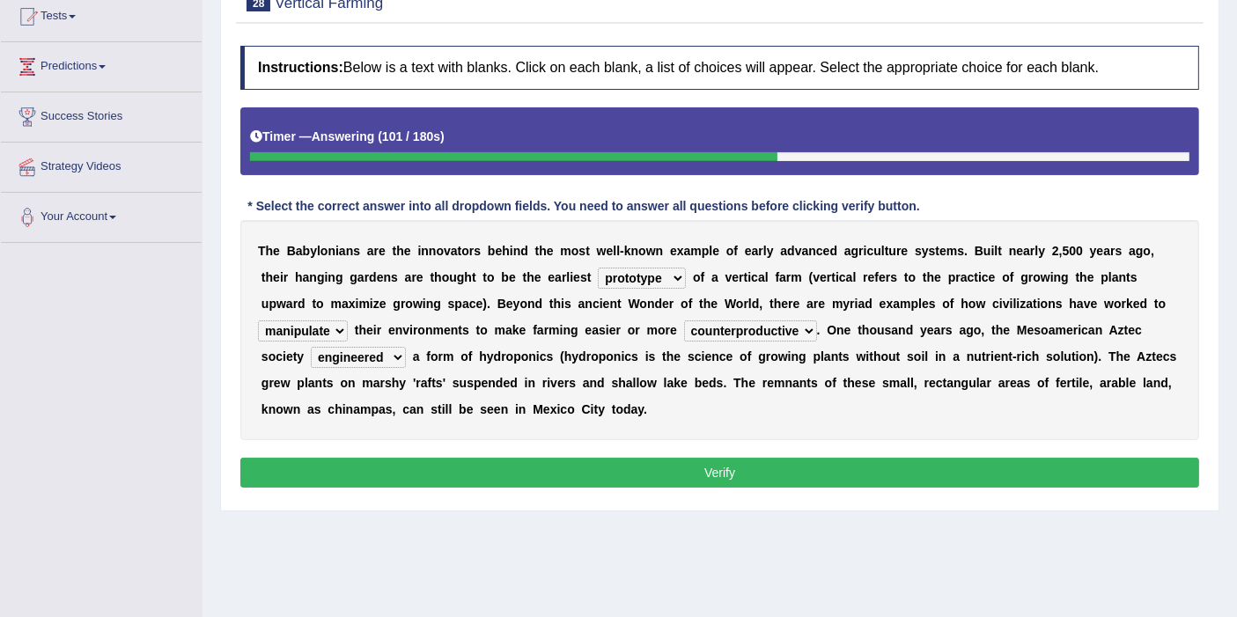
click at [461, 468] on button "Verify" at bounding box center [719, 473] width 959 height 30
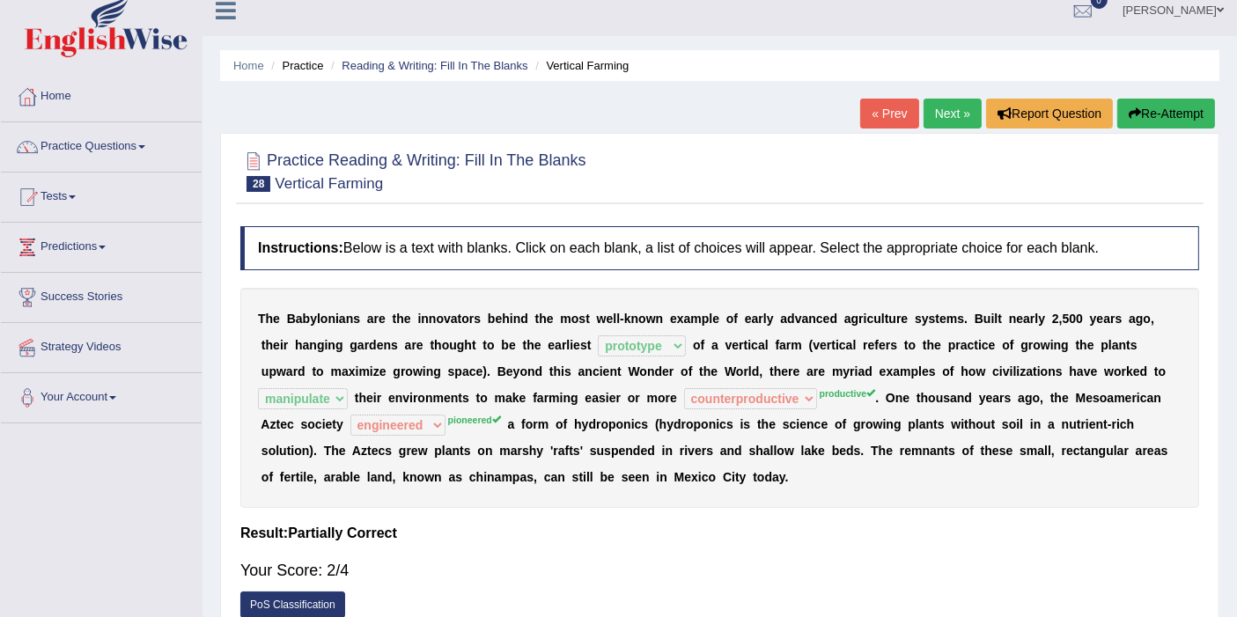
scroll to position [0, 0]
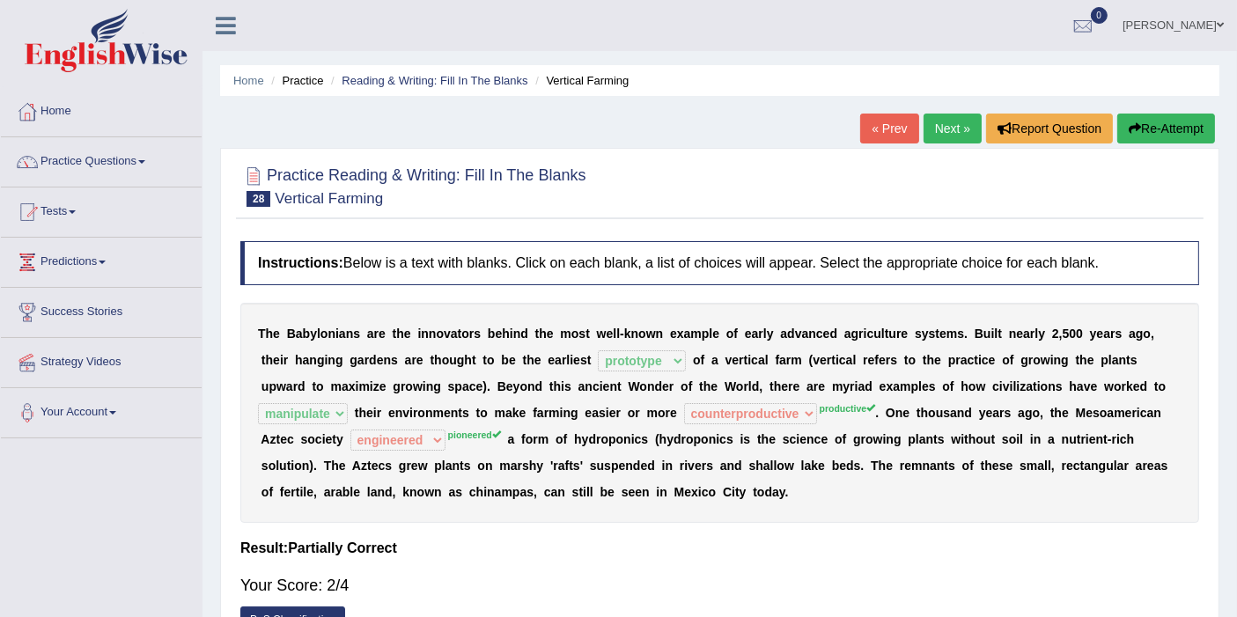
click at [948, 114] on link "Next »" at bounding box center [953, 129] width 58 height 30
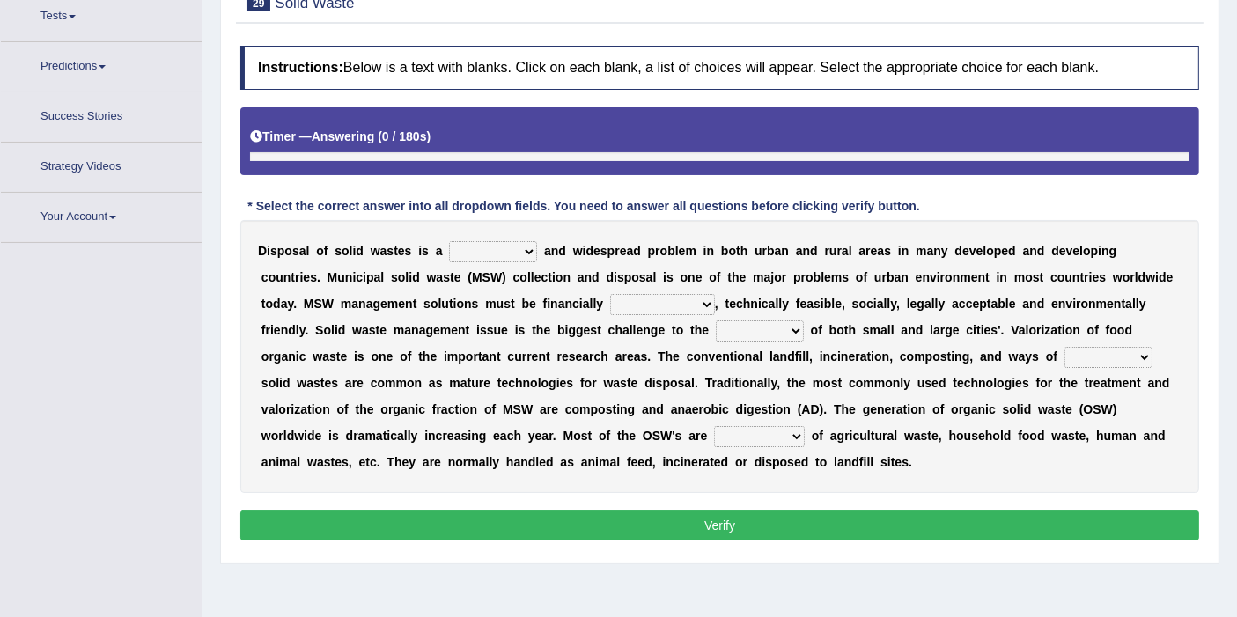
scroll to position [214, 0]
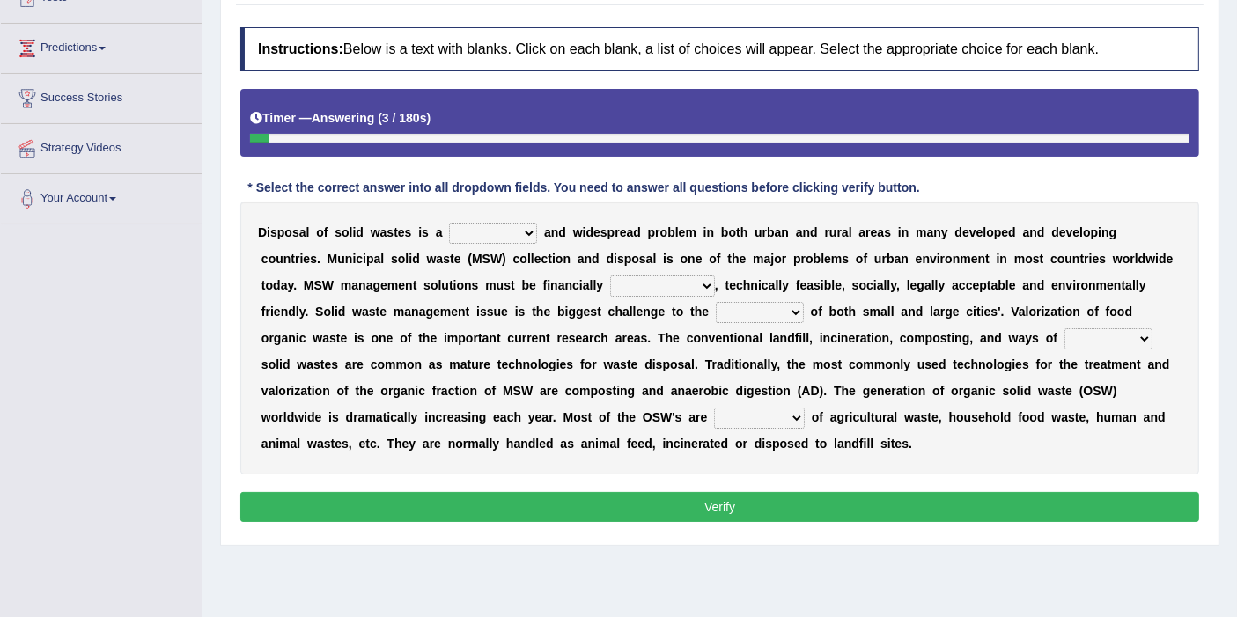
click at [470, 231] on select "slanting stinging stalling shafting" at bounding box center [493, 233] width 88 height 21
select select "stinging"
click at [449, 223] on select "slanting stinging stalling shafting" at bounding box center [493, 233] width 88 height 21
click at [610, 277] on select "unattainable sustainable objectionable treasonable" at bounding box center [662, 286] width 105 height 21
select select "sustainable"
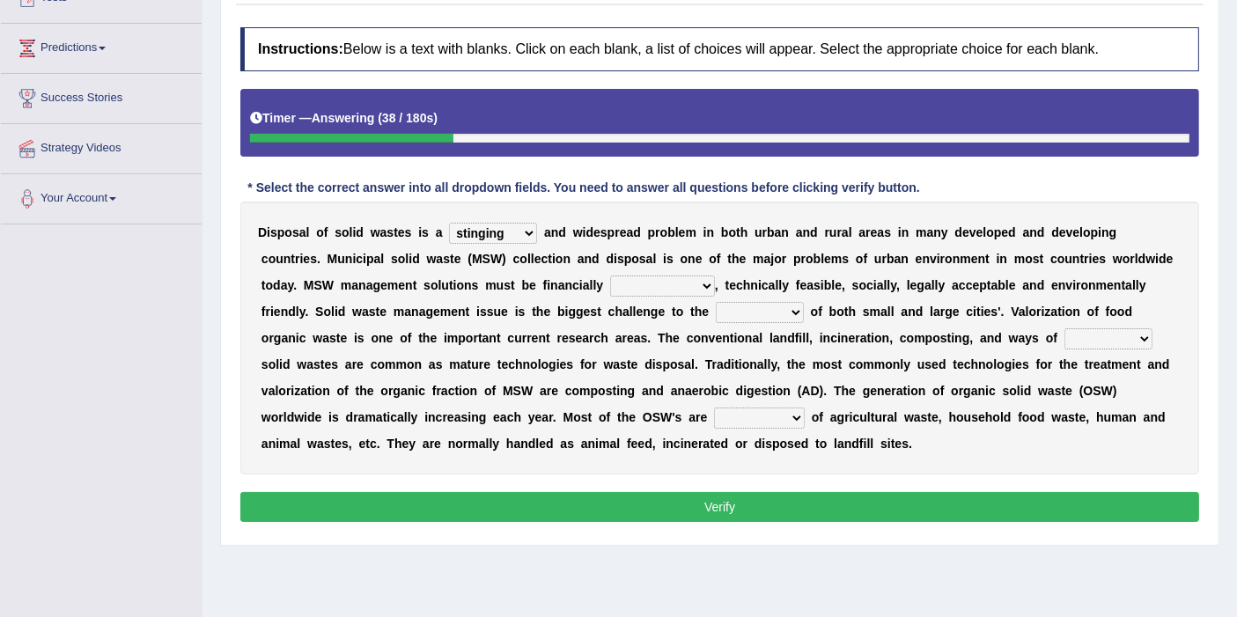
click at [610, 276] on select "unattainable sustainable objectionable treasonable" at bounding box center [662, 286] width 105 height 21
click at [643, 276] on select "unattainable sustainable objectionable treasonable" at bounding box center [662, 286] width 105 height 21
click at [716, 313] on select "plants culture authorities history" at bounding box center [760, 312] width 88 height 21
select select "authorities"
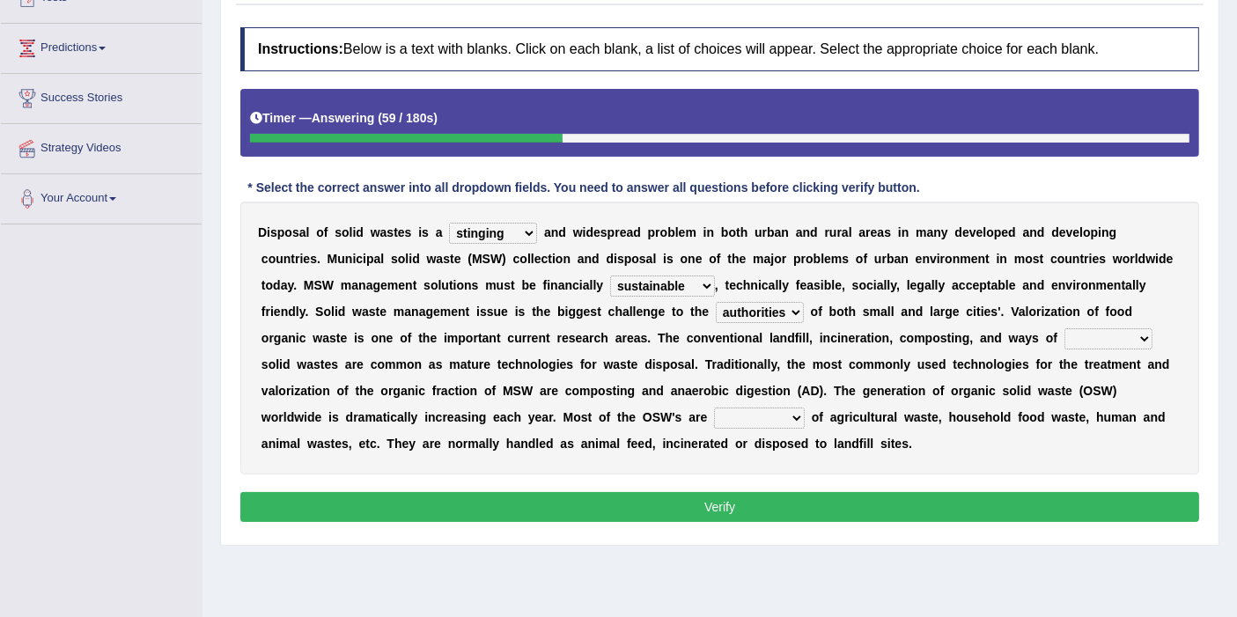
click at [716, 302] on select "plants culture authorities history" at bounding box center [760, 312] width 88 height 21
click at [1065, 335] on select "reserving preserving deserving handling" at bounding box center [1109, 338] width 88 height 21
select select "preserving"
click at [1065, 328] on select "reserving preserving deserving handling" at bounding box center [1109, 338] width 88 height 21
click at [714, 418] on select "composed disposed composing disposing" at bounding box center [759, 418] width 91 height 21
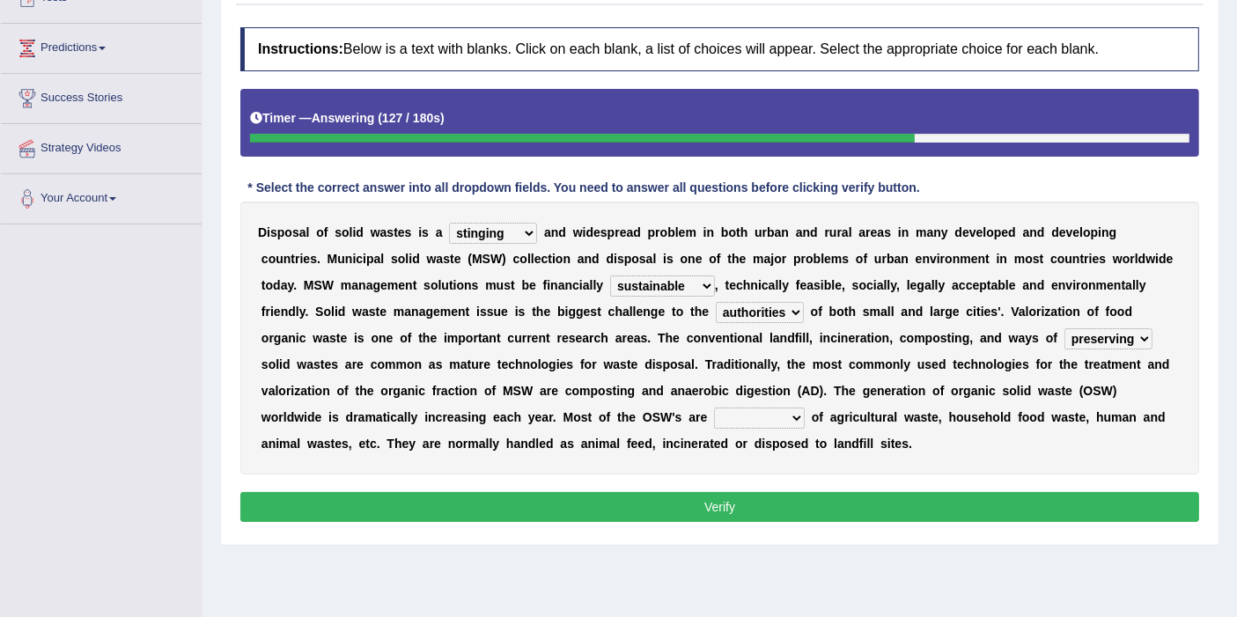
select select "disposed"
click at [714, 408] on select "composed disposed composing disposing" at bounding box center [759, 418] width 91 height 21
click at [636, 496] on button "Verify" at bounding box center [719, 507] width 959 height 30
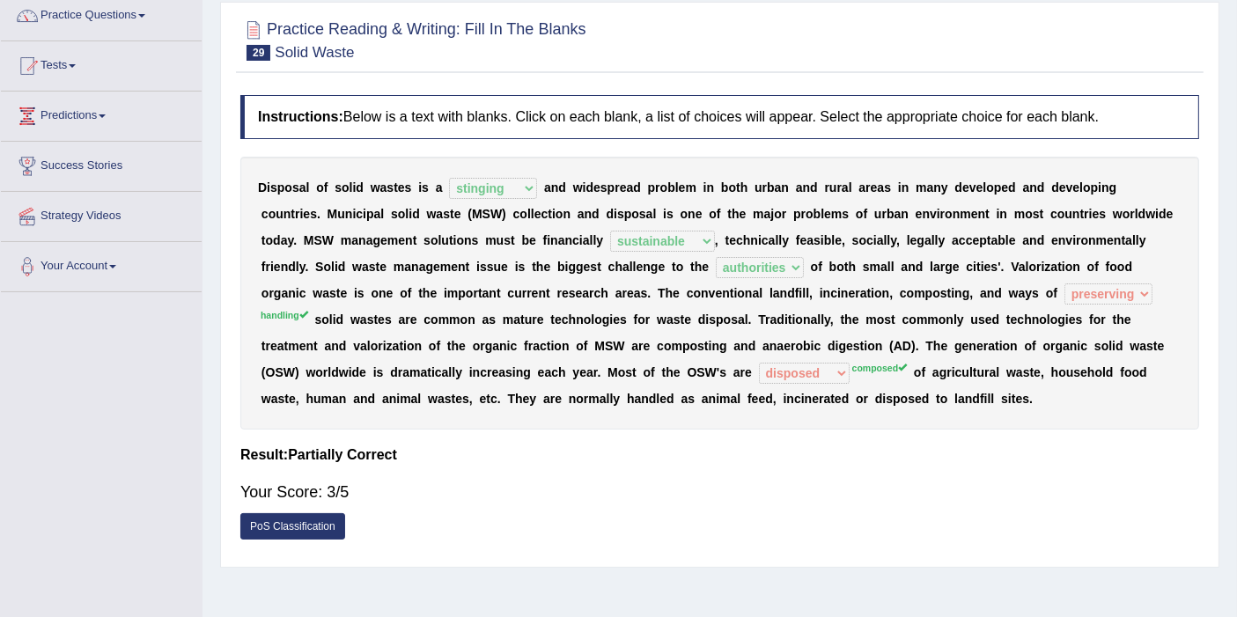
scroll to position [116, 0]
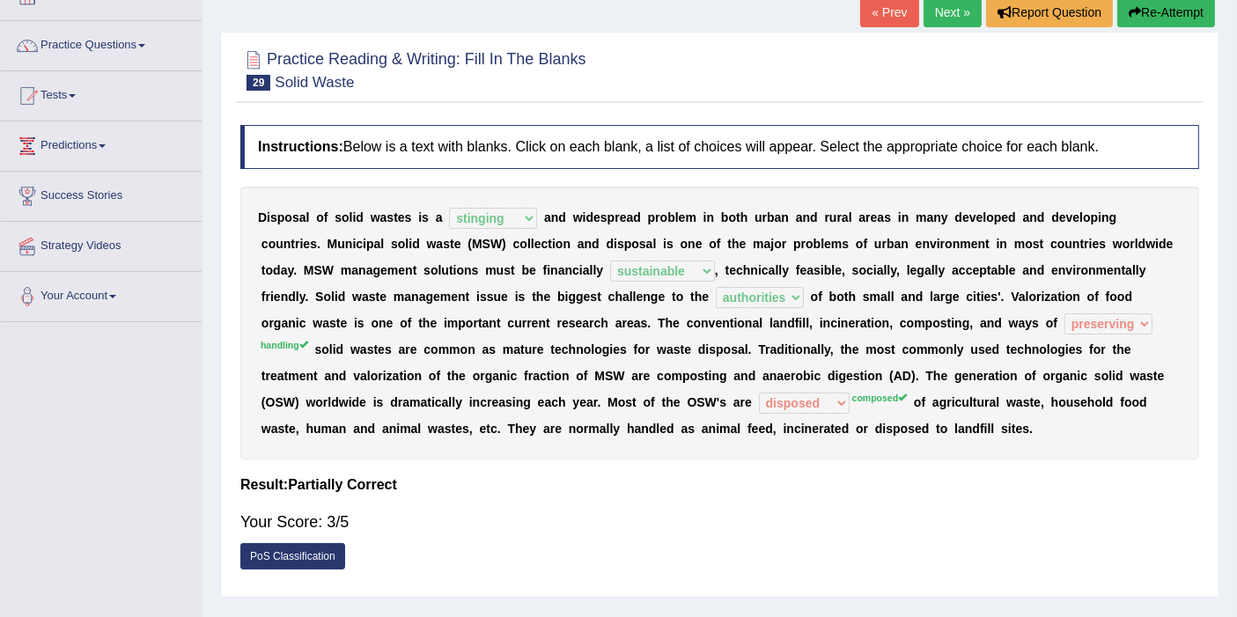
click at [951, 9] on link "Next »" at bounding box center [953, 12] width 58 height 30
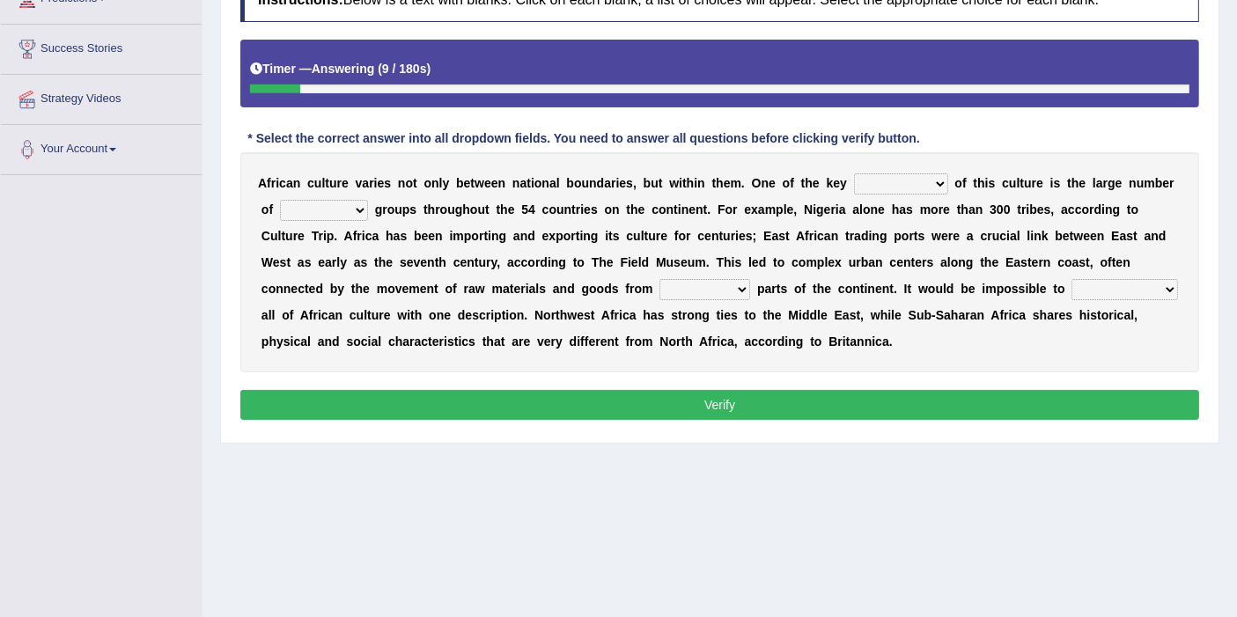
scroll to position [293, 0]
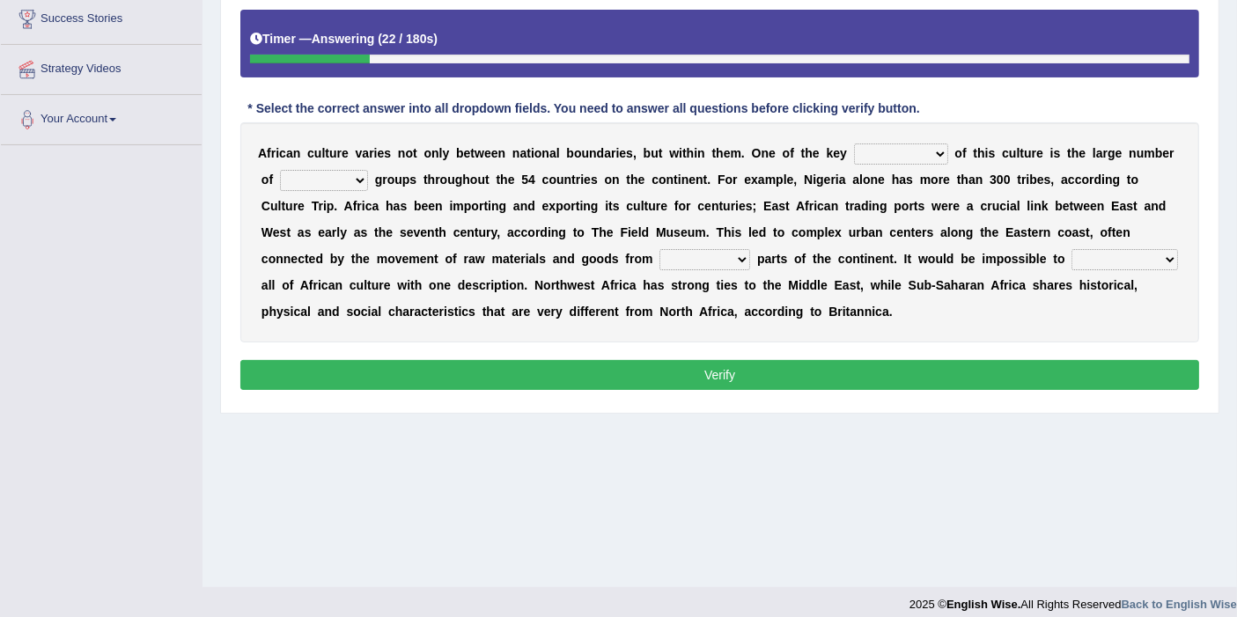
click at [869, 156] on select "conjectures features issues doubts" at bounding box center [901, 154] width 94 height 21
click at [854, 144] on select "conjectures features issues doubts" at bounding box center [901, 154] width 94 height 21
click at [928, 154] on select "conjectures features issues doubts" at bounding box center [901, 154] width 94 height 21
select select "doubts"
click at [854, 144] on select "conjectures features issues doubts" at bounding box center [901, 154] width 94 height 21
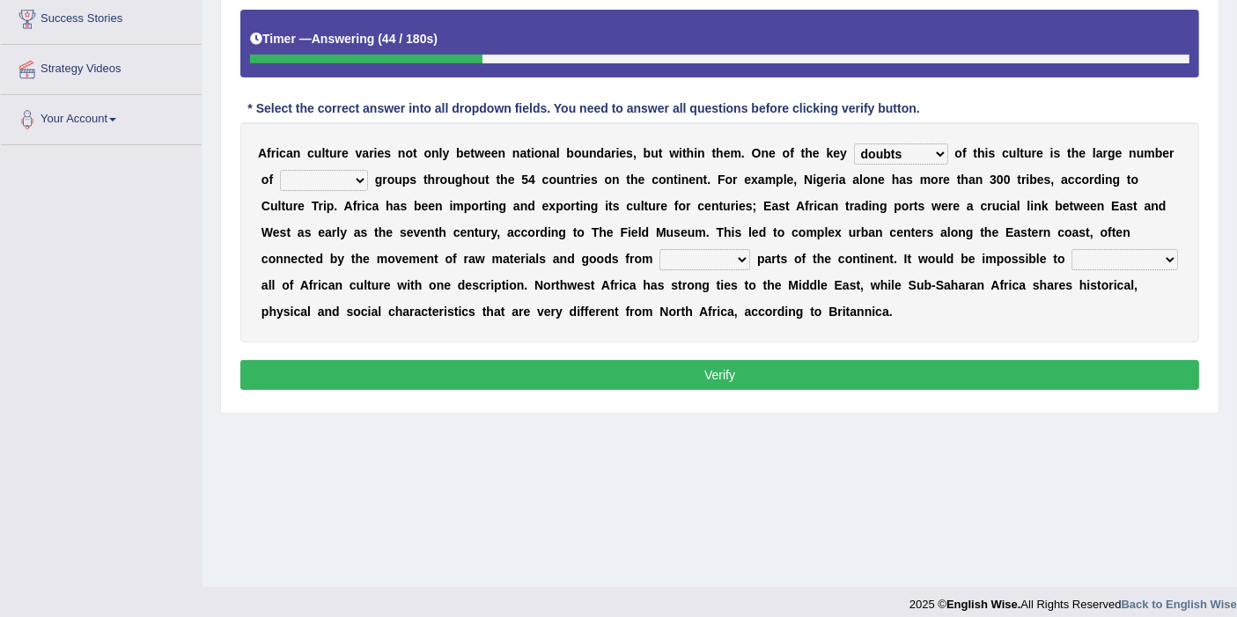
click at [332, 171] on select "ethic ethnic eugenic epic" at bounding box center [324, 180] width 88 height 21
select select "ethnic"
click at [280, 170] on select "ethic ethnic eugenic epic" at bounding box center [324, 180] width 88 height 21
click at [344, 178] on select "ethic ethnic eugenic epic" at bounding box center [324, 180] width 88 height 21
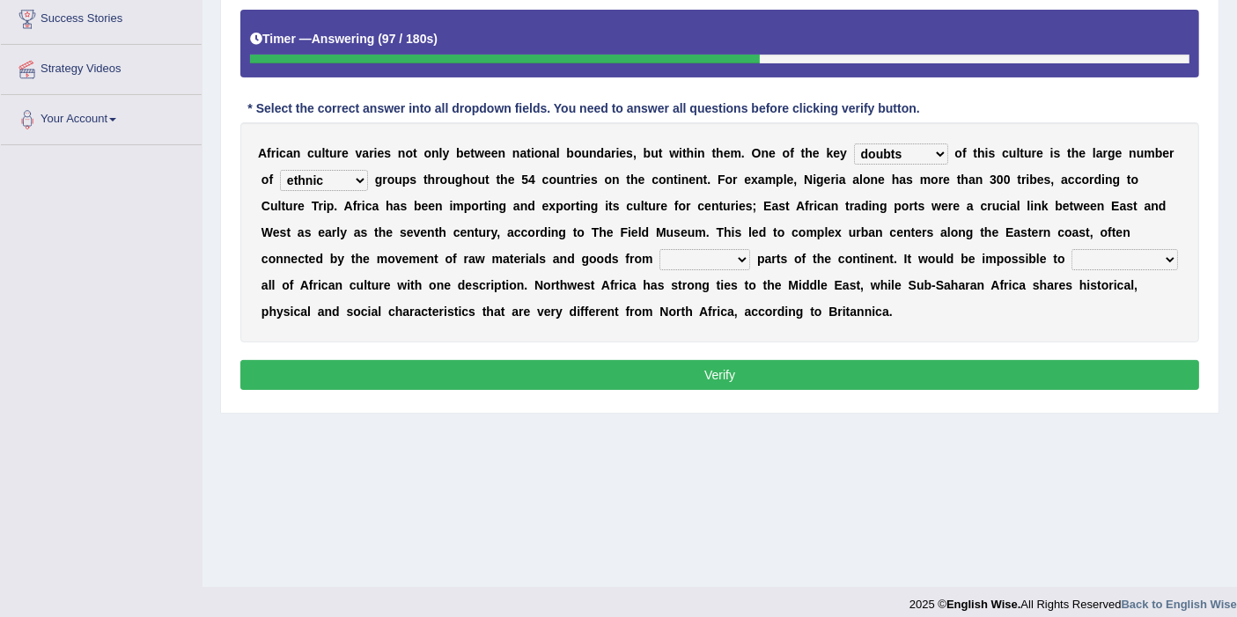
click at [689, 259] on select "forelocked interlocked unlocked landlocked" at bounding box center [705, 259] width 91 height 21
select select "landlocked"
click at [660, 249] on select "forelocked interlocked unlocked landlocked" at bounding box center [705, 259] width 91 height 21
click at [1090, 258] on select "characterize conceptualize symbolize synthesize" at bounding box center [1125, 259] width 107 height 21
select select "synthesize"
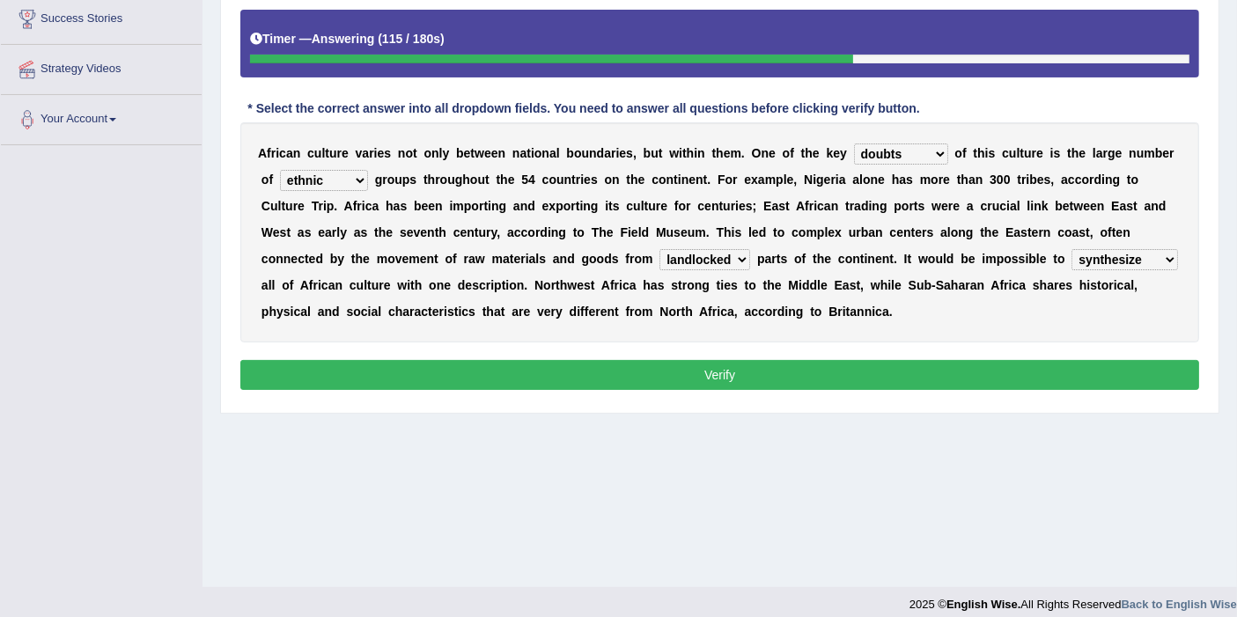
click at [1072, 249] on select "characterize conceptualize symbolize synthesize" at bounding box center [1125, 259] width 107 height 21
click at [1085, 371] on button "Verify" at bounding box center [719, 375] width 959 height 30
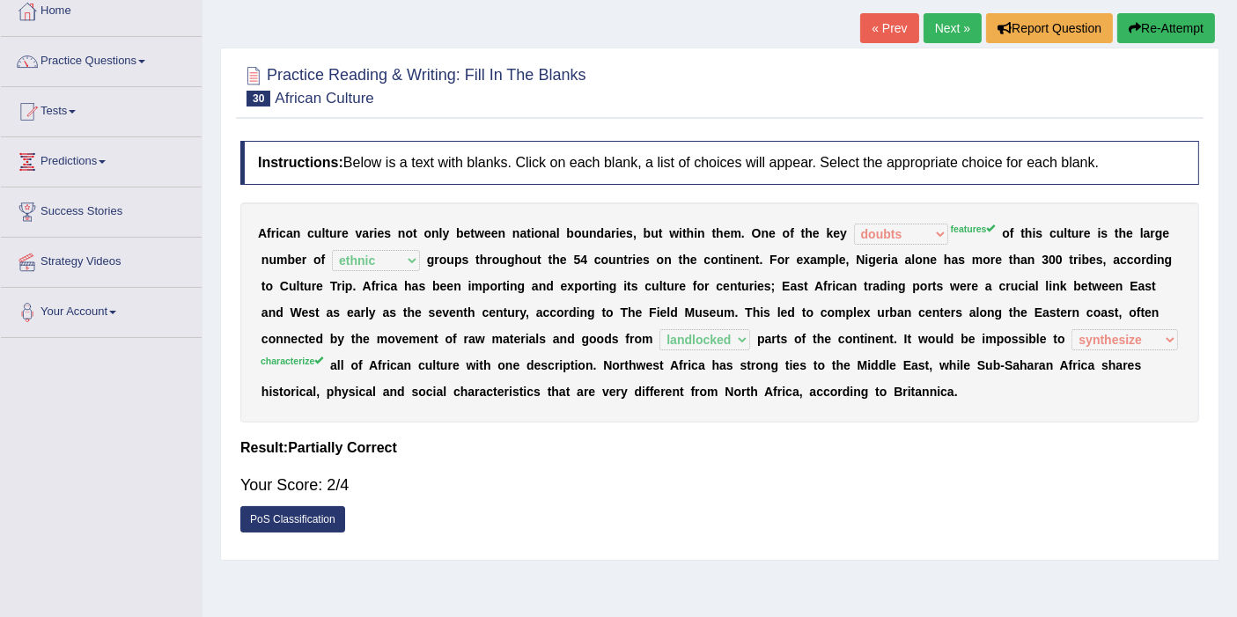
scroll to position [98, 0]
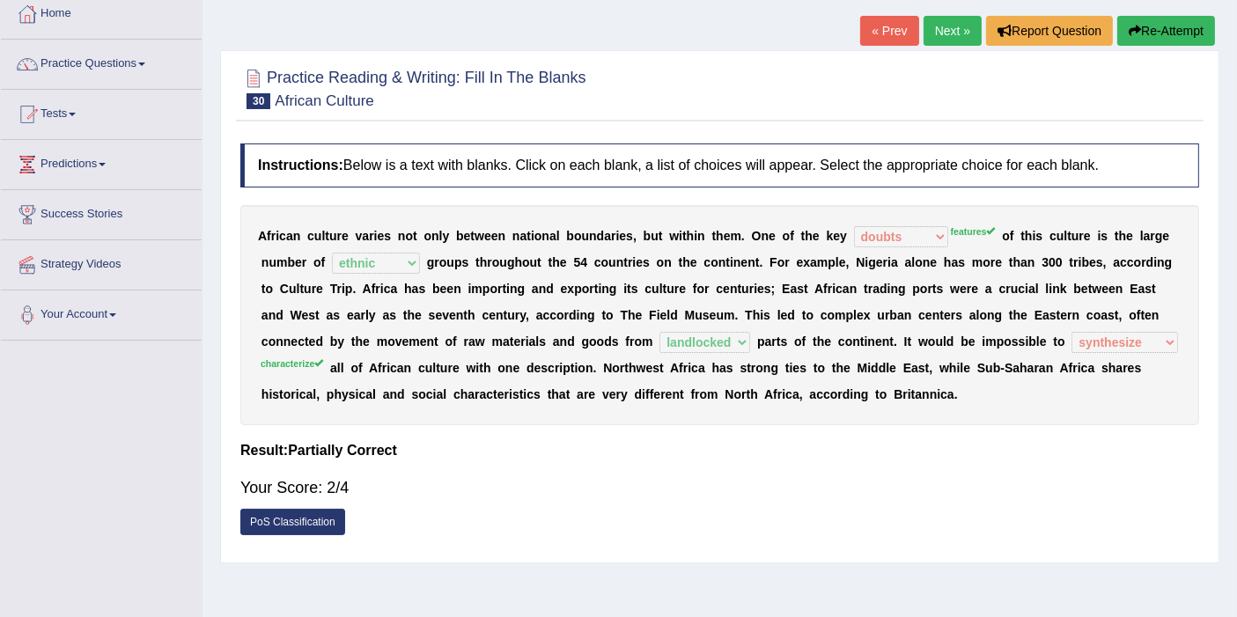
click at [1153, 37] on button "Re-Attempt" at bounding box center [1167, 31] width 98 height 30
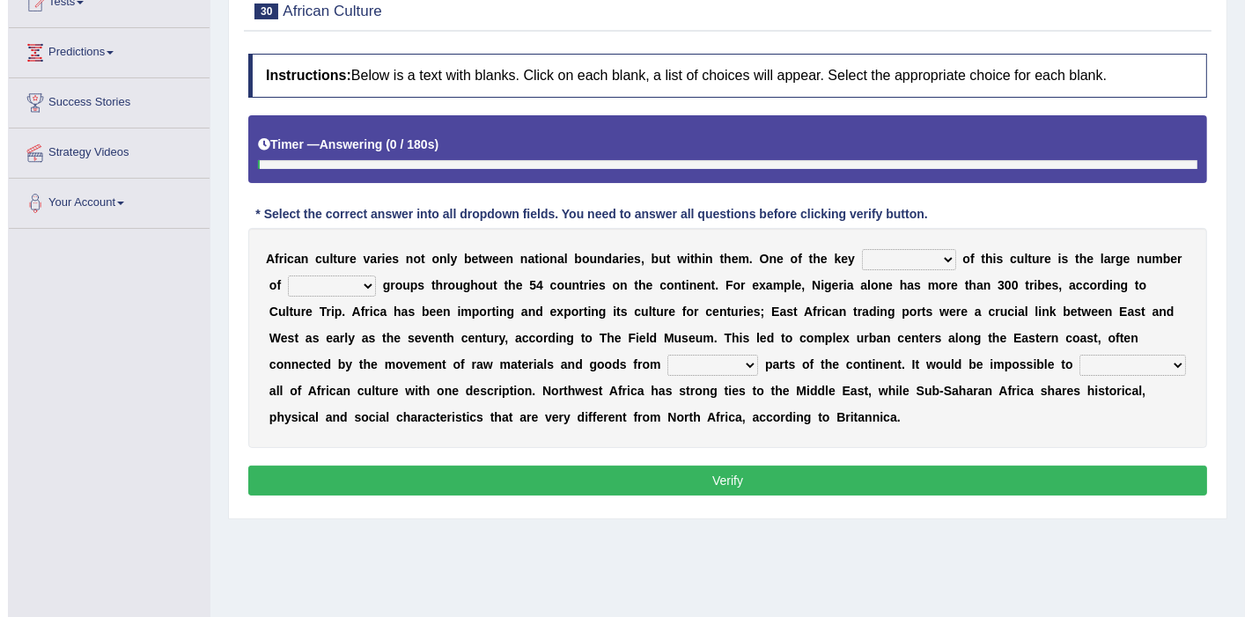
scroll to position [293, 0]
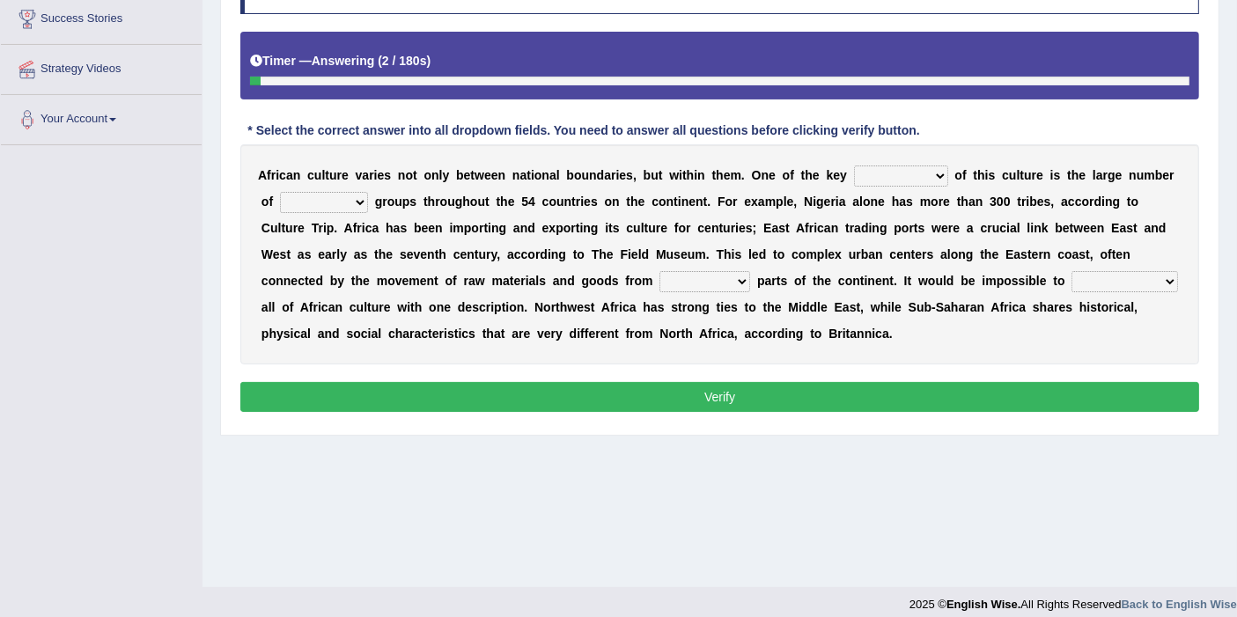
click at [903, 166] on select "conjectures features issues doubts" at bounding box center [901, 176] width 94 height 21
select select "features"
click at [854, 166] on select "conjectures features issues doubts" at bounding box center [901, 176] width 94 height 21
click at [336, 193] on select "ethic ethnic eugenic epic" at bounding box center [324, 202] width 88 height 21
select select "ethnic"
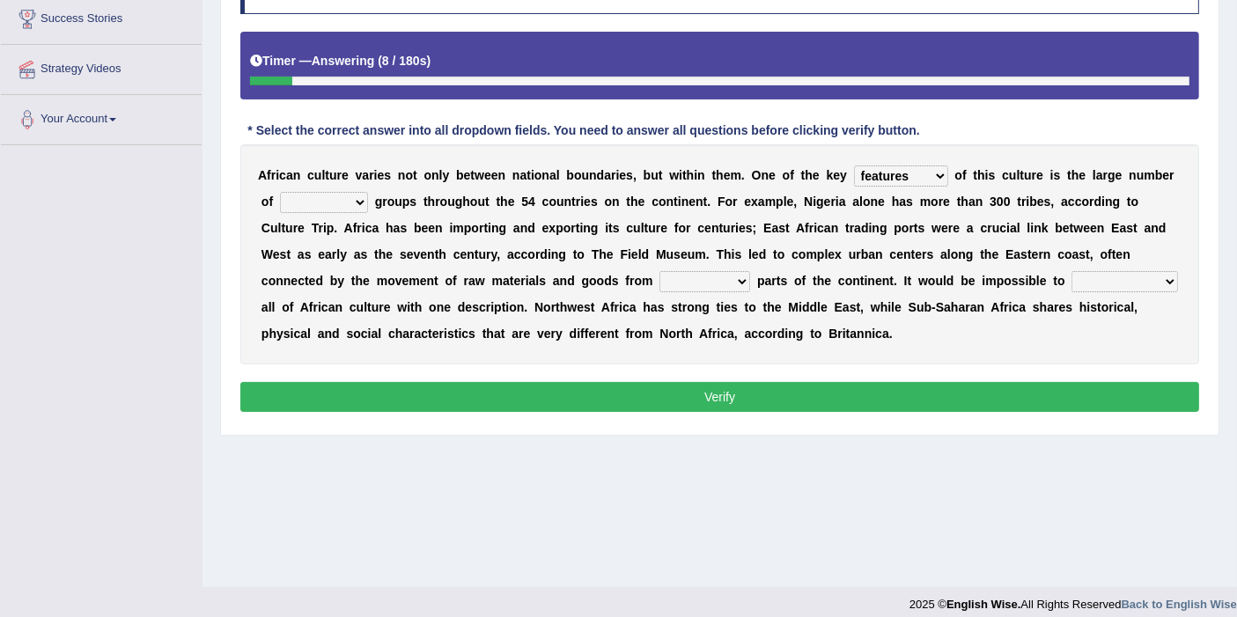
click at [280, 192] on select "ethic ethnic eugenic epic" at bounding box center [324, 202] width 88 height 21
click at [681, 277] on select "forelocked interlocked unlocked landlocked" at bounding box center [705, 281] width 91 height 21
select select "landlocked"
click at [660, 271] on select "forelocked interlocked unlocked landlocked" at bounding box center [705, 281] width 91 height 21
click at [1138, 275] on select "characterize conceptualize symbolize synthesize" at bounding box center [1125, 281] width 107 height 21
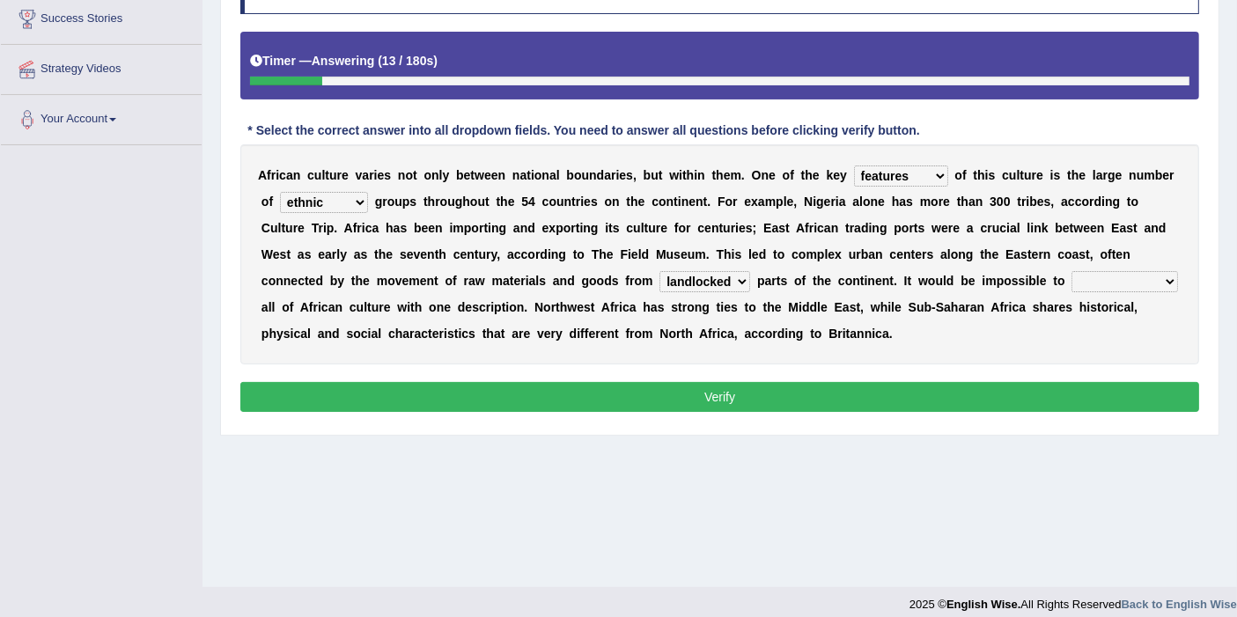
select select "characterize"
click at [1072, 271] on select "characterize conceptualize symbolize synthesize" at bounding box center [1125, 281] width 107 height 21
click at [1019, 382] on button "Verify" at bounding box center [719, 397] width 959 height 30
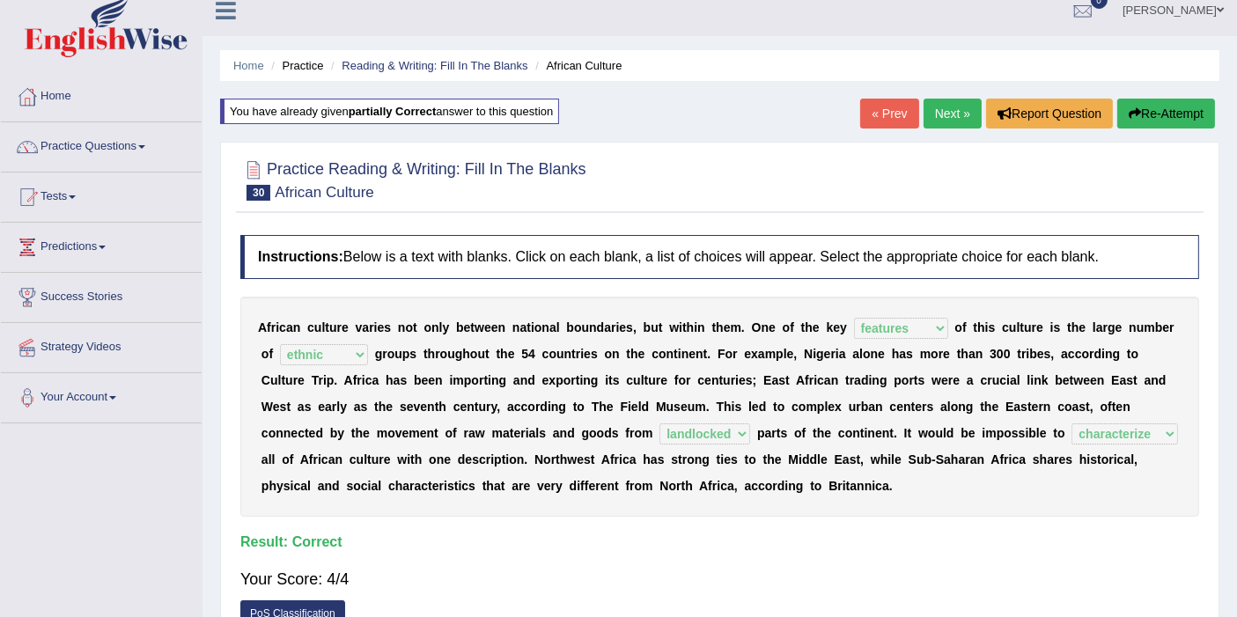
scroll to position [0, 0]
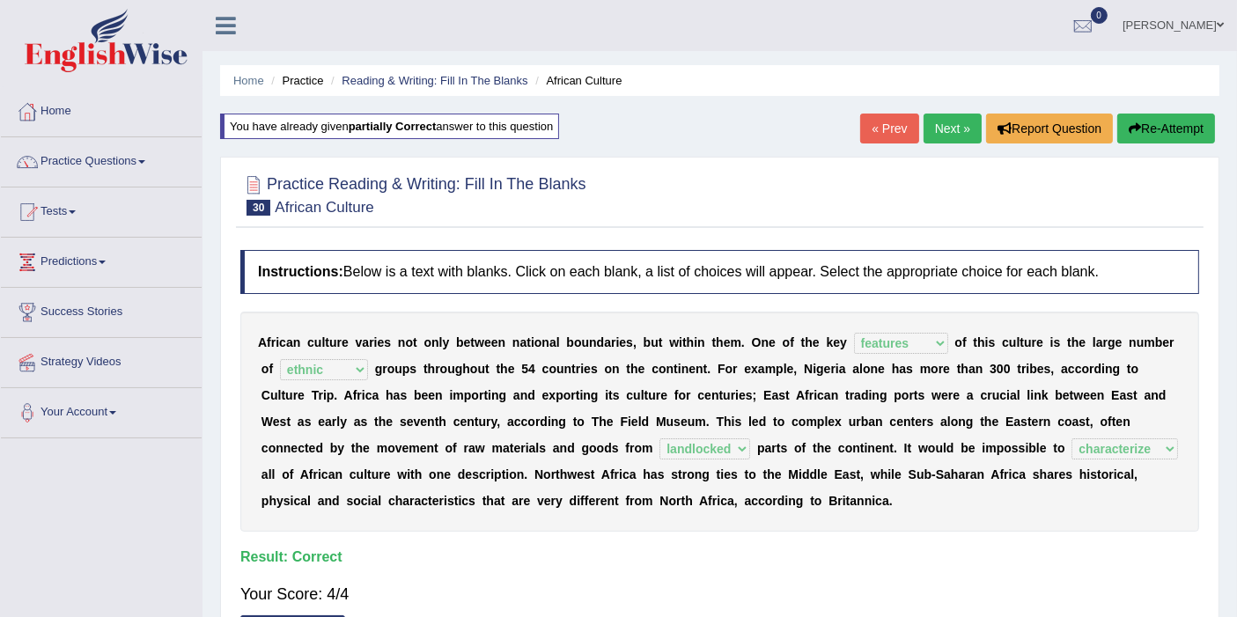
click at [941, 118] on link "Next »" at bounding box center [953, 129] width 58 height 30
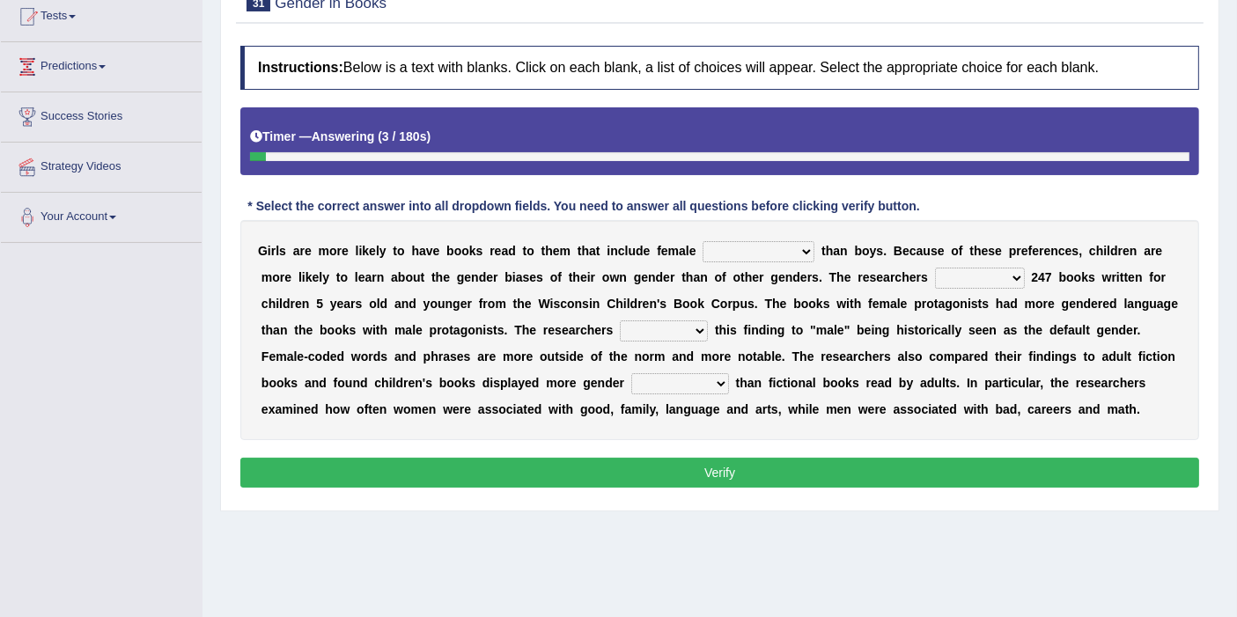
scroll to position [293, 0]
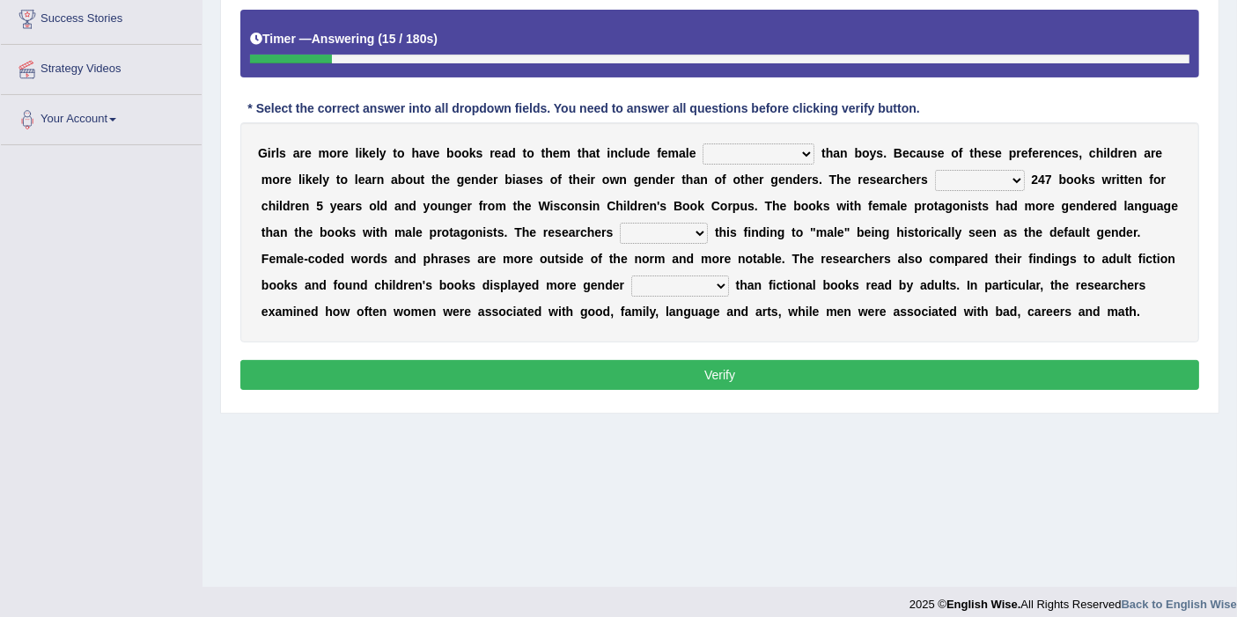
click at [759, 151] on select "protagonists cosmogonists agonists expressionists" at bounding box center [759, 154] width 112 height 21
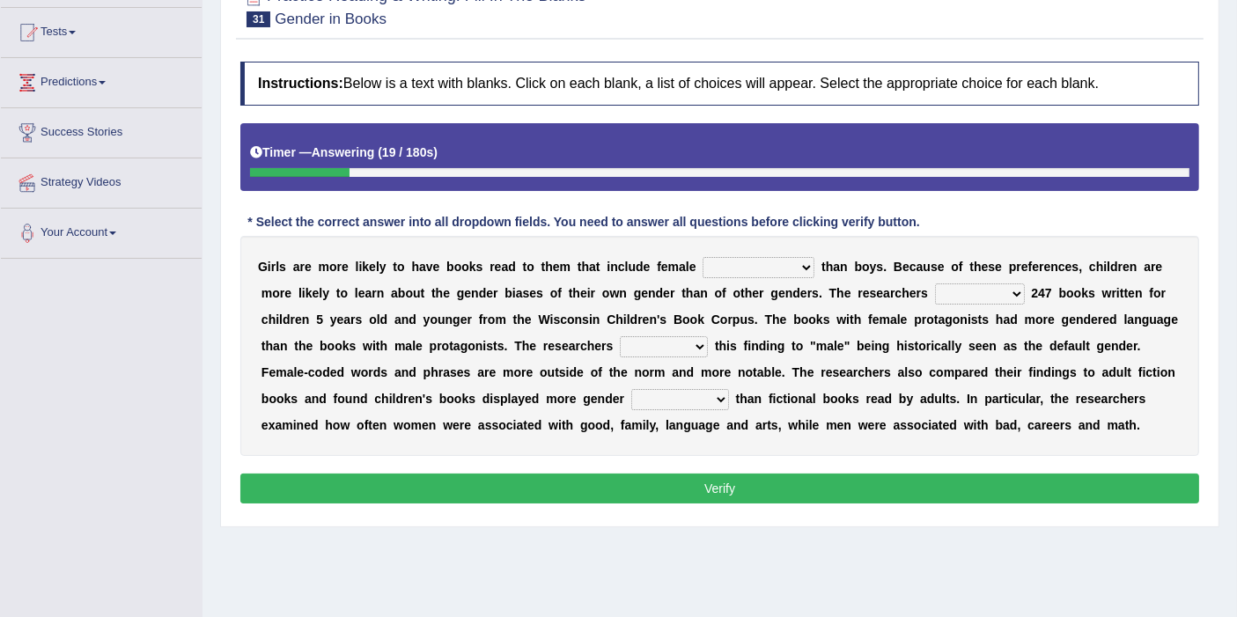
scroll to position [98, 0]
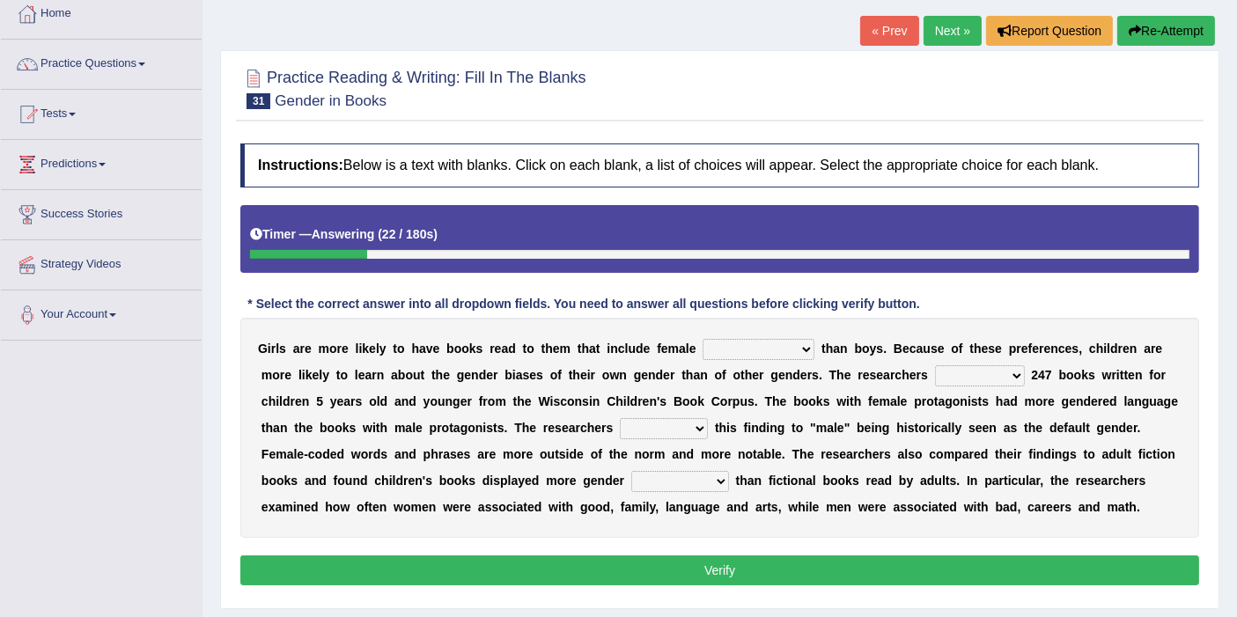
click at [726, 350] on select "protagonists cosmogonists agonists expressionists" at bounding box center [759, 349] width 112 height 21
select select "protagonists"
click at [703, 339] on select "protagonists cosmogonists agonists expressionists" at bounding box center [759, 349] width 112 height 21
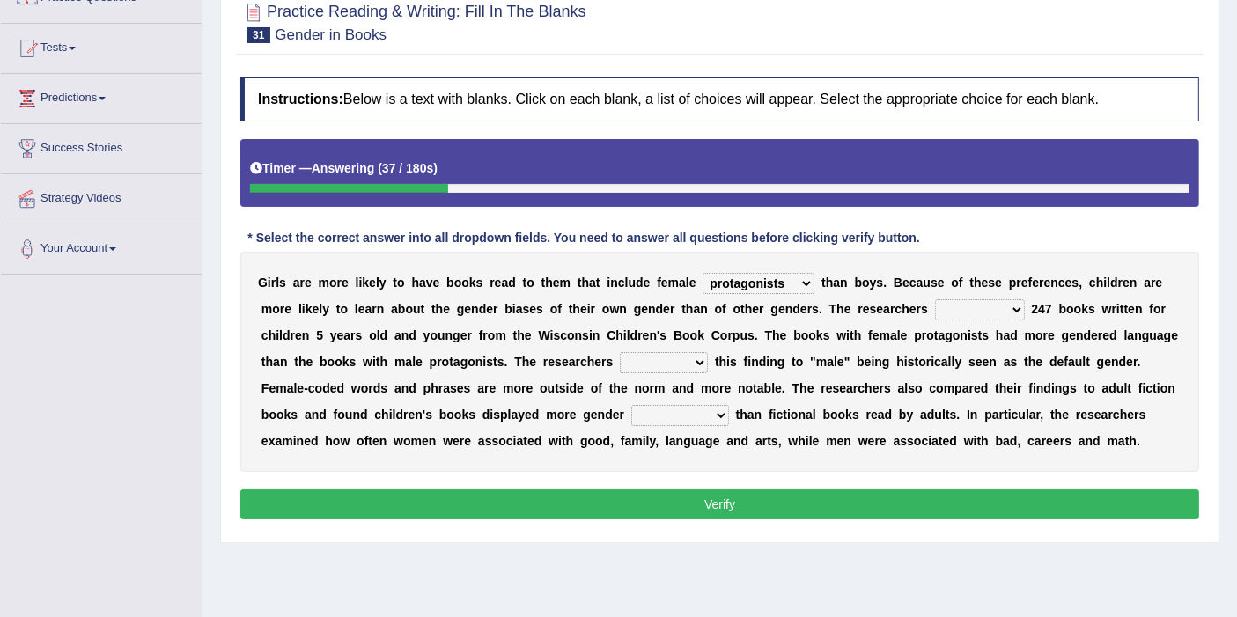
scroll to position [196, 0]
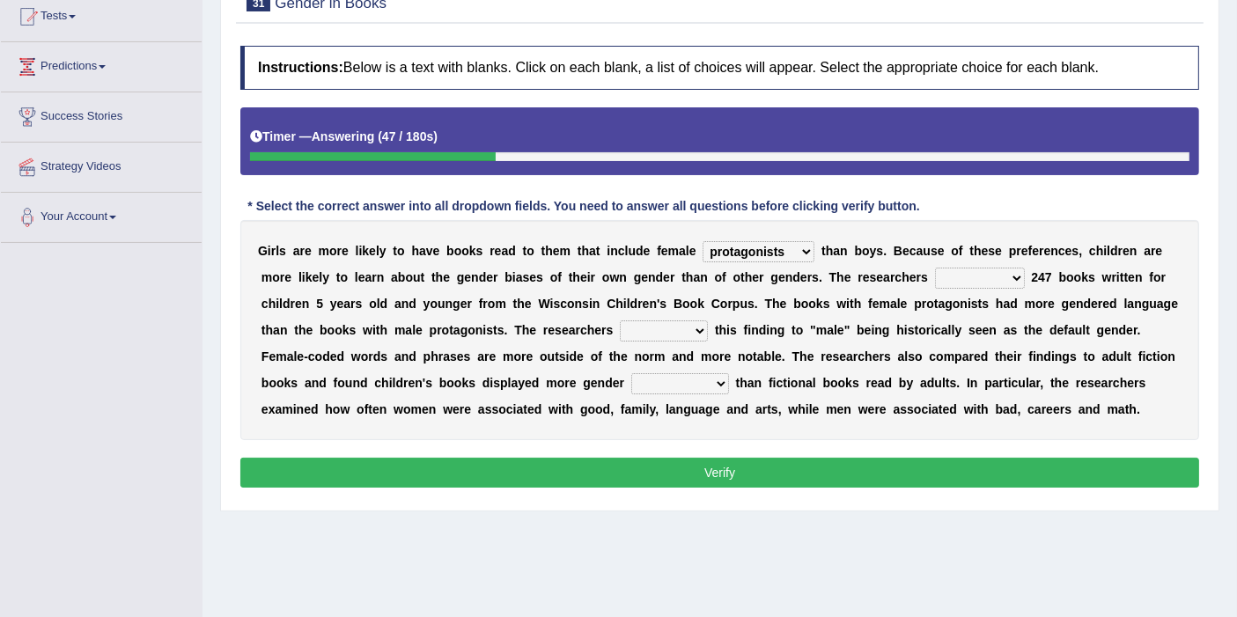
click at [956, 277] on select "hydrolyzed paralyzed catalyzed analyzed" at bounding box center [980, 278] width 90 height 21
click at [867, 345] on div "G i r l s a r e m o r e l i k e l y t o h a v e b o o k s r e a d t o t h e m t…" at bounding box center [719, 330] width 959 height 220
click at [1007, 276] on select "hydrolyzed paralyzed catalyzed analyzed" at bounding box center [980, 278] width 90 height 21
click at [865, 333] on b "e" at bounding box center [868, 330] width 7 height 14
click at [941, 283] on select "hydrolyzed paralyzed catalyzed analyzed" at bounding box center [980, 278] width 90 height 21
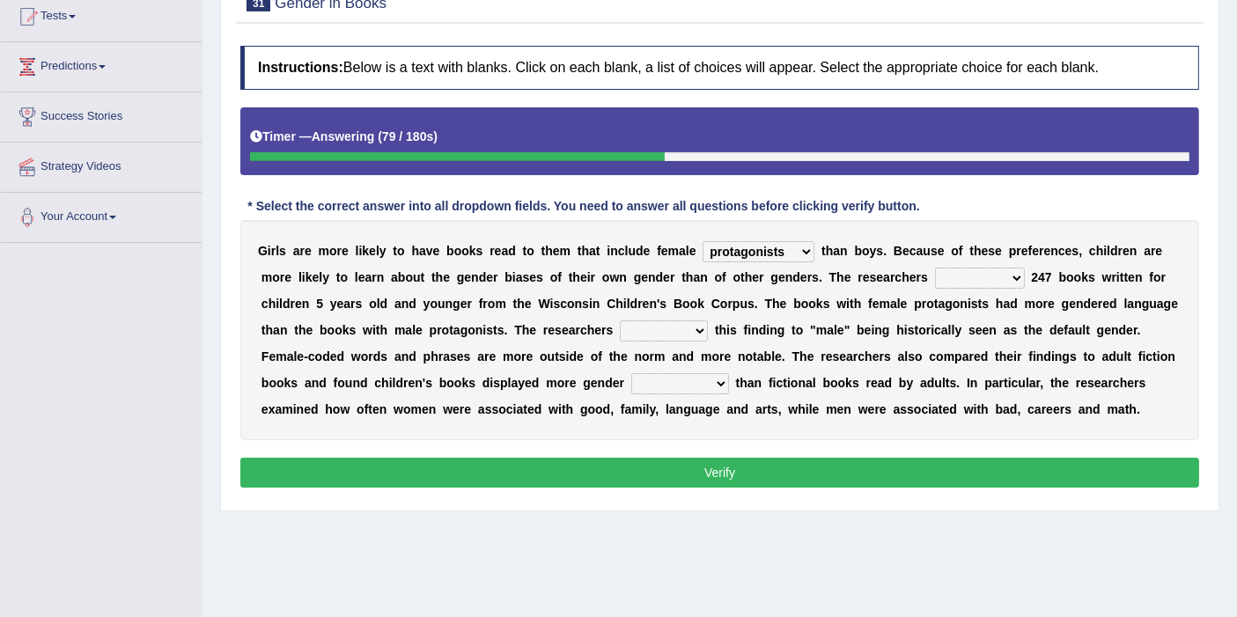
select select "analyzed"
click at [935, 268] on select "hydrolyzed paralyzed catalyzed analyzed" at bounding box center [980, 278] width 90 height 21
click at [659, 326] on select "contribute tribute distribute attribute" at bounding box center [664, 331] width 88 height 21
select select "attribute"
click at [620, 321] on select "contribute tribute distribute attribute" at bounding box center [664, 331] width 88 height 21
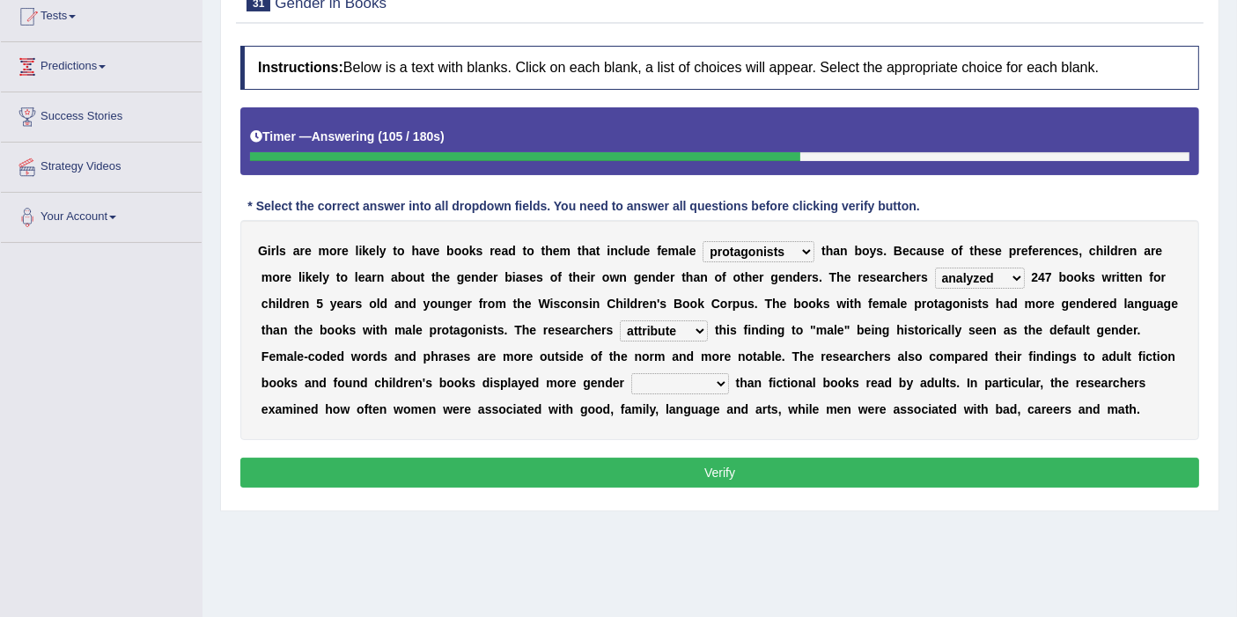
click at [687, 332] on select "contribute tribute distribute attribute" at bounding box center [664, 331] width 88 height 21
click at [636, 382] on select "stereotypes teletypes prototypes electrotypes" at bounding box center [680, 383] width 98 height 21
select select "stereotypes"
click at [631, 373] on select "stereotypes teletypes prototypes electrotypes" at bounding box center [680, 383] width 98 height 21
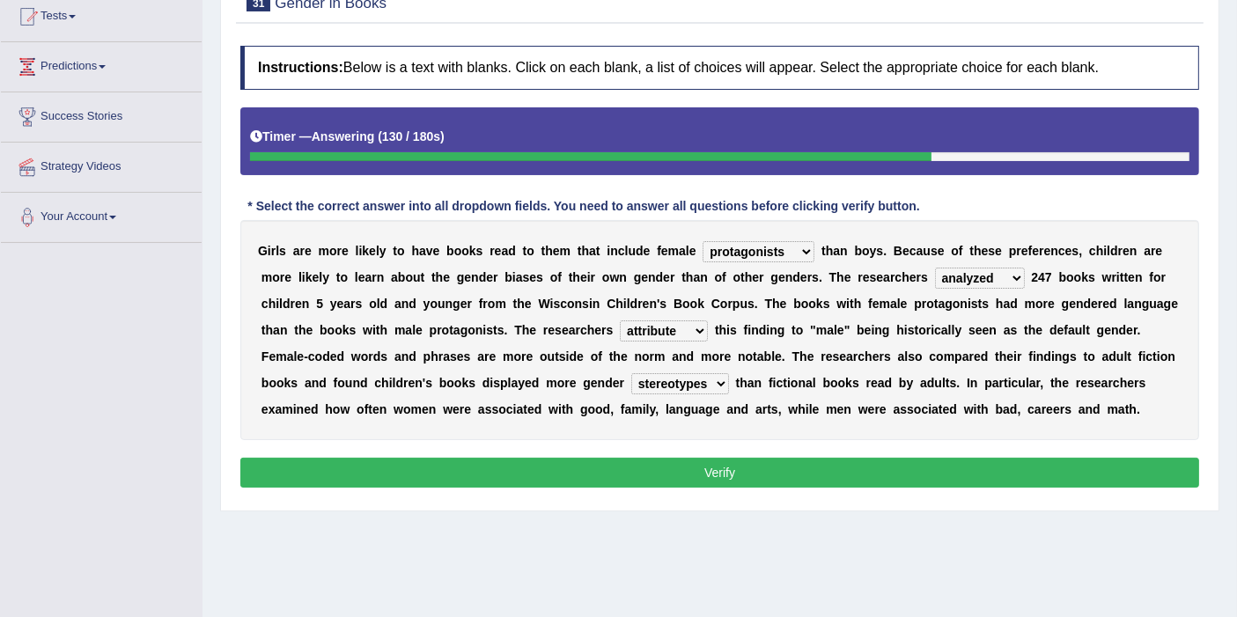
click at [731, 459] on button "Verify" at bounding box center [719, 473] width 959 height 30
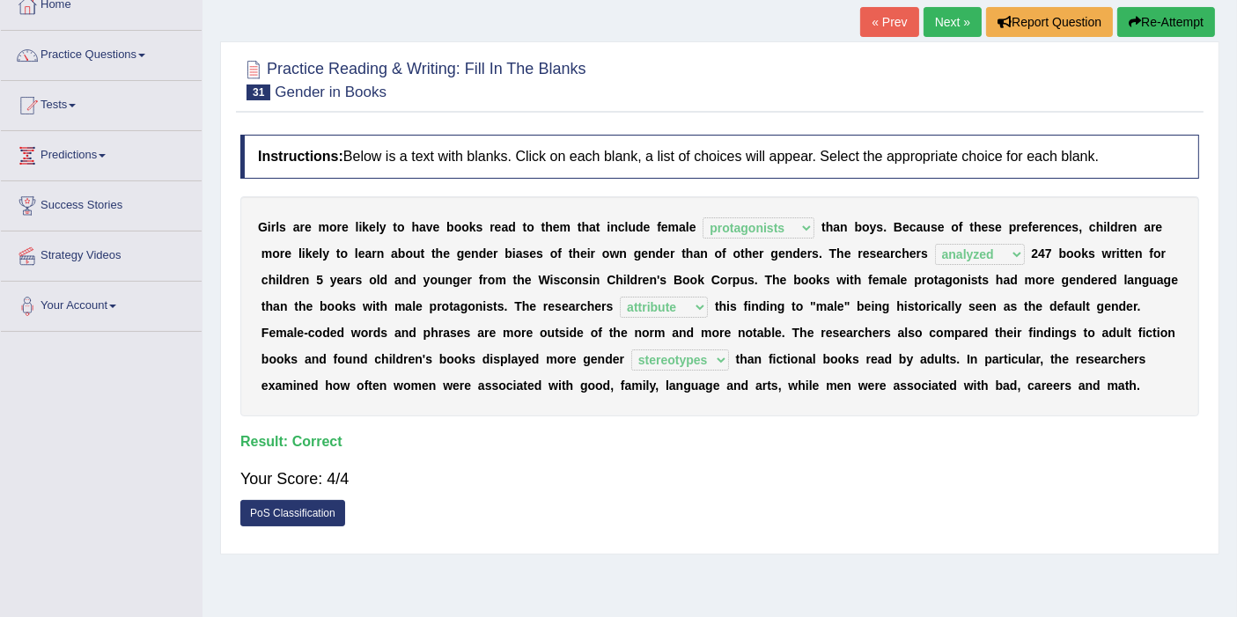
scroll to position [0, 0]
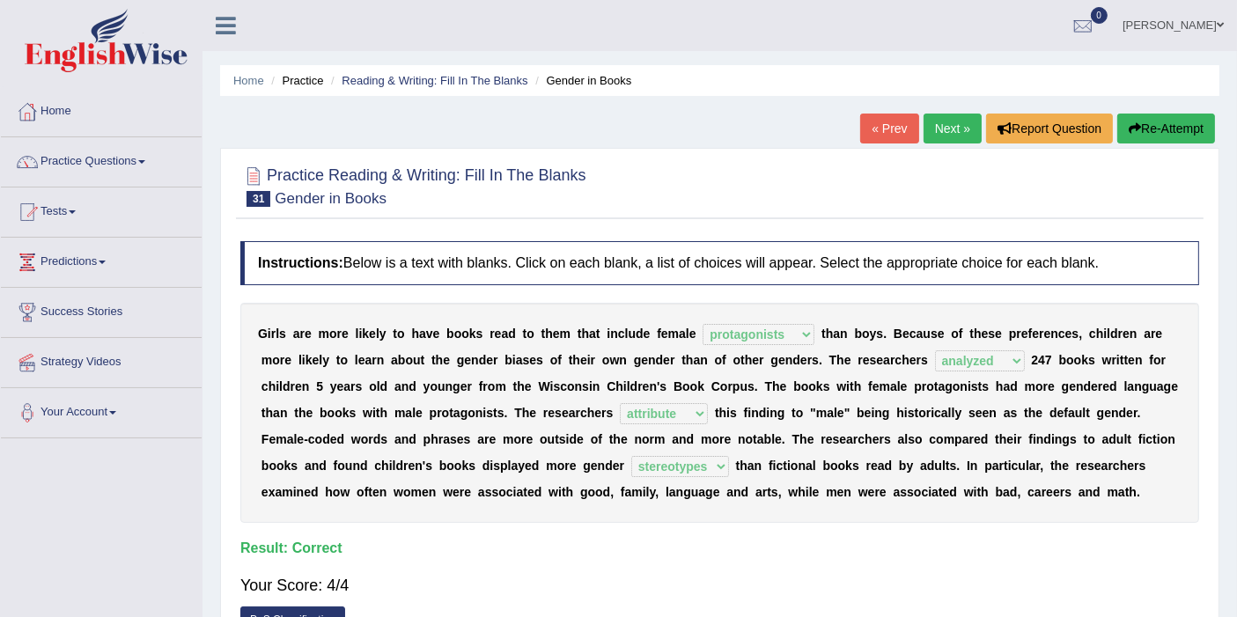
click at [941, 118] on link "Next »" at bounding box center [953, 129] width 58 height 30
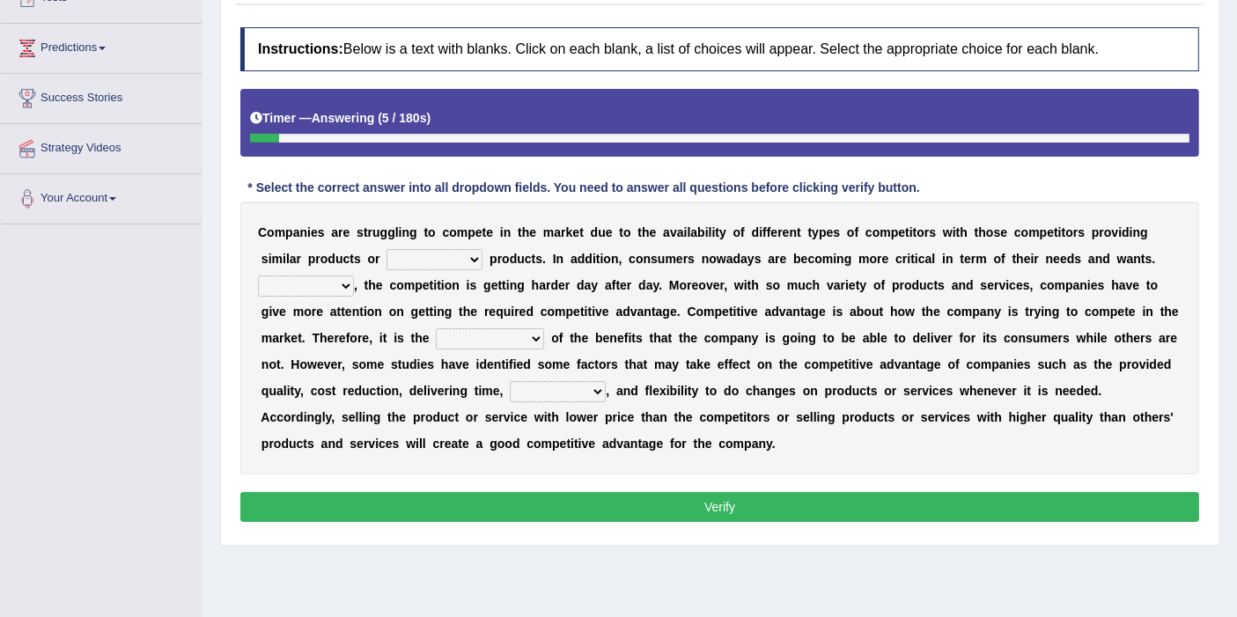
scroll to position [116, 0]
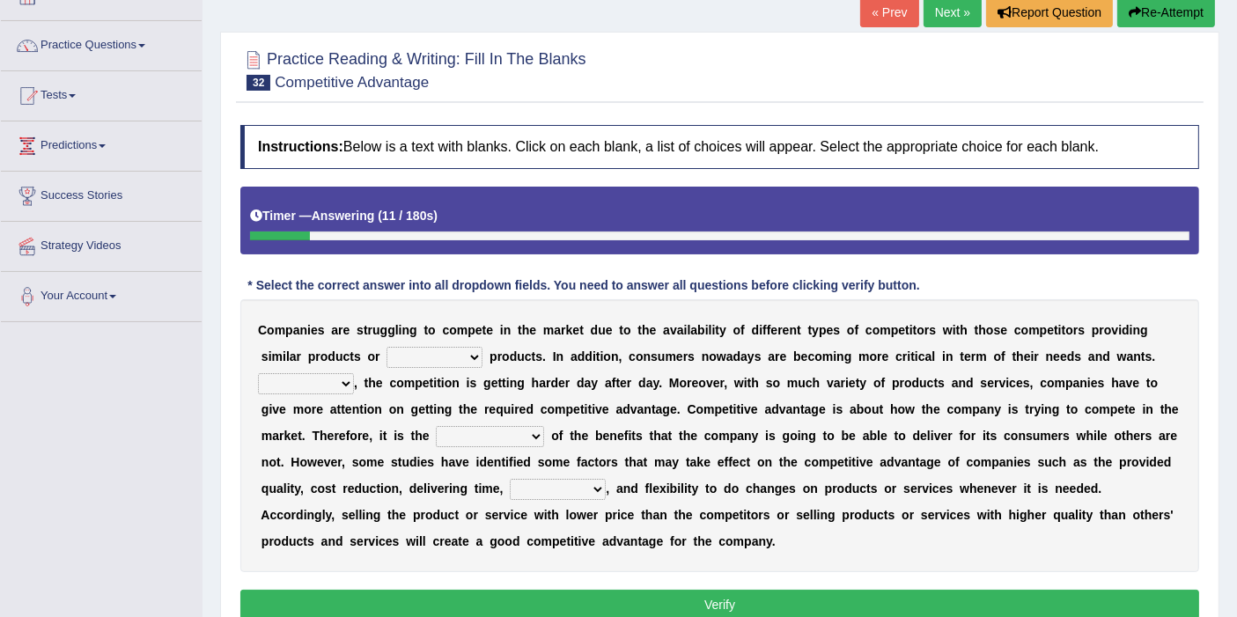
click at [460, 351] on select "constitution restitution substitution institution" at bounding box center [435, 357] width 96 height 21
select select "substitution"
click at [387, 347] on select "constitution restitution substitution institution" at bounding box center [435, 357] width 96 height 21
click at [346, 386] on select "However Instead Additionally Therefore" at bounding box center [306, 383] width 96 height 21
click at [258, 373] on select "However Instead Additionally Therefore" at bounding box center [306, 383] width 96 height 21
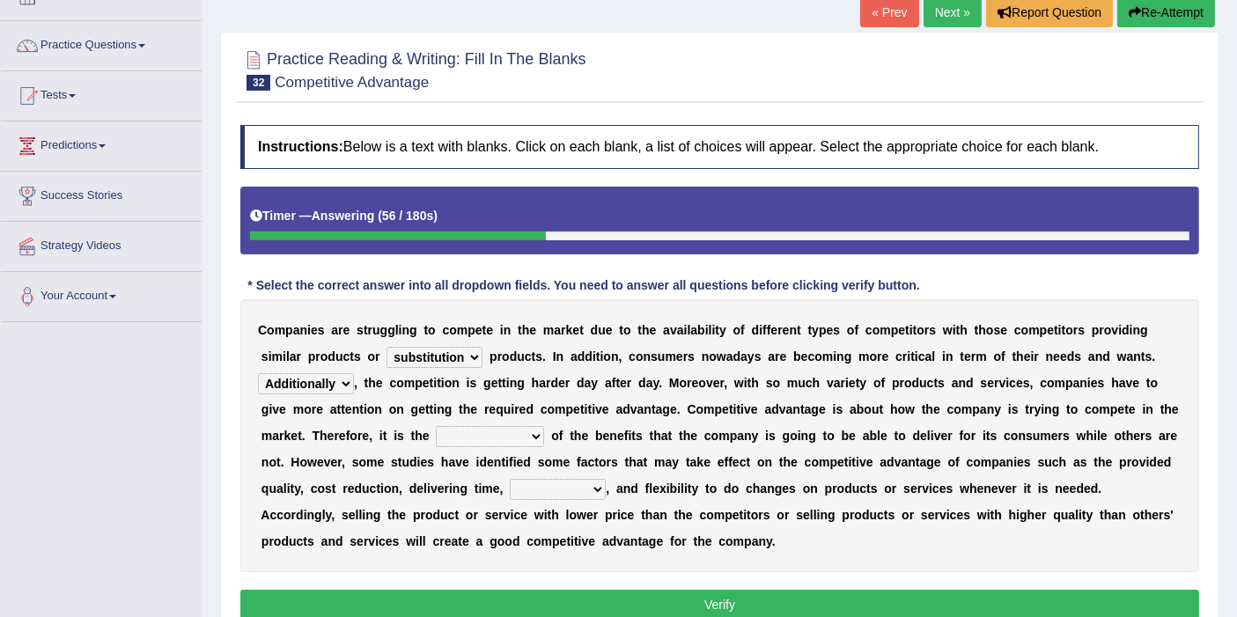
click at [350, 382] on select "However Instead Additionally Therefore" at bounding box center [306, 383] width 96 height 21
select select "Instead"
click at [258, 373] on select "However Instead Additionally Therefore" at bounding box center [306, 383] width 96 height 21
click at [455, 440] on select "dissemination ordination determination incarnation" at bounding box center [490, 436] width 108 height 21
select select "determination"
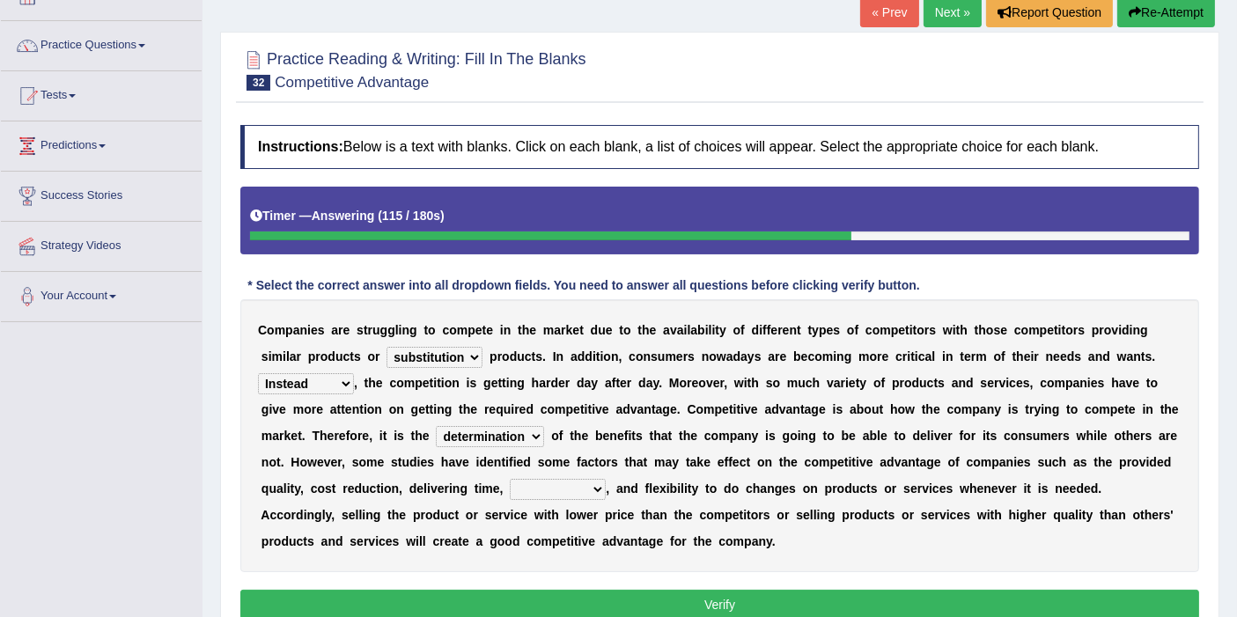
click at [436, 426] on select "dissemination ordination determination incarnation" at bounding box center [490, 436] width 108 height 21
click at [544, 492] on select "captivation aggregation deprivation innovation" at bounding box center [558, 489] width 96 height 21
select select "innovation"
click at [510, 479] on select "captivation aggregation deprivation innovation" at bounding box center [558, 489] width 96 height 21
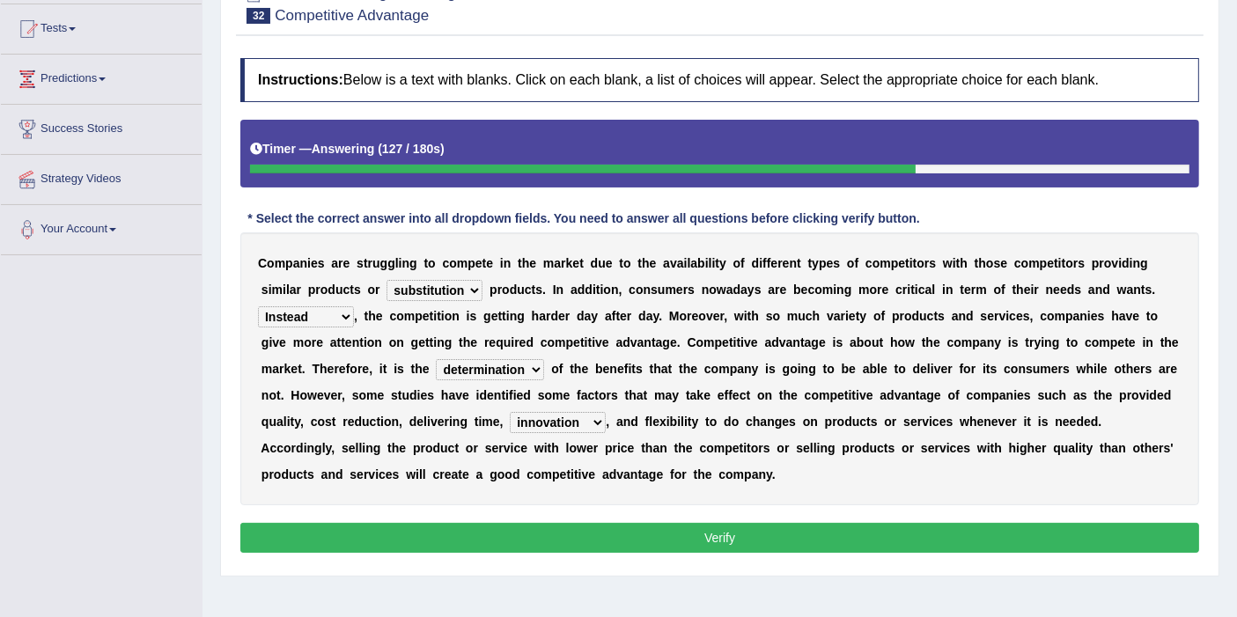
scroll to position [214, 0]
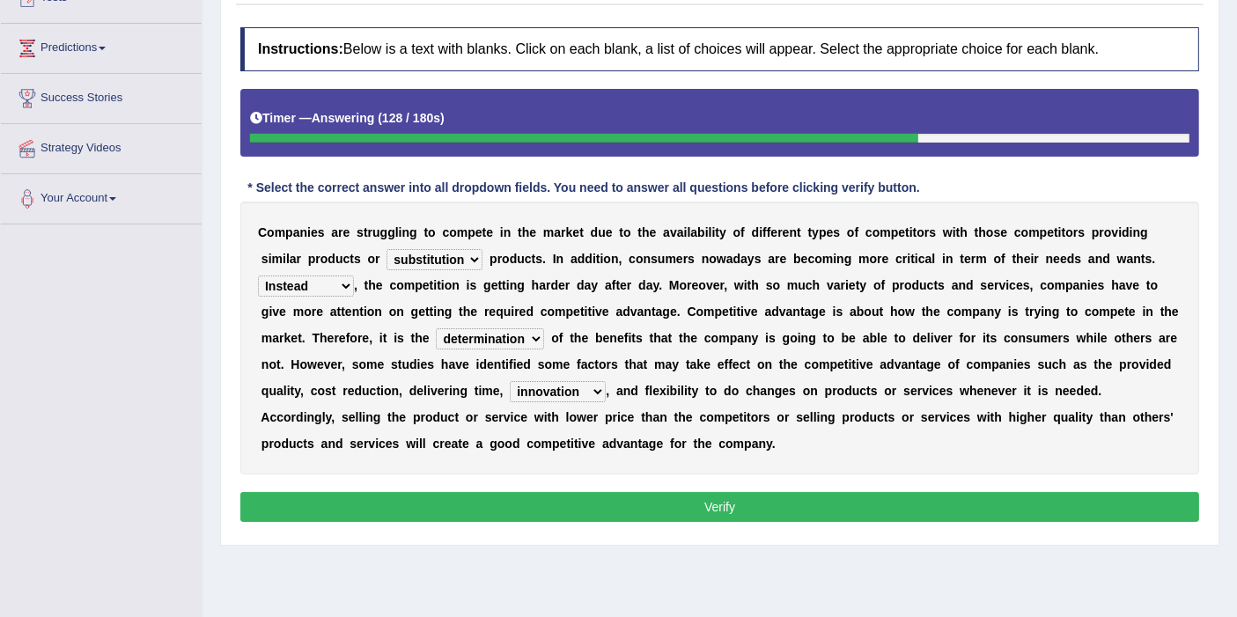
click at [712, 508] on button "Verify" at bounding box center [719, 507] width 959 height 30
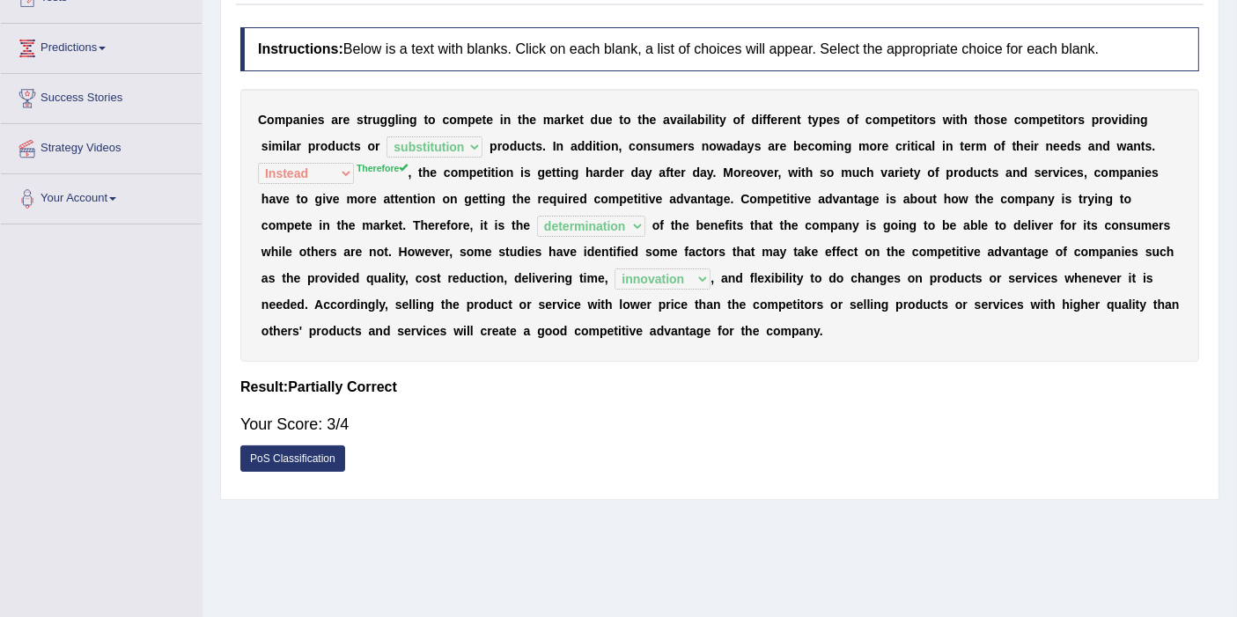
scroll to position [18, 0]
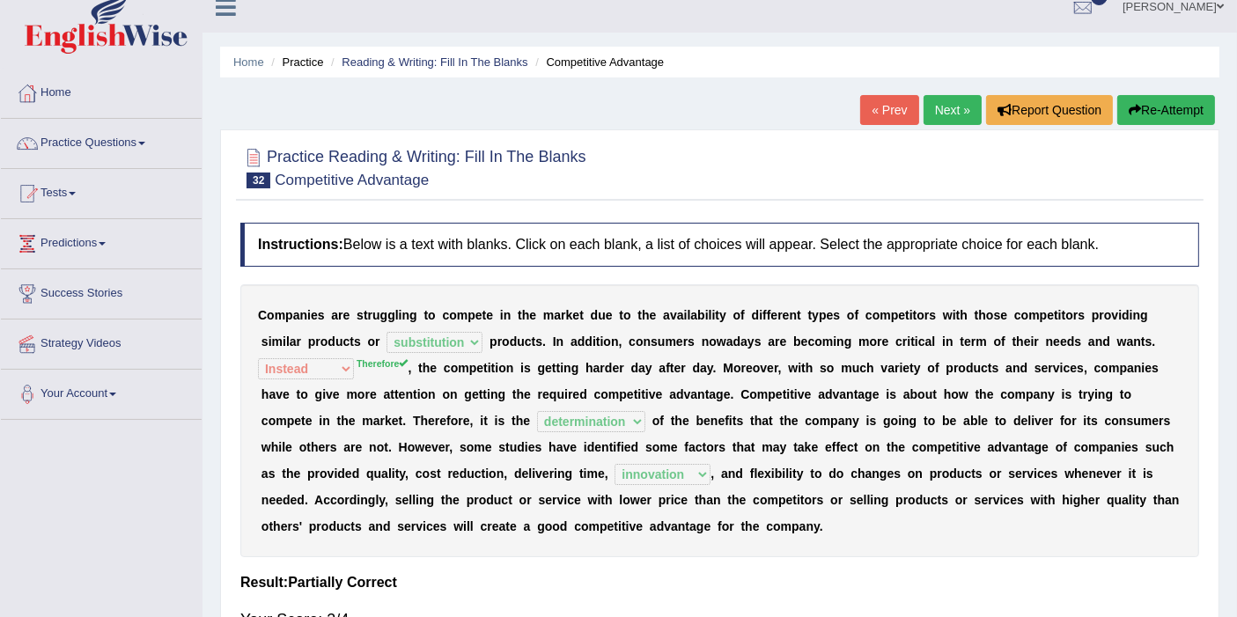
click at [947, 114] on link "Next »" at bounding box center [953, 110] width 58 height 30
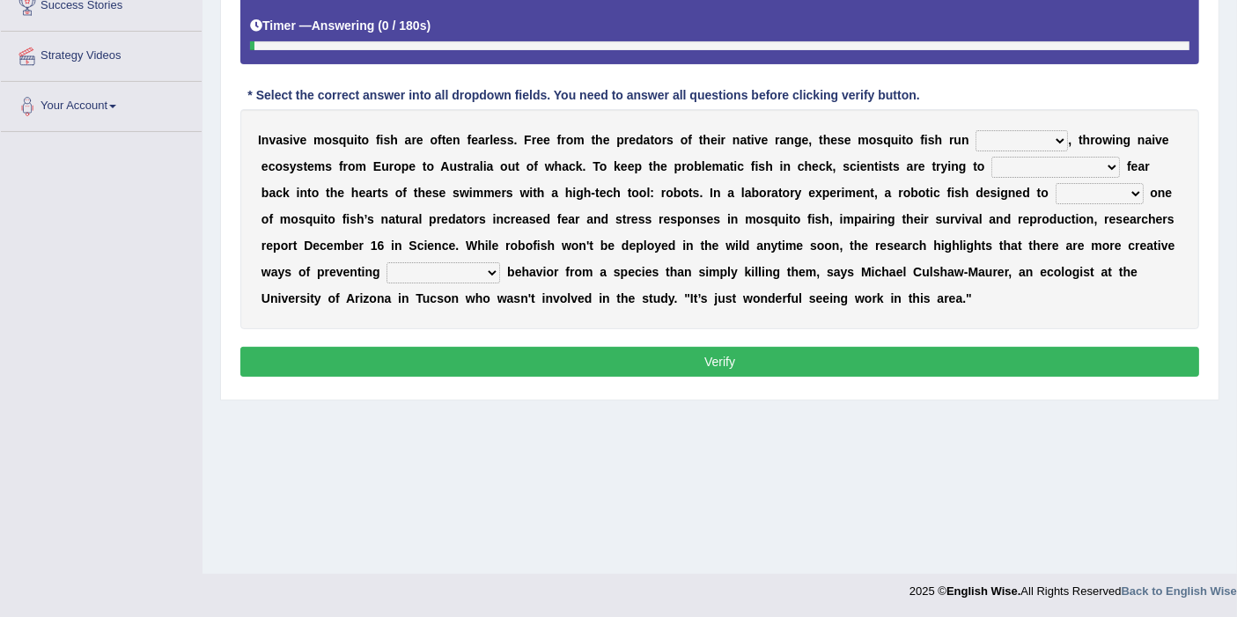
scroll to position [209, 0]
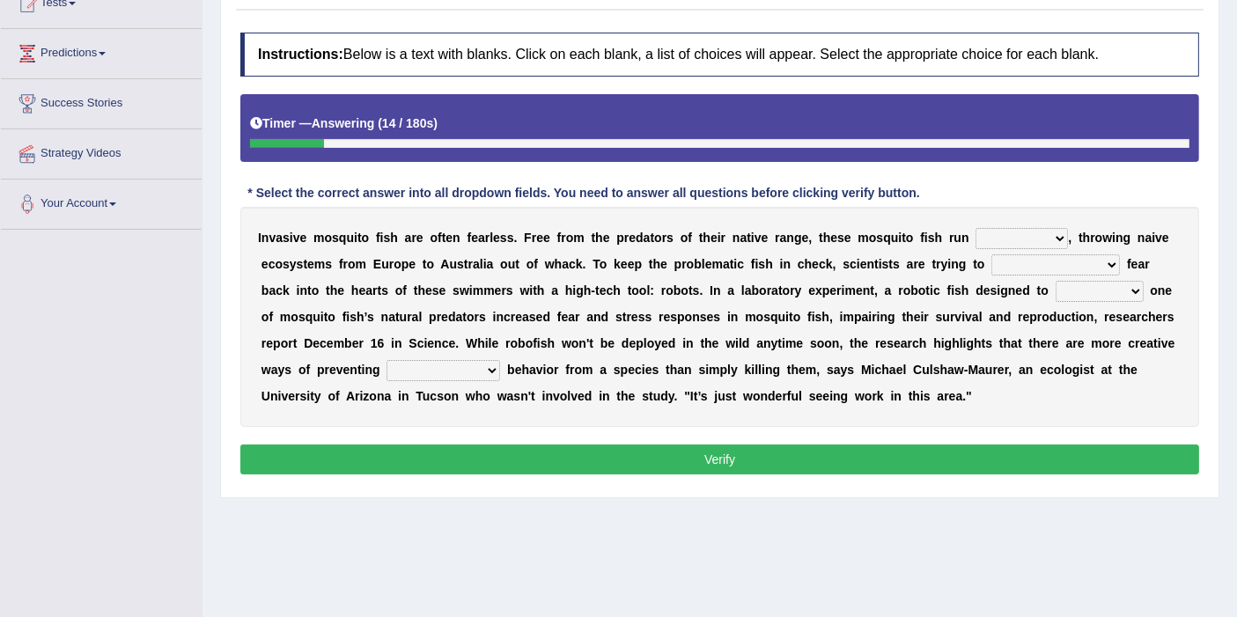
click at [1021, 238] on select "occupant flippant rampant concordant" at bounding box center [1022, 238] width 92 height 21
select select "occupant"
click at [976, 228] on select "occupant flippant rampant concordant" at bounding box center [1022, 238] width 92 height 21
click at [986, 234] on select "occupant flippant rampant concordant" at bounding box center [1022, 238] width 92 height 21
click at [988, 232] on select "occupant flippant rampant concordant" at bounding box center [1022, 238] width 92 height 21
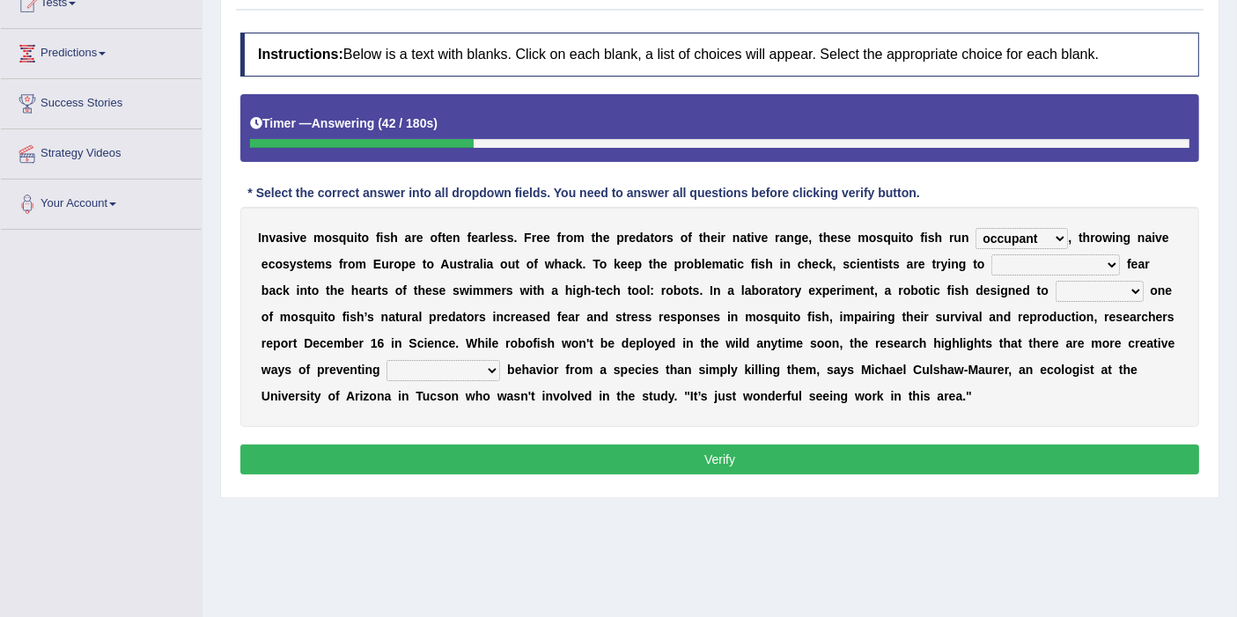
click at [1022, 257] on select "accept spike strike [PERSON_NAME]" at bounding box center [1056, 265] width 129 height 21
select select "strike"
click at [992, 255] on select "accept spike strike [PERSON_NAME]" at bounding box center [1056, 265] width 129 height 21
click at [1056, 285] on select "bequest mimic battle conquest" at bounding box center [1100, 291] width 88 height 21
click at [1016, 268] on select "accept spike strike [PERSON_NAME]" at bounding box center [1056, 265] width 129 height 21
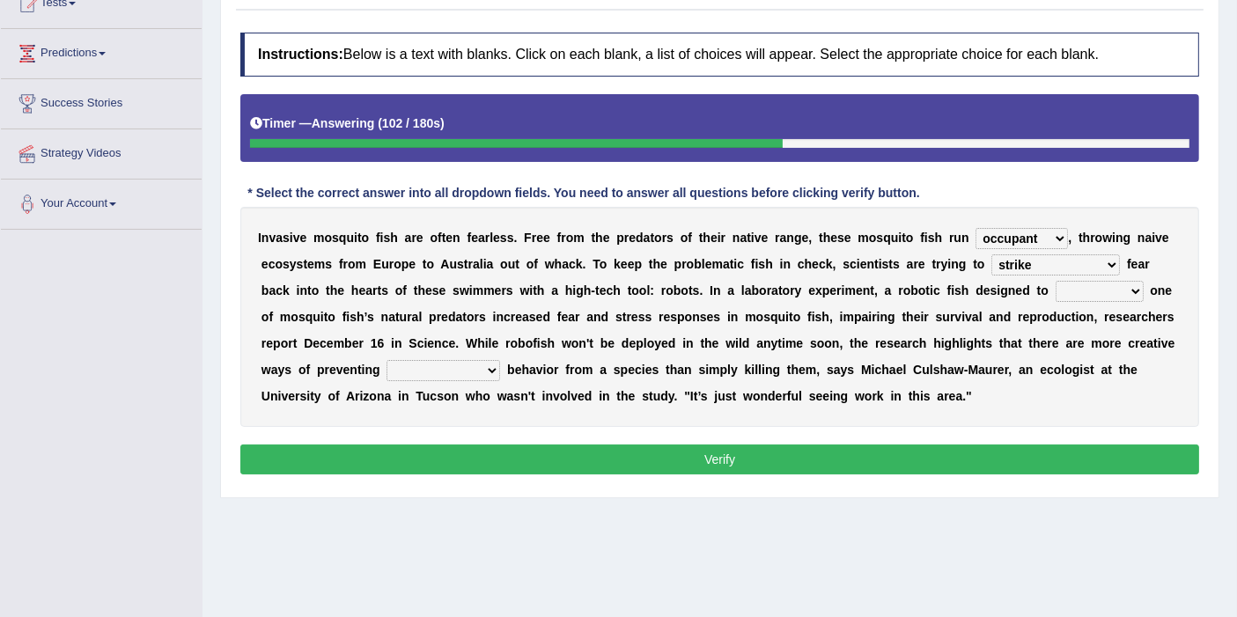
click at [1056, 284] on select "bequest mimic battle conquest" at bounding box center [1100, 291] width 88 height 21
select select "battle"
click at [1056, 281] on select "bequest mimic battle conquest" at bounding box center [1100, 291] width 88 height 21
click at [447, 365] on select "unprivileged unprecedented uncharted unwanted" at bounding box center [444, 370] width 114 height 21
select select "unwanted"
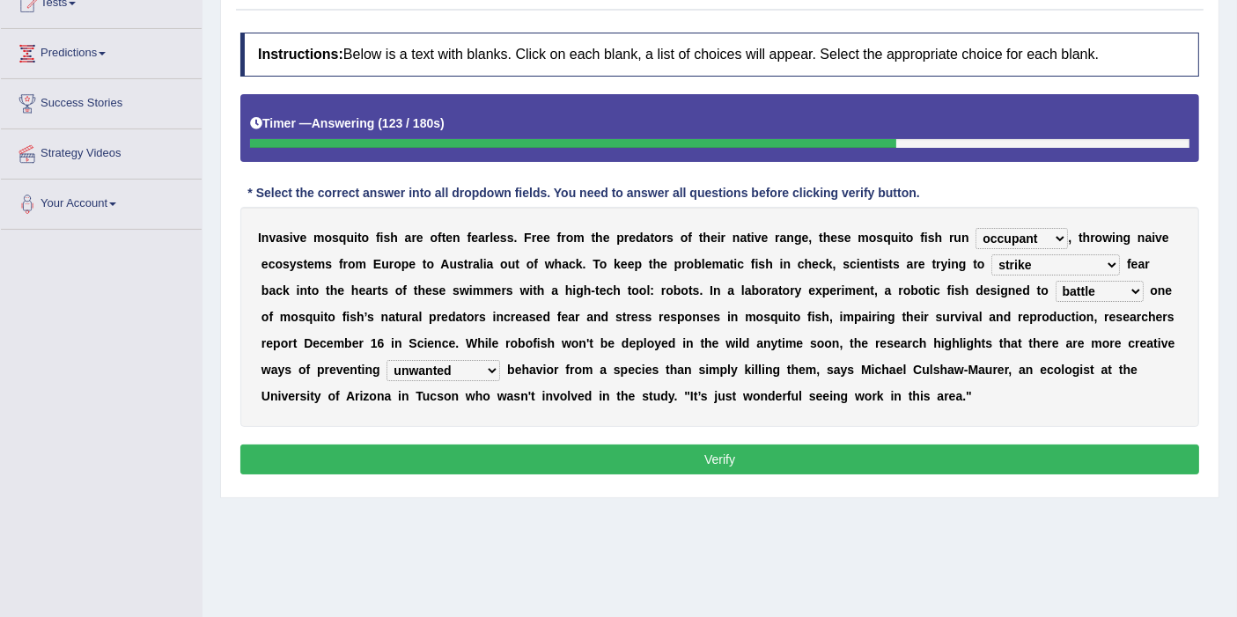
click at [387, 360] on select "unprivileged unprecedented uncharted unwanted" at bounding box center [444, 370] width 114 height 21
click at [535, 449] on button "Verify" at bounding box center [719, 460] width 959 height 30
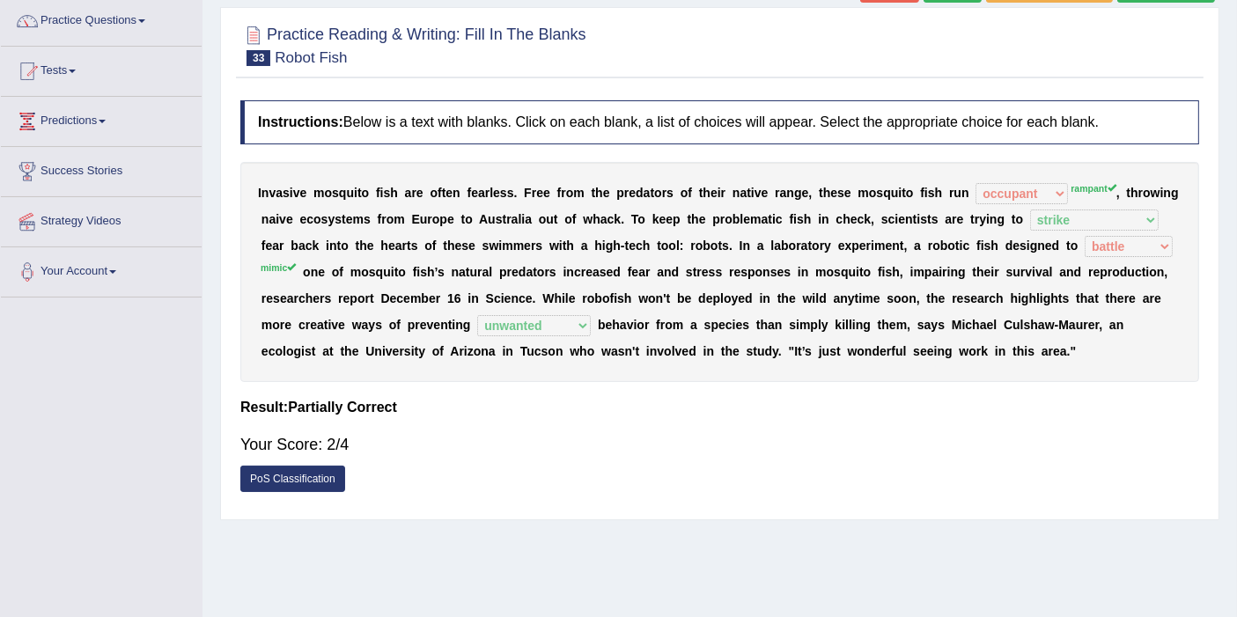
scroll to position [110, 0]
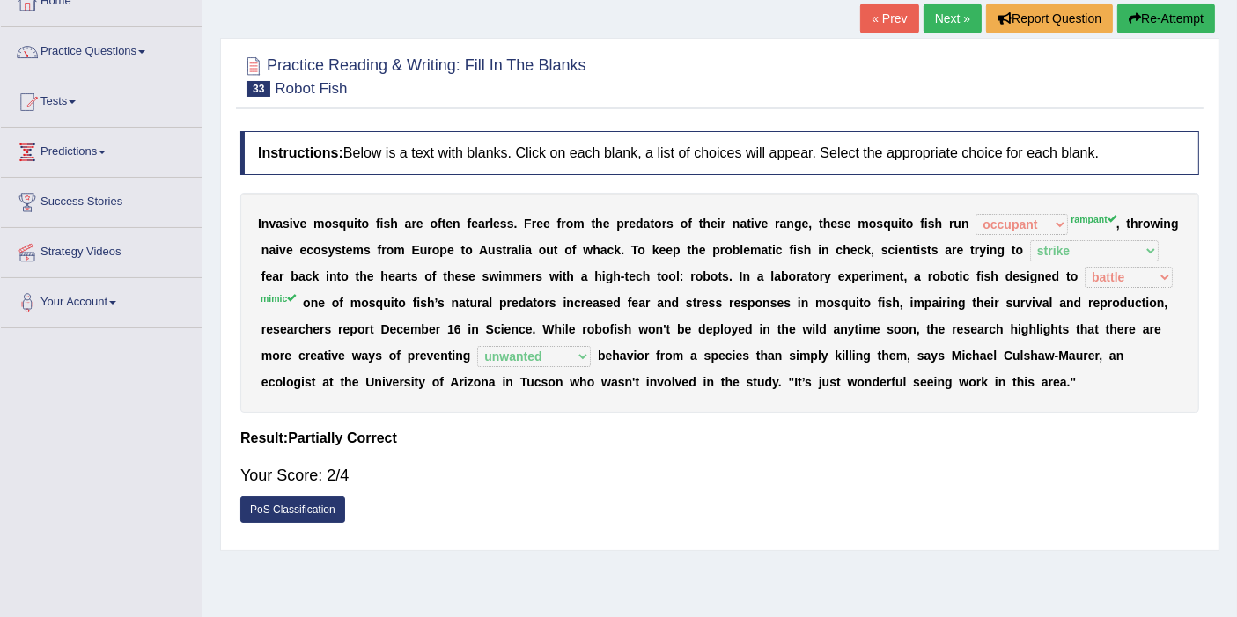
click at [1199, 7] on button "Re-Attempt" at bounding box center [1167, 19] width 98 height 30
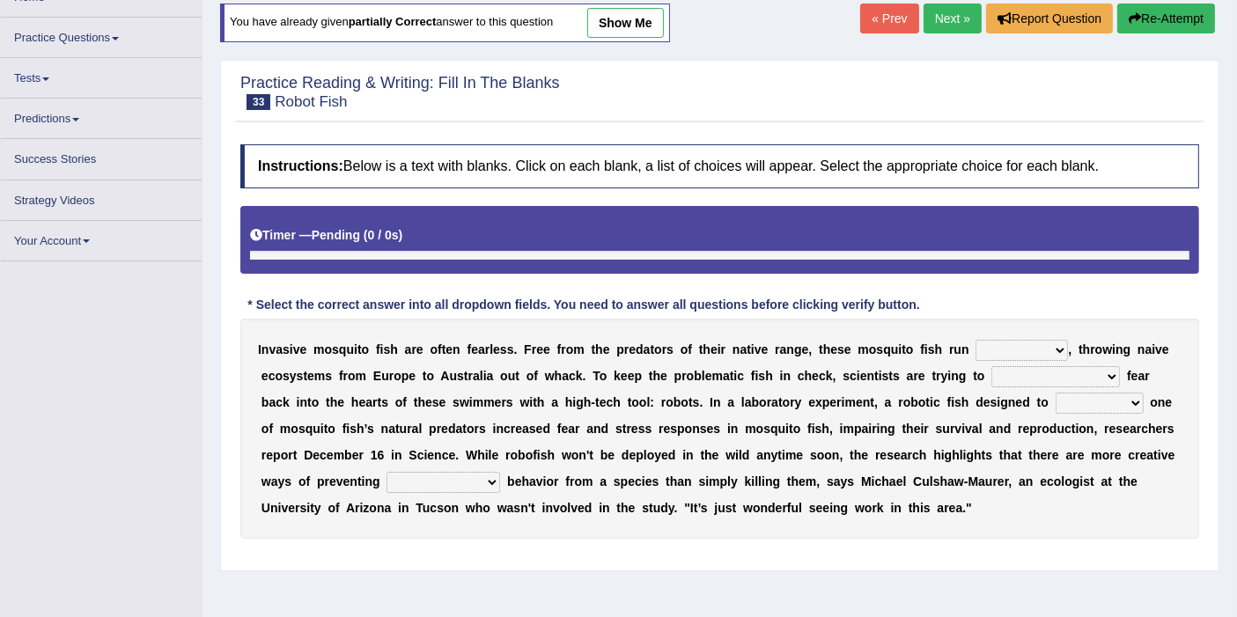
scroll to position [110, 0]
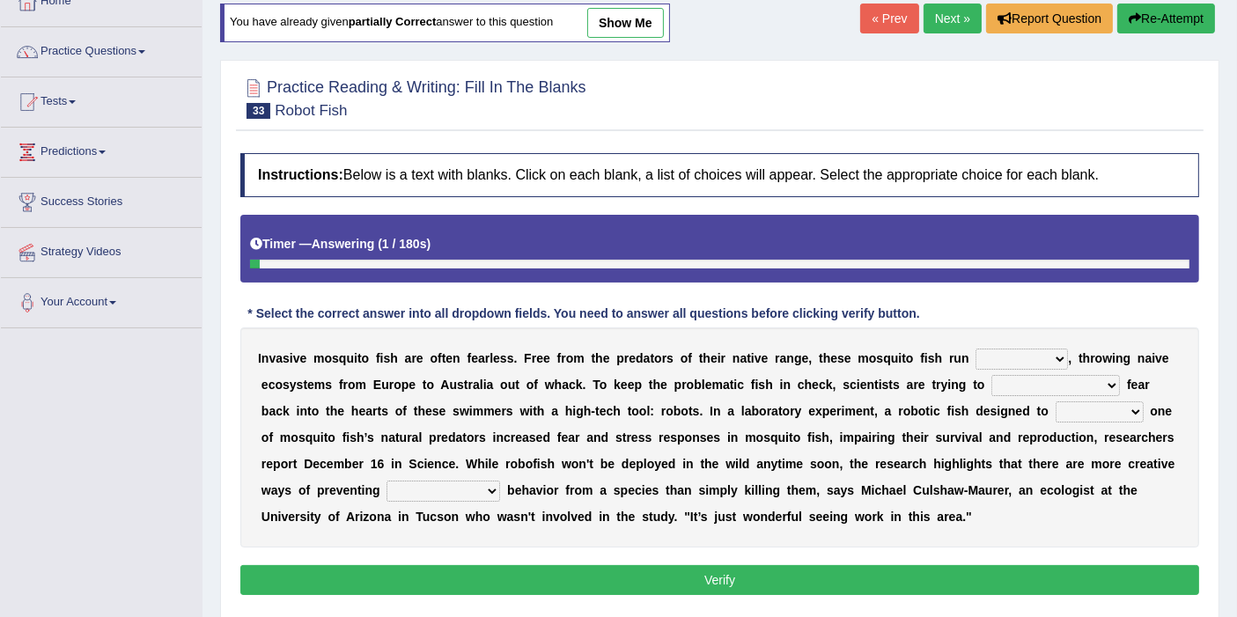
click at [1010, 356] on select "occupant flippant rampant concordant" at bounding box center [1022, 359] width 92 height 21
select select "rampant"
click at [976, 349] on select "occupant flippant rampant concordant" at bounding box center [1022, 359] width 92 height 21
click at [984, 343] on div "I n v a s i v e m o s q u i t o f i s h a r e o f t e n f e a r l e s s . F r e…" at bounding box center [719, 438] width 959 height 220
drag, startPoint x: 986, startPoint y: 343, endPoint x: 991, endPoint y: 354, distance: 11.4
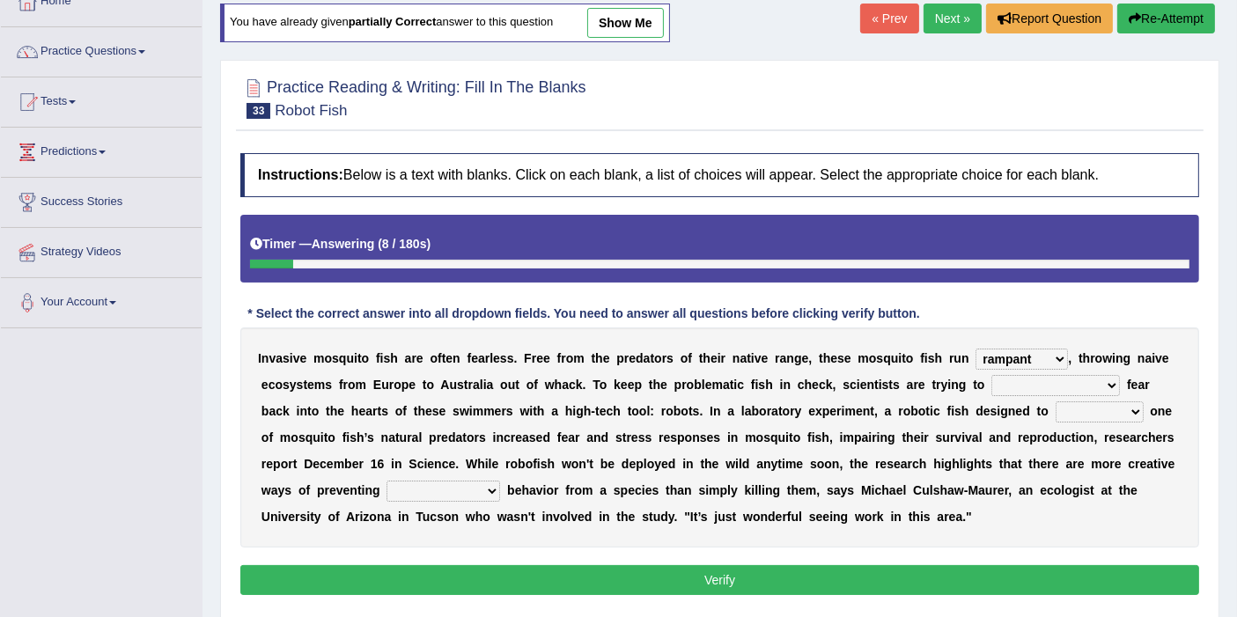
click at [991, 354] on div "I n v a s i v e m o s q u i t o f i s h a r e o f t e n f e a r l e s s . F r e…" at bounding box center [719, 438] width 959 height 220
click at [991, 354] on select "occupant flippant rampant concordant" at bounding box center [1022, 359] width 92 height 21
click at [992, 356] on select "occupant flippant rampant concordant" at bounding box center [1022, 359] width 92 height 21
click at [1003, 377] on select "accept spike strike drake" at bounding box center [1056, 385] width 129 height 21
select select "strike"
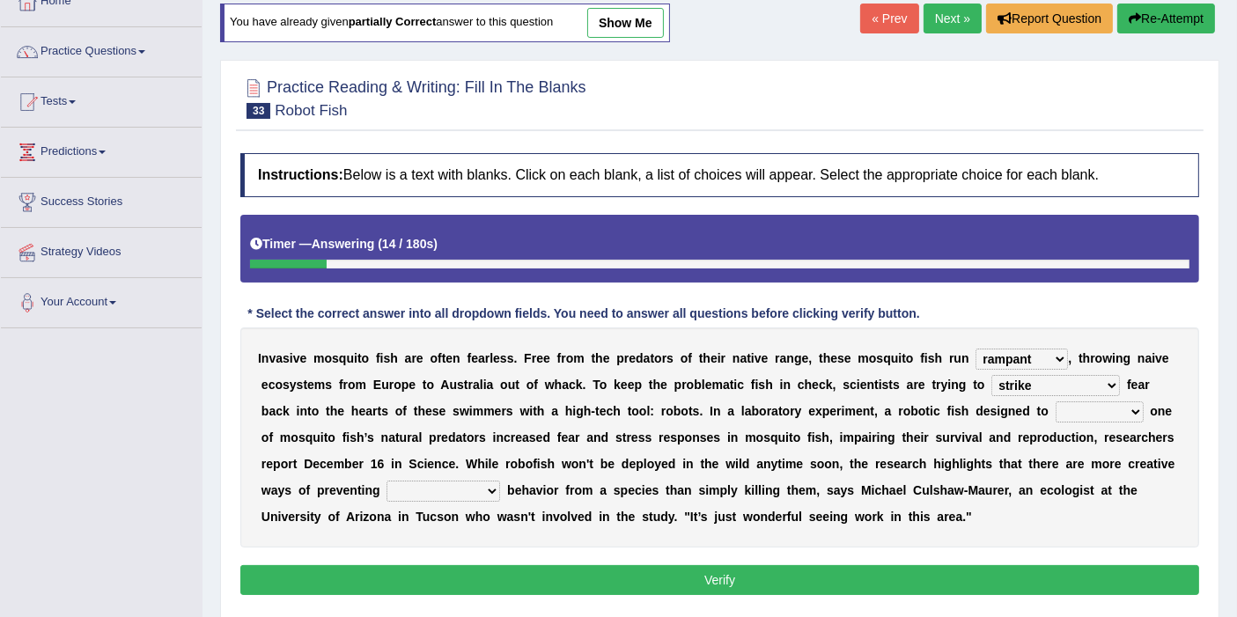
click at [992, 375] on select "accept spike strike drake" at bounding box center [1056, 385] width 129 height 21
click at [1056, 410] on select "bequest mimic battle conquest" at bounding box center [1100, 412] width 88 height 21
select select "mimic"
click at [1056, 402] on select "bequest mimic battle conquest" at bounding box center [1100, 412] width 88 height 21
click at [440, 486] on select "unprivileged unprecedented uncharted unwanted" at bounding box center [444, 491] width 114 height 21
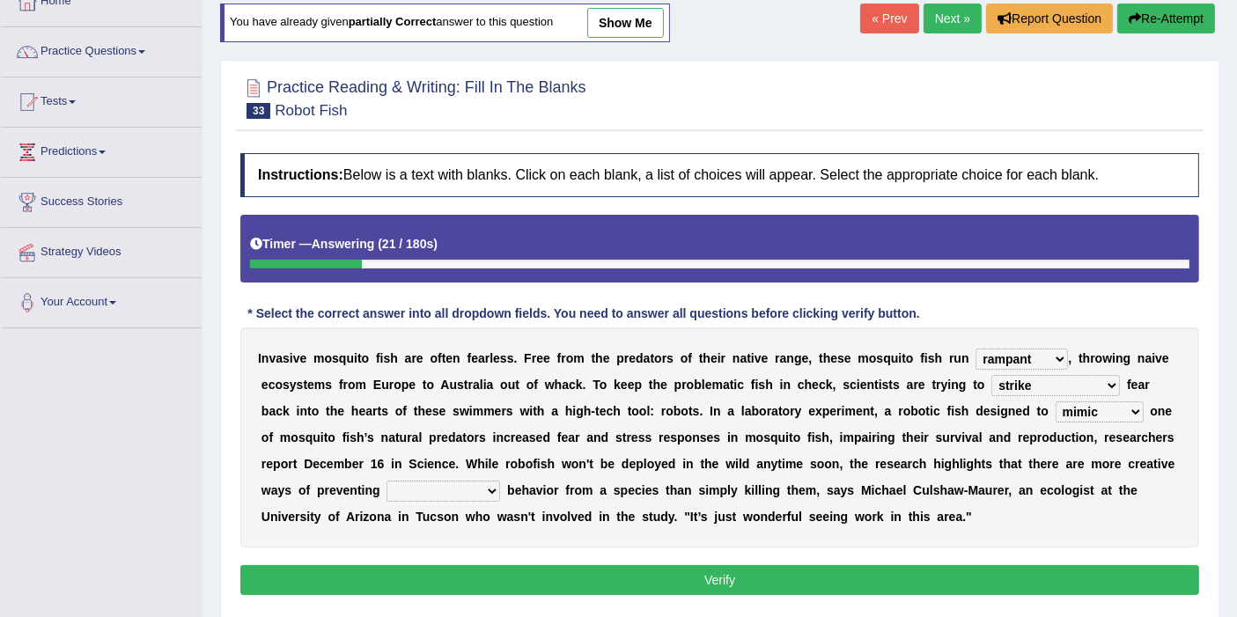
select select "unwanted"
click at [387, 481] on select "unprivileged unprecedented uncharted unwanted" at bounding box center [444, 491] width 114 height 21
click at [491, 565] on button "Verify" at bounding box center [719, 580] width 959 height 30
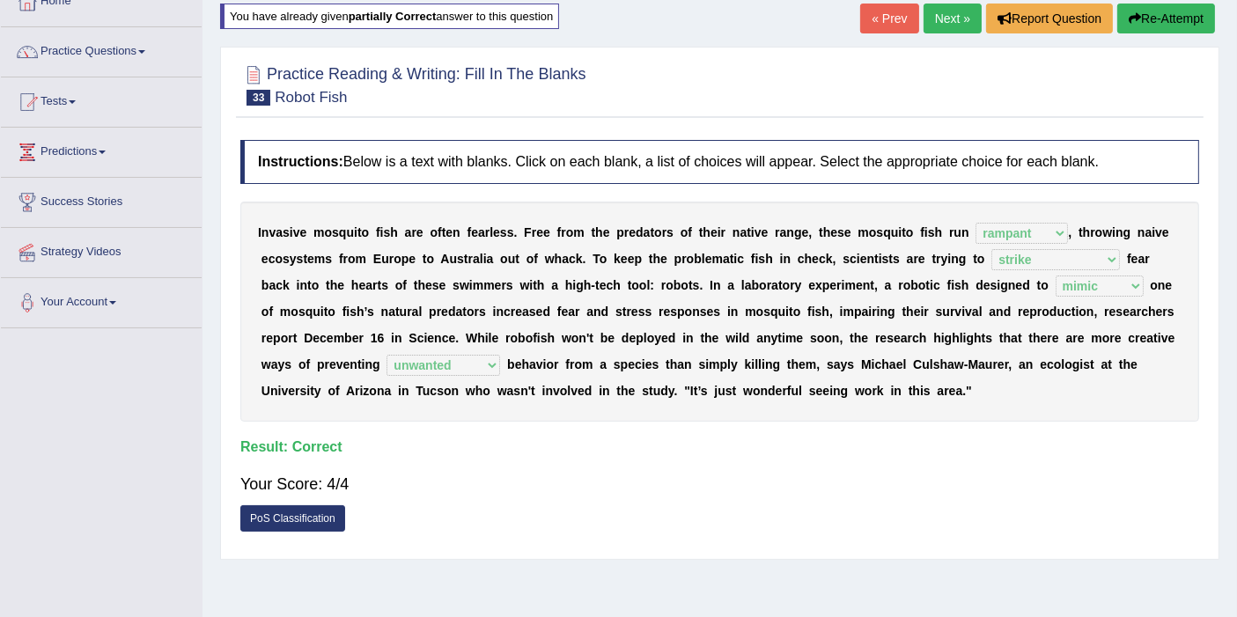
click at [934, 13] on link "Next »" at bounding box center [953, 19] width 58 height 30
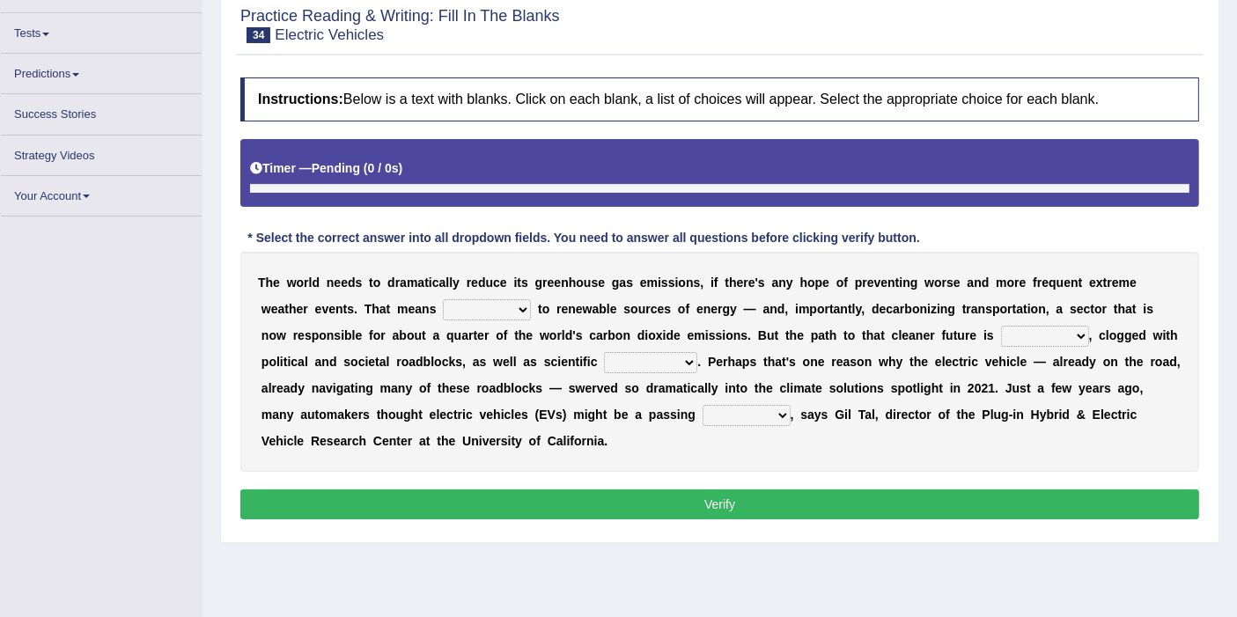
scroll to position [214, 0]
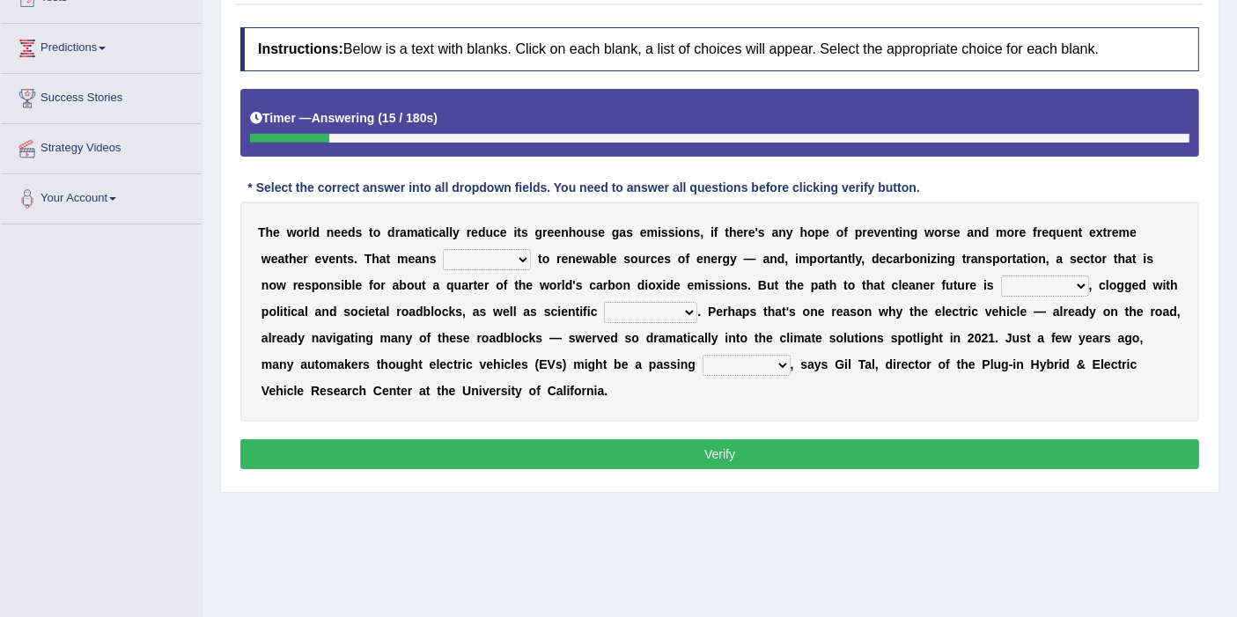
click at [513, 263] on select "grafting drafting crafting shifting" at bounding box center [487, 259] width 88 height 21
select select "drafting"
click at [443, 249] on select "grafting drafting crafting shifting" at bounding box center [487, 259] width 88 height 21
click at [1042, 285] on select "daunting daunted daunt dauntless" at bounding box center [1045, 286] width 88 height 21
click at [1001, 276] on select "daunting daunted daunt dauntless" at bounding box center [1045, 286] width 88 height 21
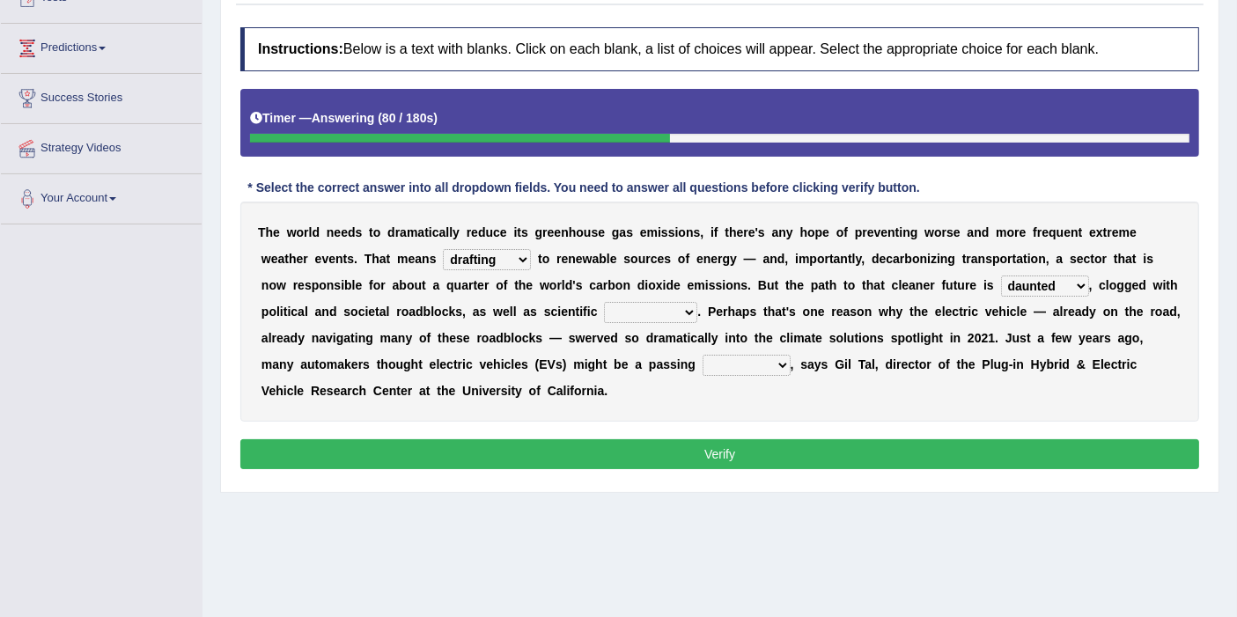
click at [1058, 285] on select "daunting daunted daunt dauntless" at bounding box center [1045, 286] width 88 height 21
select select "daunting"
click at [1001, 276] on select "daunting daunted daunt dauntless" at bounding box center [1045, 286] width 88 height 21
click at [631, 309] on select "spectacles obstacles tentacles receptacles" at bounding box center [650, 312] width 93 height 21
select select "spectacles"
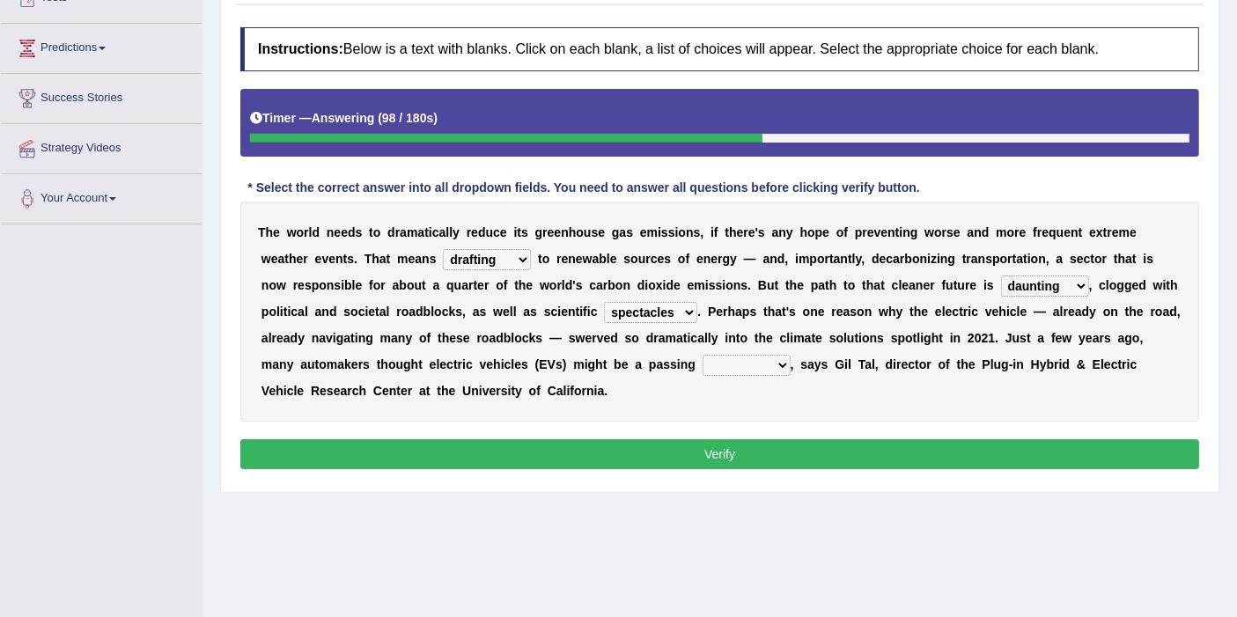
click at [604, 302] on select "spectacles obstacles tentacles receptacles" at bounding box center [650, 312] width 93 height 21
click at [703, 368] on select "fad gad tad lad" at bounding box center [747, 365] width 88 height 21
select select "gad"
click at [703, 355] on select "fad gad tad lad" at bounding box center [747, 365] width 88 height 21
click at [714, 454] on button "Verify" at bounding box center [719, 454] width 959 height 30
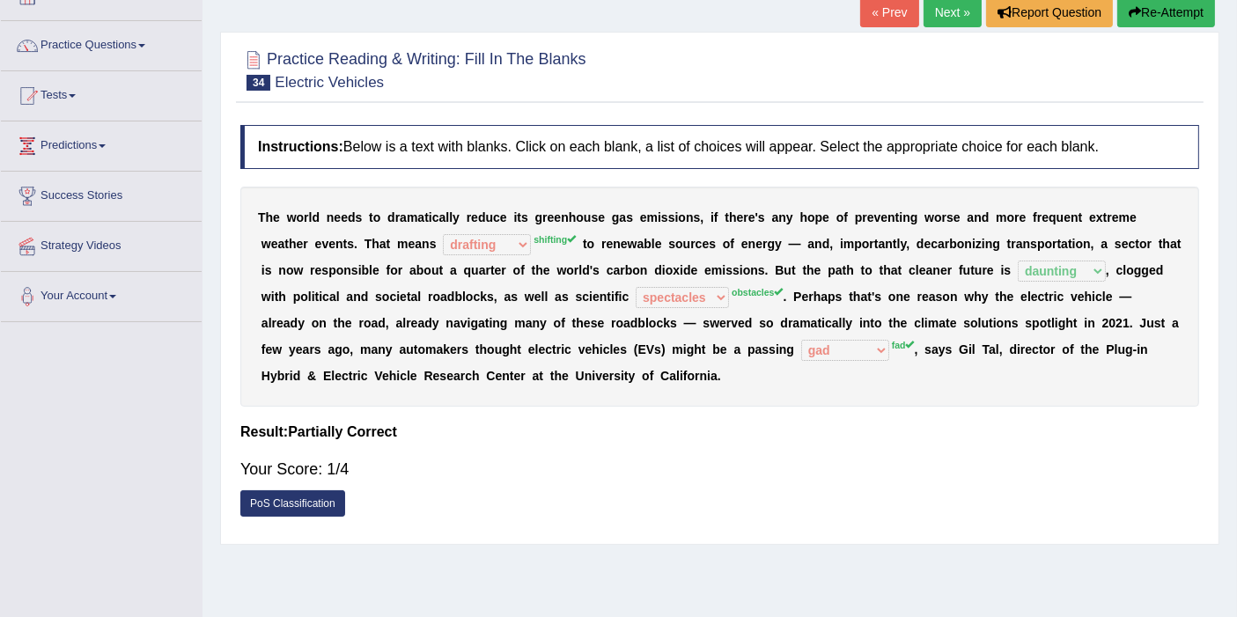
scroll to position [18, 0]
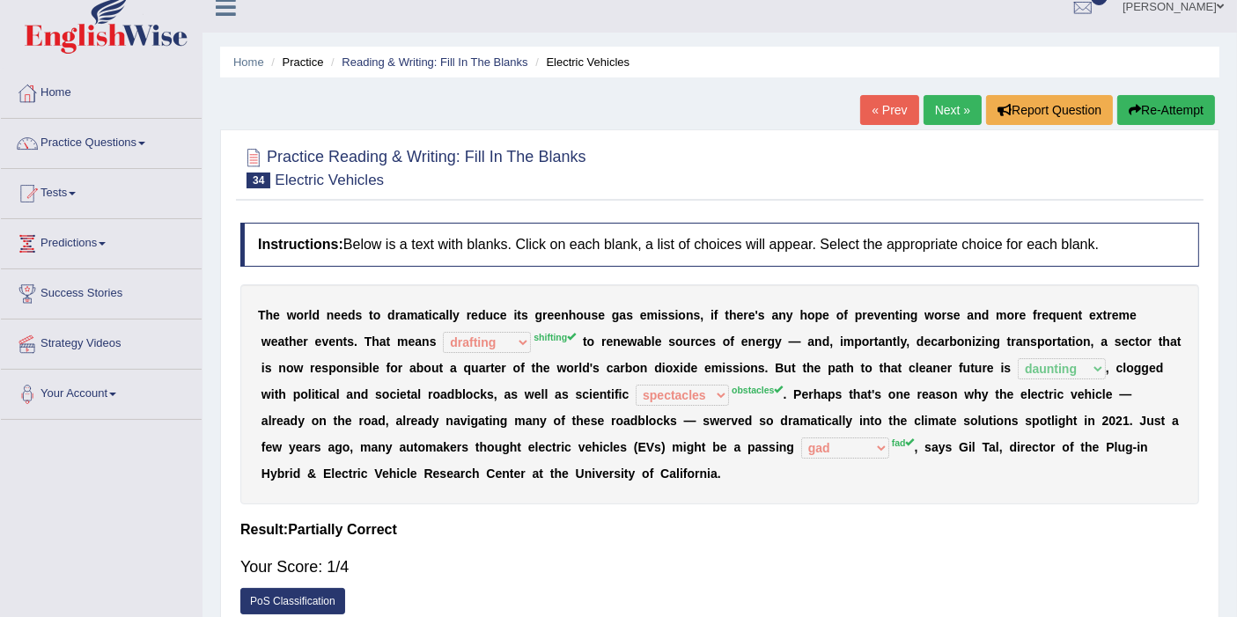
click at [1132, 109] on icon "button" at bounding box center [1135, 110] width 12 height 12
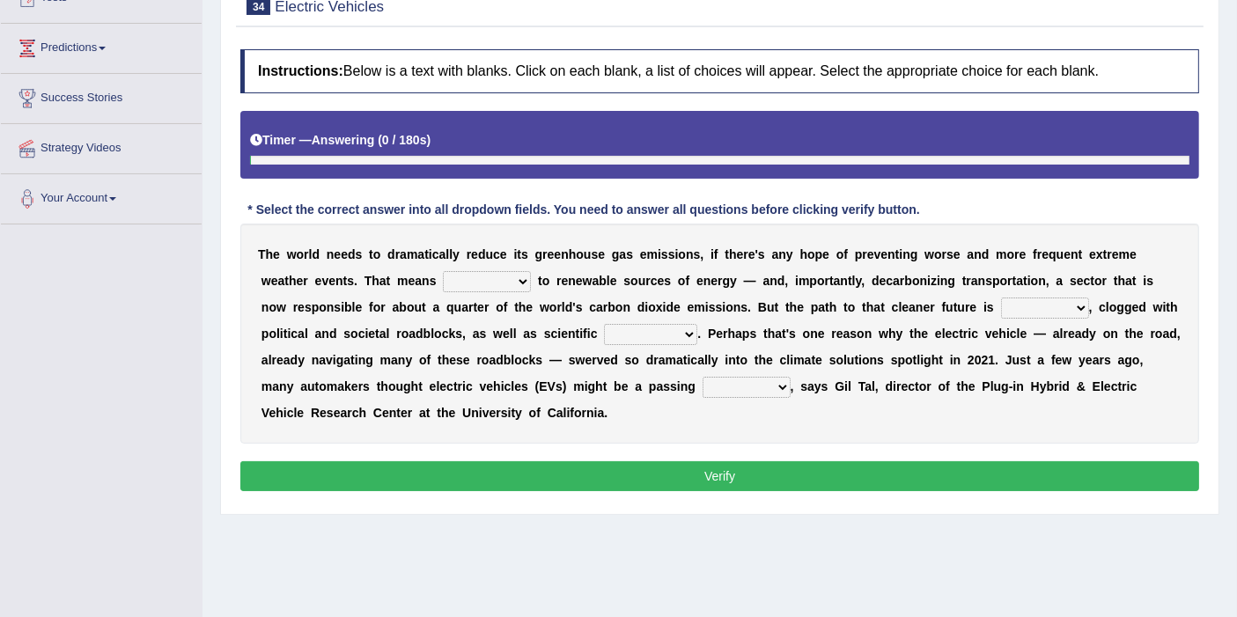
scroll to position [247, 0]
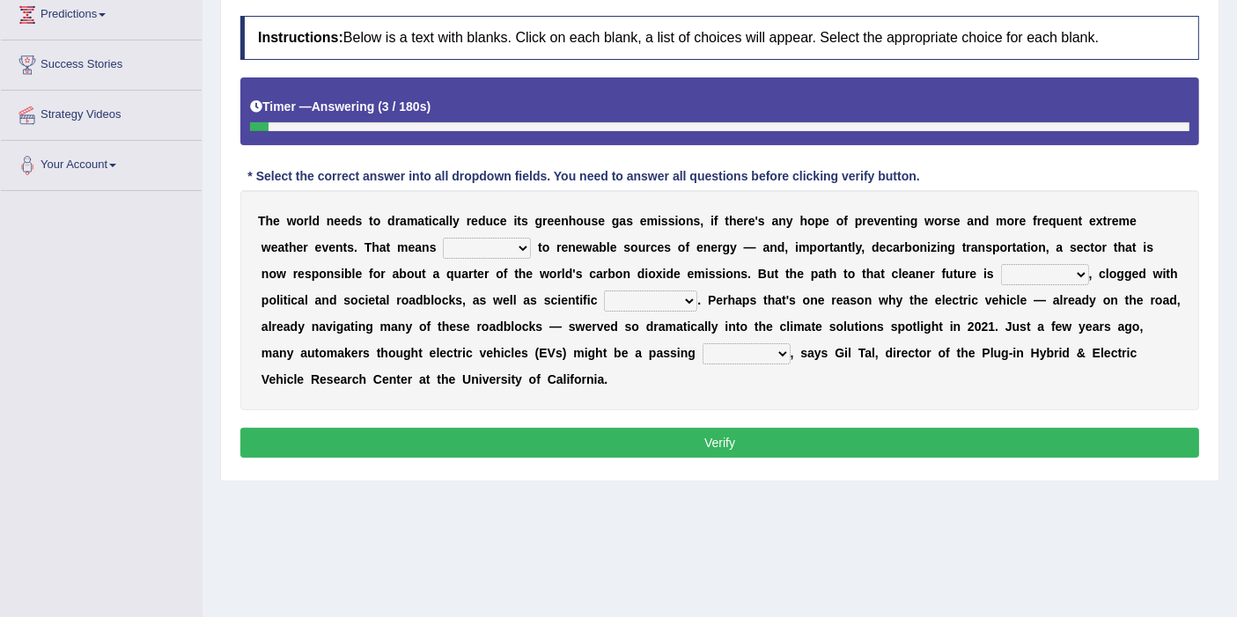
click at [472, 243] on select "grafting drafting crafting shifting" at bounding box center [487, 248] width 88 height 21
select select "shifting"
click at [443, 238] on select "grafting drafting crafting shifting" at bounding box center [487, 248] width 88 height 21
click at [1029, 268] on select "daunting daunted daunt dauntless" at bounding box center [1045, 274] width 88 height 21
select select "daunting"
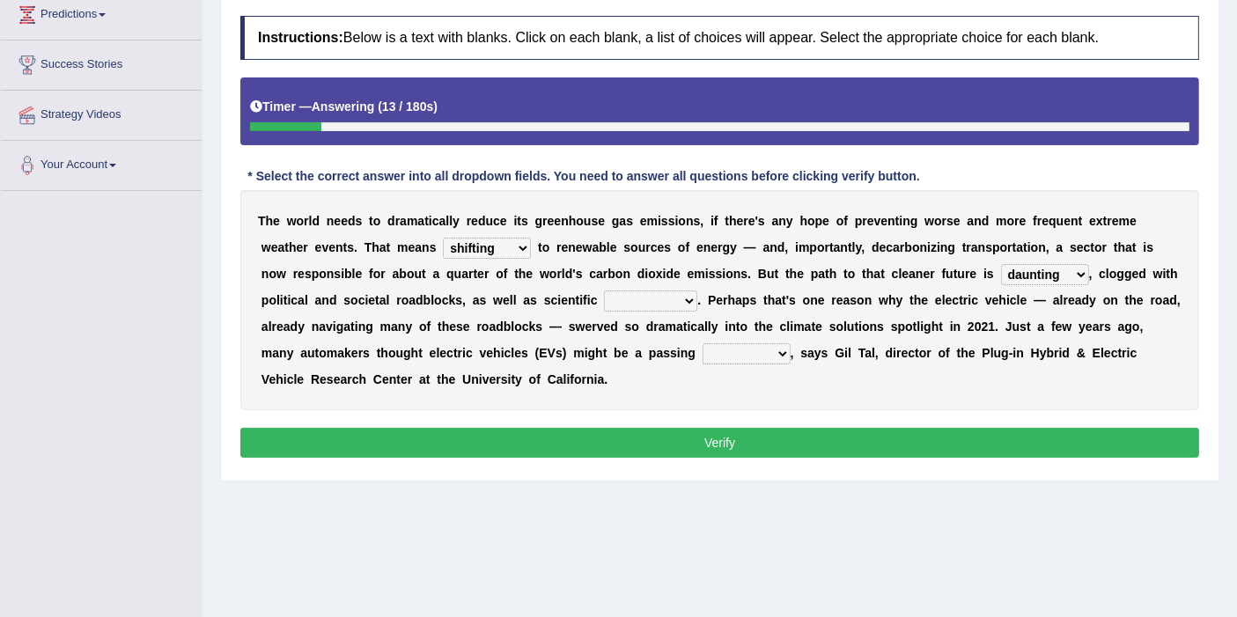
click at [1001, 264] on select "daunting daunted daunt dauntless" at bounding box center [1045, 274] width 88 height 21
click at [643, 298] on select "spectacles obstacles tentacles receptacles" at bounding box center [650, 301] width 93 height 21
select select "obstacles"
click at [604, 291] on select "spectacles obstacles tentacles receptacles" at bounding box center [650, 301] width 93 height 21
click at [703, 351] on select "fad gad tad lad" at bounding box center [747, 353] width 88 height 21
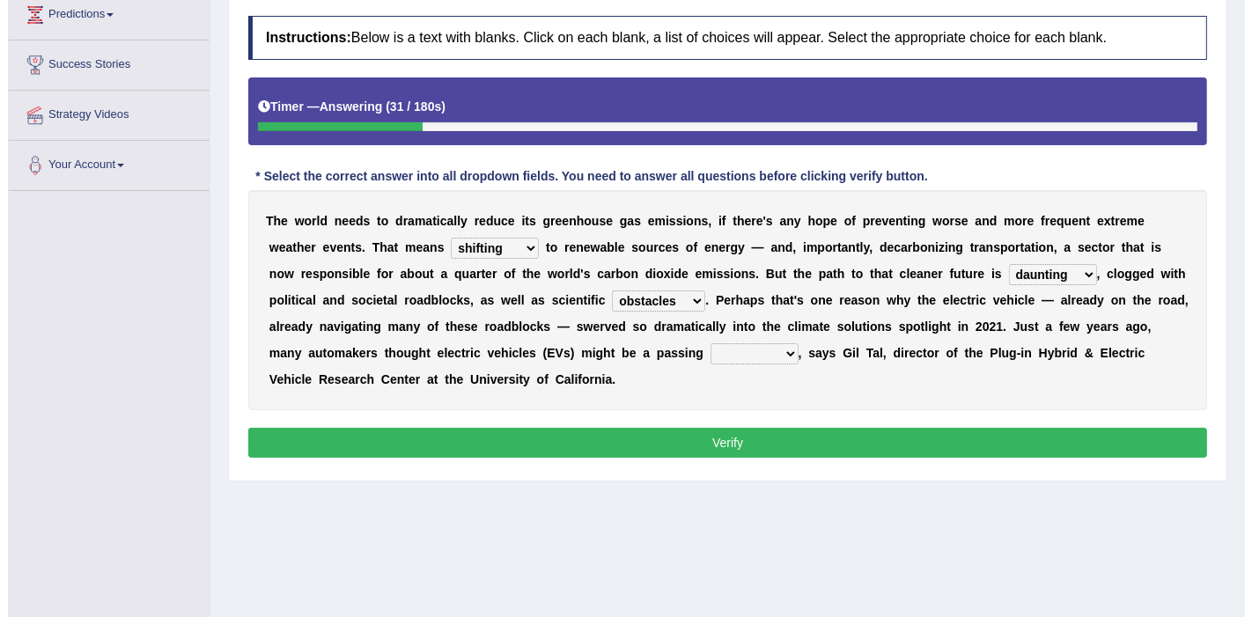
scroll to position [150, 0]
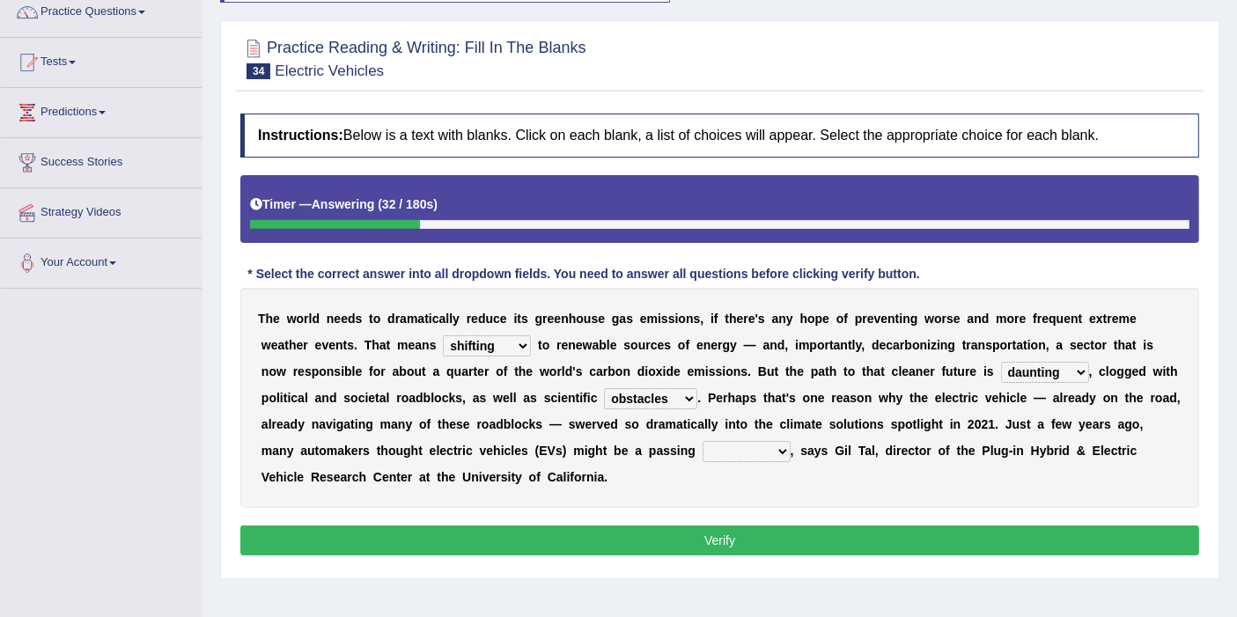
click at [730, 441] on select "fad gad tad lad" at bounding box center [747, 451] width 88 height 21
select select "fad"
click at [703, 441] on select "fad gad tad lad" at bounding box center [747, 451] width 88 height 21
click at [714, 537] on button "Verify" at bounding box center [719, 541] width 959 height 30
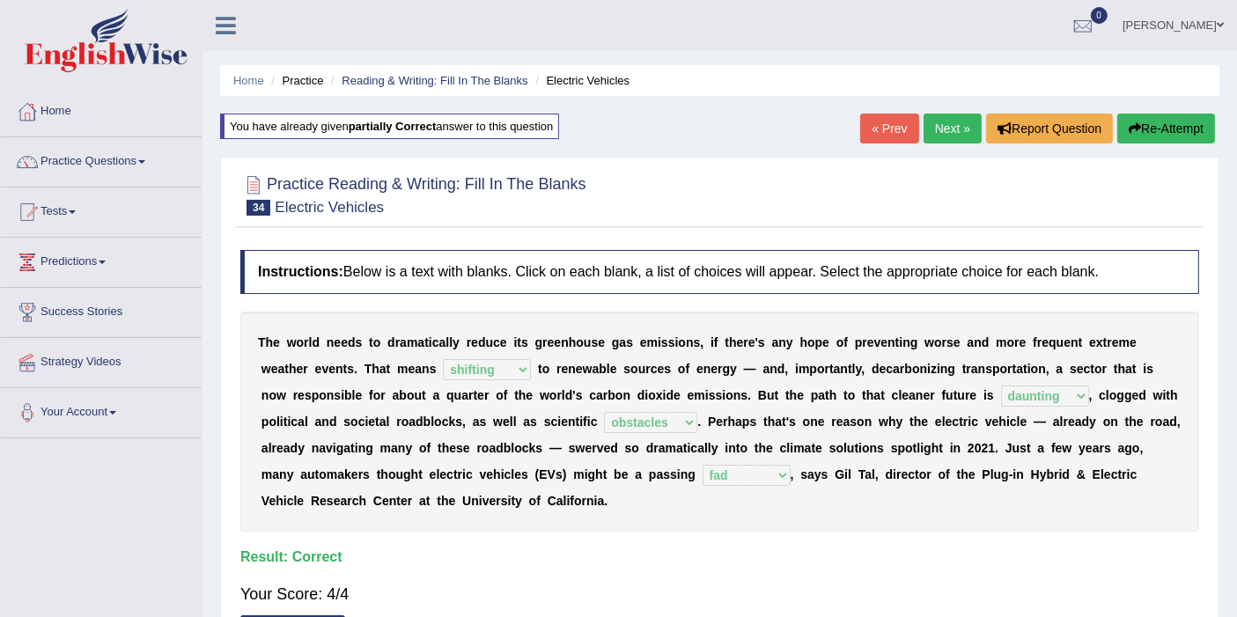
scroll to position [0, 0]
click at [953, 142] on link "Next »" at bounding box center [953, 129] width 58 height 30
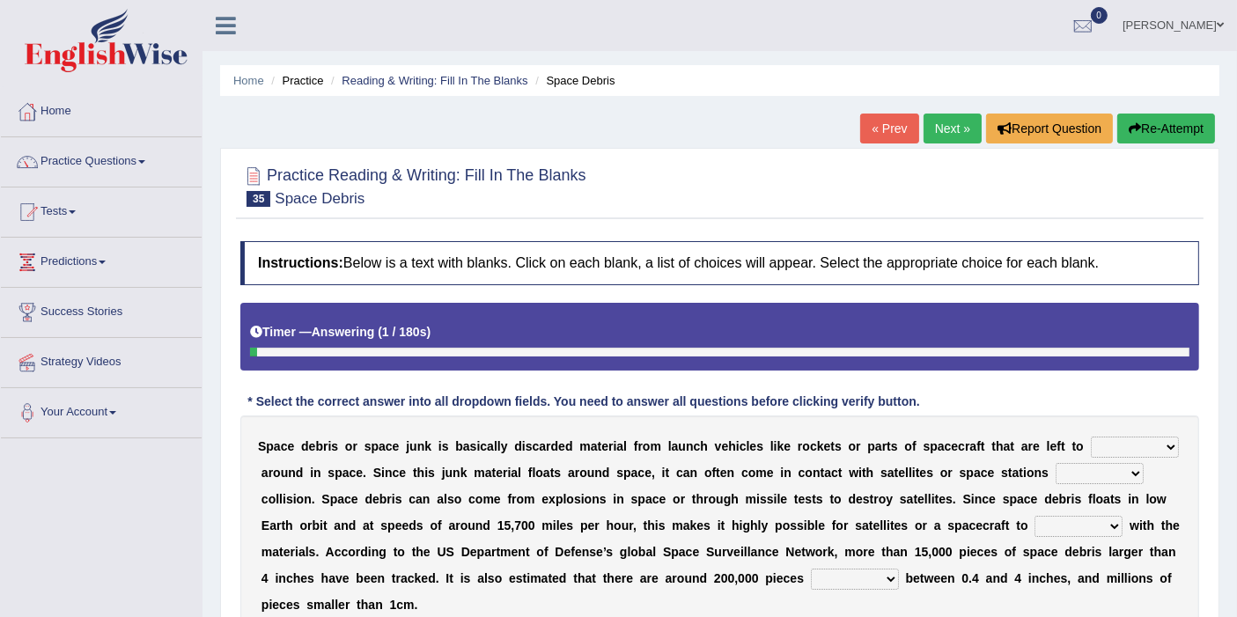
scroll to position [196, 0]
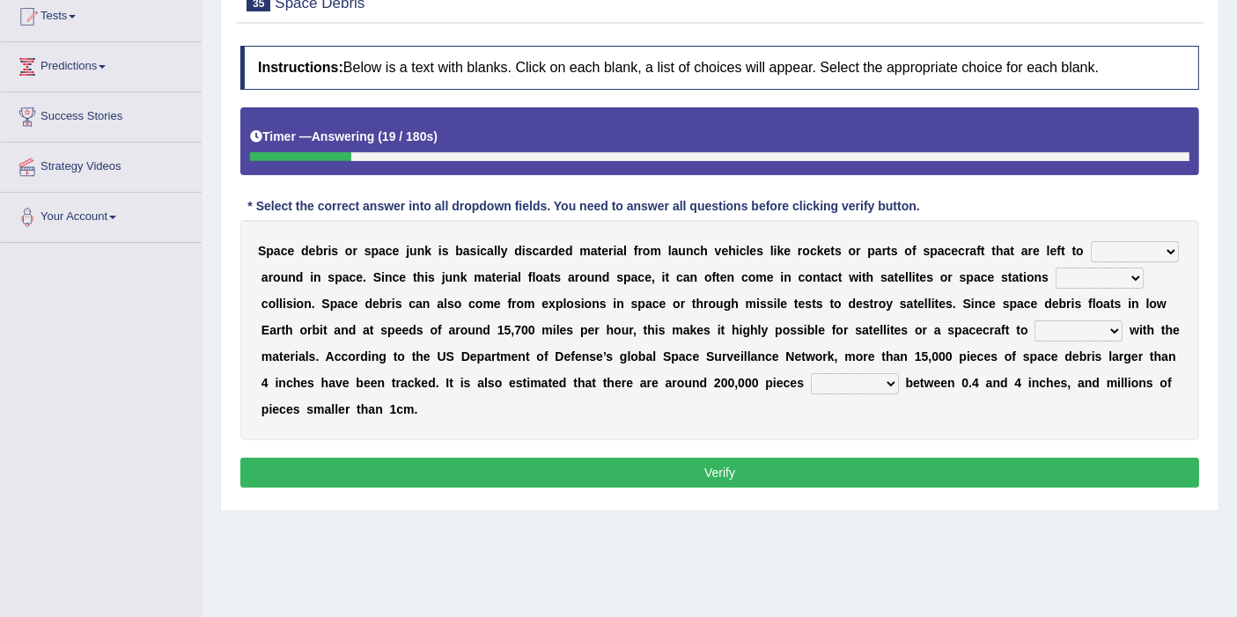
click at [1101, 248] on select "twist center roam loll" at bounding box center [1135, 251] width 88 height 21
click at [1146, 255] on select "twist center roam loll" at bounding box center [1135, 251] width 88 height 21
select select "twist"
click at [1091, 241] on select "twist center roam loll" at bounding box center [1135, 251] width 88 height 21
click at [1084, 277] on select "risks risk risked risking" at bounding box center [1100, 278] width 88 height 21
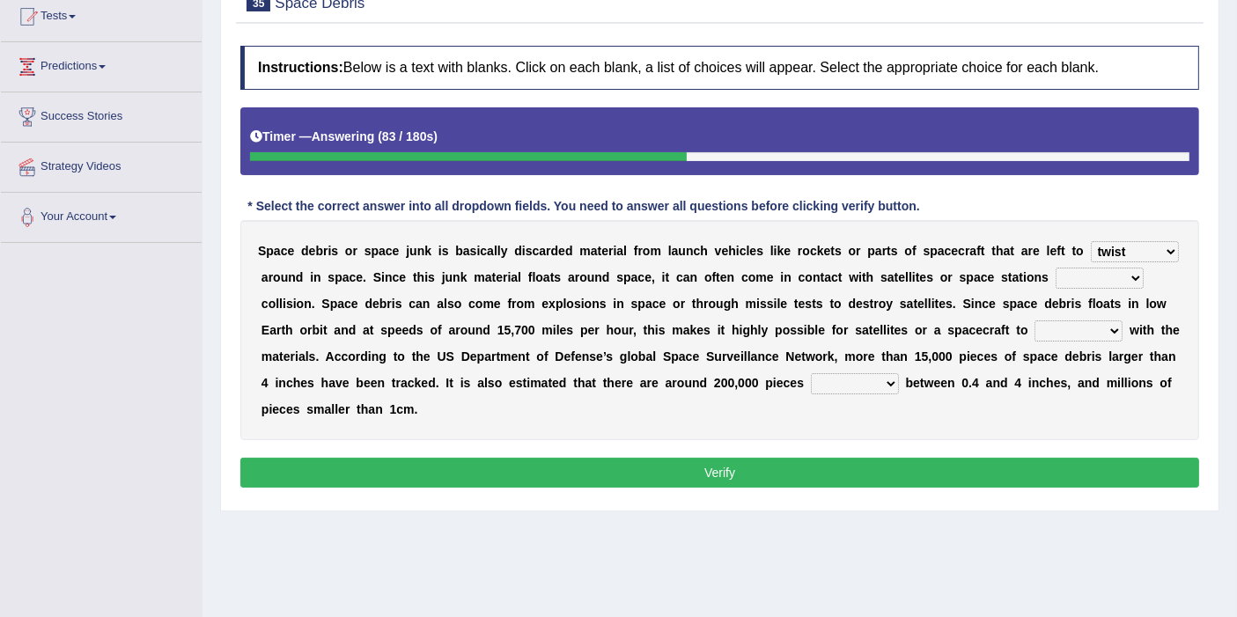
select select "risks"
click at [1056, 268] on select "risks risk risked risking" at bounding box center [1100, 278] width 88 height 21
click at [1074, 333] on select "collect collate collide collocate" at bounding box center [1079, 331] width 88 height 21
select select "collide"
click at [1035, 321] on select "collect collate collide collocate" at bounding box center [1079, 331] width 88 height 21
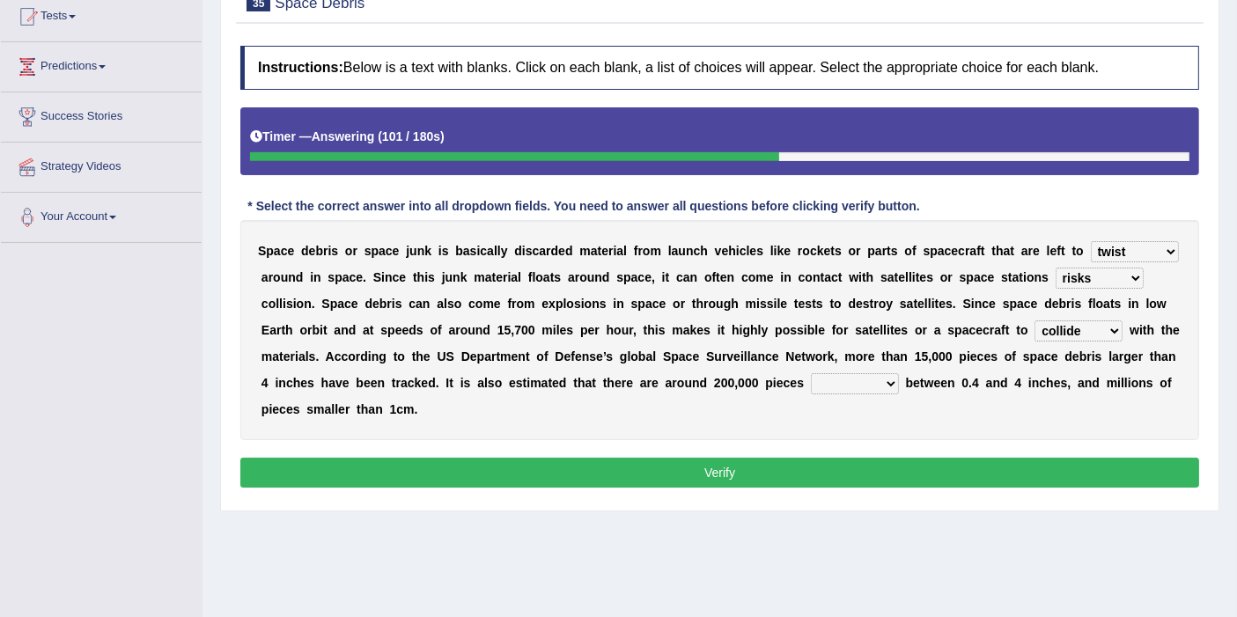
click at [1077, 335] on select "collect collate collide collocate" at bounding box center [1079, 331] width 88 height 21
click at [1050, 332] on select "collect collate collide collocate" at bounding box center [1079, 331] width 88 height 21
click at [1035, 321] on select "collect collate collide collocate" at bounding box center [1079, 331] width 88 height 21
click at [852, 386] on select "sized sizing size sizes" at bounding box center [855, 383] width 88 height 21
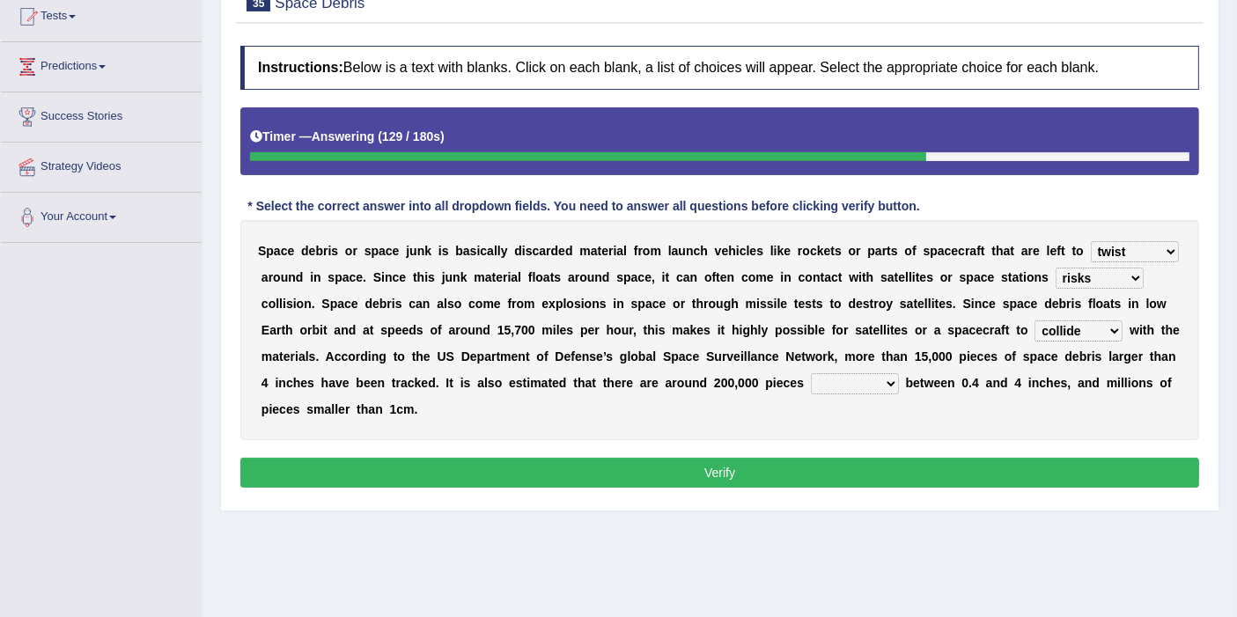
select select "sizes"
click at [811, 373] on select "sized sizing size sizes" at bounding box center [855, 383] width 88 height 21
click at [877, 469] on button "Verify" at bounding box center [719, 473] width 959 height 30
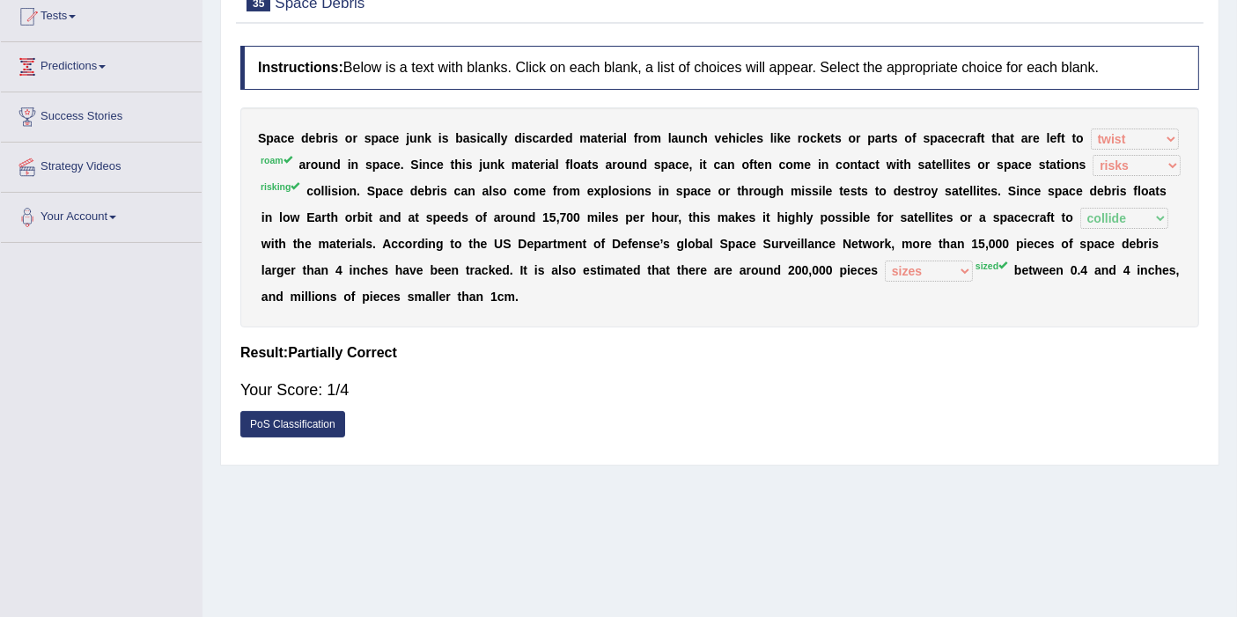
scroll to position [98, 0]
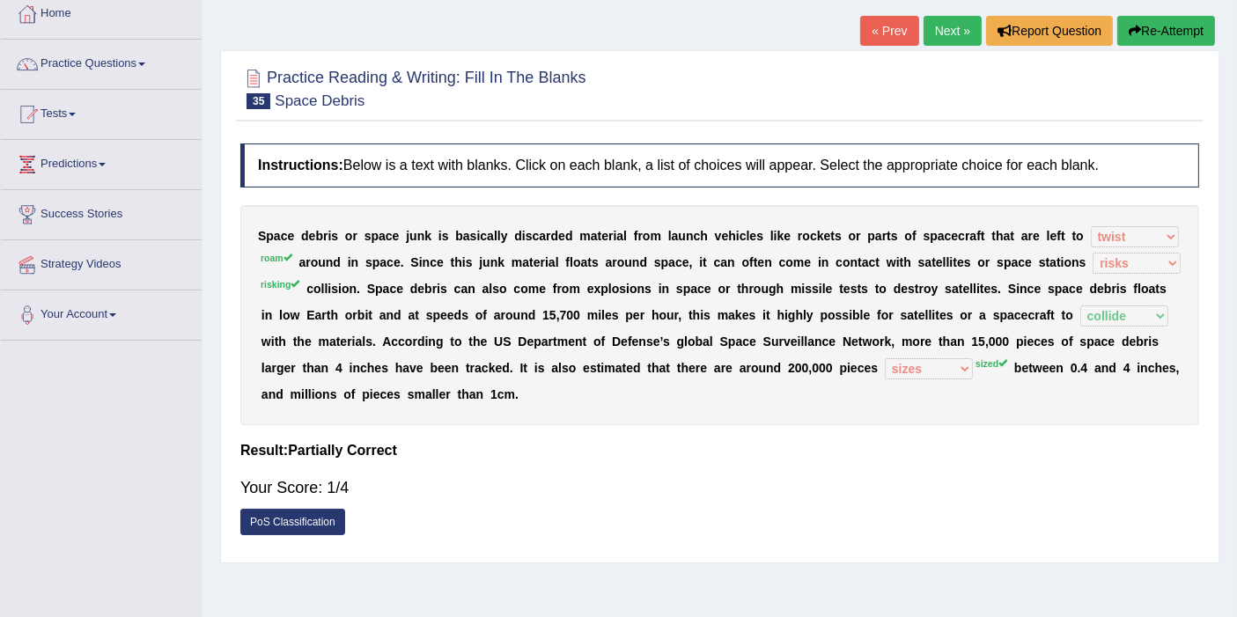
click at [946, 31] on link "Next »" at bounding box center [953, 31] width 58 height 30
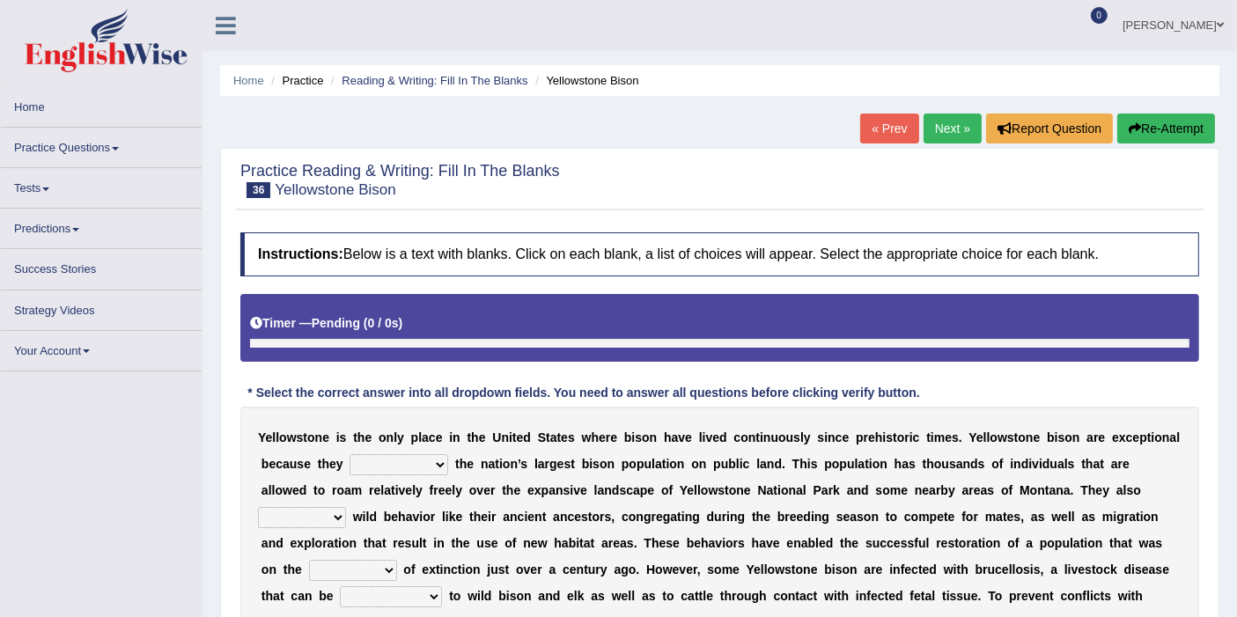
click at [893, 125] on link "« Prev" at bounding box center [889, 129] width 58 height 30
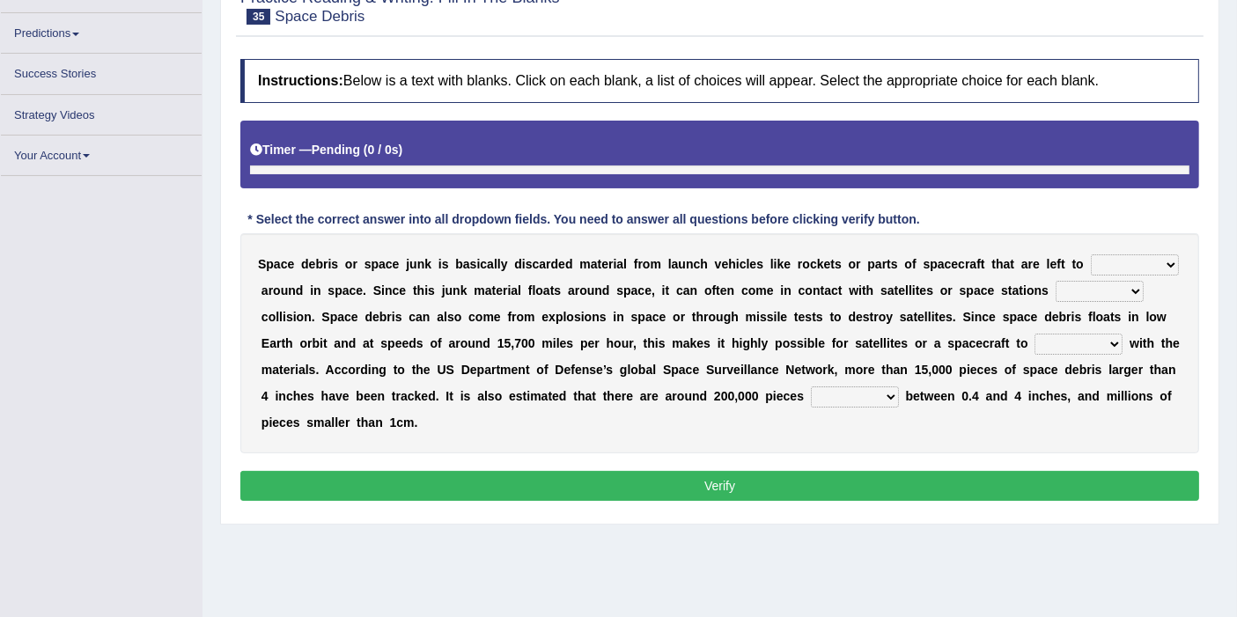
scroll to position [214, 0]
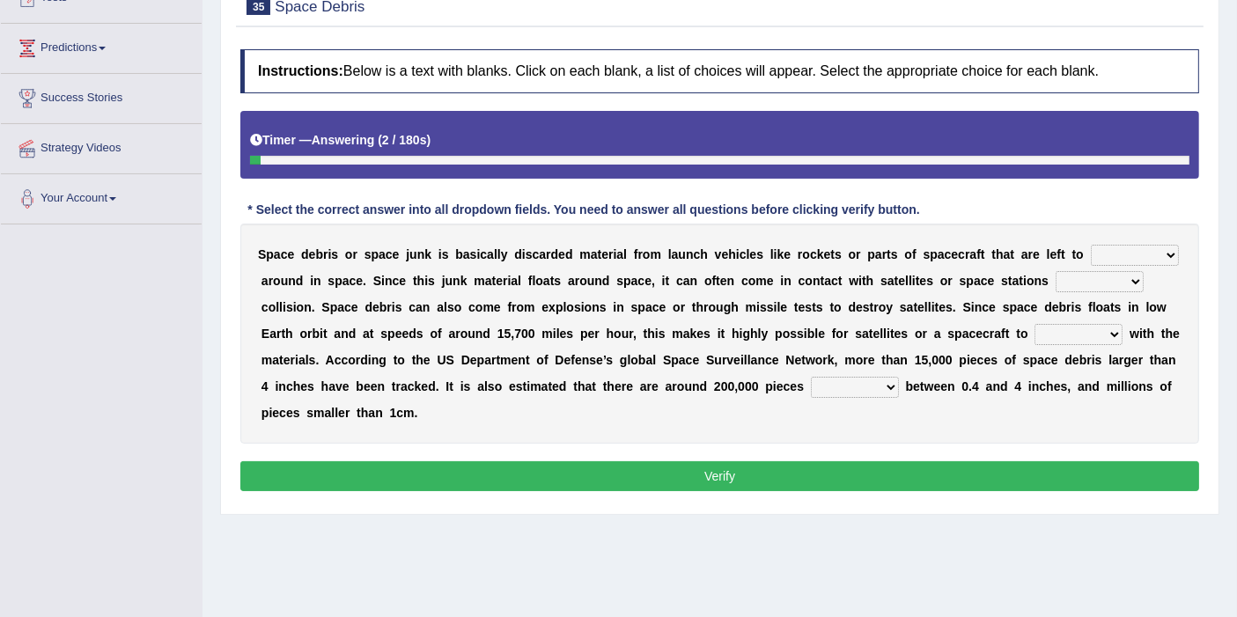
click at [1129, 245] on select "twist center roam loll" at bounding box center [1135, 255] width 88 height 21
select select "roam"
click at [1091, 245] on select "twist center roam loll" at bounding box center [1135, 255] width 88 height 21
click at [1102, 283] on select "risks risk risked risking" at bounding box center [1100, 281] width 88 height 21
select select "risking"
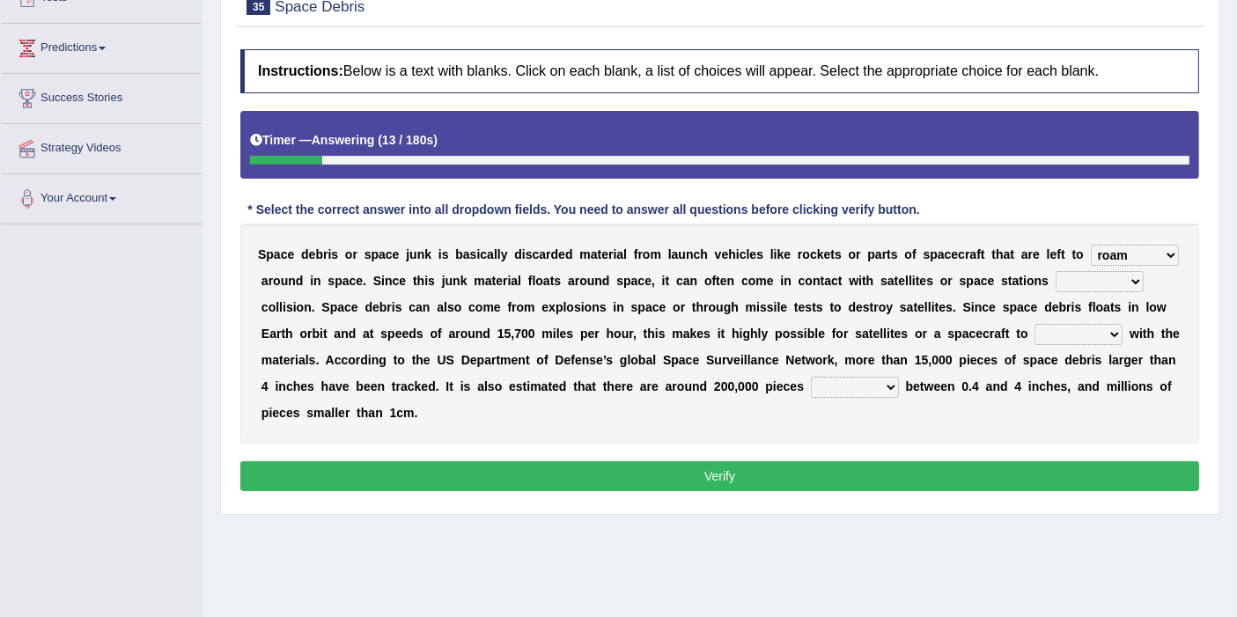
click at [1056, 271] on select "risks risk risked risking" at bounding box center [1100, 281] width 88 height 21
click at [1054, 341] on select "collect collate collide collocate" at bounding box center [1079, 334] width 88 height 21
select select "collide"
click at [1035, 324] on select "collect collate collide collocate" at bounding box center [1079, 334] width 88 height 21
click at [850, 380] on select "sized sizing size sizes" at bounding box center [855, 387] width 88 height 21
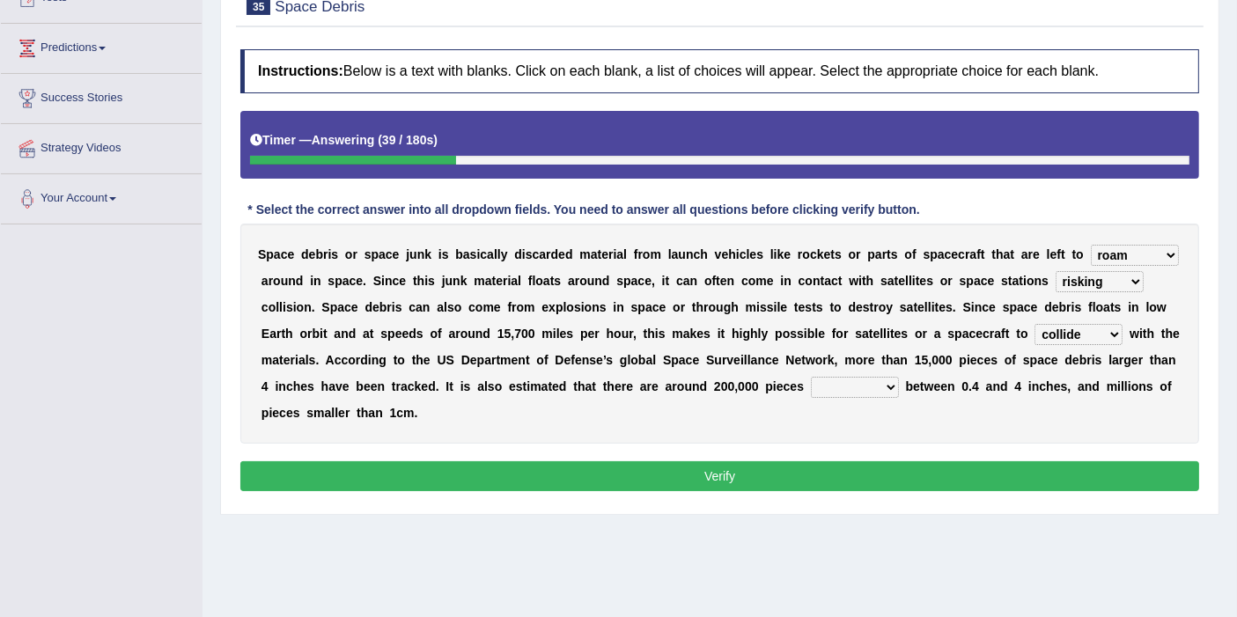
select select "size"
click at [811, 377] on select "sized sizing size sizes" at bounding box center [855, 387] width 88 height 21
click at [865, 476] on button "Verify" at bounding box center [719, 476] width 959 height 30
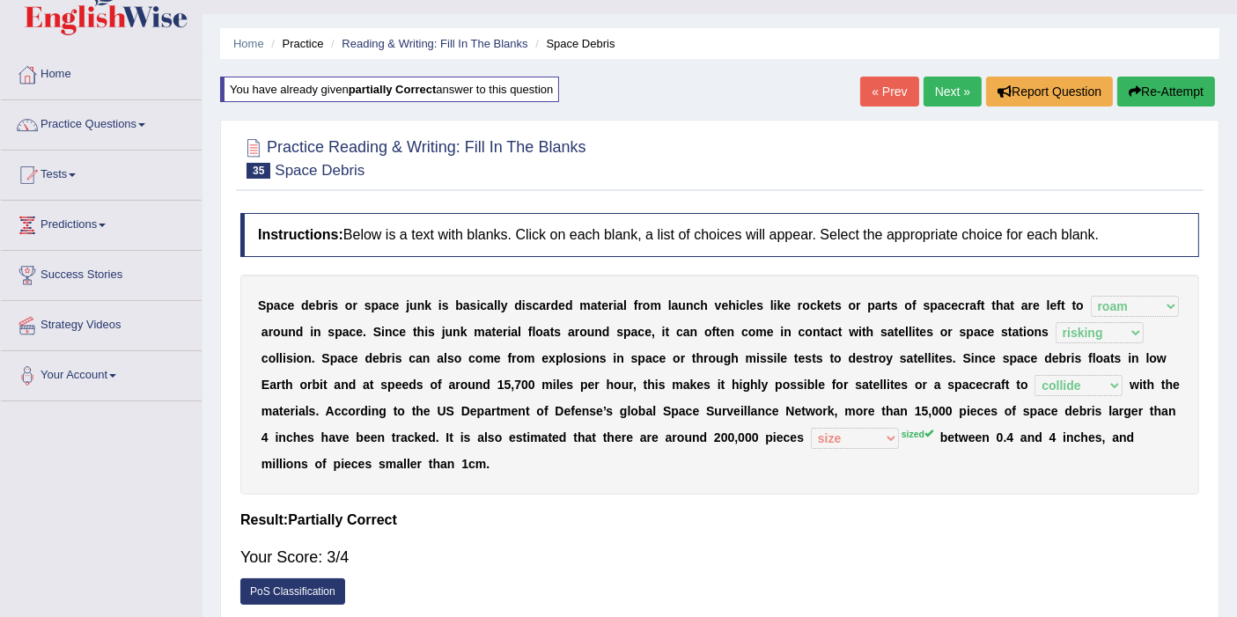
scroll to position [18, 0]
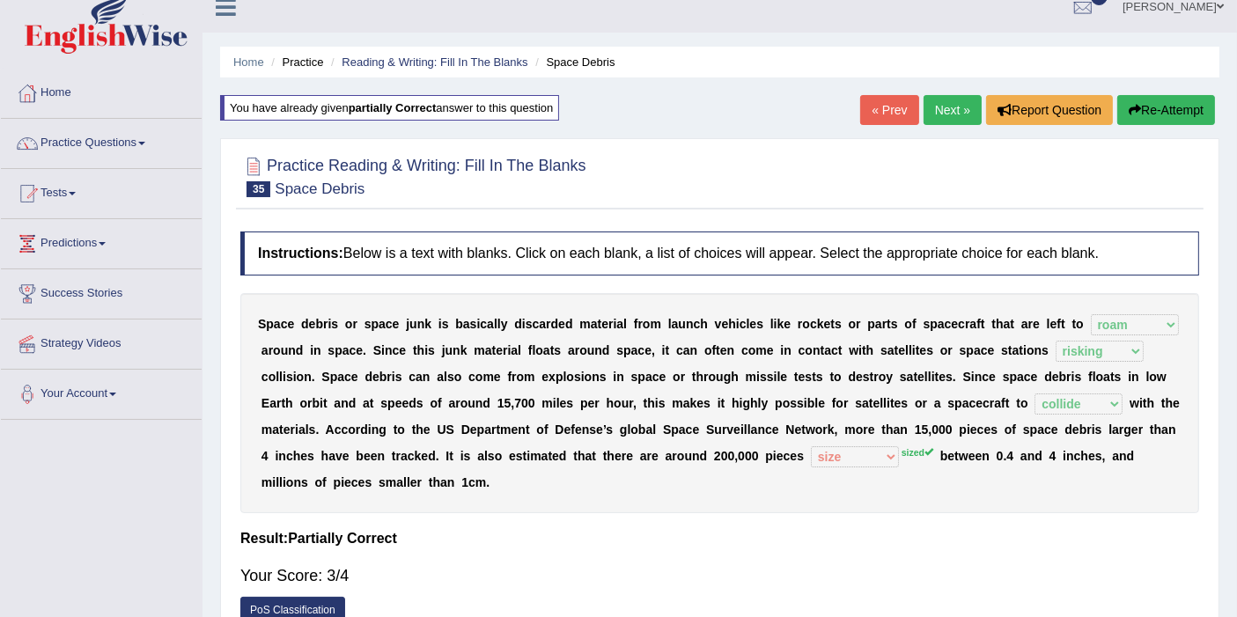
click at [958, 107] on link "Next »" at bounding box center [953, 110] width 58 height 30
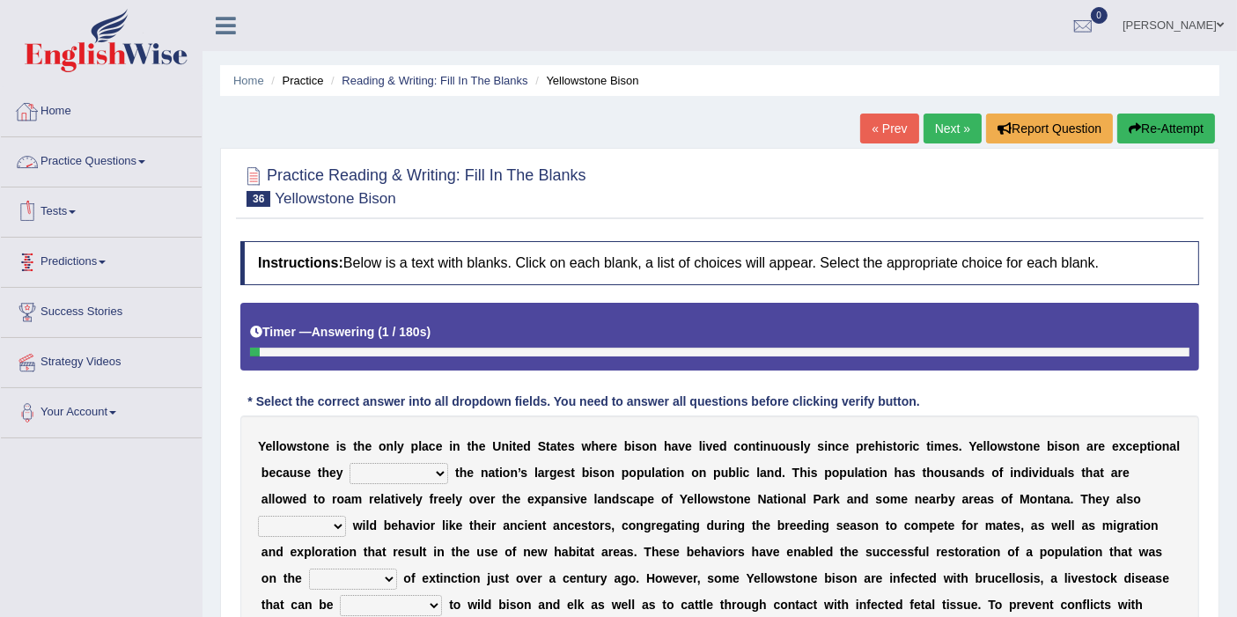
click at [105, 129] on link "Home" at bounding box center [101, 109] width 201 height 44
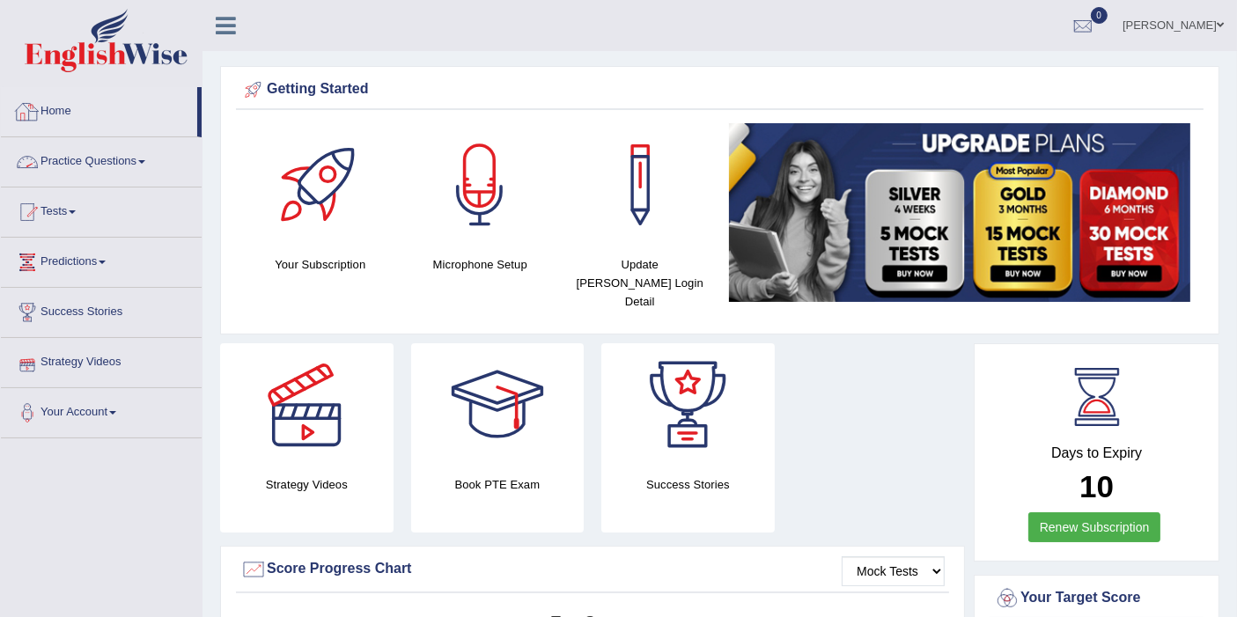
click at [129, 154] on link "Practice Questions" at bounding box center [101, 159] width 201 height 44
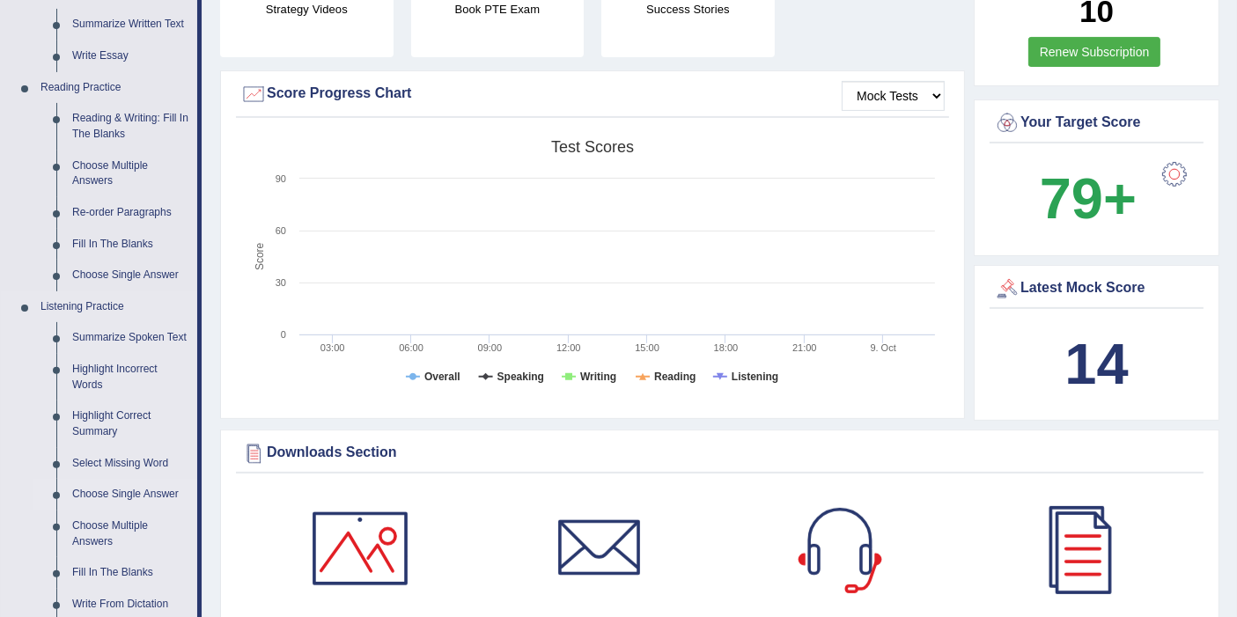
scroll to position [391, 0]
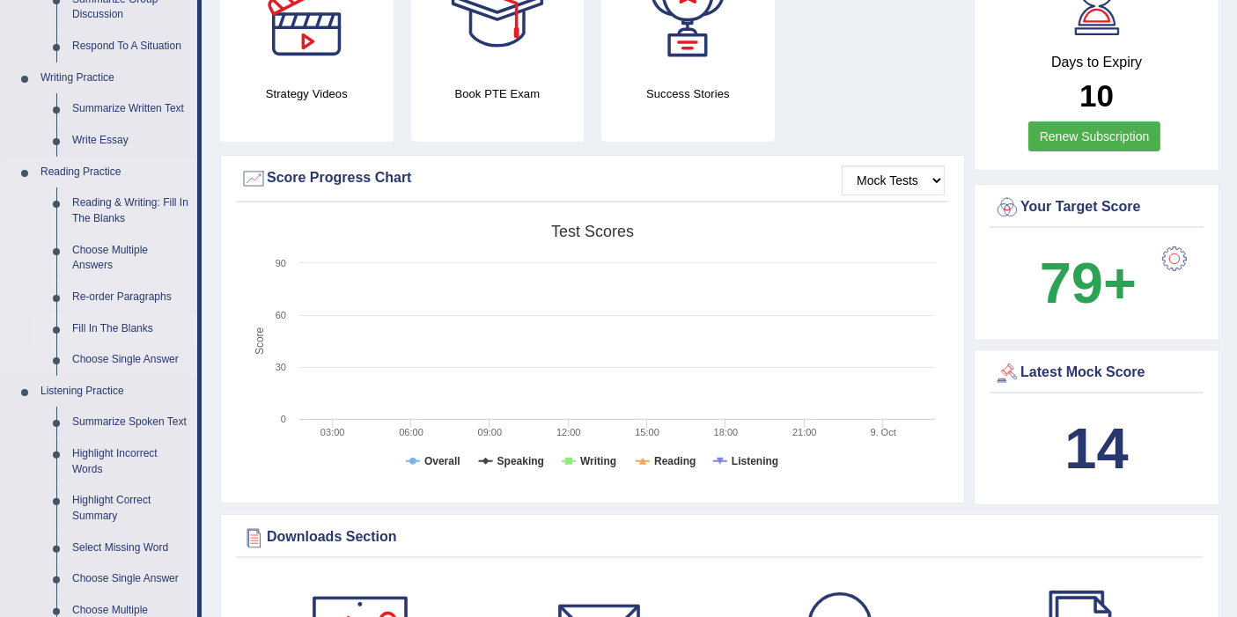
click at [110, 328] on link "Fill In The Blanks" at bounding box center [130, 330] width 133 height 32
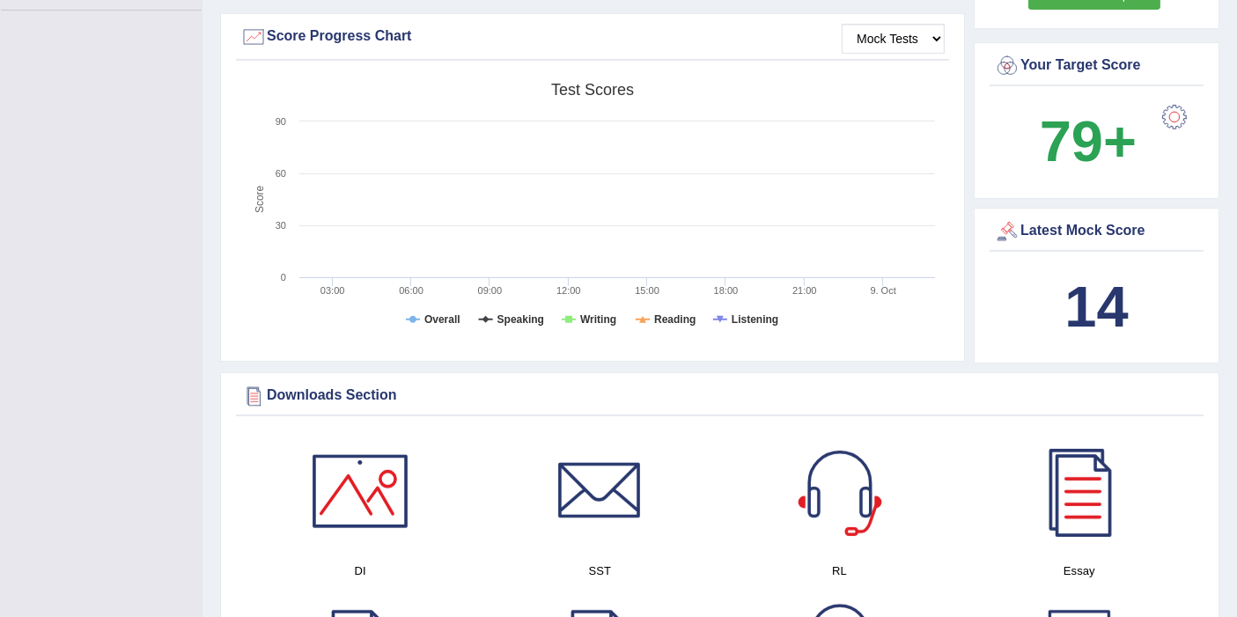
scroll to position [794, 0]
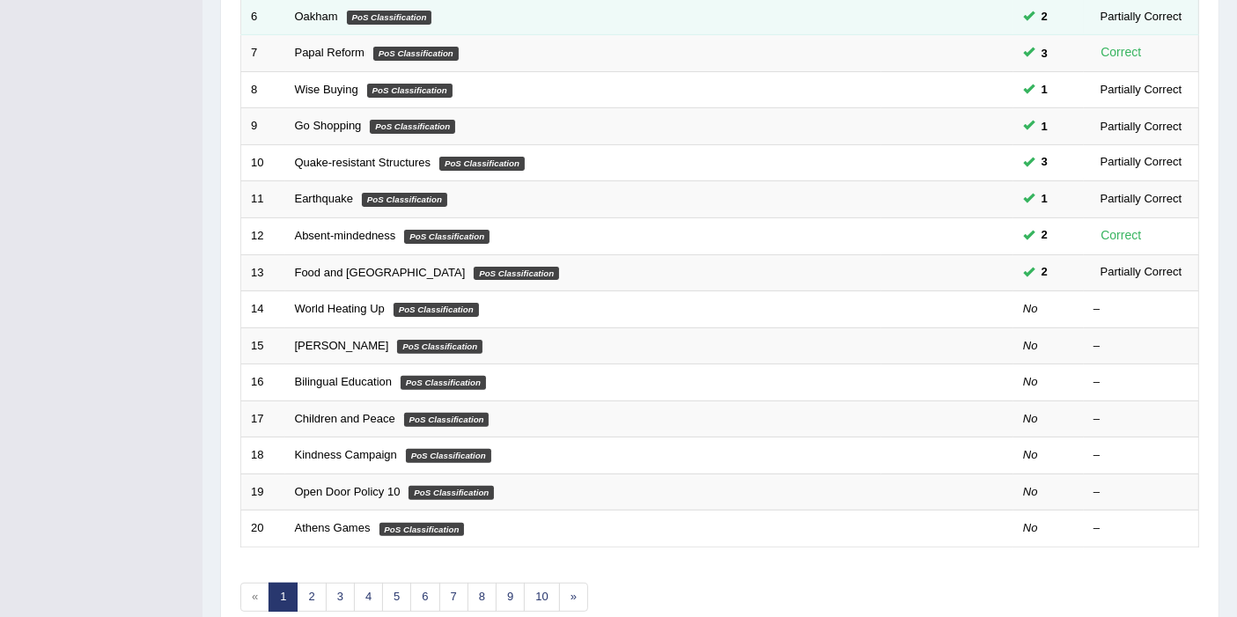
scroll to position [542, 0]
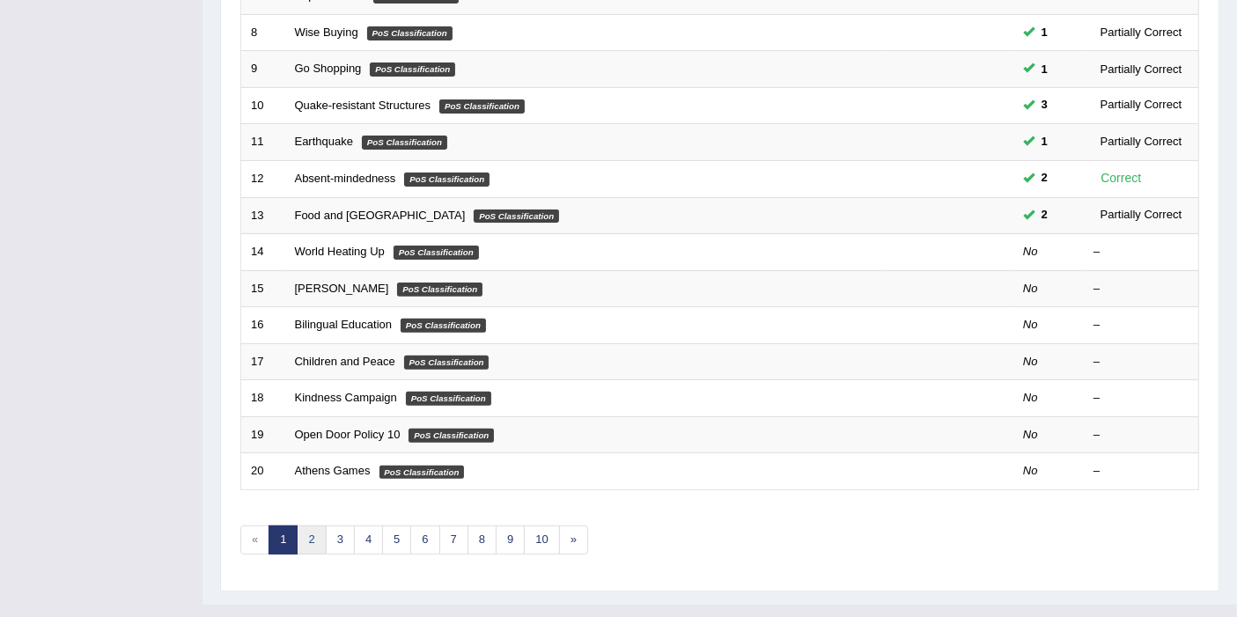
click at [311, 526] on link "2" at bounding box center [311, 540] width 29 height 29
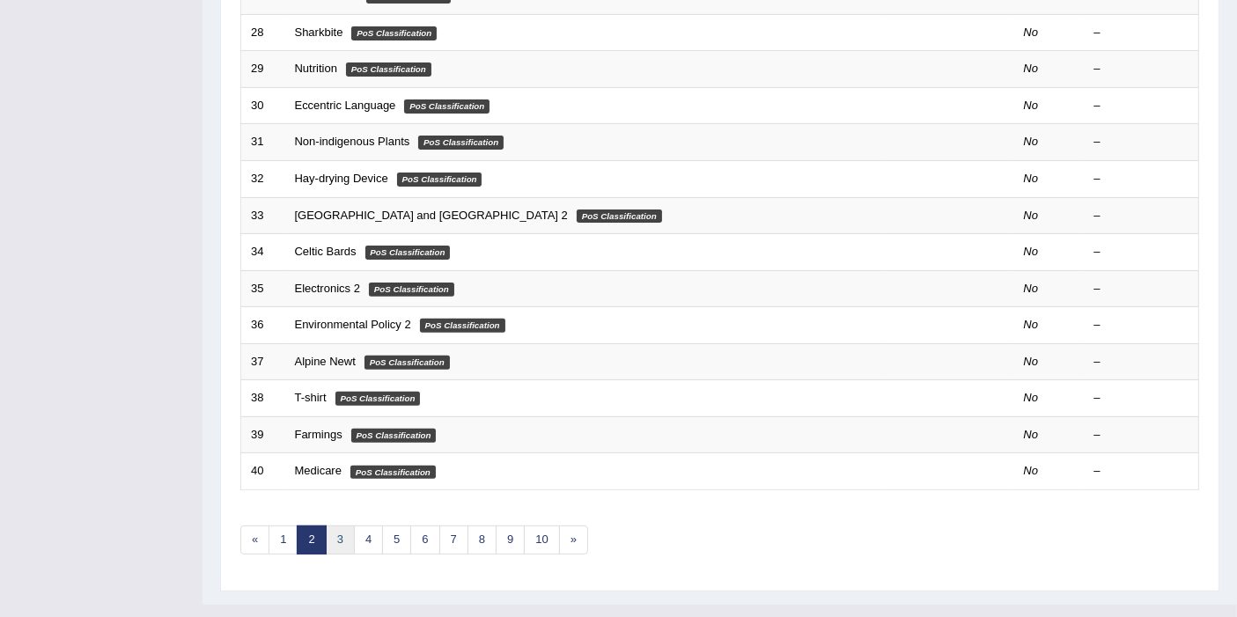
click at [333, 526] on link "3" at bounding box center [340, 540] width 29 height 29
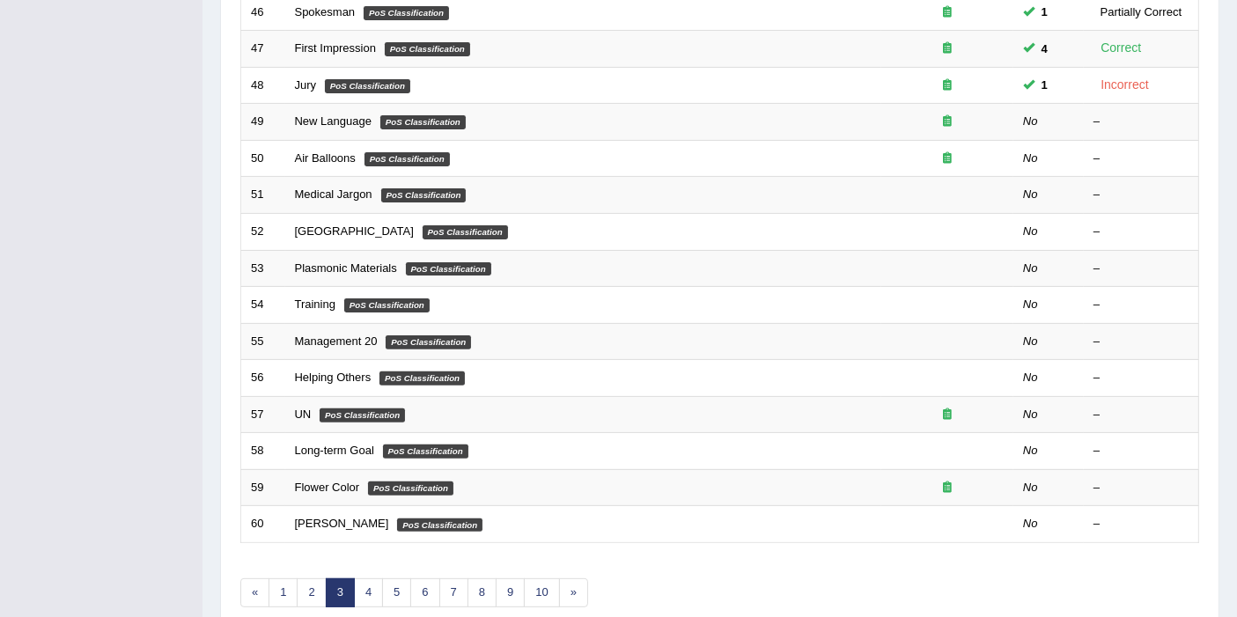
scroll to position [542, 0]
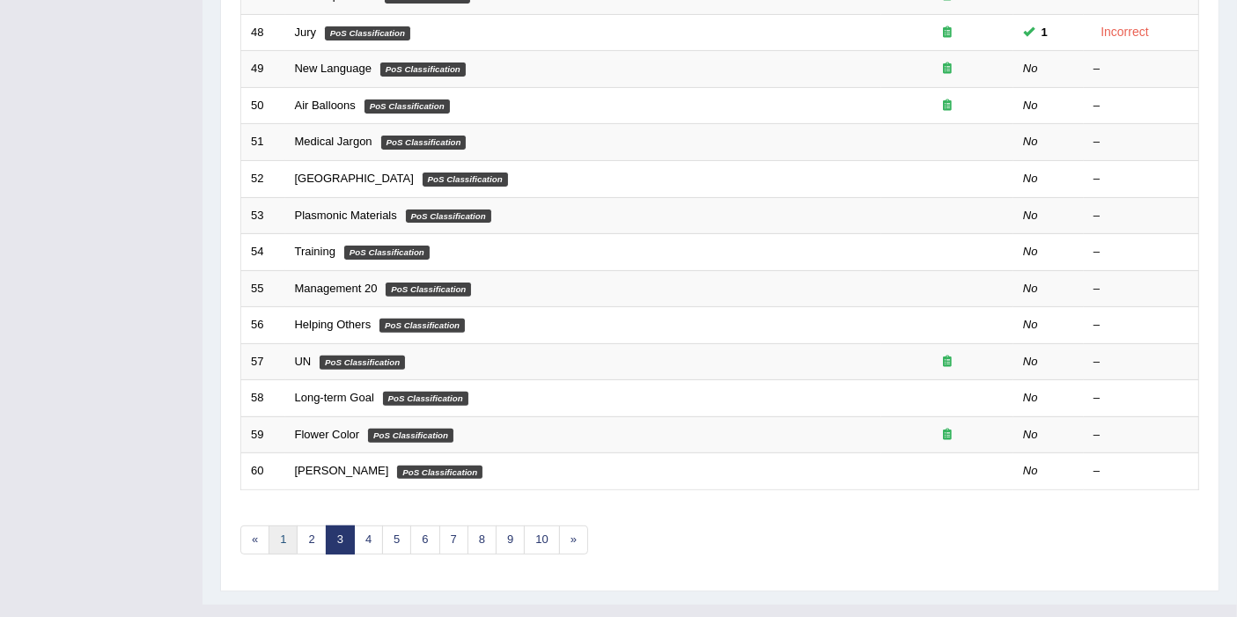
click at [288, 526] on link "1" at bounding box center [283, 540] width 29 height 29
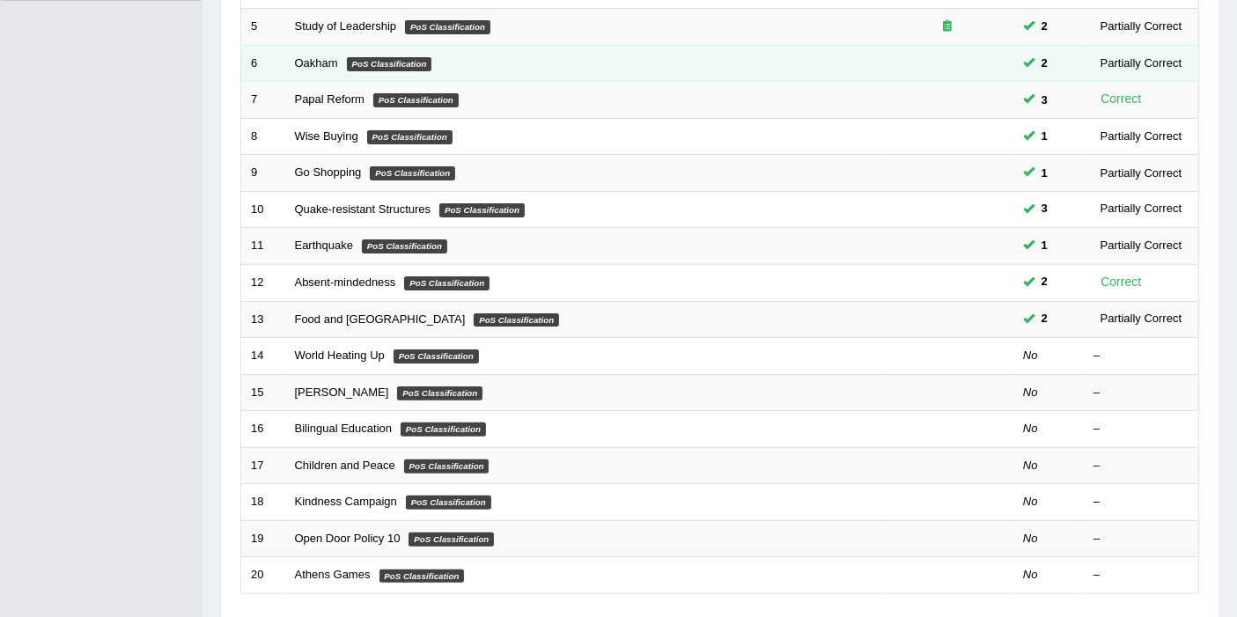
scroll to position [542, 0]
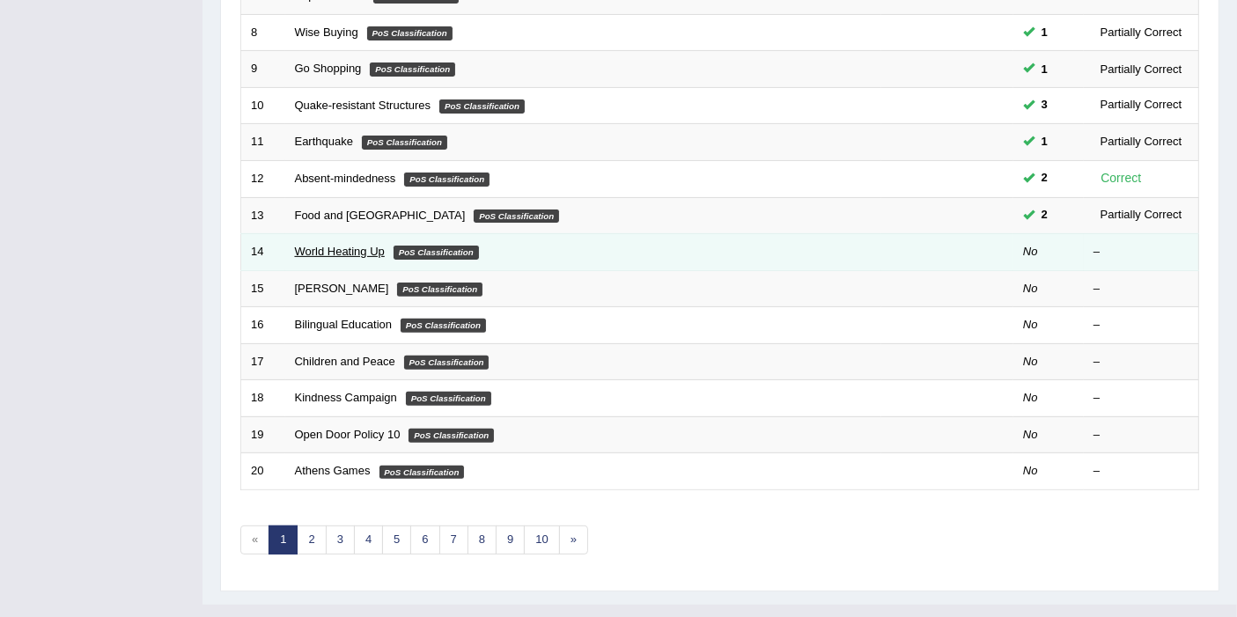
click at [352, 245] on link "World Heating Up" at bounding box center [340, 251] width 90 height 13
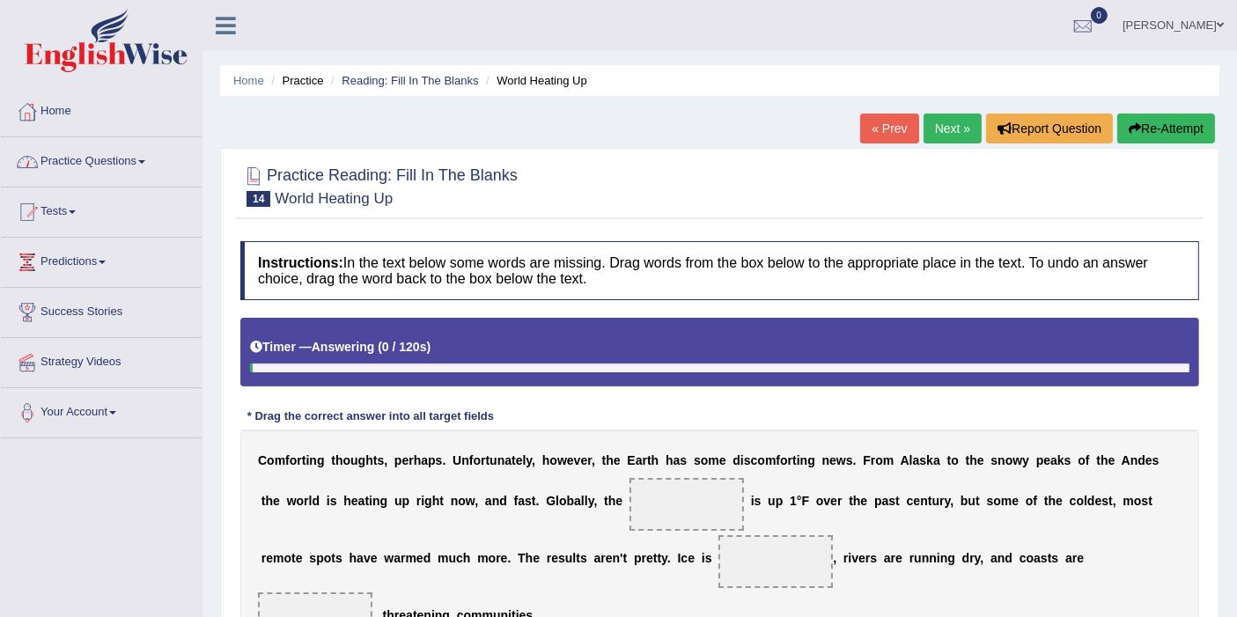
click at [166, 145] on link "Practice Questions" at bounding box center [101, 159] width 201 height 44
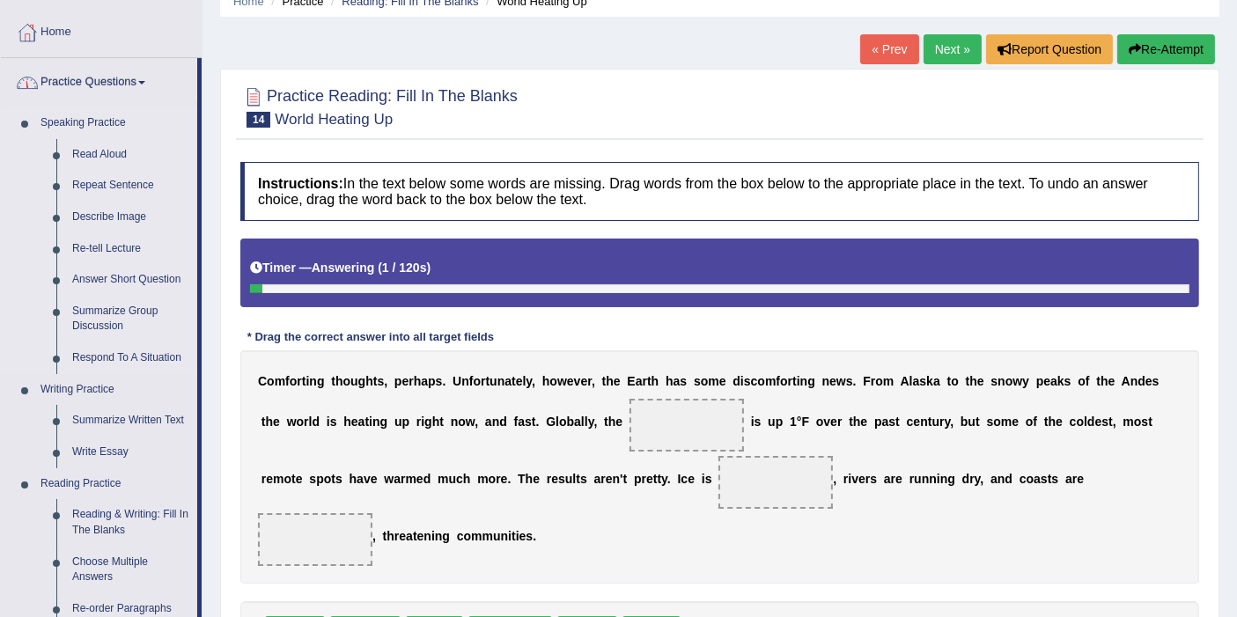
scroll to position [391, 0]
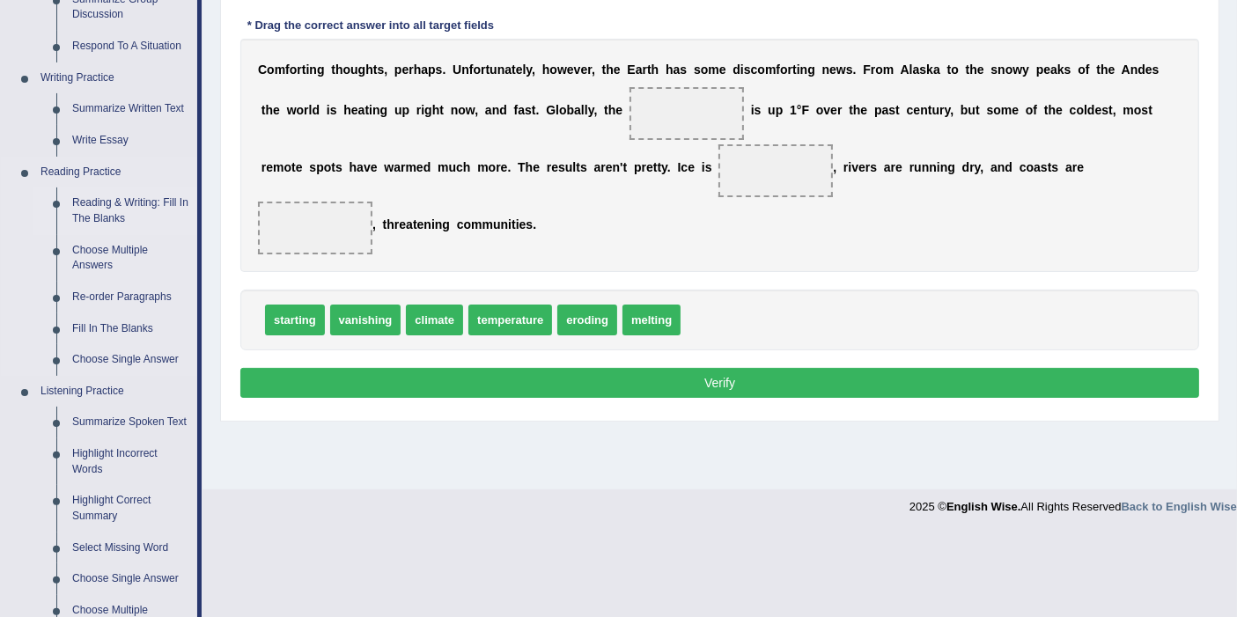
click at [133, 207] on link "Reading & Writing: Fill In The Blanks" at bounding box center [130, 211] width 133 height 47
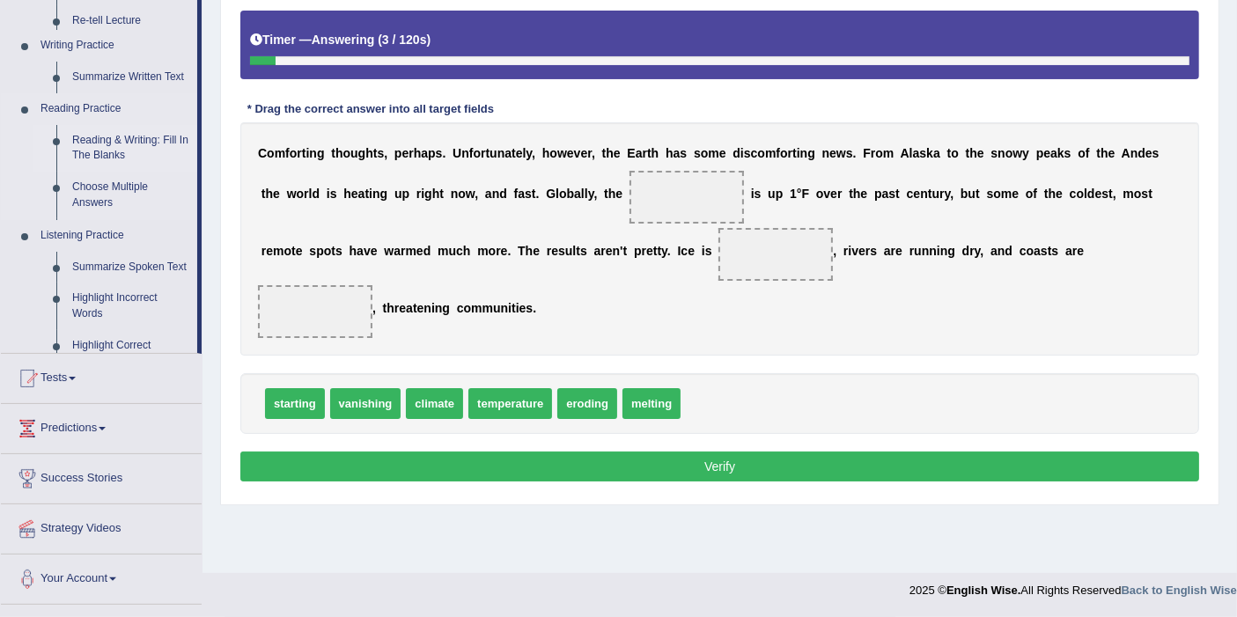
scroll to position [306, 0]
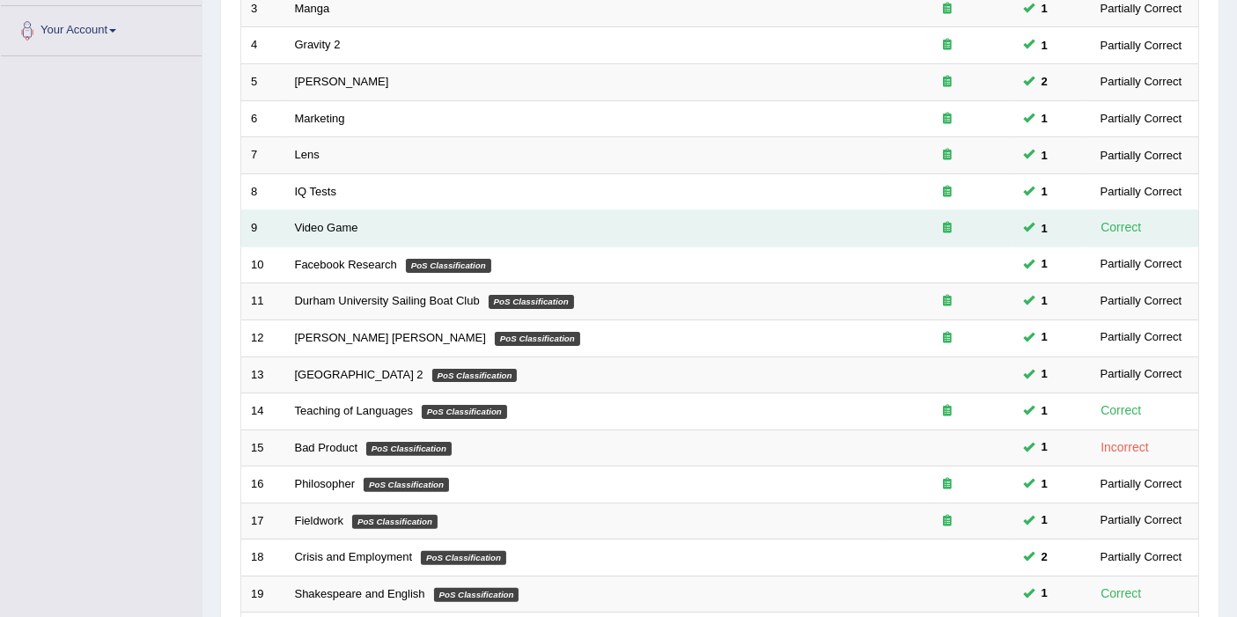
scroll to position [542, 0]
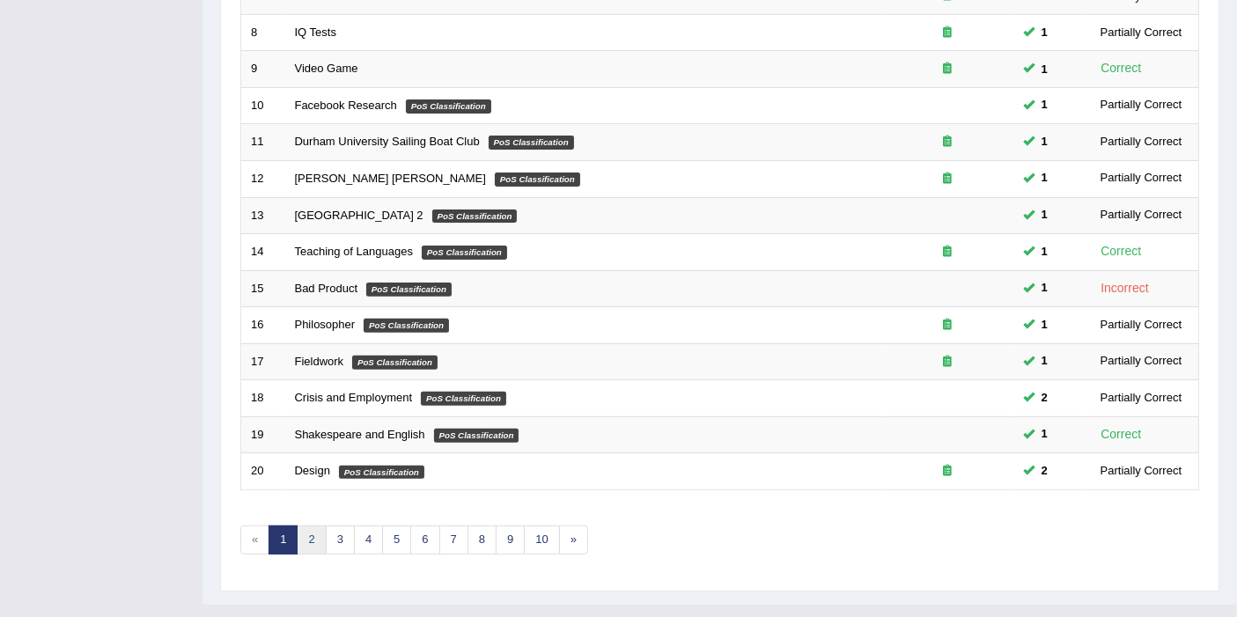
click at [316, 526] on link "2" at bounding box center [311, 540] width 29 height 29
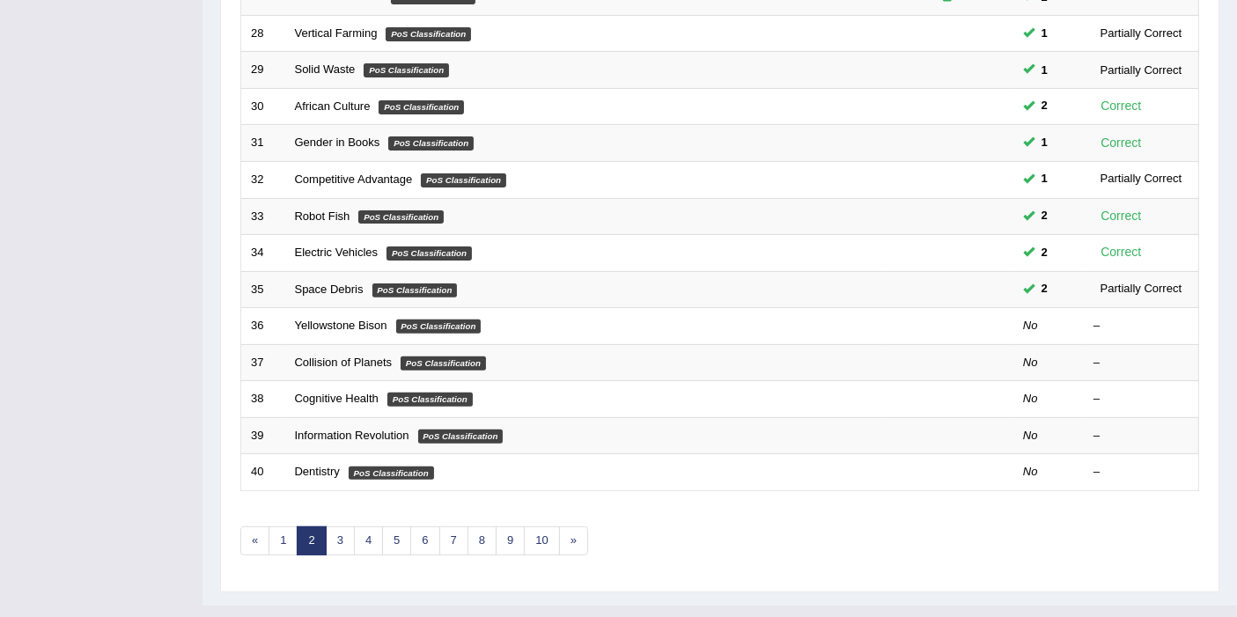
scroll to position [542, 0]
click at [330, 526] on link "3" at bounding box center [340, 540] width 29 height 29
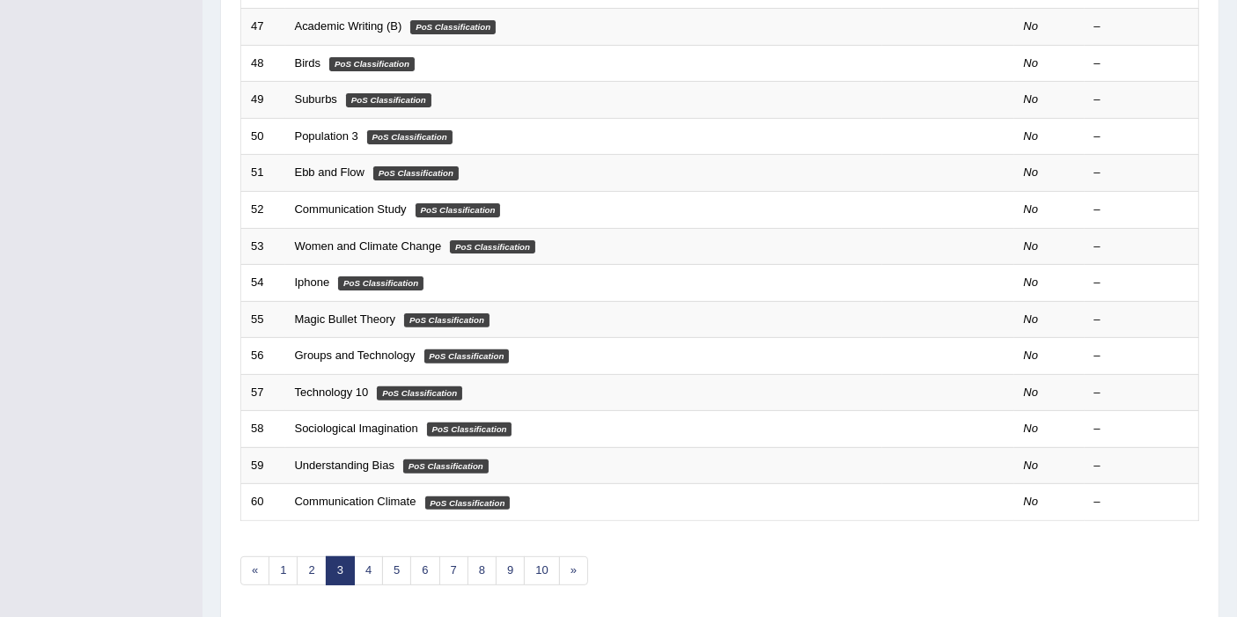
scroll to position [542, 0]
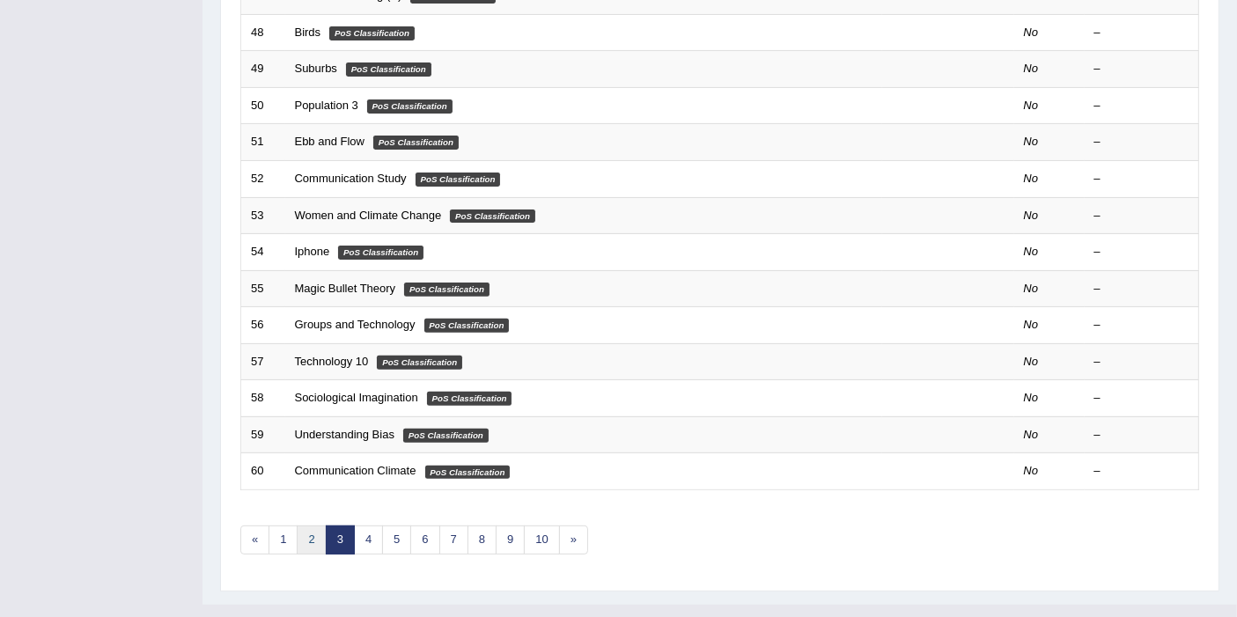
click at [310, 526] on link "2" at bounding box center [311, 540] width 29 height 29
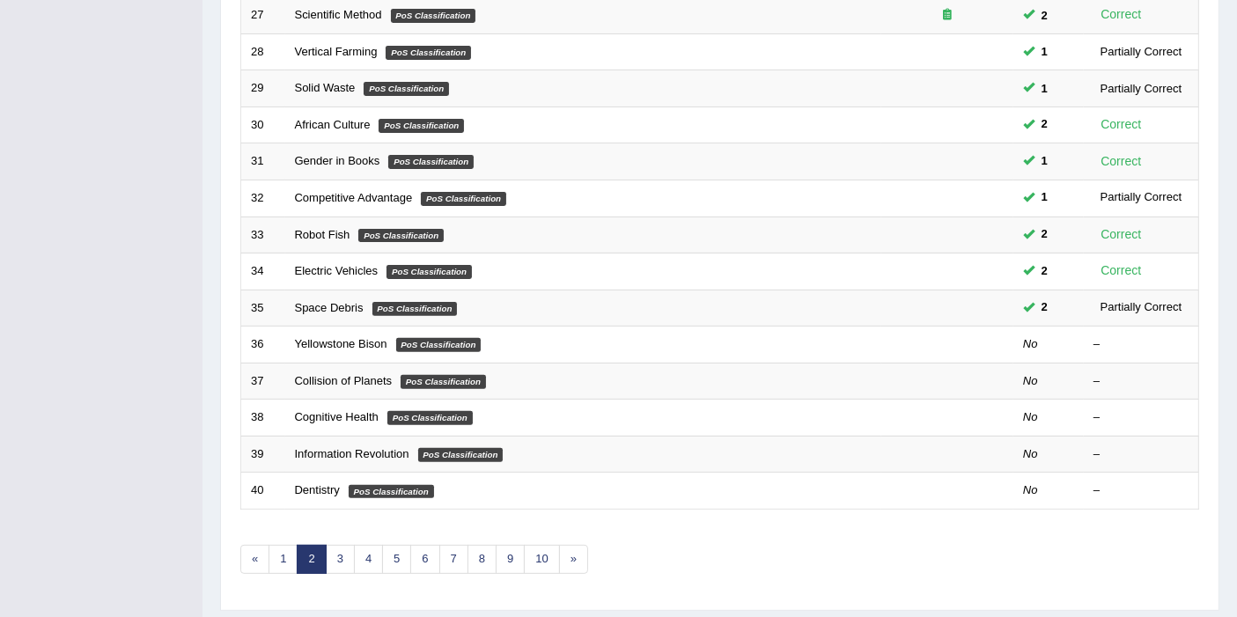
scroll to position [542, 0]
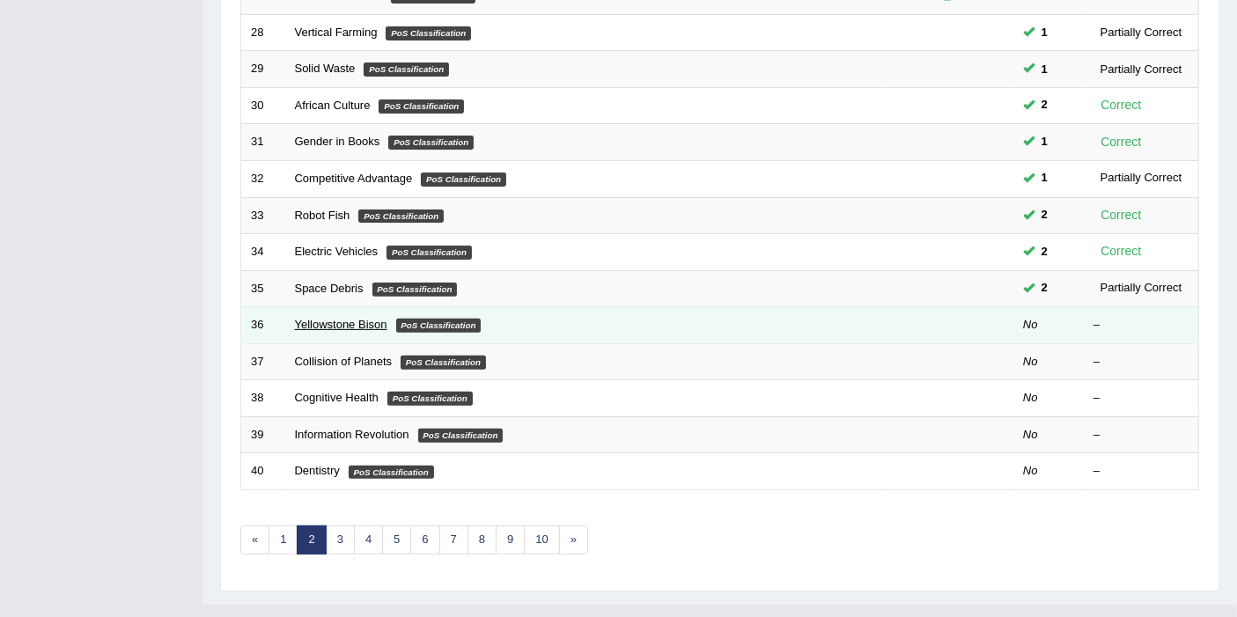
click at [370, 318] on link "Yellowstone Bison" at bounding box center [341, 324] width 92 height 13
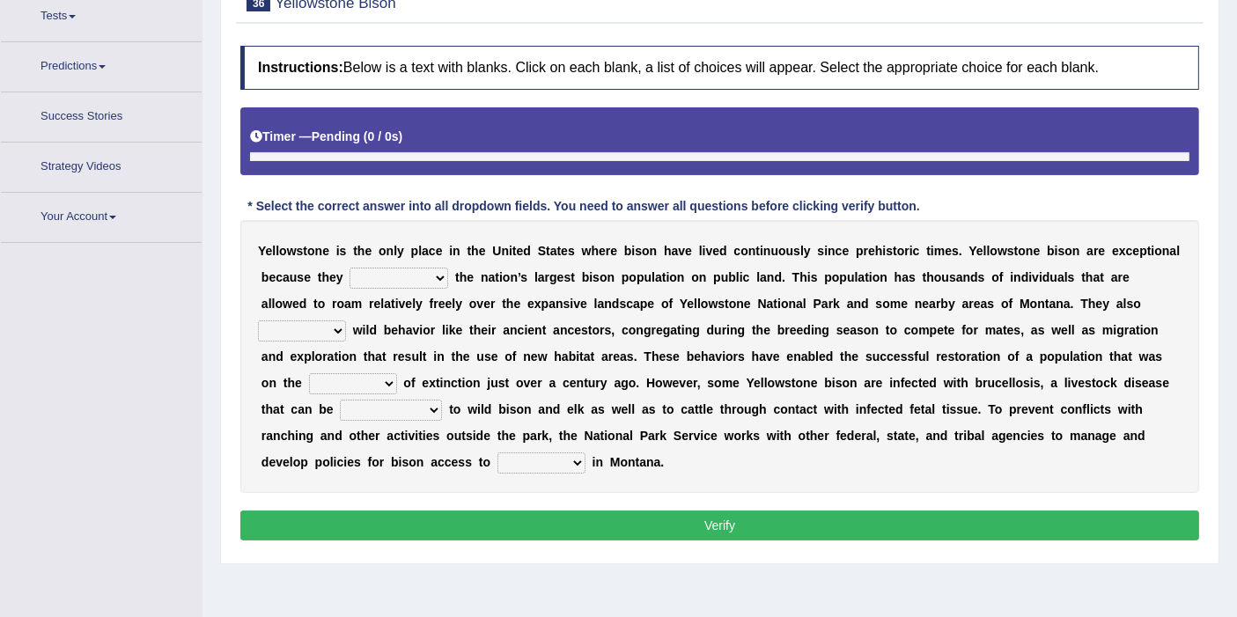
scroll to position [214, 0]
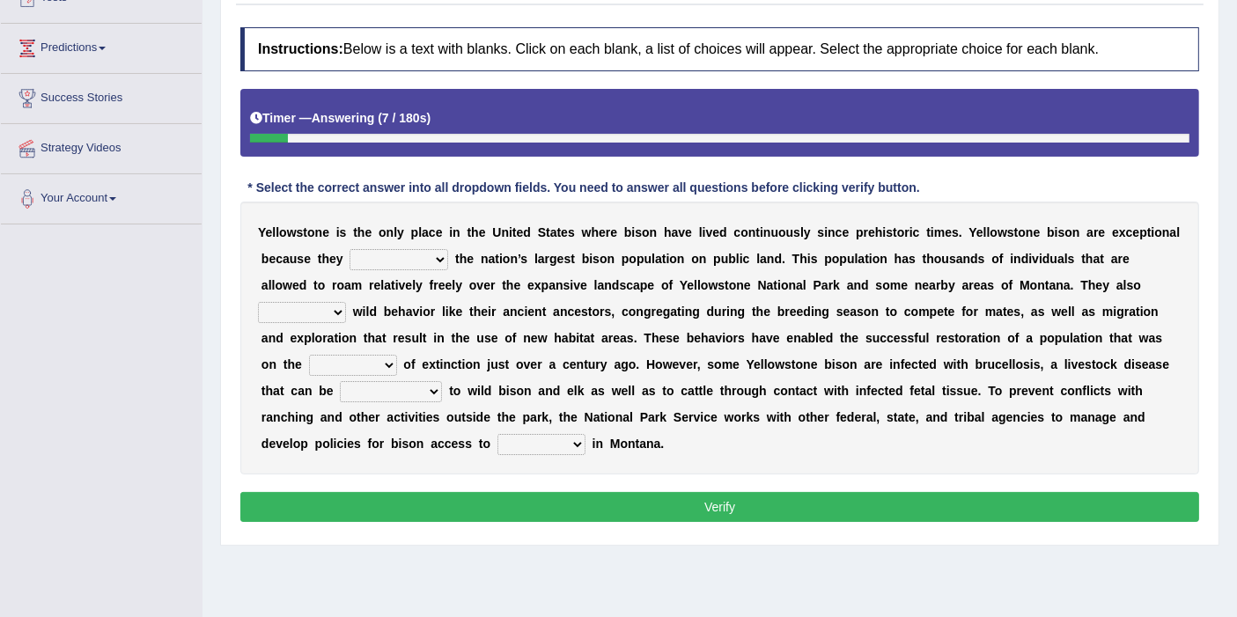
click at [385, 259] on select "congregate comprise consist compromise" at bounding box center [399, 259] width 99 height 21
select select "congregate"
click at [350, 249] on select "congregate comprise consist compromise" at bounding box center [399, 259] width 99 height 21
click at [314, 308] on select "exhibit disregard resist encourage" at bounding box center [302, 312] width 88 height 21
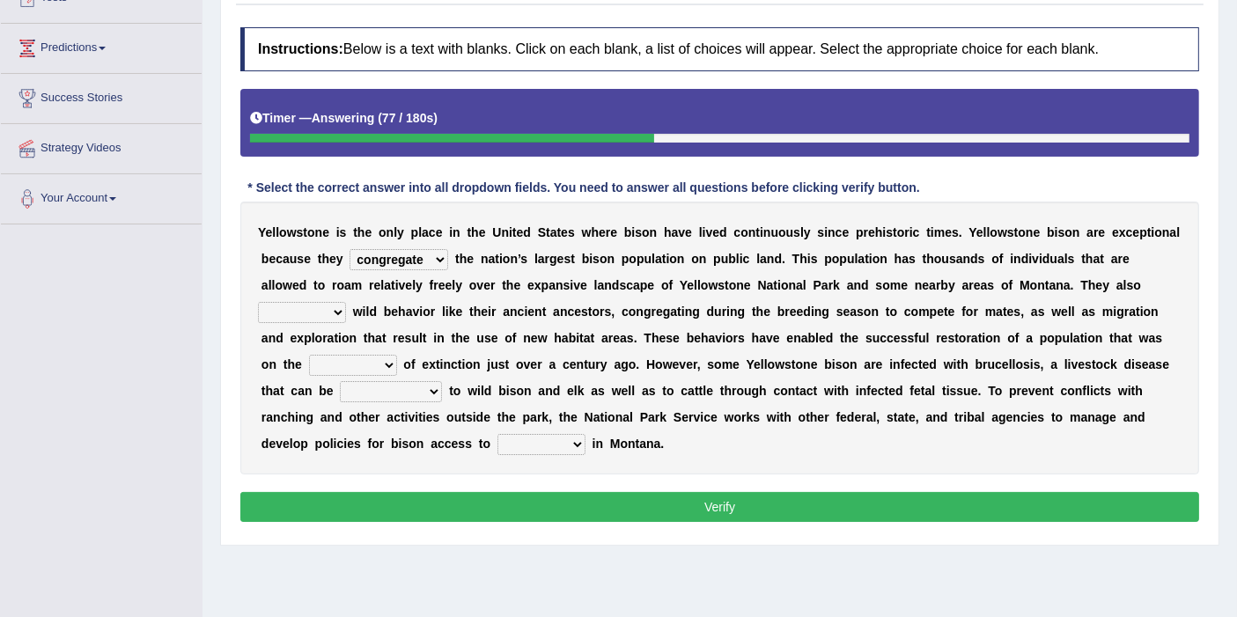
select select "encourage"
click at [258, 302] on select "exhibit disregard resist encourage" at bounding box center [302, 312] width 88 height 21
click at [343, 369] on select "brine brink danger brindle" at bounding box center [353, 365] width 88 height 21
select select "danger"
click at [309, 355] on select "brine brink danger brindle" at bounding box center [353, 365] width 88 height 21
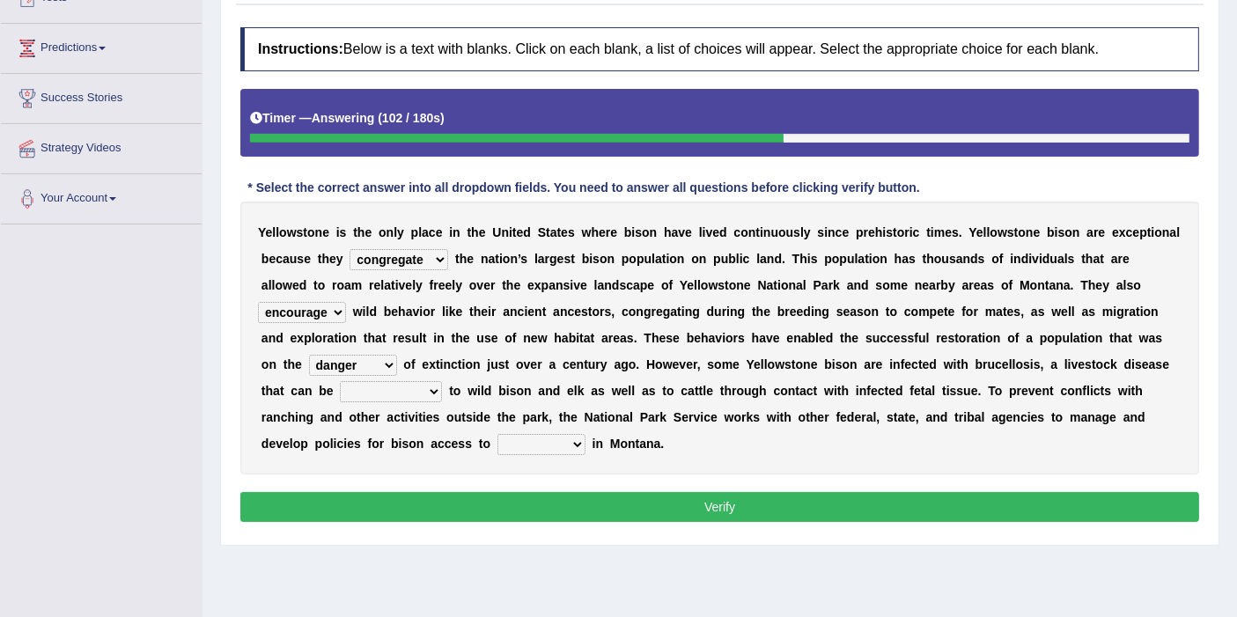
click at [397, 386] on select "transplanted transported transgressed transmitted" at bounding box center [391, 391] width 102 height 21
select select "transmitted"
click at [340, 381] on select "transplanted transported transgressed transmitted" at bounding box center [391, 391] width 102 height 21
click at [565, 442] on select "habitat habitat habitant food" at bounding box center [542, 444] width 88 height 21
select select "habitant"
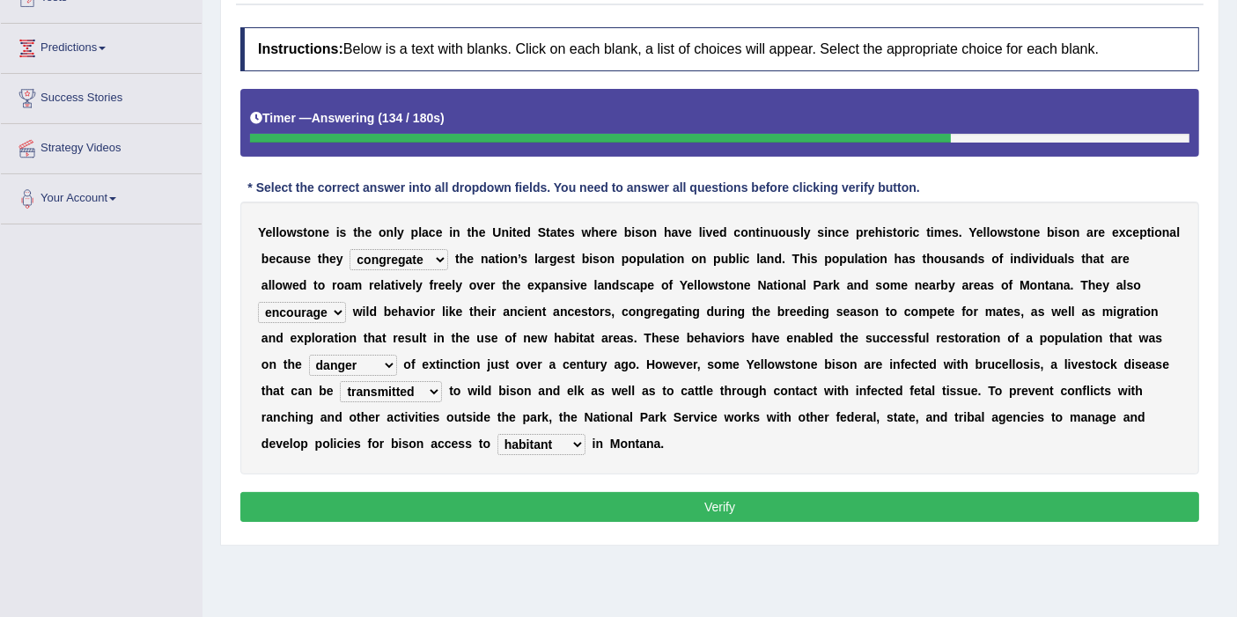
click at [498, 434] on select "habitat habitat habitant food" at bounding box center [542, 444] width 88 height 21
click at [559, 506] on button "Verify" at bounding box center [719, 507] width 959 height 30
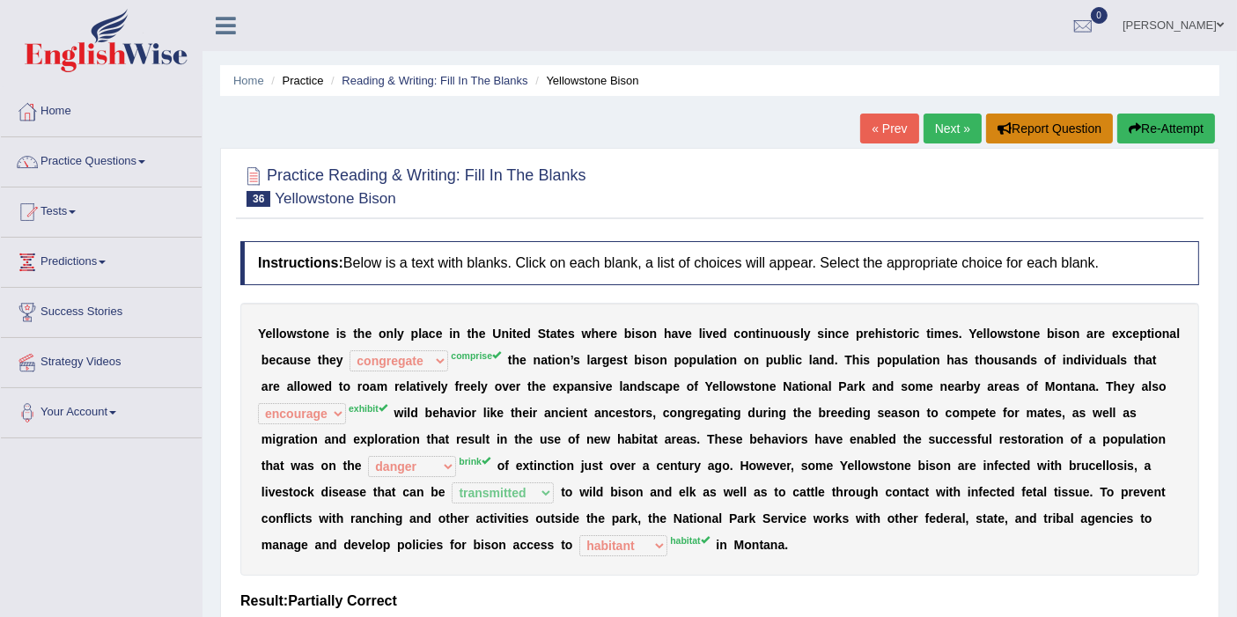
scroll to position [0, 0]
click at [1161, 123] on button "Re-Attempt" at bounding box center [1167, 129] width 98 height 30
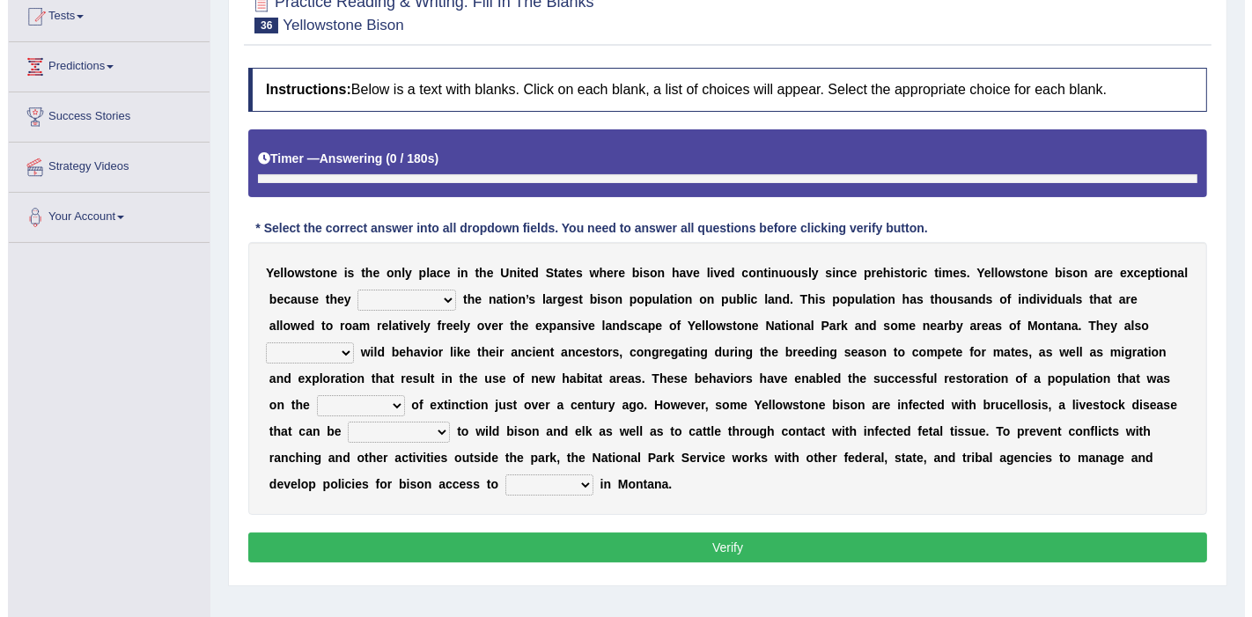
scroll to position [214, 0]
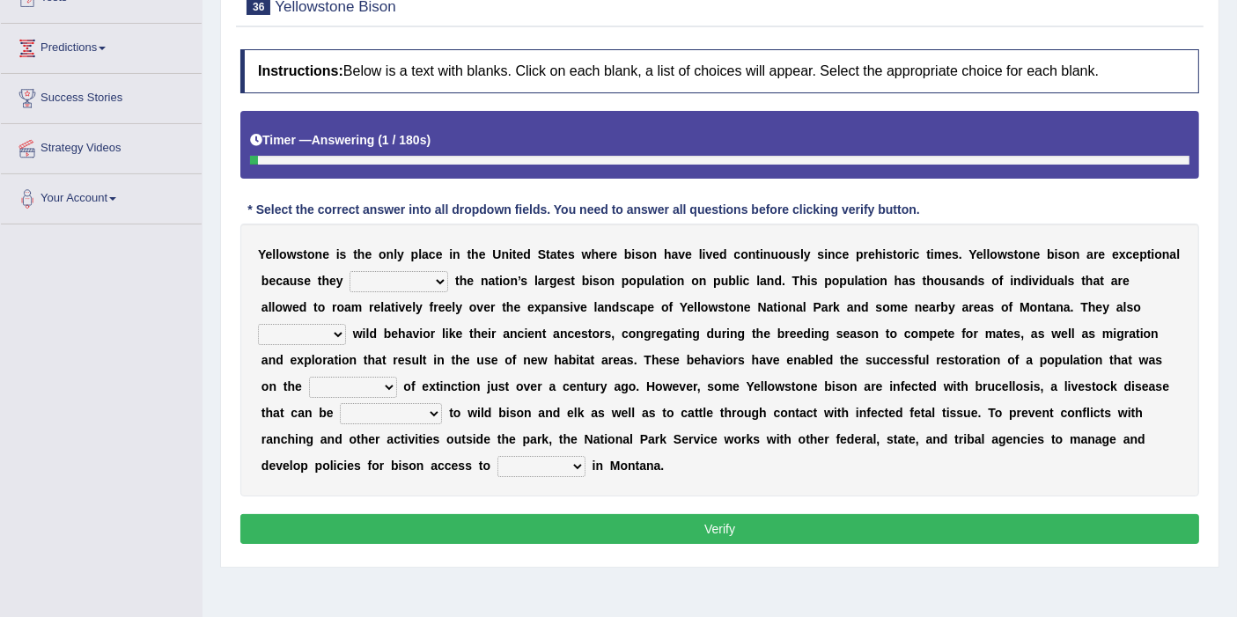
click at [417, 282] on select "congregate comprise consist compromise" at bounding box center [399, 281] width 99 height 21
select select "comprise"
click at [350, 271] on select "congregate comprise consist compromise" at bounding box center [399, 281] width 99 height 21
click at [331, 326] on select "exhibit disregard resist encourage" at bounding box center [302, 334] width 88 height 21
select select "exhibit"
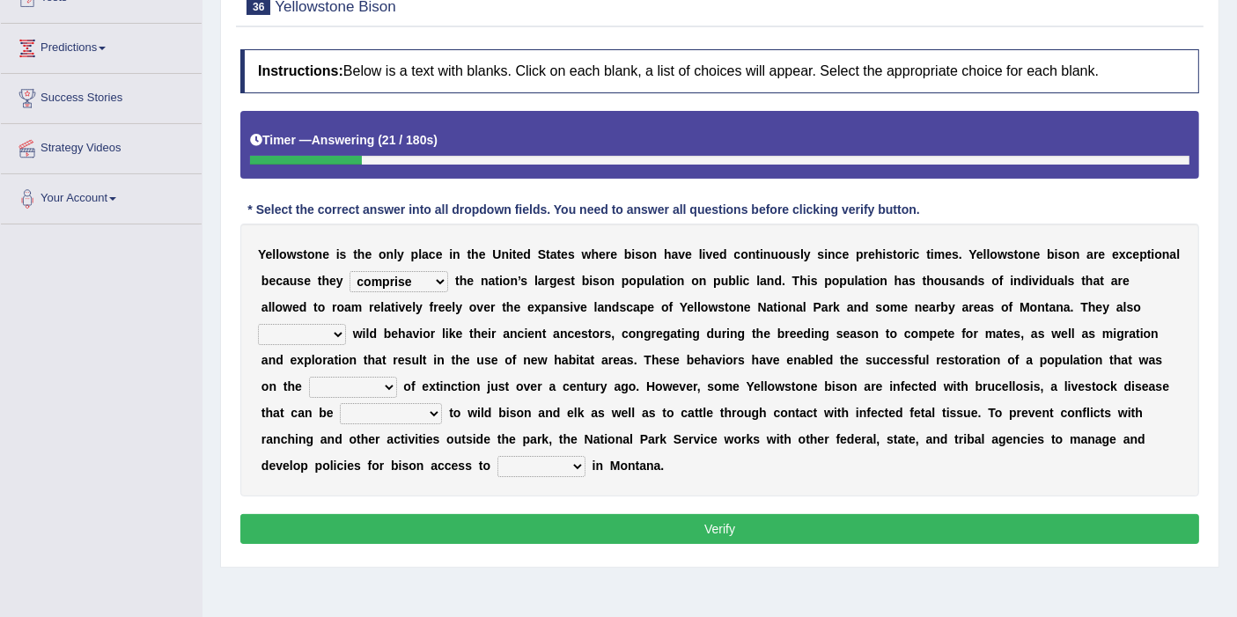
click at [258, 324] on select "exhibit disregard resist encourage" at bounding box center [302, 334] width 88 height 21
click at [336, 336] on select "exhibit disregard resist encourage" at bounding box center [302, 334] width 88 height 21
click at [388, 341] on div "Y e l l o w s t o n e i s t h e o n l y p l a c e i n t h e U n i t e d S t a t…" at bounding box center [719, 360] width 959 height 273
click at [343, 387] on select "brine brink danger brindle" at bounding box center [353, 387] width 88 height 21
select select "brink"
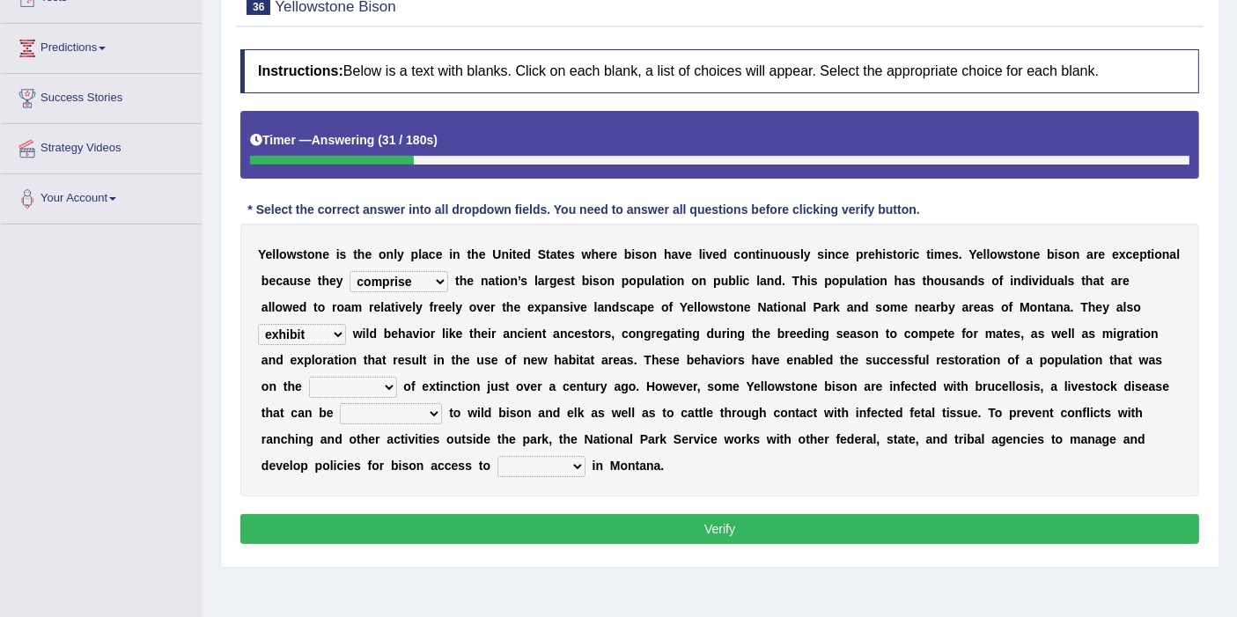
click at [309, 377] on select "brine brink danger brindle" at bounding box center [353, 387] width 88 height 21
click at [362, 386] on select "brine brink danger brindle" at bounding box center [353, 387] width 88 height 21
click at [465, 373] on div "Y e l l o w s t o n e i s t h e o n l y p l a c e i n t h e U n i t e d S t a t…" at bounding box center [719, 360] width 959 height 273
click at [414, 411] on select "transplanted transported transgressed transmitted" at bounding box center [391, 413] width 102 height 21
select select "transmitted"
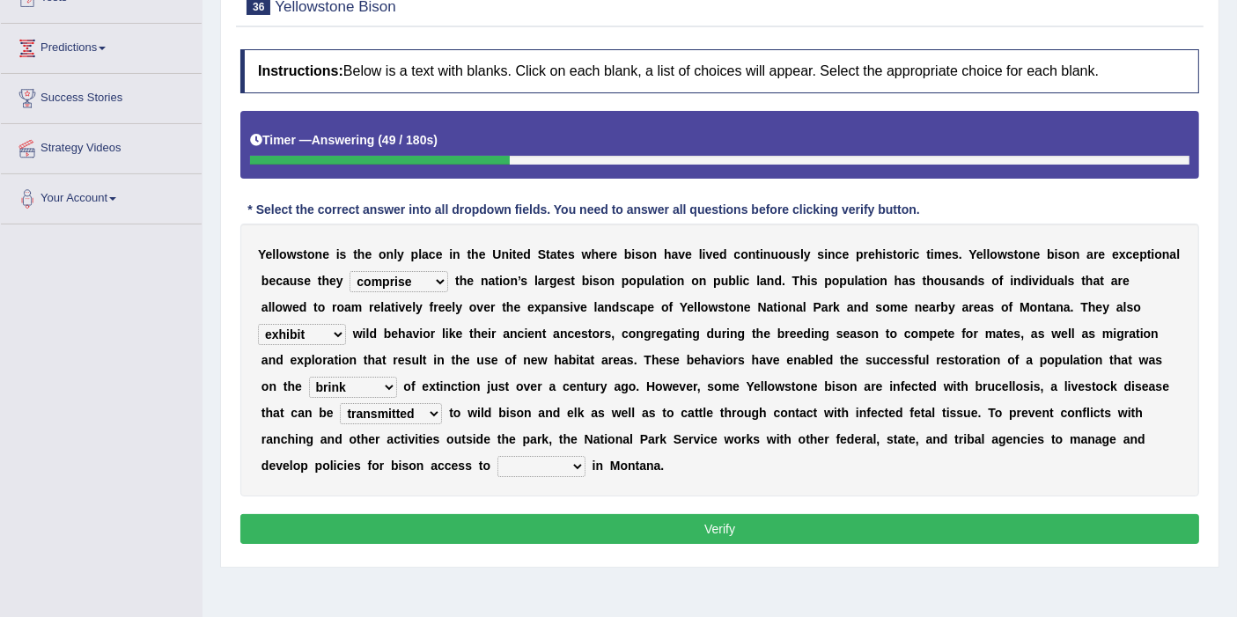
click at [340, 403] on select "transplanted transported transgressed transmitted" at bounding box center [391, 413] width 102 height 21
click at [571, 461] on select "habitat habitat habitant food" at bounding box center [542, 466] width 88 height 21
select select "habitat"
click at [498, 456] on select "habitat habitat habitant food" at bounding box center [542, 466] width 88 height 21
click at [561, 518] on button "Verify" at bounding box center [719, 529] width 959 height 30
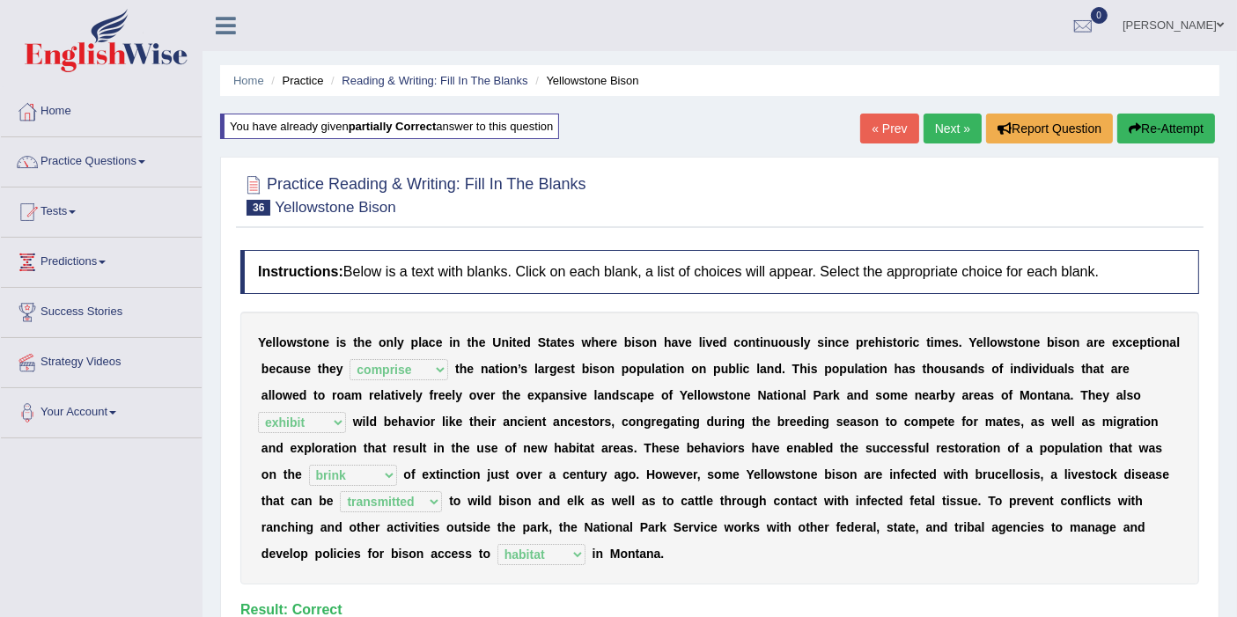
scroll to position [0, 0]
click at [971, 129] on link "Next »" at bounding box center [953, 129] width 58 height 30
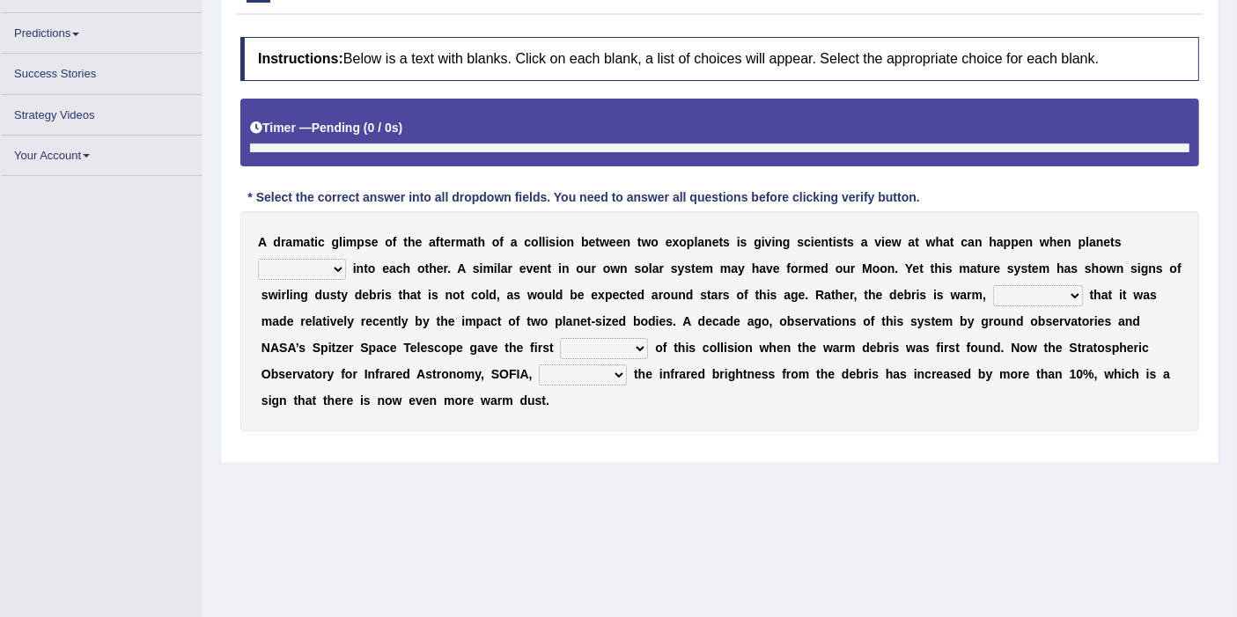
scroll to position [214, 0]
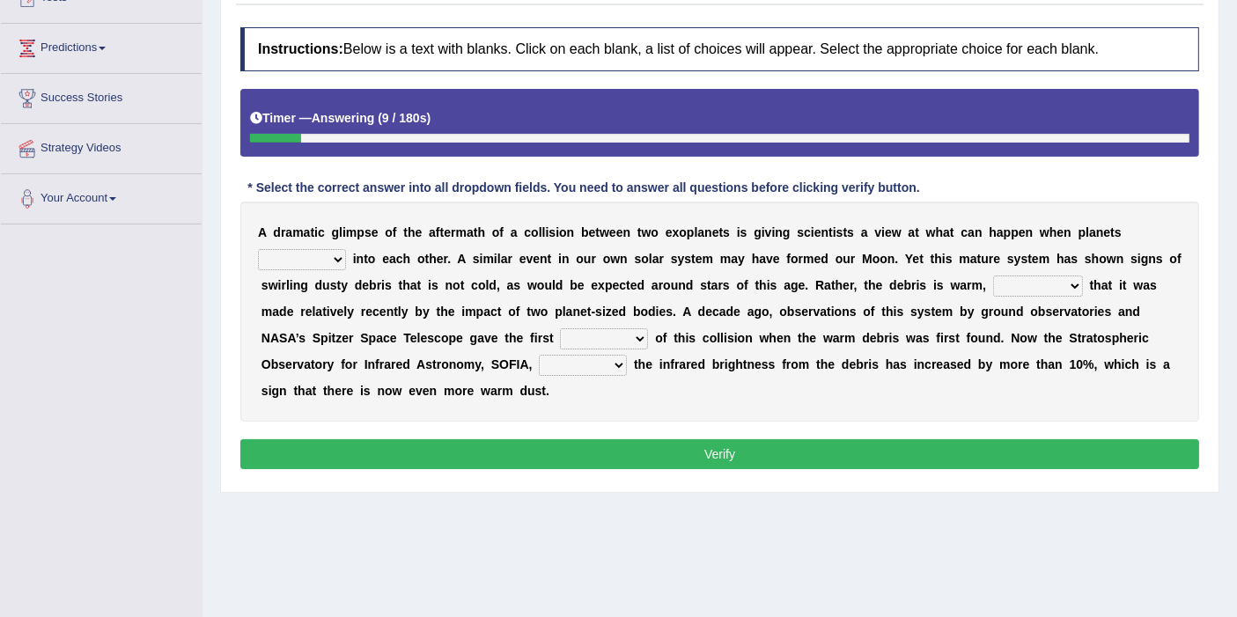
click at [325, 259] on select "crash explore roam implode" at bounding box center [302, 259] width 88 height 21
select select "crash"
click at [258, 249] on select "crash explore roam implode" at bounding box center [302, 259] width 88 height 21
click at [1034, 285] on select "reinforcing sentencing forging conducing" at bounding box center [1038, 286] width 90 height 21
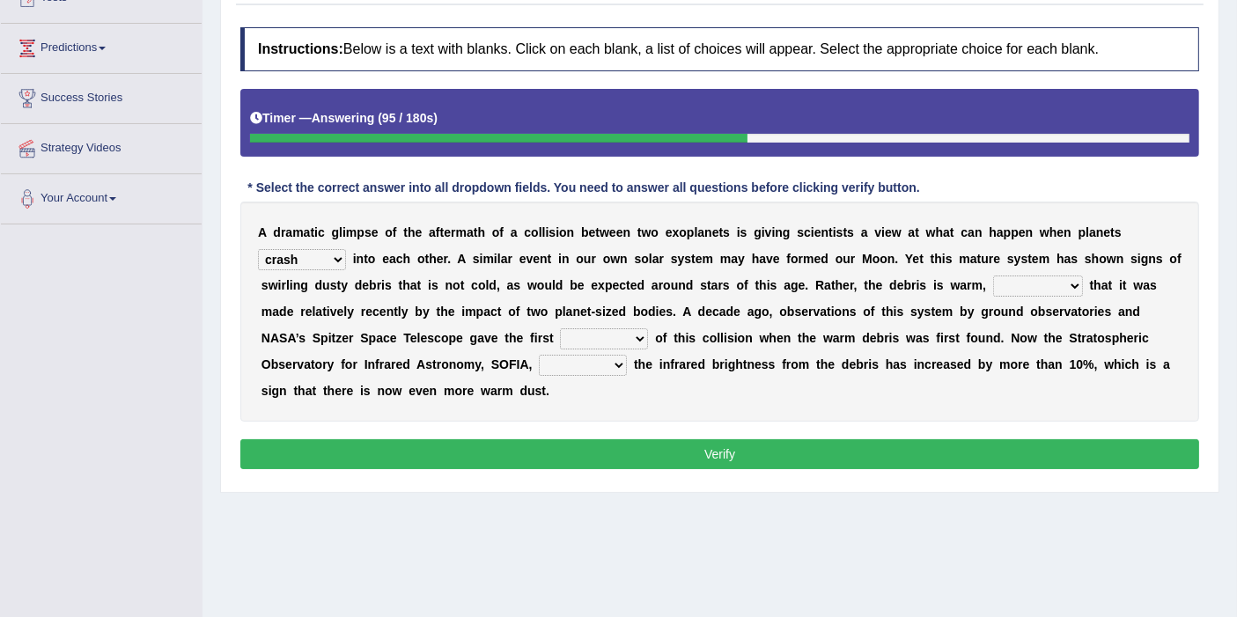
select select "sentencing"
click at [993, 276] on select "reinforcing sentencing forging conducing" at bounding box center [1038, 286] width 90 height 21
click at [595, 336] on select "pints faints hints taints" at bounding box center [604, 338] width 88 height 21
select select "faints"
click at [560, 328] on select "pints faints hints taints" at bounding box center [604, 338] width 88 height 21
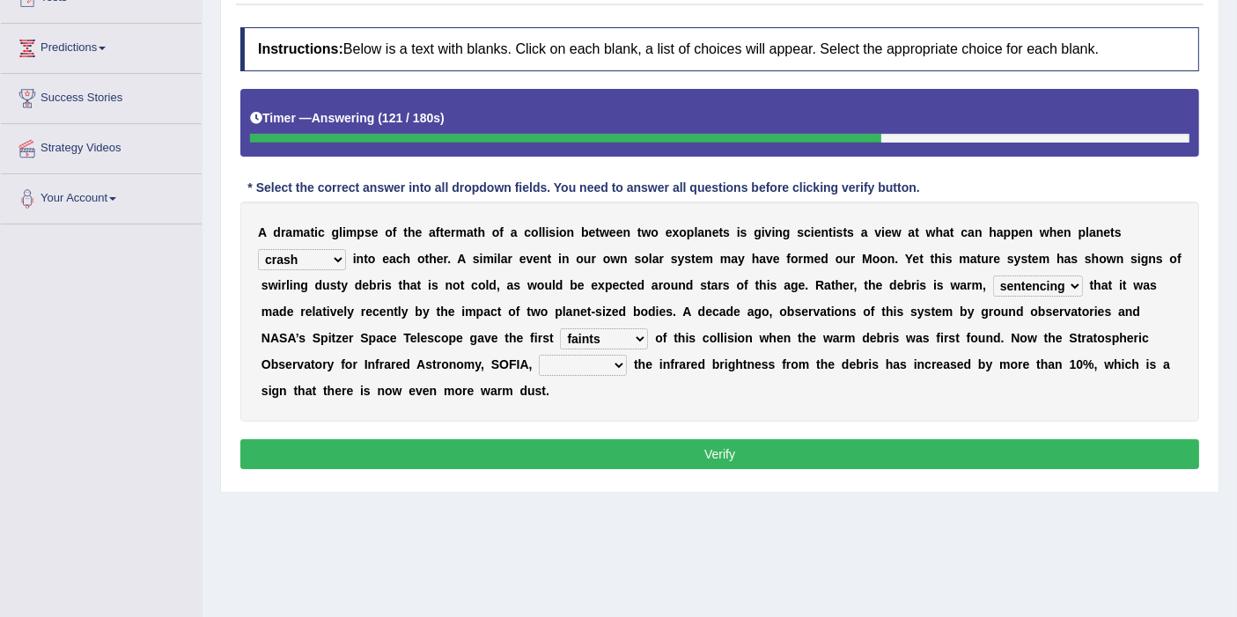
click at [552, 358] on select "concealed revealed repealed unsealed" at bounding box center [583, 365] width 88 height 21
select select "revealed"
click at [539, 355] on select "concealed revealed repealed unsealed" at bounding box center [583, 365] width 88 height 21
click at [617, 451] on button "Verify" at bounding box center [719, 454] width 959 height 30
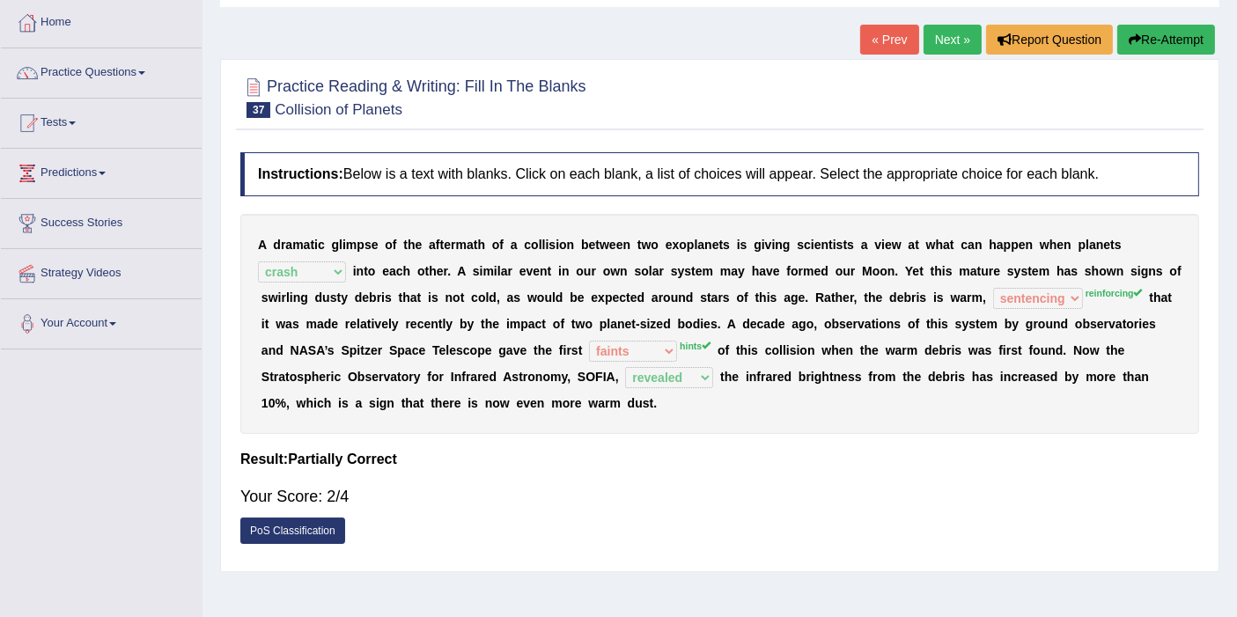
scroll to position [18, 0]
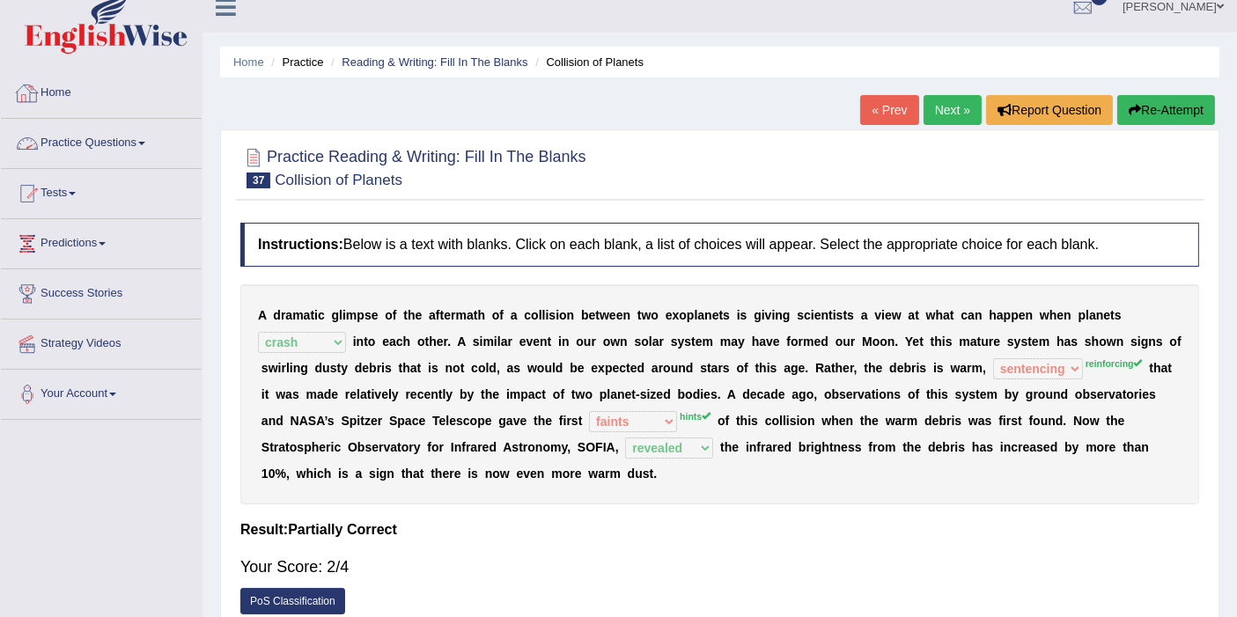
click at [71, 85] on link "Home" at bounding box center [101, 91] width 201 height 44
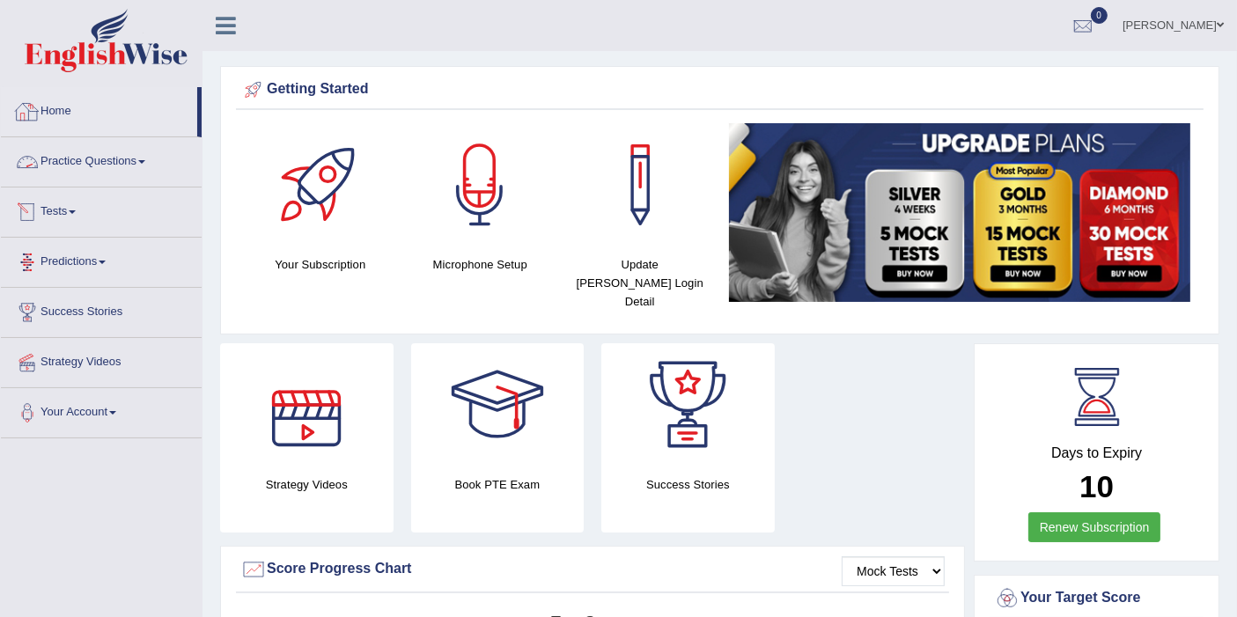
click at [92, 162] on link "Practice Questions" at bounding box center [101, 159] width 201 height 44
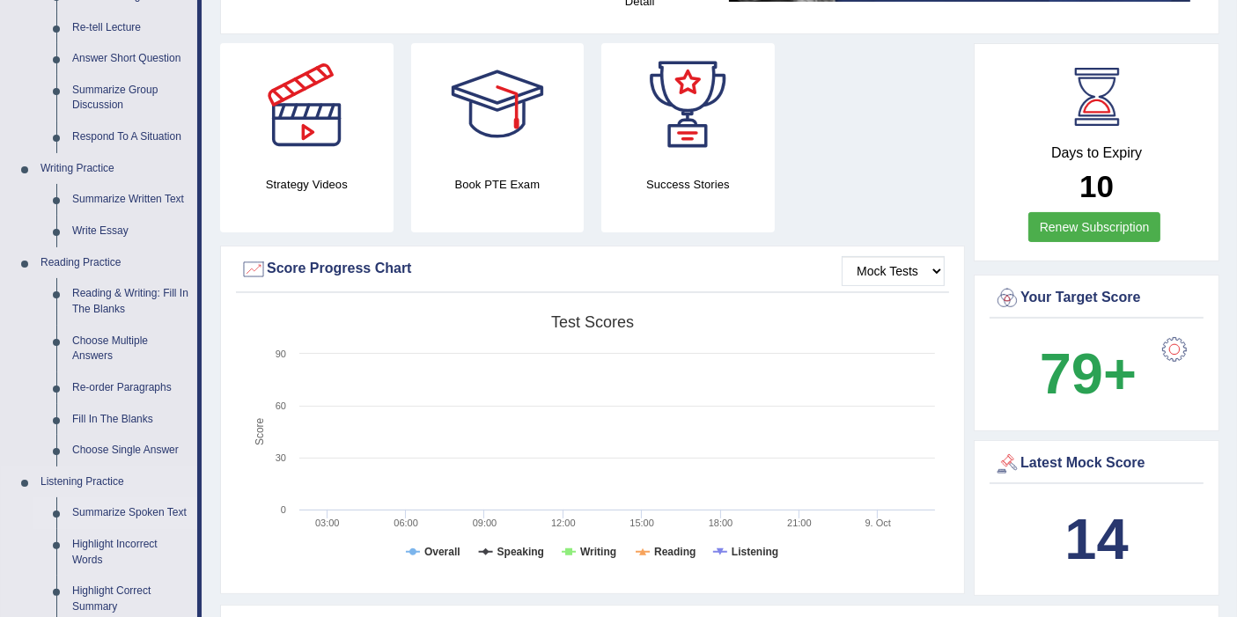
scroll to position [293, 0]
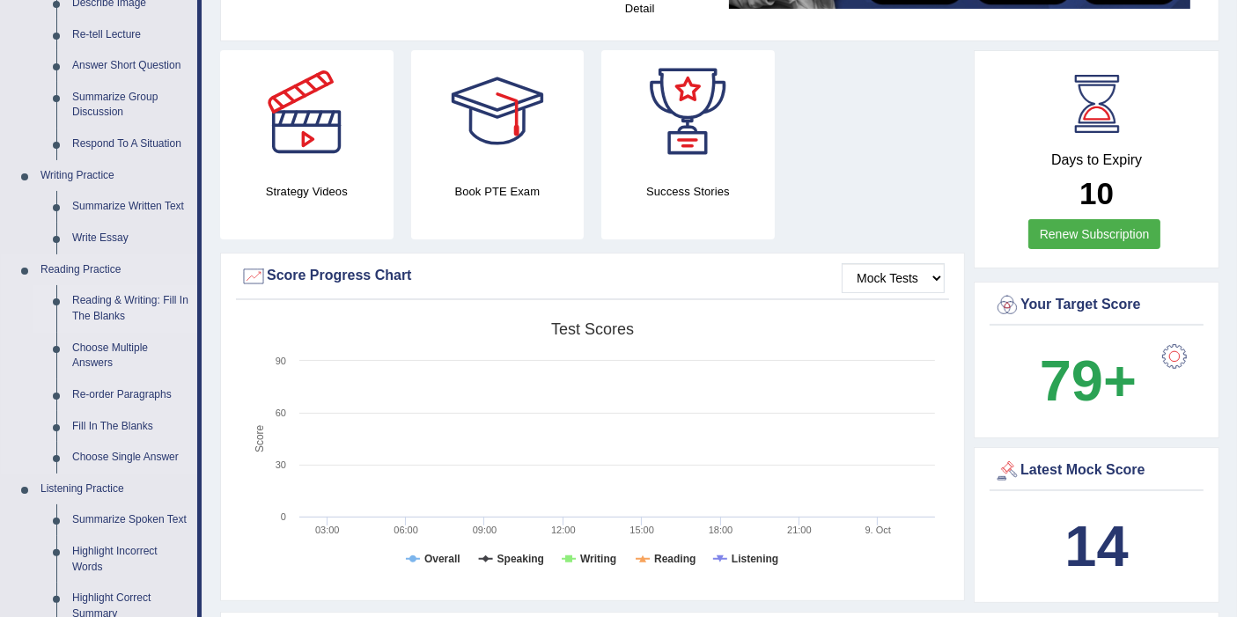
click at [152, 299] on link "Reading & Writing: Fill In The Blanks" at bounding box center [130, 308] width 133 height 47
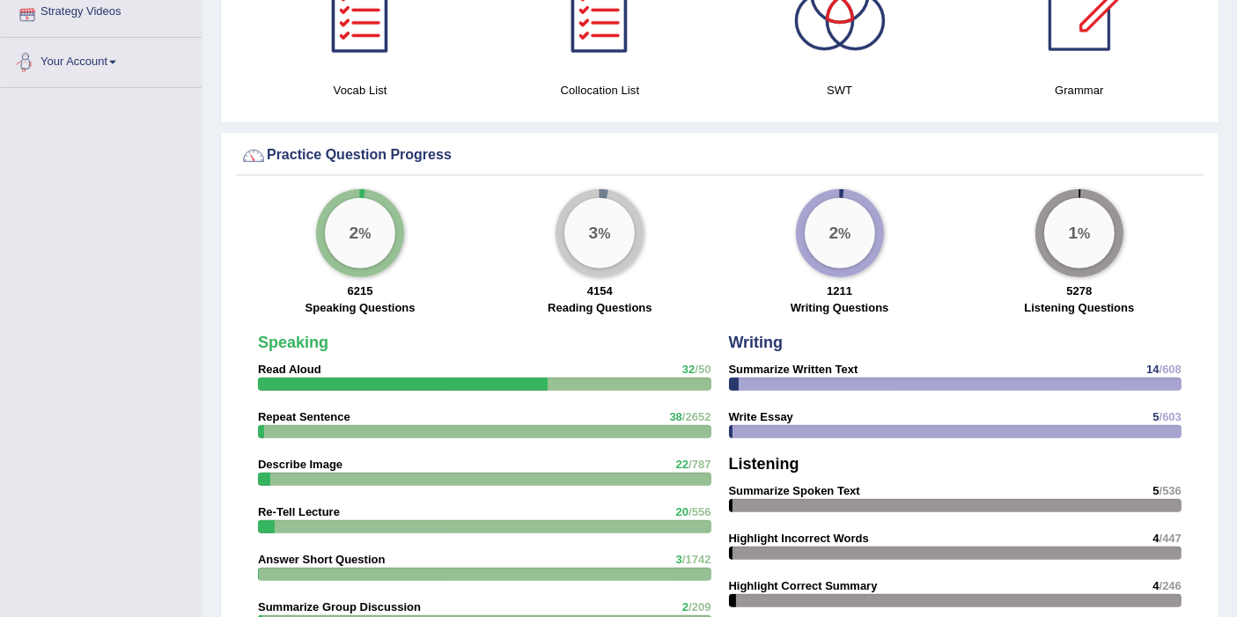
scroll to position [1102, 0]
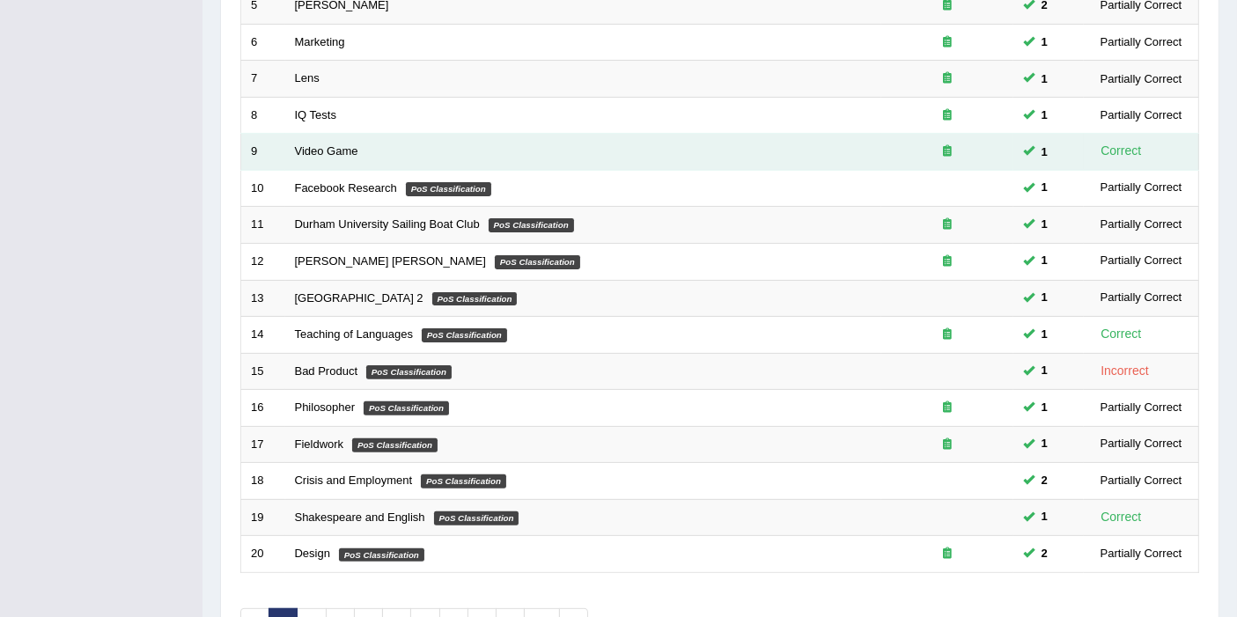
scroll to position [542, 0]
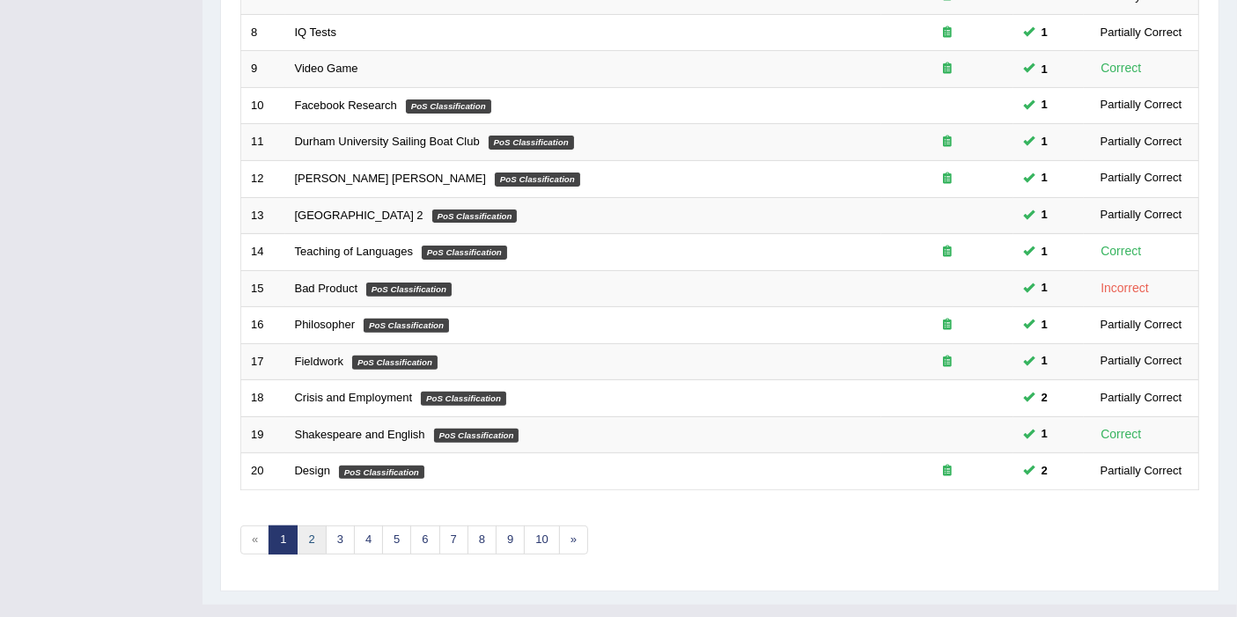
click at [317, 526] on link "2" at bounding box center [311, 540] width 29 height 29
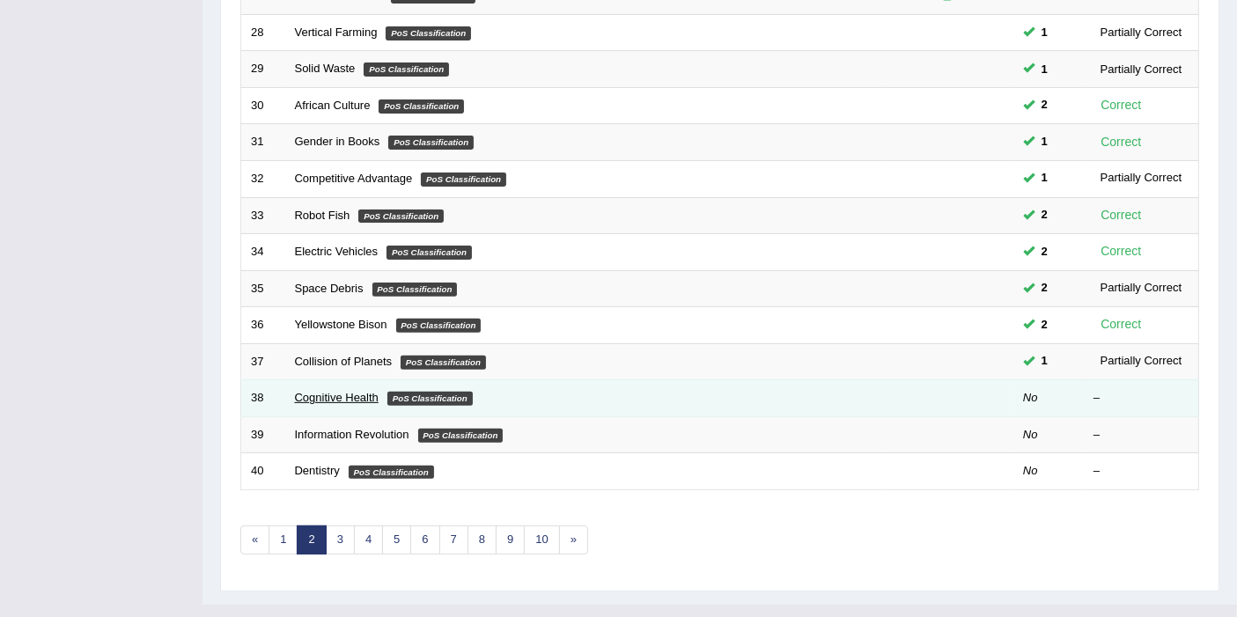
click at [368, 391] on link "Cognitive Health" at bounding box center [337, 397] width 84 height 13
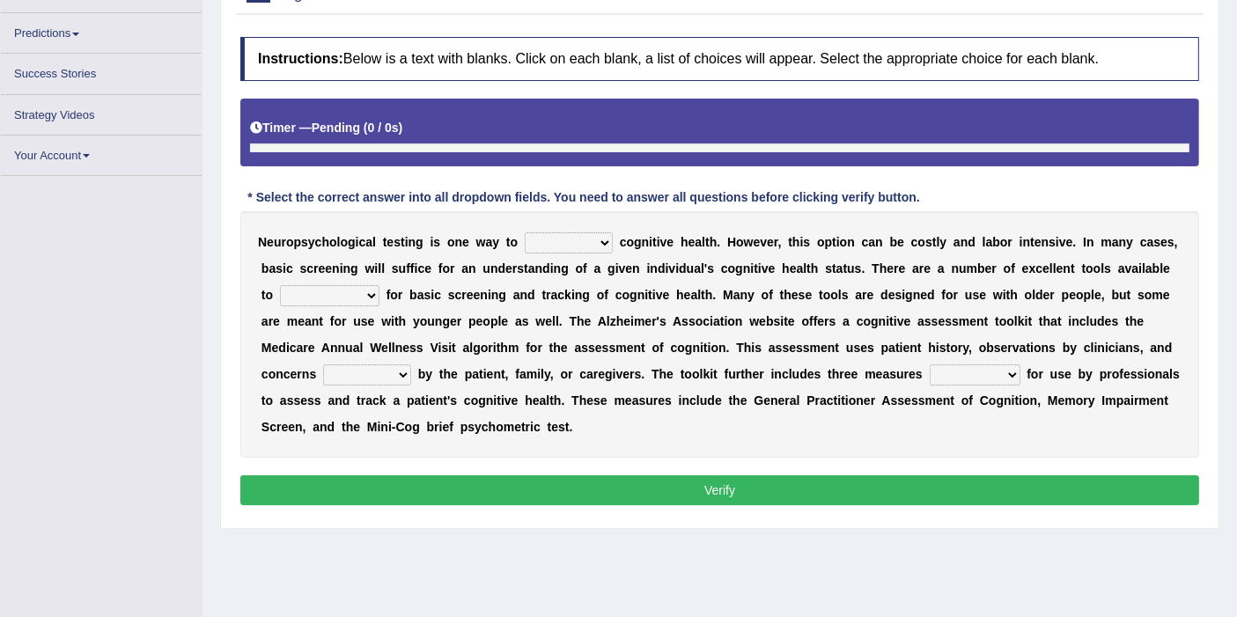
scroll to position [214, 0]
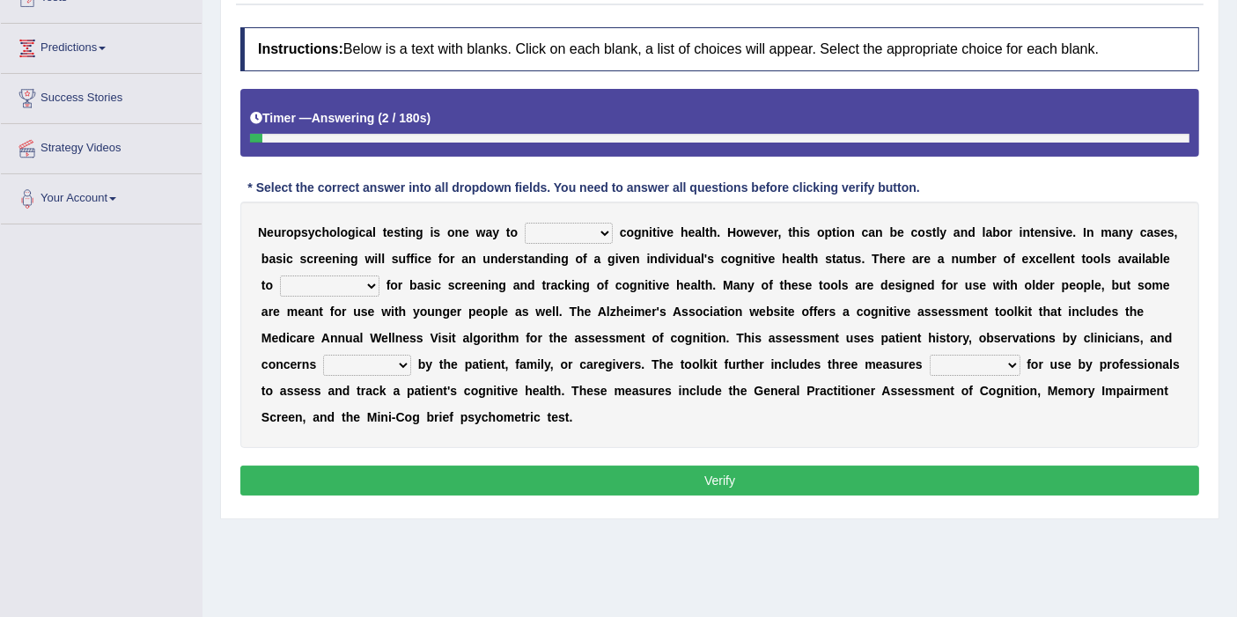
click at [554, 230] on select "obsess assess possess access" at bounding box center [569, 233] width 88 height 21
select select "access"
click at [525, 223] on select "obsess assess possess access" at bounding box center [569, 233] width 88 height 21
click at [583, 234] on select "obsess assess possess access" at bounding box center [569, 233] width 88 height 21
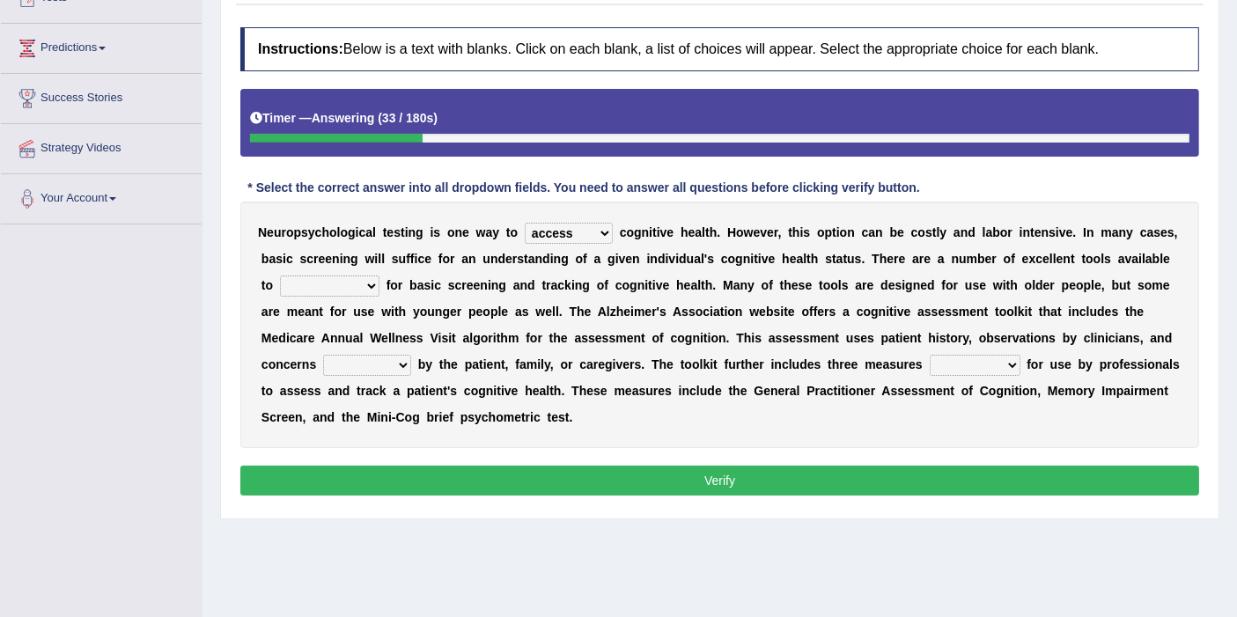
click at [365, 292] on select "stationers practitioners petitioners questioners" at bounding box center [330, 286] width 100 height 21
select select "practitioners"
click at [280, 276] on select "stationers practitioners petitioners questioners" at bounding box center [330, 286] width 100 height 21
click at [377, 365] on select "raised rising arising praised" at bounding box center [367, 365] width 88 height 21
select select "arising"
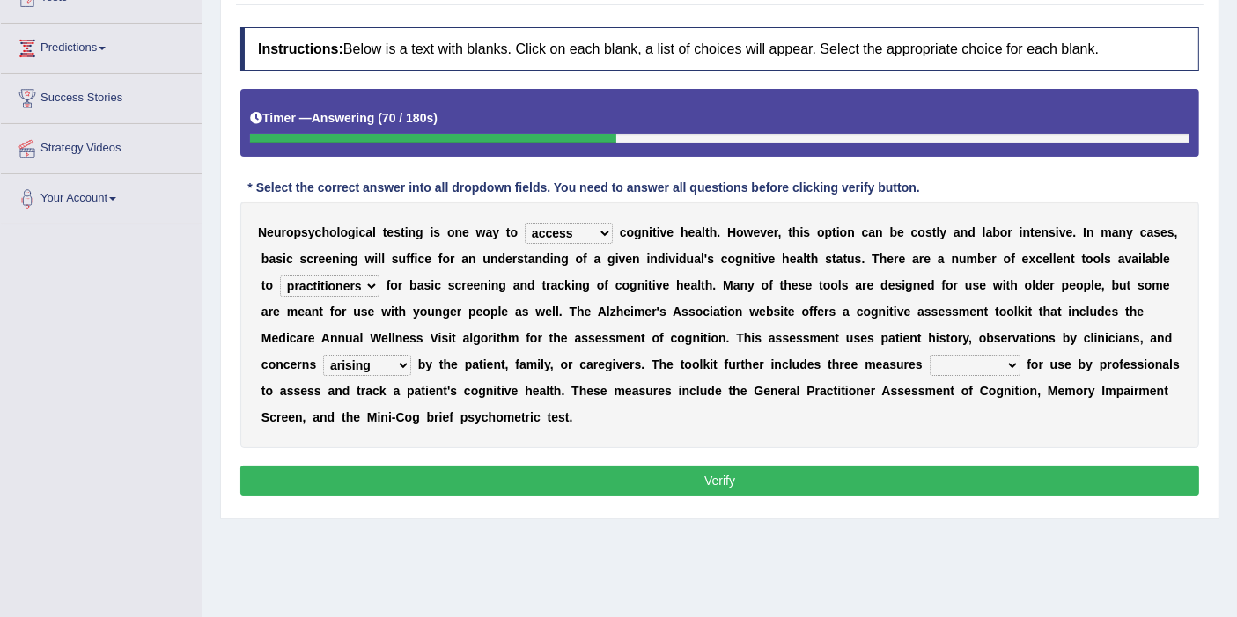
click at [323, 355] on select "raised rising arising praised" at bounding box center [367, 365] width 88 height 21
click at [395, 359] on select "raised rising arising praised" at bounding box center [367, 365] width 88 height 21
click at [323, 355] on select "raised rising arising praised" at bounding box center [367, 365] width 88 height 21
click at [954, 362] on select "validated intimidated dilapidated antedated" at bounding box center [975, 365] width 91 height 21
select select "validated"
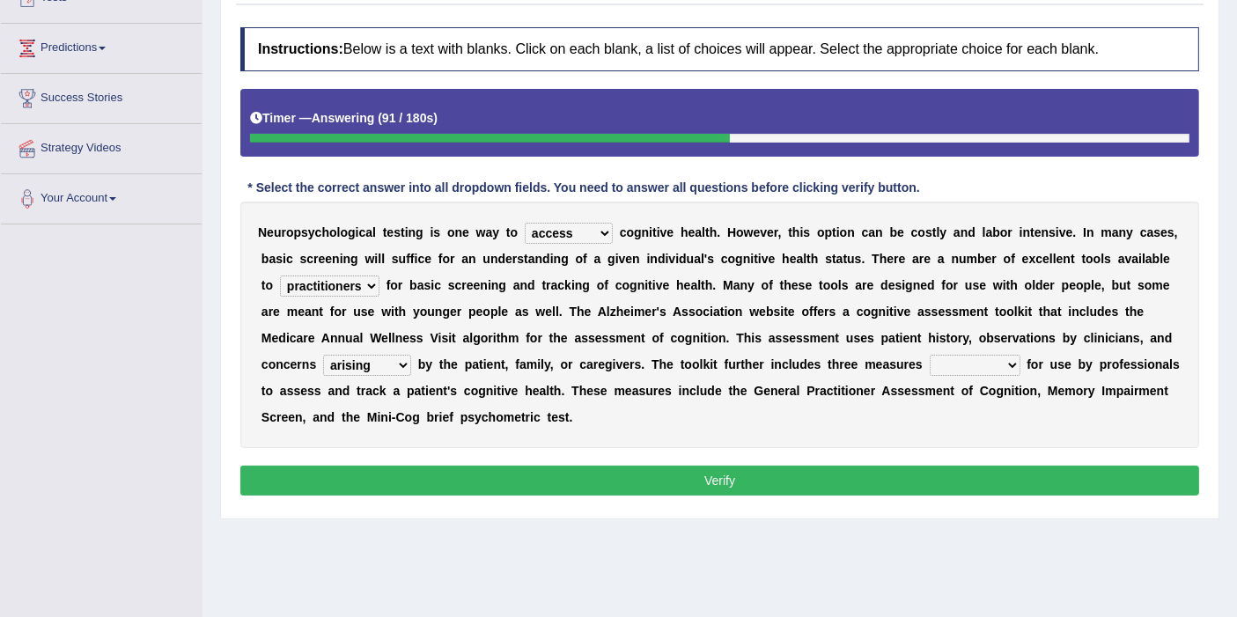
click at [930, 355] on select "validated intimidated dilapidated antedated" at bounding box center [975, 365] width 91 height 21
click at [711, 467] on button "Verify" at bounding box center [719, 481] width 959 height 30
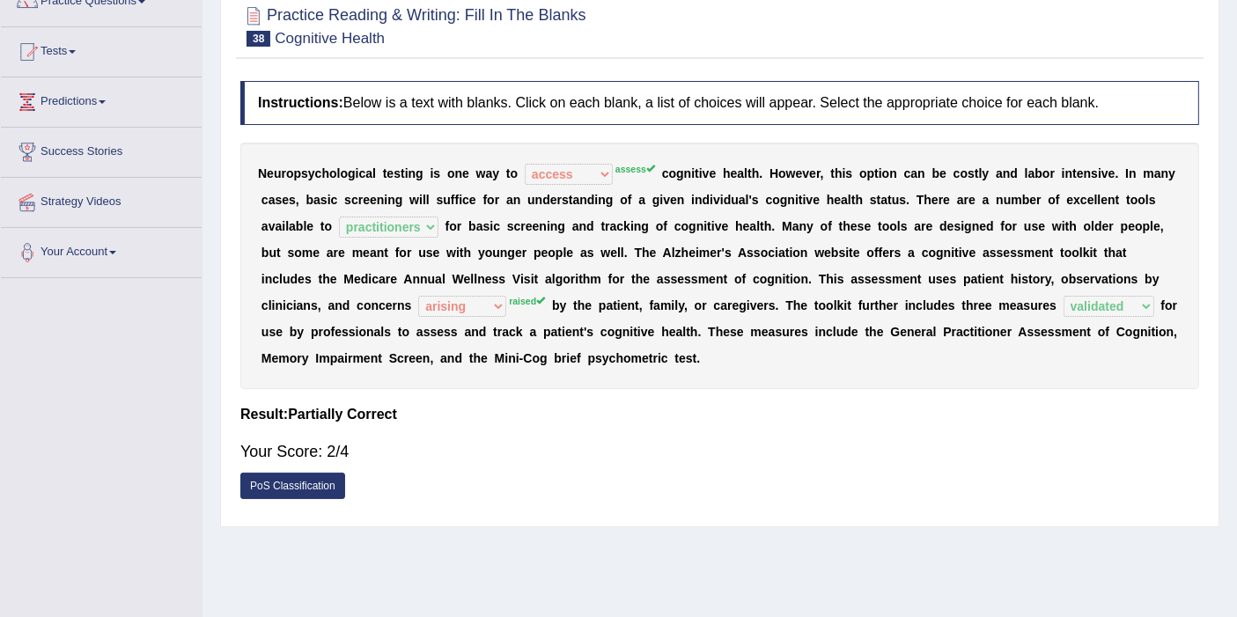
scroll to position [116, 0]
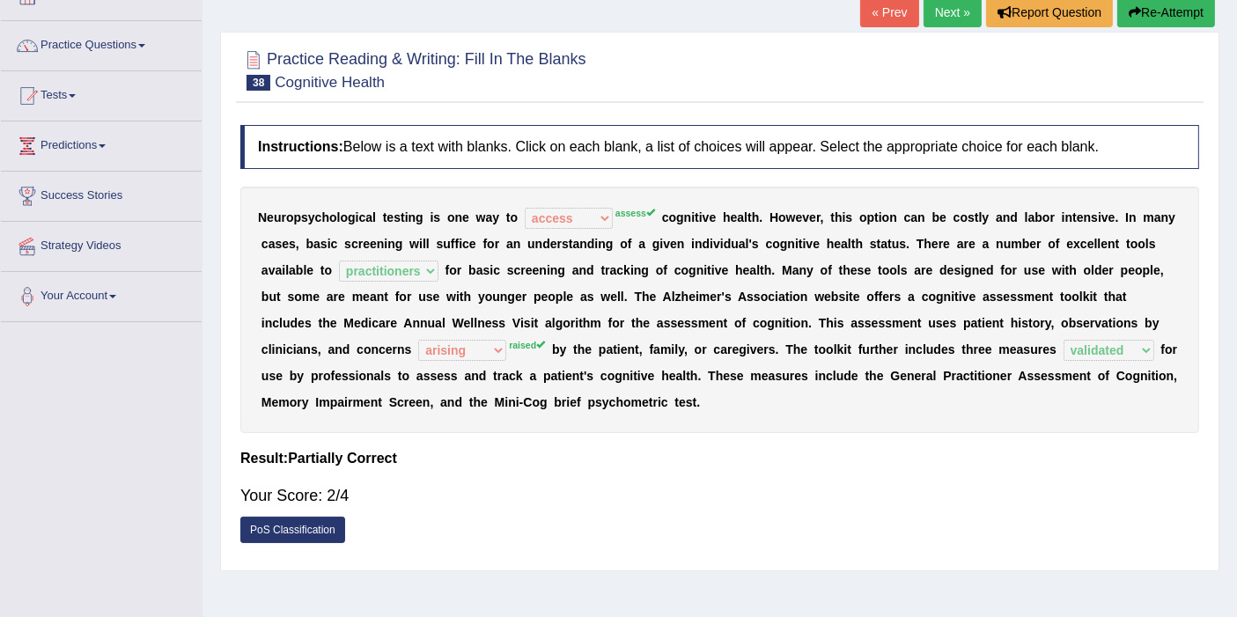
click at [941, 15] on link "Next »" at bounding box center [953, 12] width 58 height 30
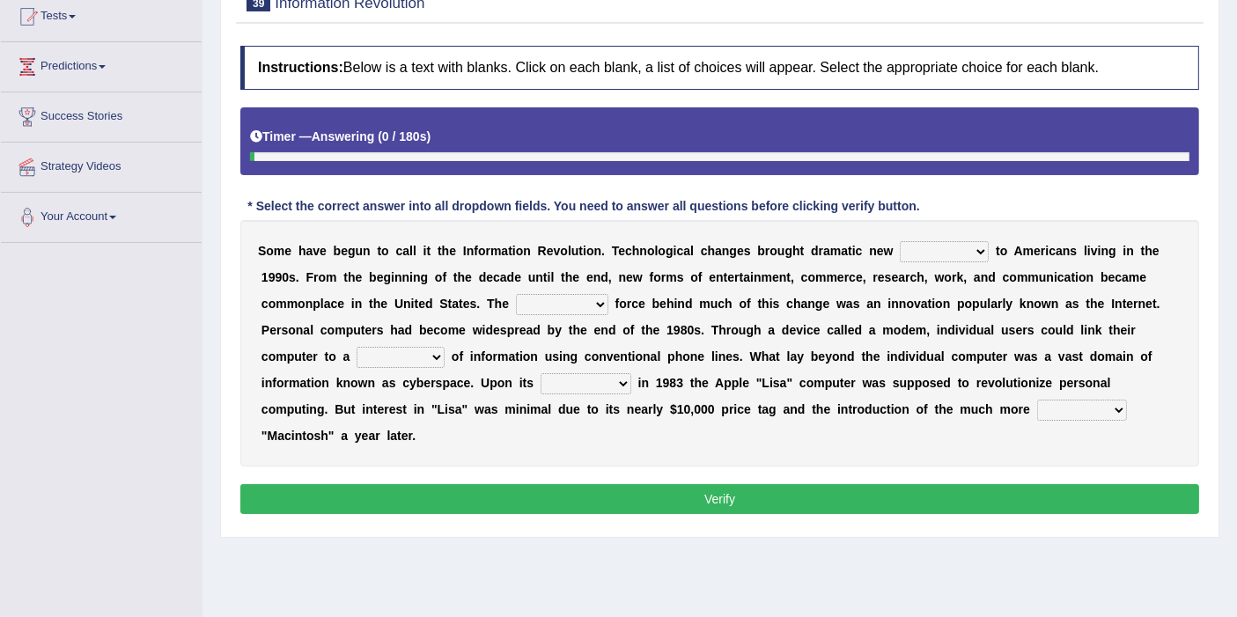
scroll to position [293, 0]
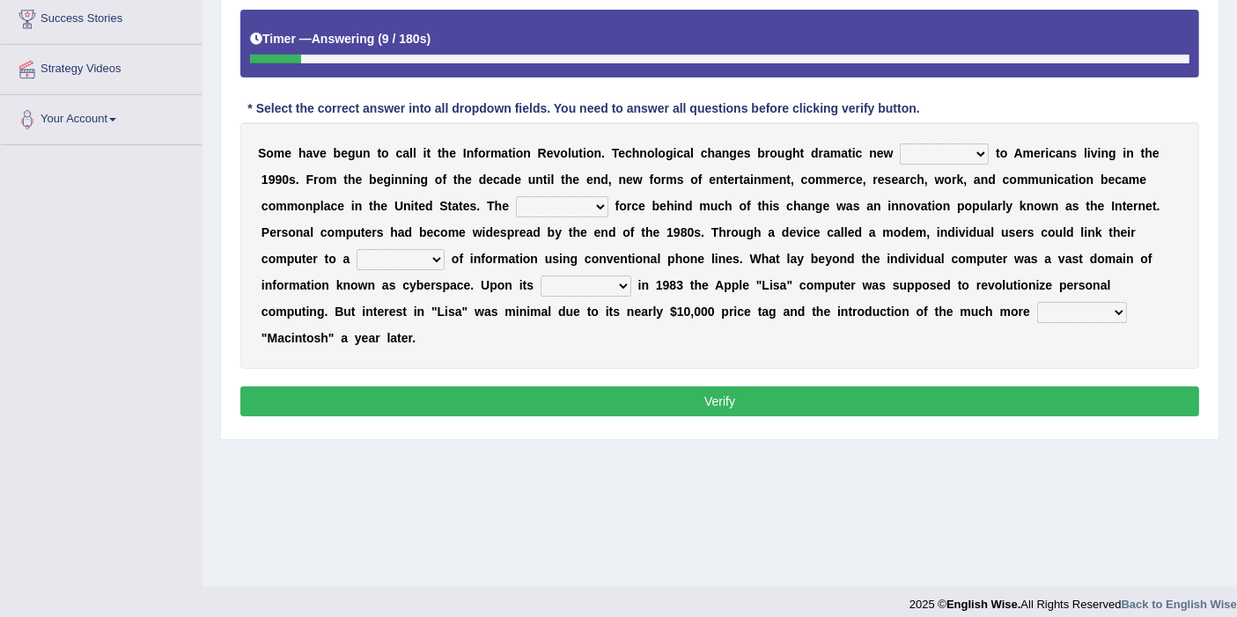
click at [903, 151] on select "challenges puzzles options confusion" at bounding box center [944, 154] width 89 height 21
click at [900, 144] on select "challenges puzzles options confusion" at bounding box center [944, 154] width 89 height 21
click at [953, 145] on select "challenges puzzles options confusion" at bounding box center [944, 154] width 89 height 21
select select "challenges"
click at [900, 144] on select "challenges puzzles options confusion" at bounding box center [944, 154] width 89 height 21
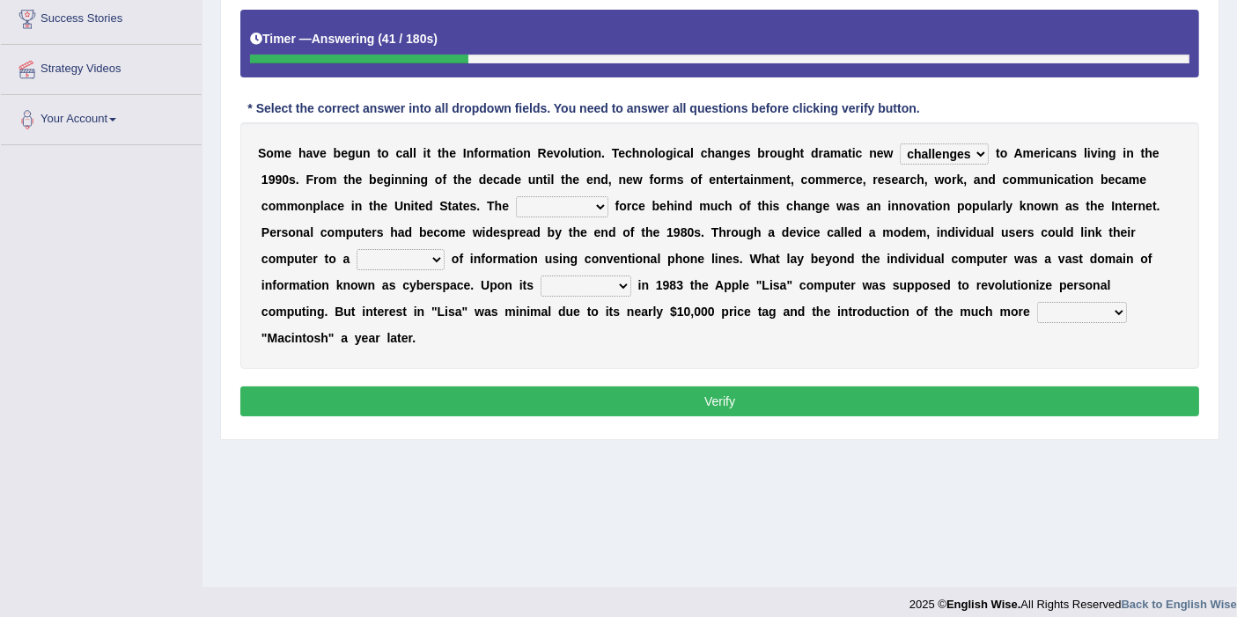
click at [569, 206] on select "unremitting uninspiring driving insinuating" at bounding box center [562, 206] width 92 height 21
select select "uninspiring"
click at [516, 196] on select "unremitting uninspiring driving insinuating" at bounding box center [562, 206] width 92 height 21
click at [601, 214] on select "unremitting uninspiring driving insinuating" at bounding box center [562, 206] width 92 height 21
click at [581, 202] on select "unremitting uninspiring driving insinuating" at bounding box center [562, 206] width 92 height 21
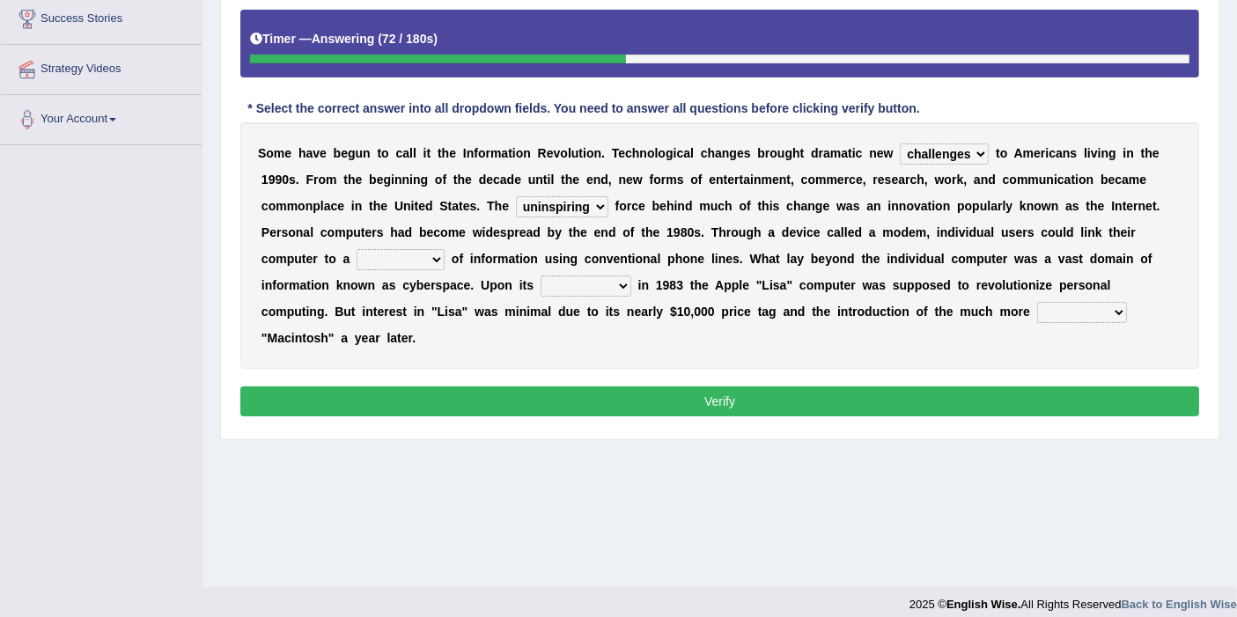
click at [413, 251] on select "magnitude bulk wealth volume" at bounding box center [401, 259] width 88 height 21
select select "bulk"
click at [357, 249] on select "magnitude bulk wealth volume" at bounding box center [401, 259] width 88 height 21
click at [583, 286] on select "relief release publication emission" at bounding box center [586, 286] width 91 height 21
select select "release"
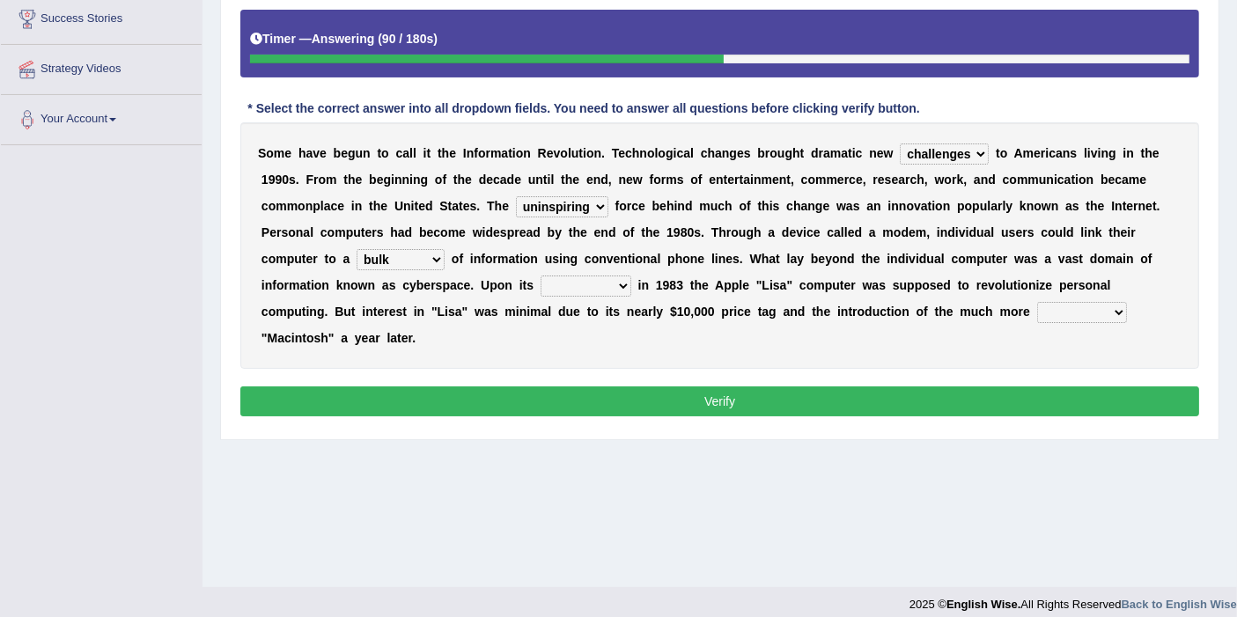
click at [541, 276] on select "relief release publication emission" at bounding box center [586, 286] width 91 height 21
click at [626, 392] on button "Verify" at bounding box center [719, 402] width 959 height 30
click at [1065, 313] on select "convenient affordable advanced formidable" at bounding box center [1082, 312] width 90 height 21
select select "advanced"
click at [1037, 302] on select "convenient affordable advanced formidable" at bounding box center [1082, 312] width 90 height 21
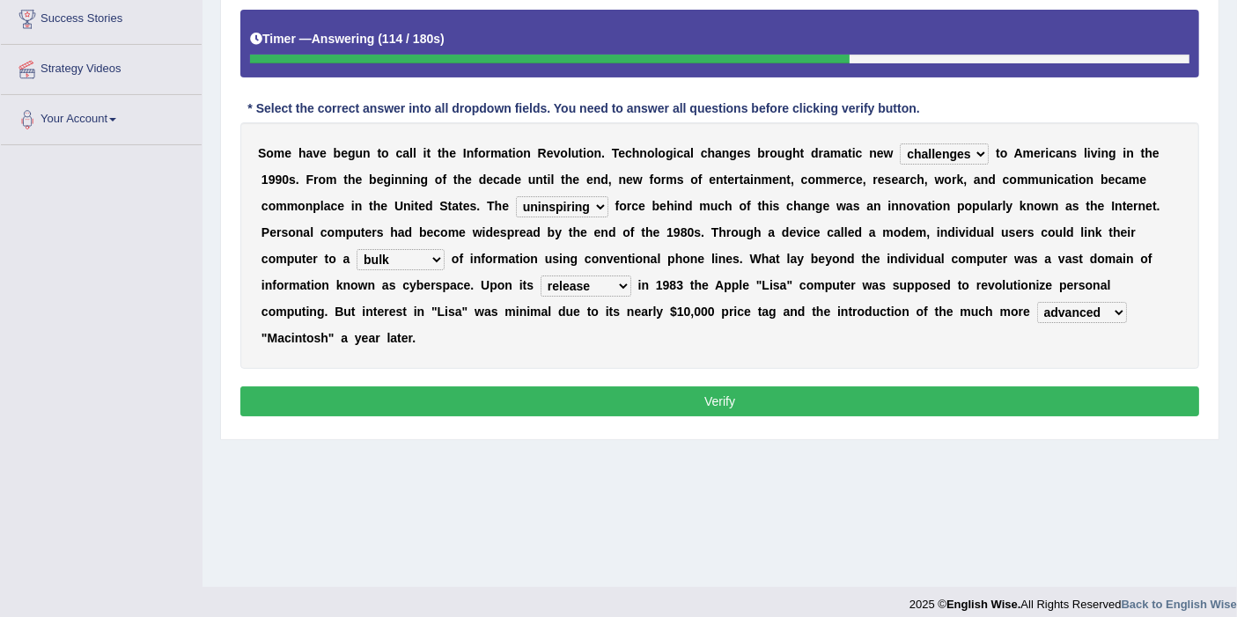
click at [1088, 409] on button "Verify" at bounding box center [719, 402] width 959 height 30
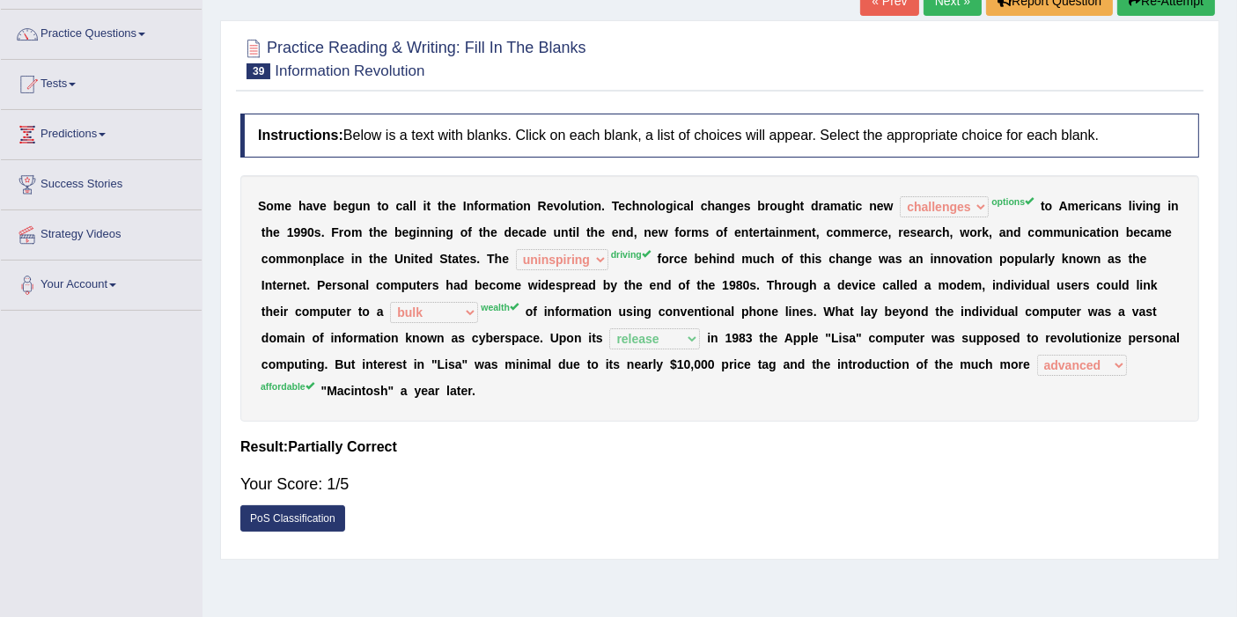
scroll to position [98, 0]
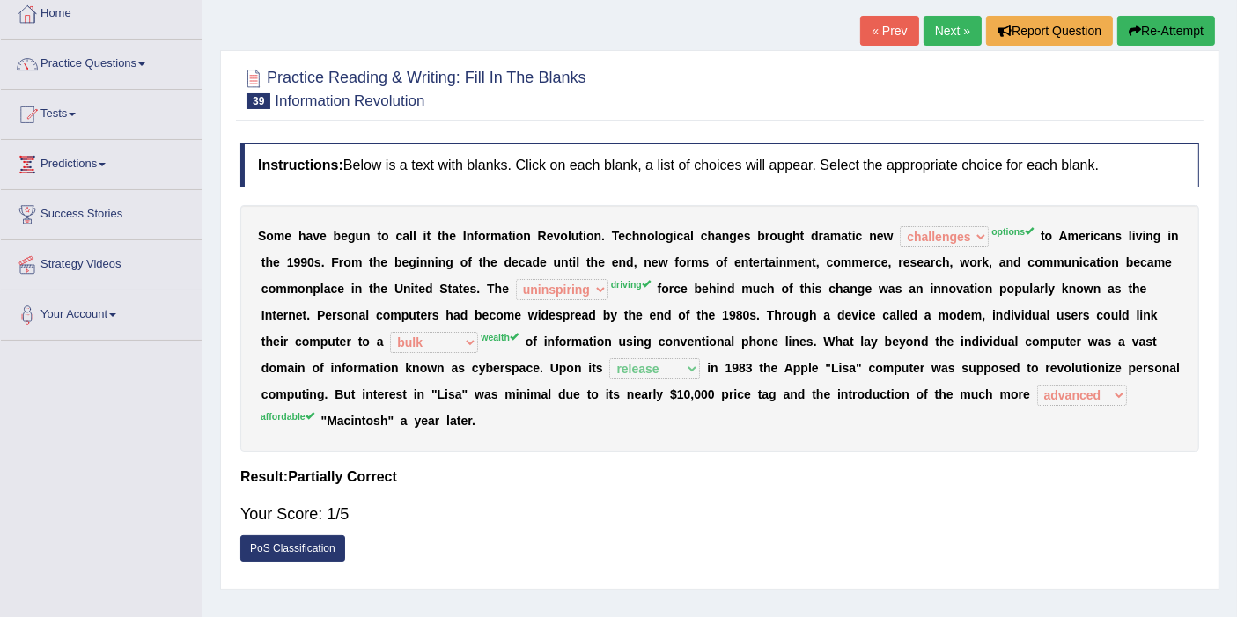
click at [936, 35] on link "Next »" at bounding box center [953, 31] width 58 height 30
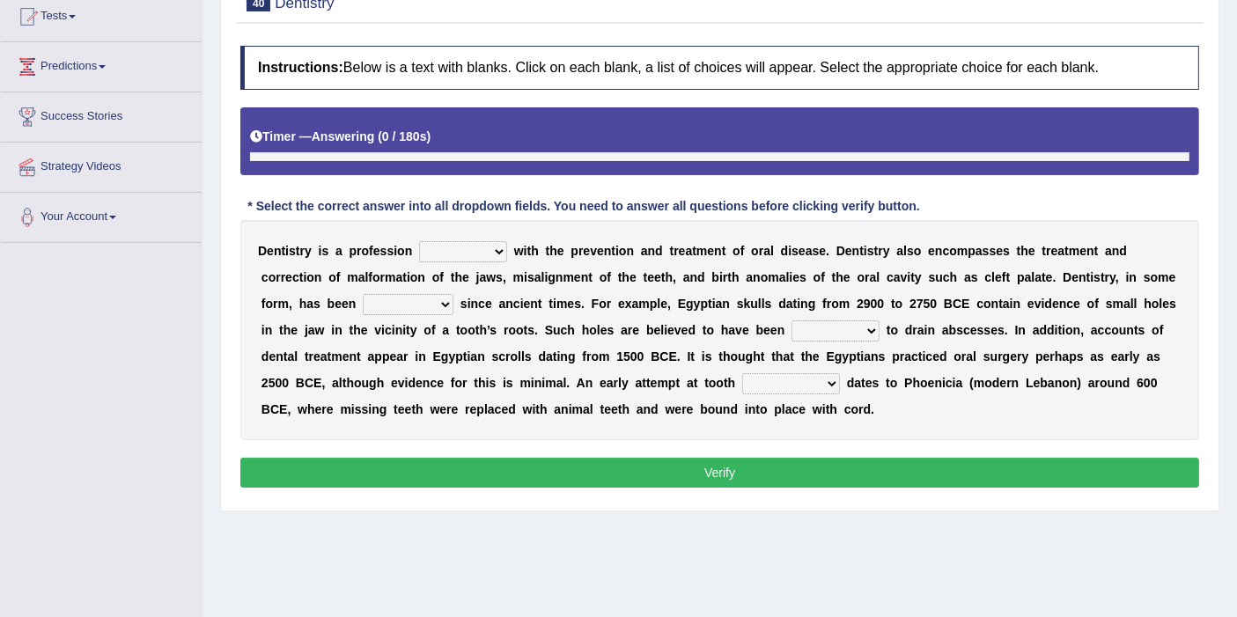
scroll to position [214, 0]
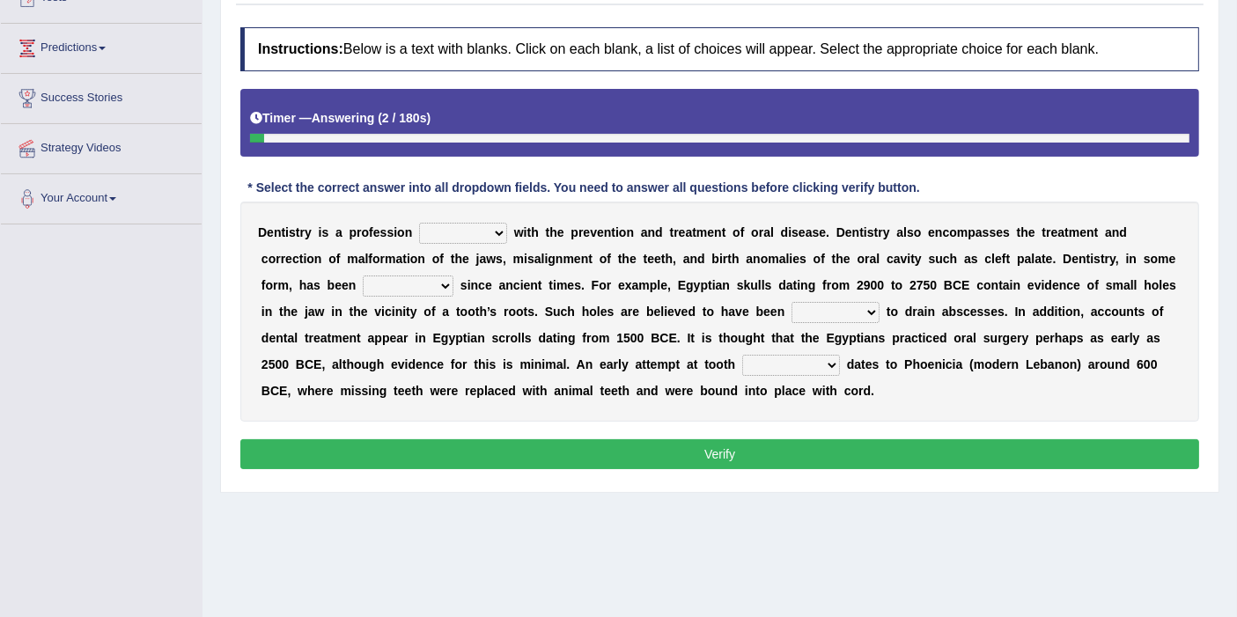
click at [481, 231] on select "agreed dealt concerned taken" at bounding box center [463, 233] width 88 height 21
select select "concerned"
click at [419, 223] on select "agreed dealt concerned taken" at bounding box center [463, 233] width 88 height 21
click at [411, 283] on select "criticized replaced practiced abandoned" at bounding box center [408, 286] width 91 height 21
select select "practiced"
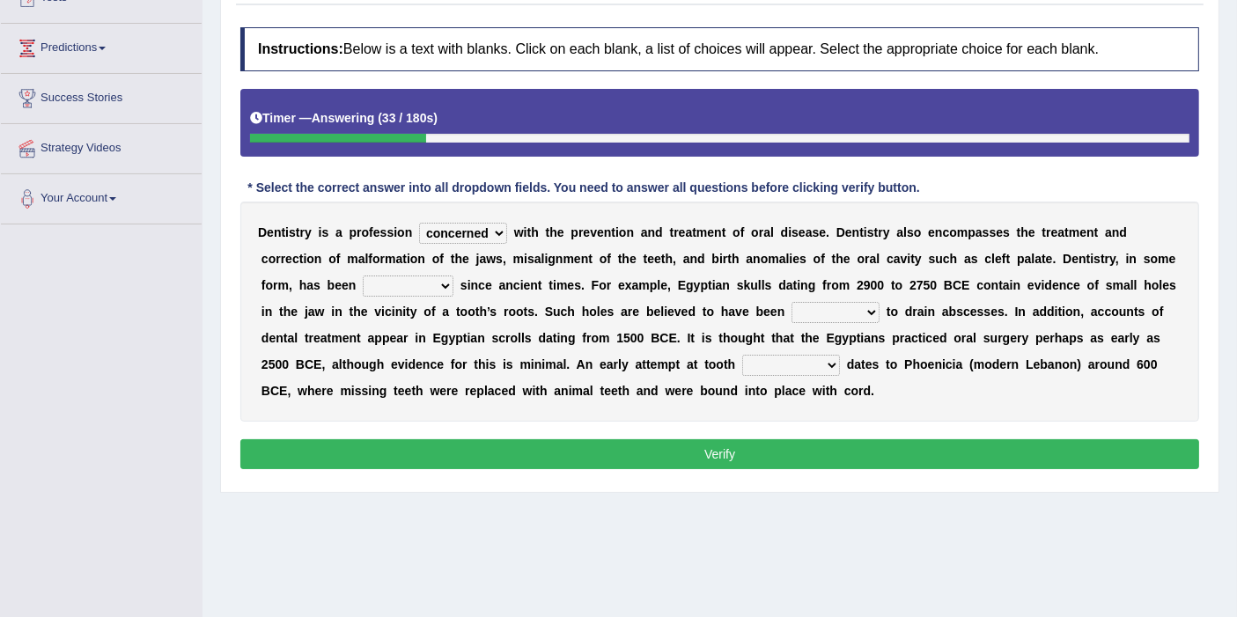
click at [363, 276] on select "criticized replaced practiced abandoned" at bounding box center [408, 286] width 91 height 21
click at [812, 308] on select "fluctuated laminated drilled sealed" at bounding box center [836, 312] width 88 height 21
click at [792, 302] on select "fluctuated laminated drilled sealed" at bounding box center [836, 312] width 88 height 21
click at [867, 302] on select "fluctuated laminated drilled sealed" at bounding box center [836, 312] width 88 height 21
select select "drilled"
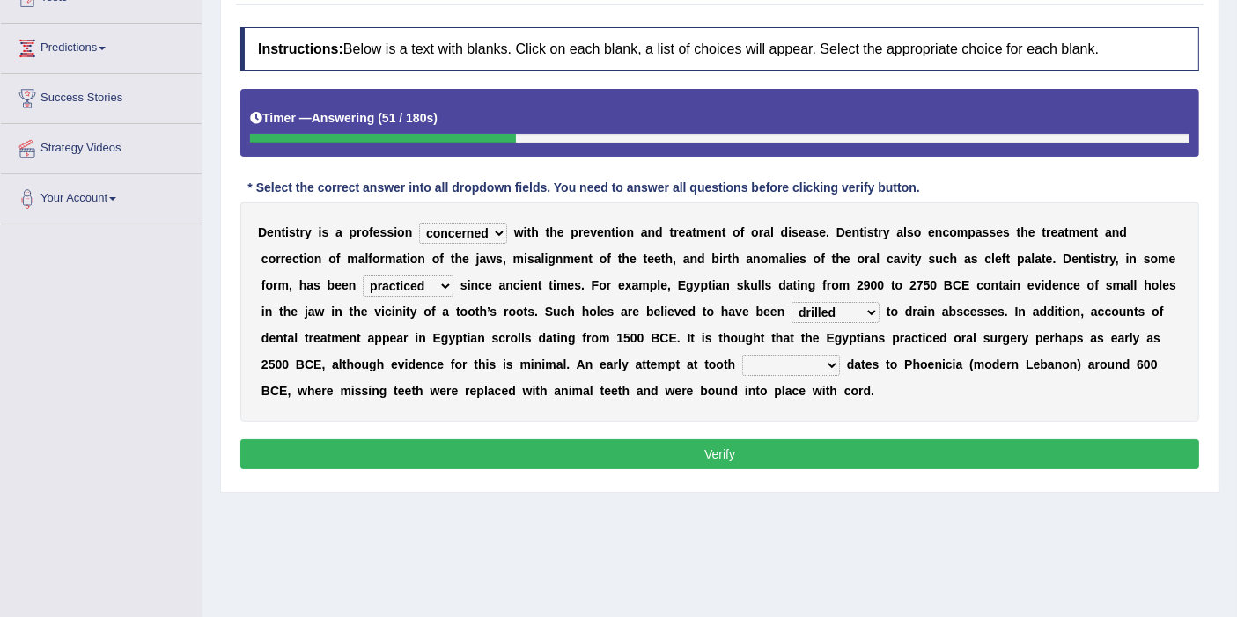
click at [792, 302] on select "fluctuated laminated drilled sealed" at bounding box center [836, 312] width 88 height 21
click at [838, 318] on select "fluctuated laminated drilled sealed" at bounding box center [836, 312] width 88 height 21
click at [792, 302] on select "fluctuated laminated drilled sealed" at bounding box center [836, 312] width 88 height 21
click at [777, 365] on select "reparation sacrament restitution replacement" at bounding box center [791, 365] width 98 height 21
click at [885, 397] on div "D e n t i s t r y i s a p r o f e s s i o n agreed dealt concerned taken w i t …" at bounding box center [719, 312] width 959 height 220
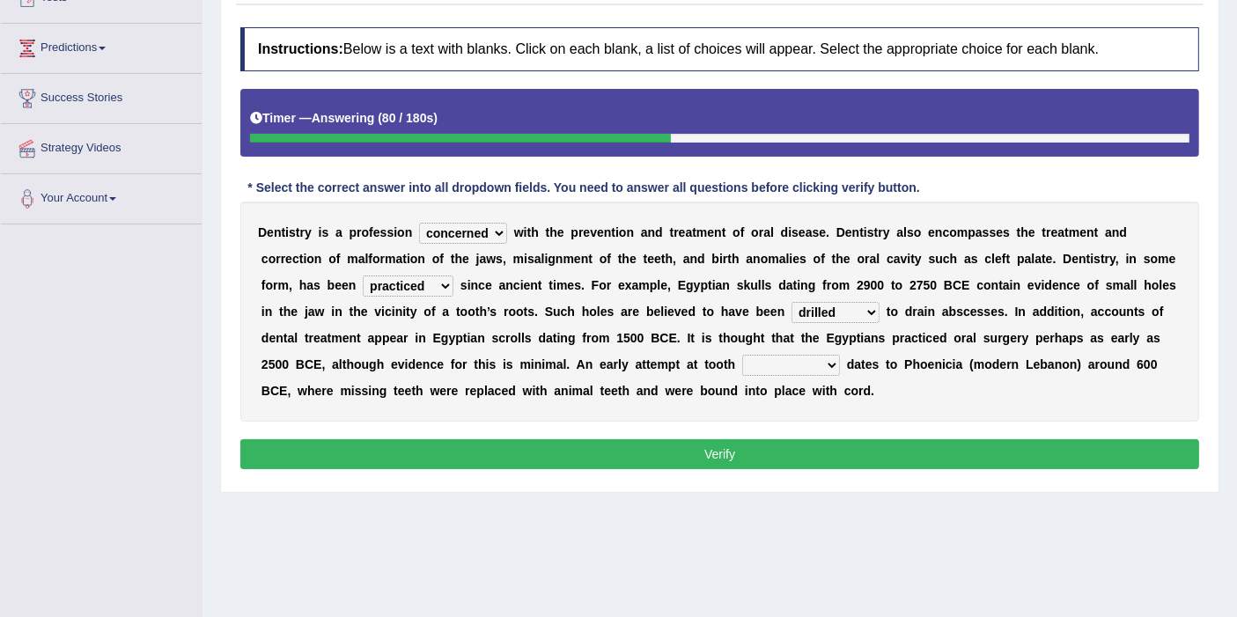
click at [776, 360] on select "reparation sacrament restitution replacement" at bounding box center [791, 365] width 98 height 21
select select "replacement"
click at [742, 355] on select "reparation sacrament restitution replacement" at bounding box center [791, 365] width 98 height 21
click at [801, 454] on button "Verify" at bounding box center [719, 454] width 959 height 30
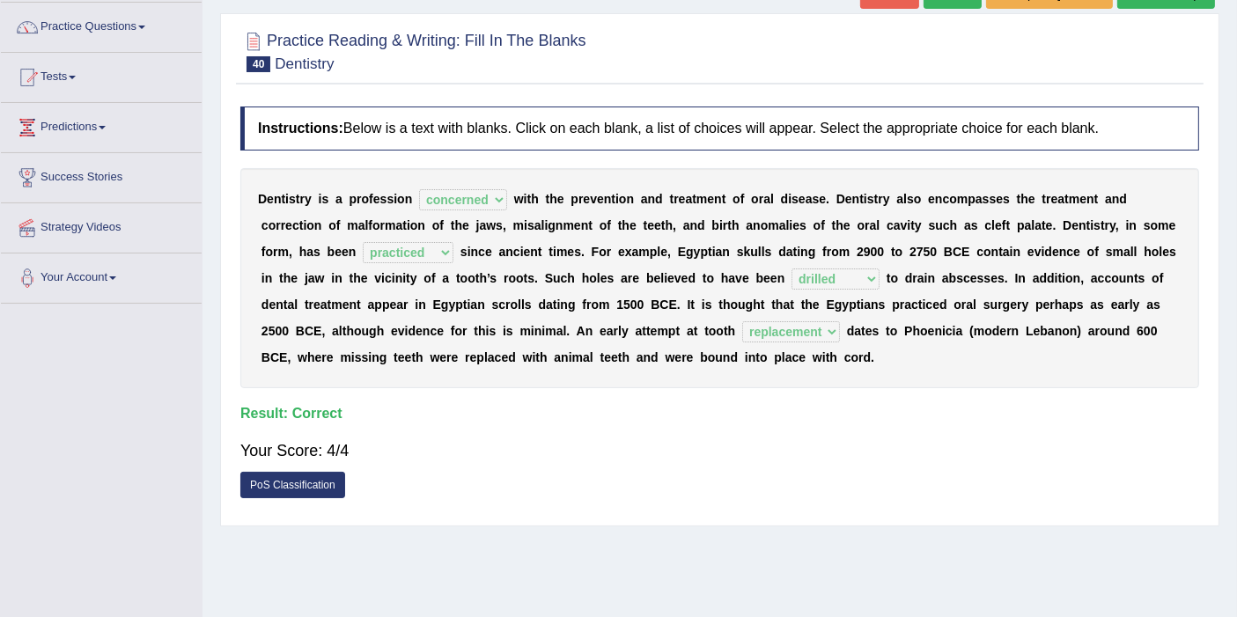
scroll to position [18, 0]
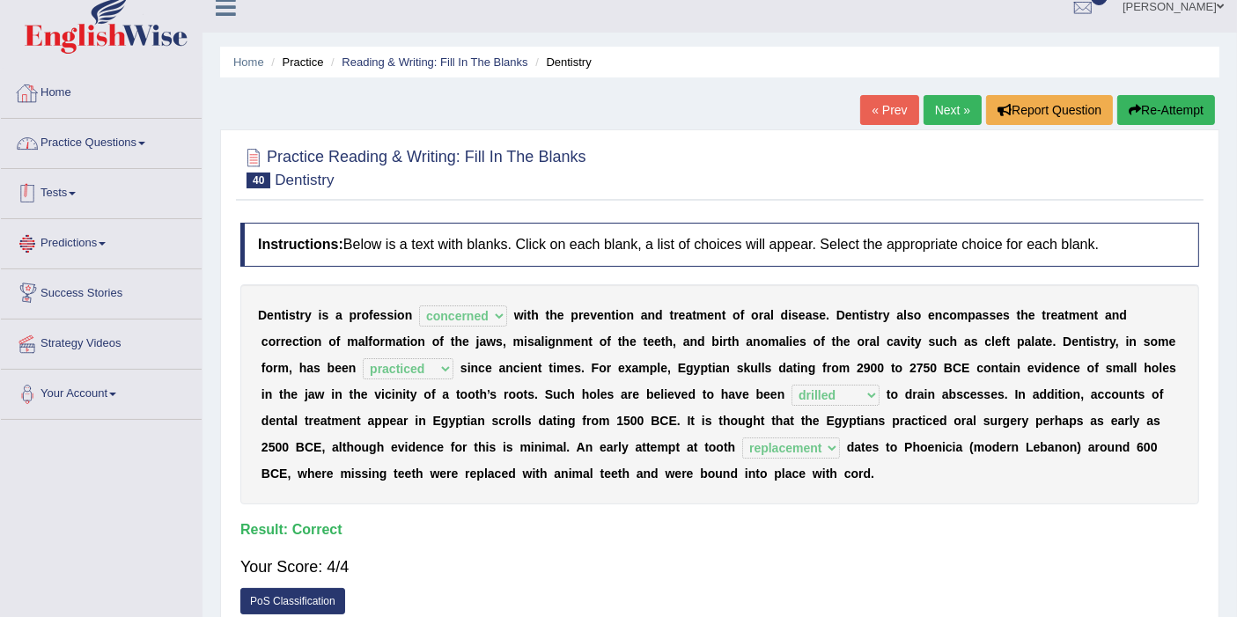
click at [85, 90] on link "Home" at bounding box center [101, 91] width 201 height 44
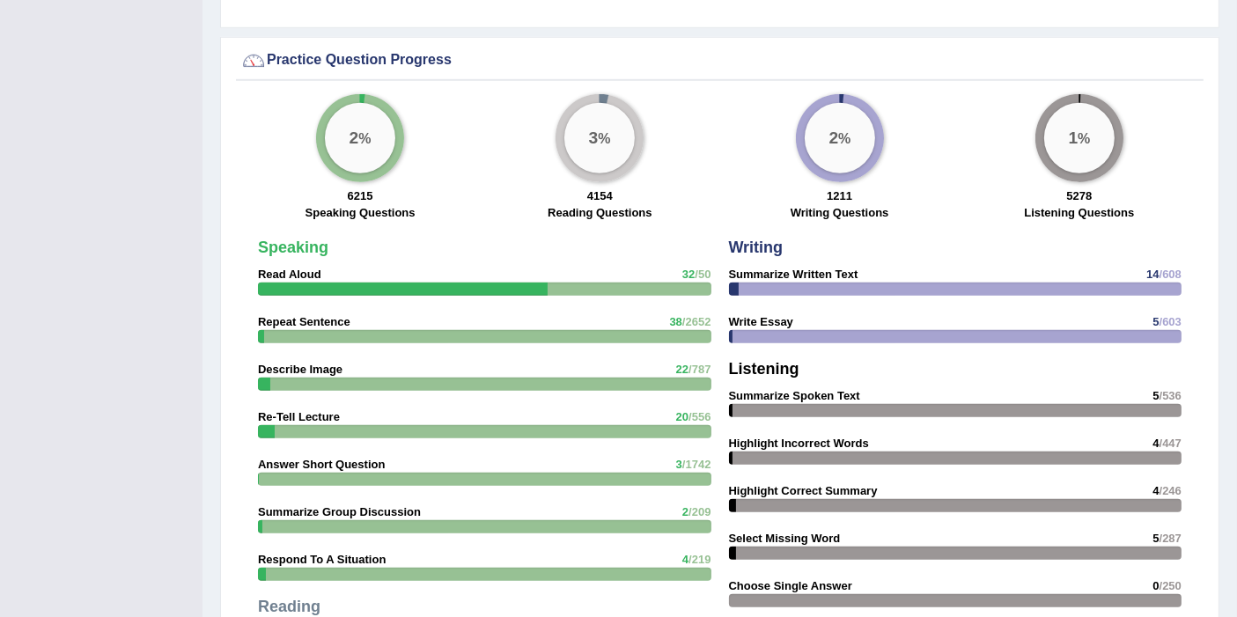
scroll to position [1464, 0]
